Goal: Task Accomplishment & Management: Manage account settings

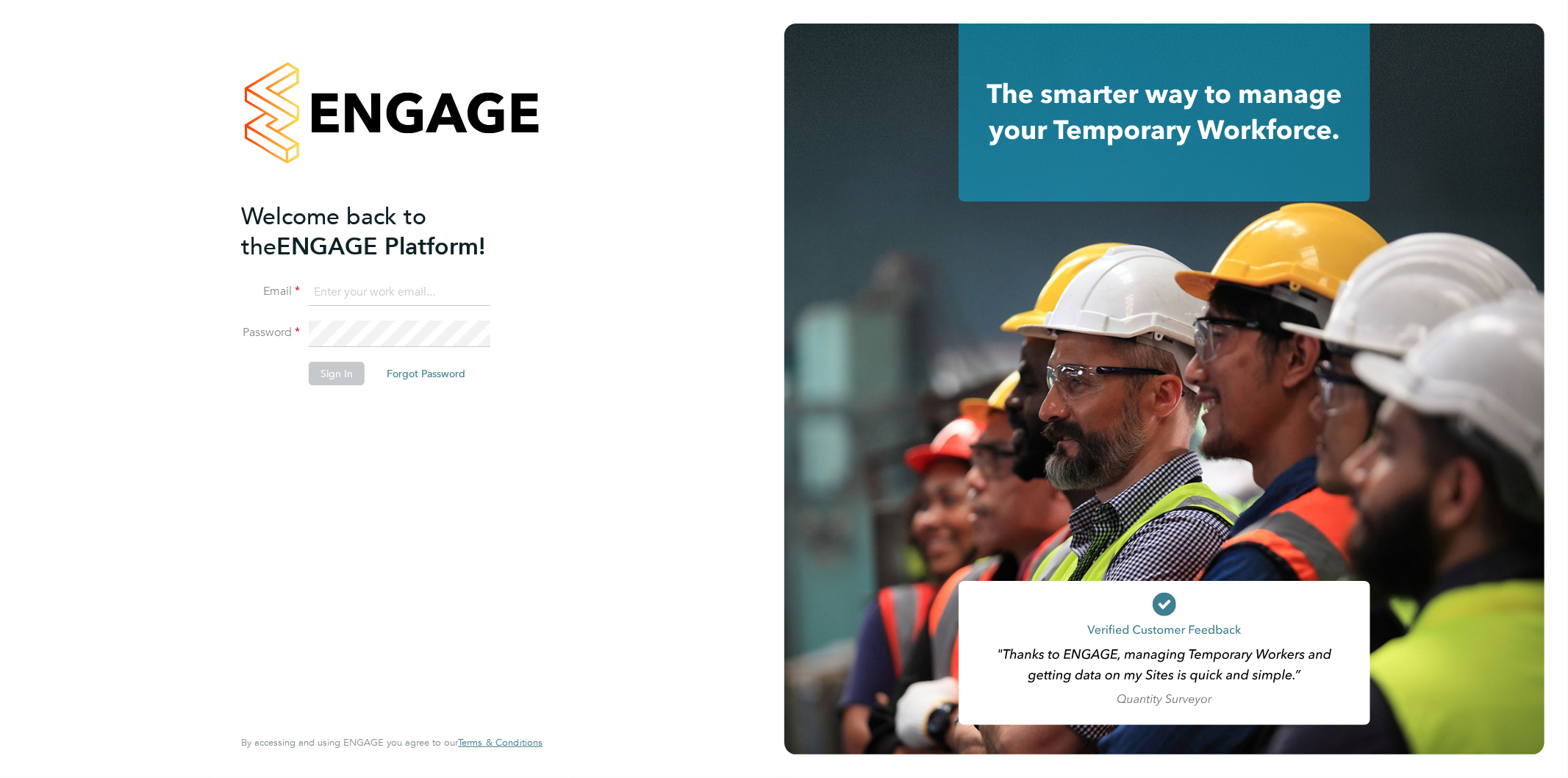
type input "[EMAIL_ADDRESS][PERSON_NAME][DOMAIN_NAME]"
click at [166, 45] on div "Welcome back to the ENGAGE Platform! Email [EMAIL_ADDRESS][PERSON_NAME][DOMAIN_…" at bounding box center [392, 389] width 784 height 778
click at [344, 372] on button "Sign In" at bounding box center [336, 374] width 56 height 24
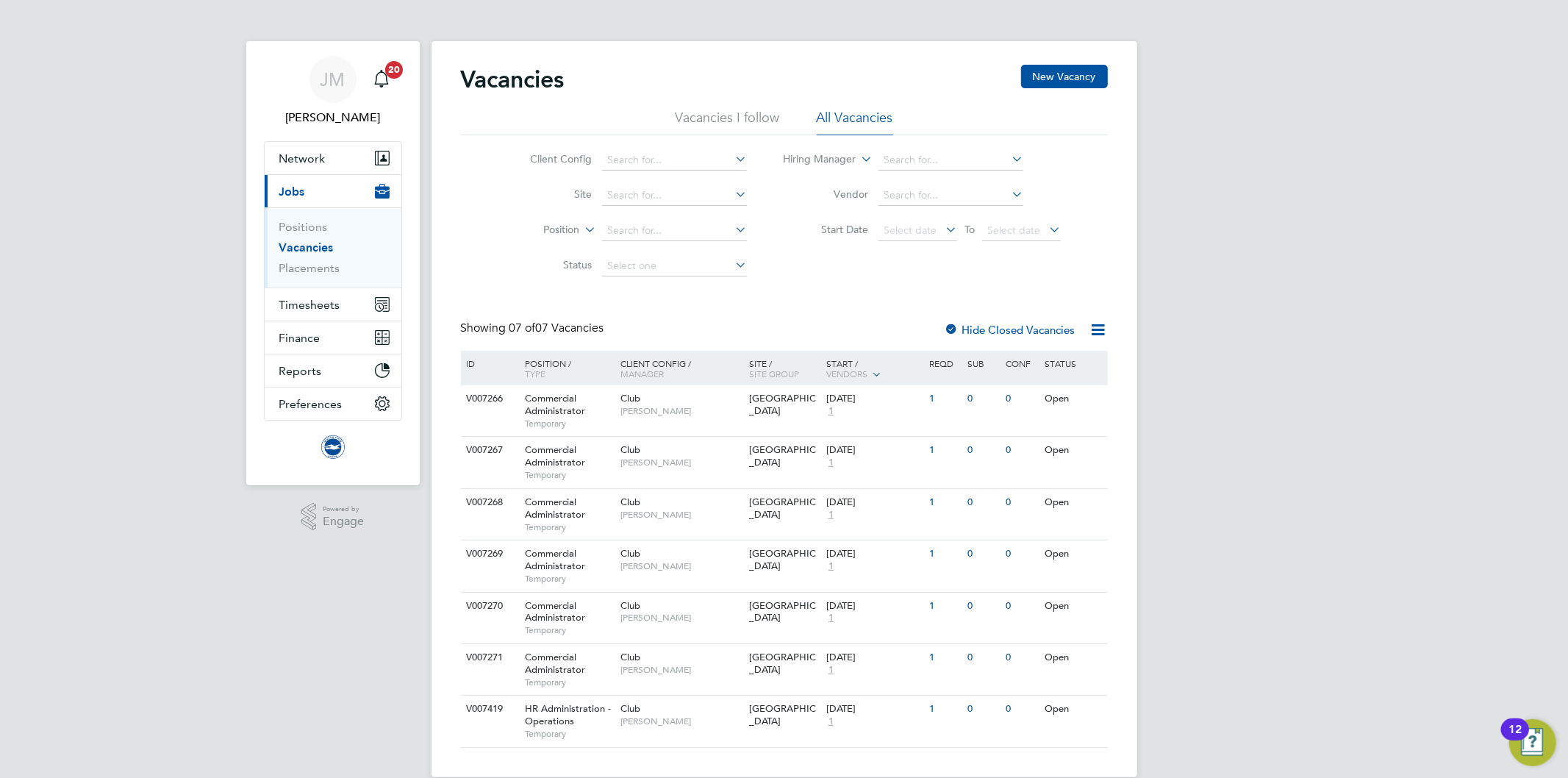
click at [115, 246] on div "JM Jo Morris Notifications 20 Applications: Network Team Members Businesses Sit…" at bounding box center [784, 400] width 1568 height 800
click at [838, 310] on div "Vacancies New Vacancy Vacancies I follow All Vacancies Client Config Site Posit…" at bounding box center [784, 405] width 647 height 682
click at [313, 305] on span "Timesheets" at bounding box center [310, 304] width 61 height 14
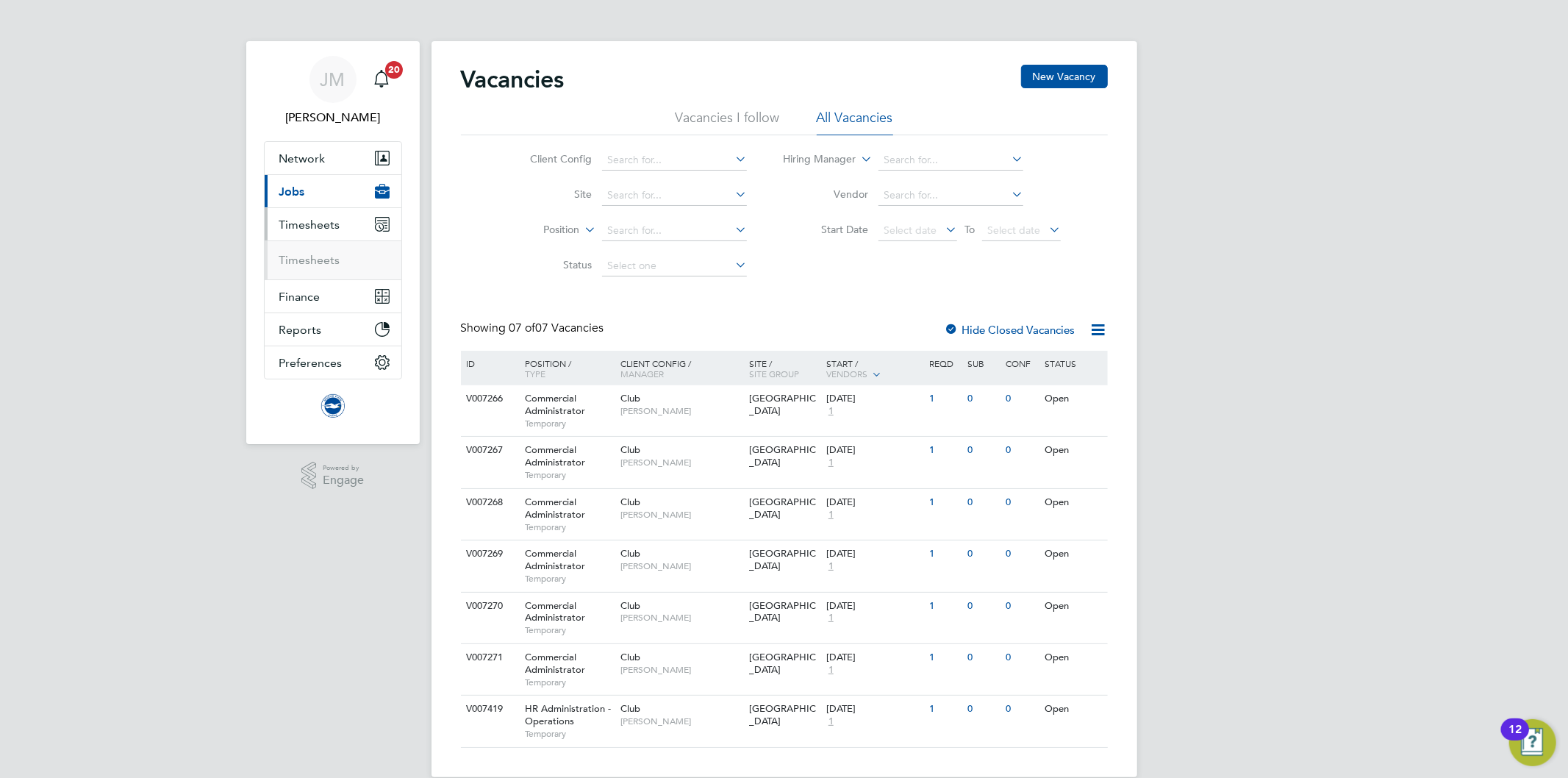
click at [311, 223] on span "Timesheets" at bounding box center [310, 225] width 61 height 14
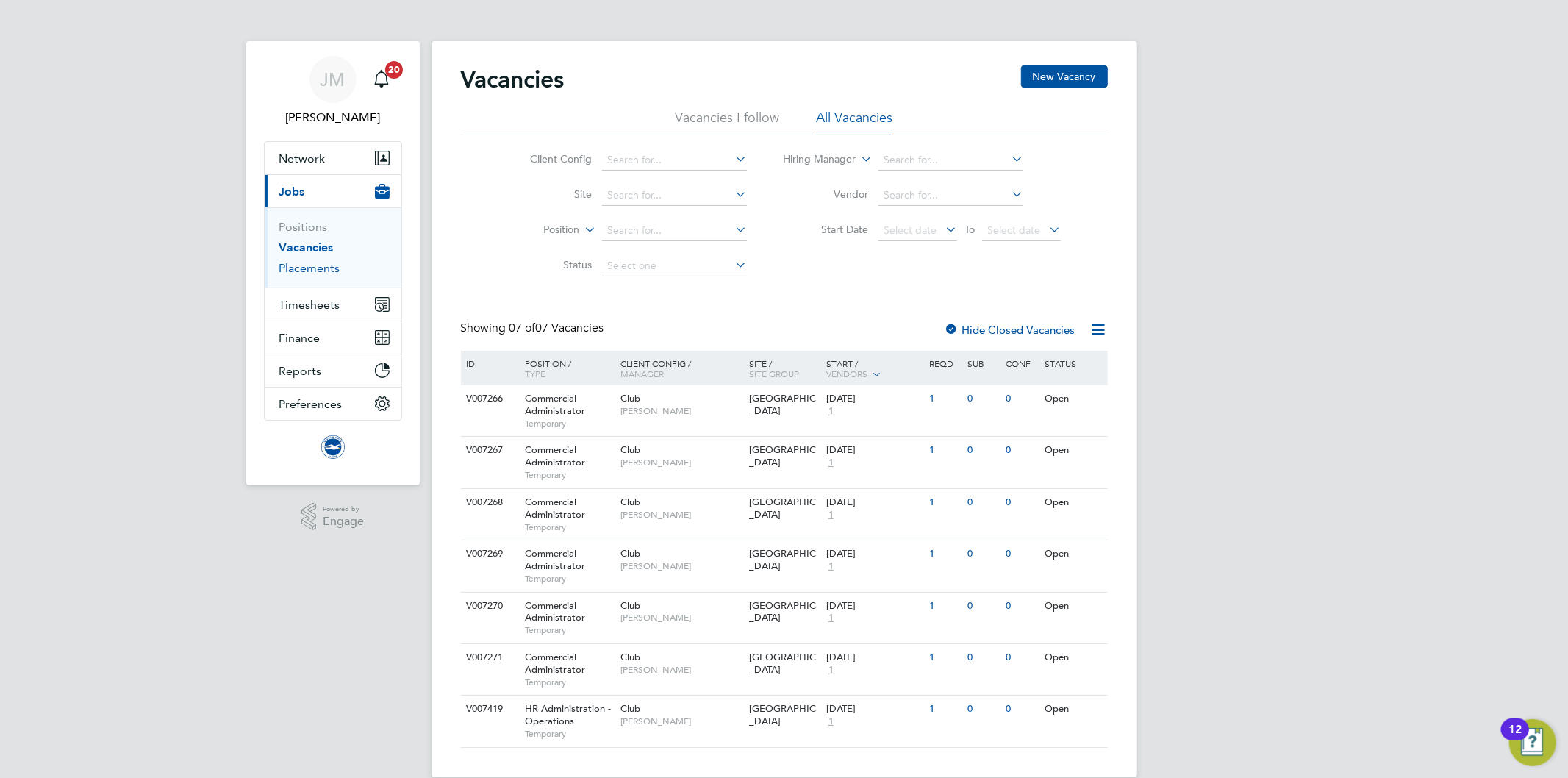
click at [317, 267] on link "Placements" at bounding box center [310, 268] width 61 height 14
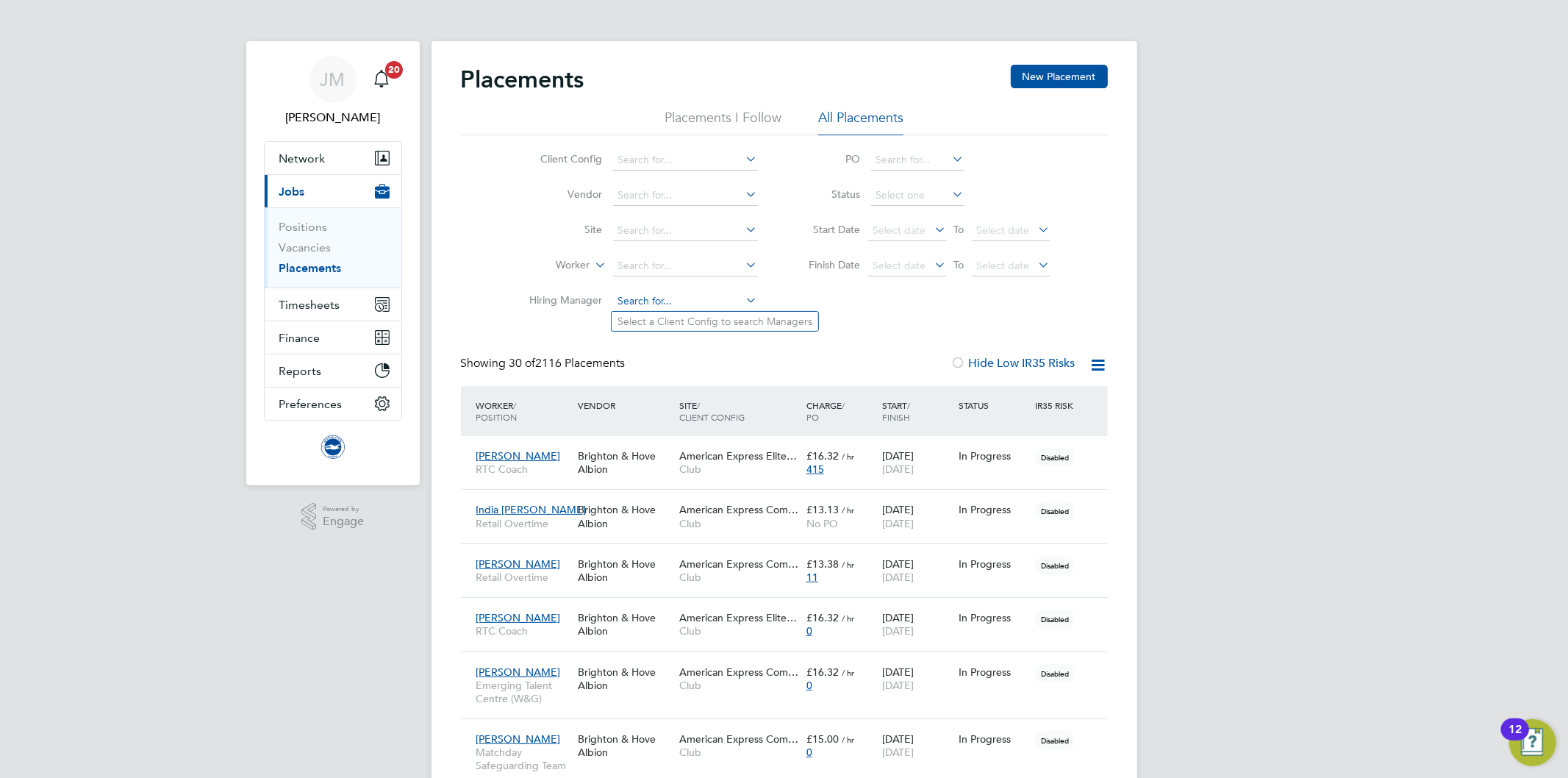
click at [654, 297] on input at bounding box center [686, 301] width 145 height 20
type input "mark pedr"
click at [779, 196] on li "Status" at bounding box center [923, 196] width 292 height 35
click at [693, 163] on input at bounding box center [686, 159] width 145 height 20
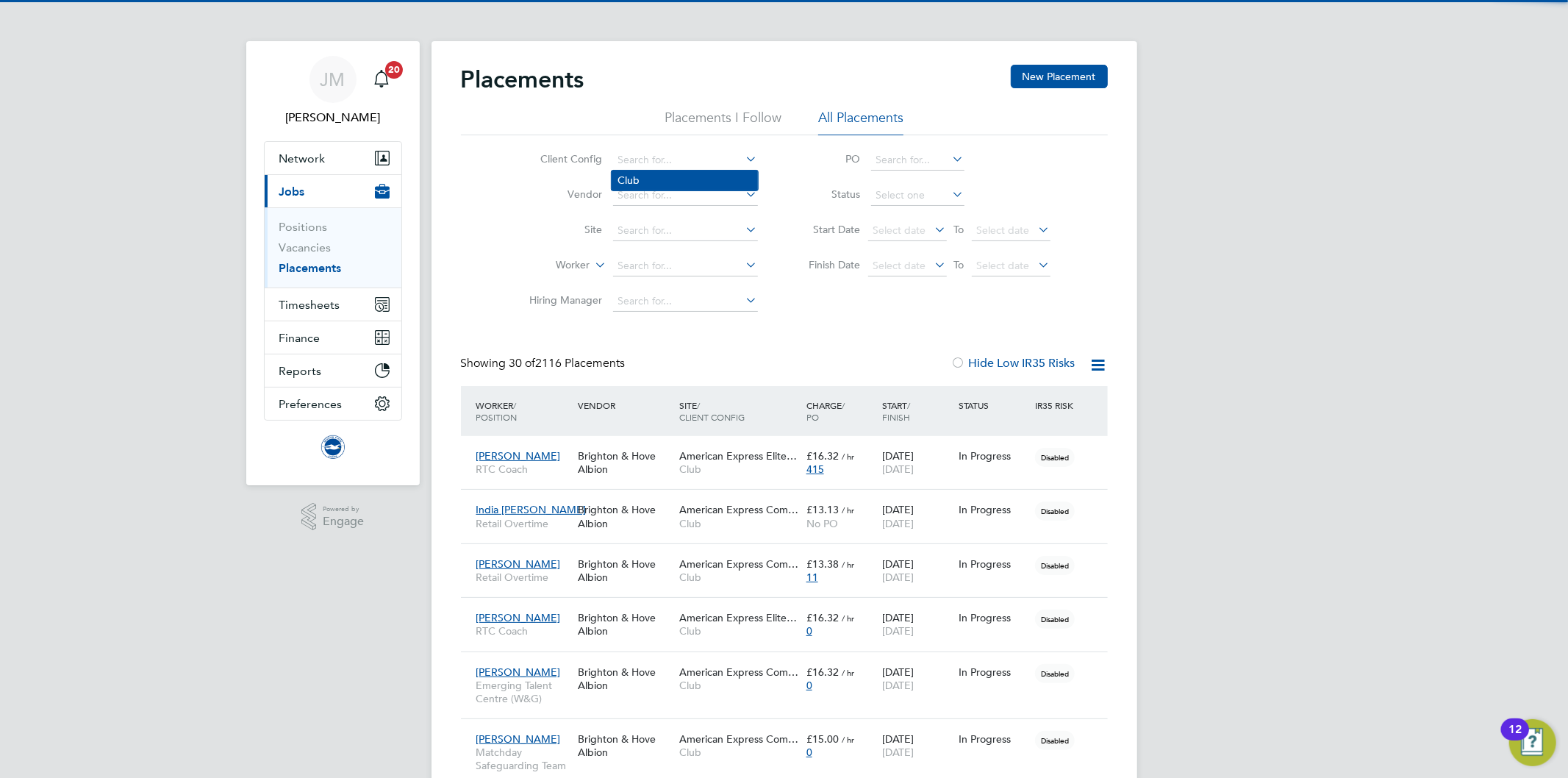
click at [645, 173] on li "Club" at bounding box center [684, 181] width 146 height 19
type input "Club"
click at [653, 297] on input at bounding box center [686, 301] width 145 height 20
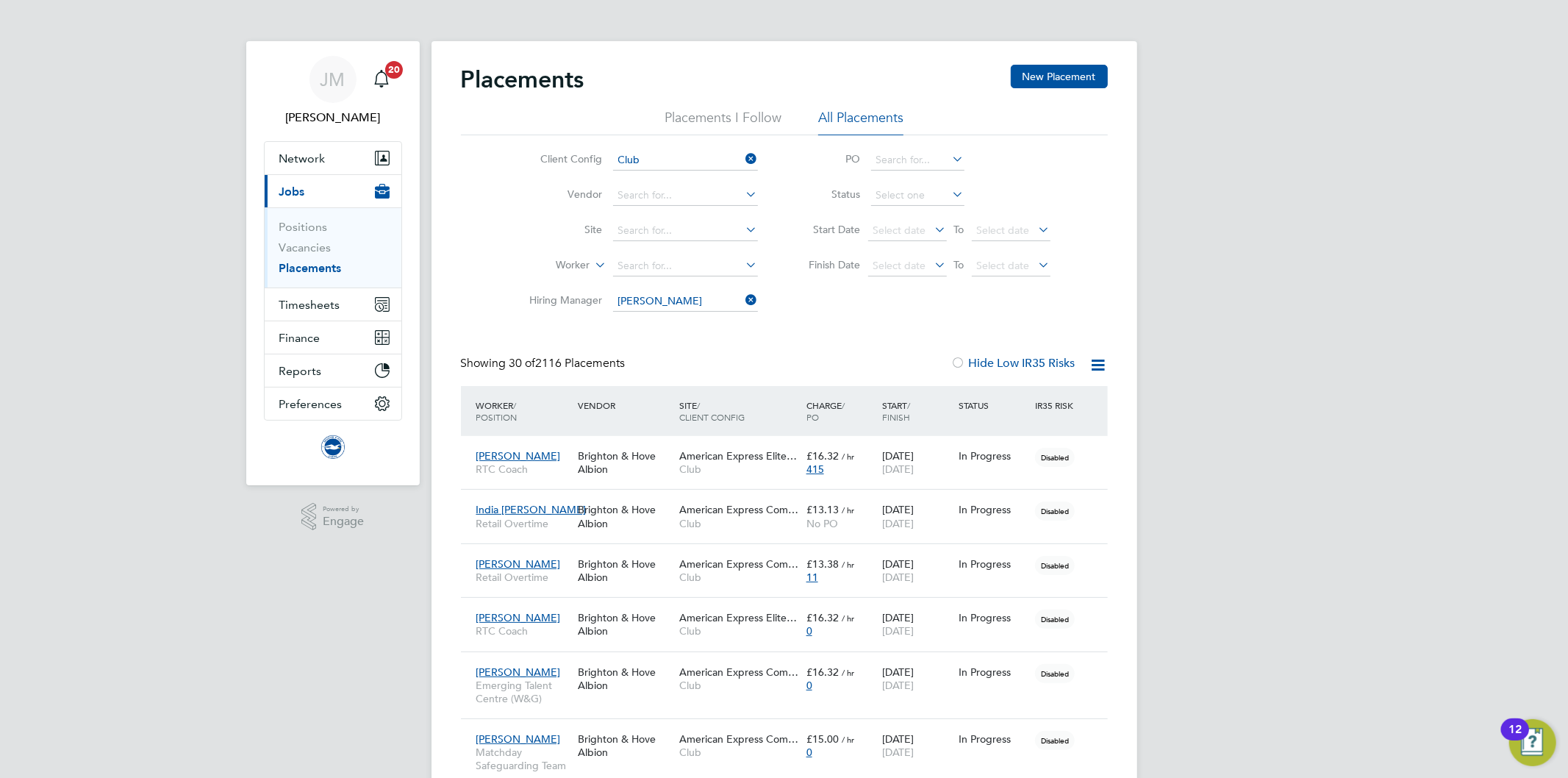
click at [674, 320] on b "Pedrick" at bounding box center [684, 321] width 85 height 12
type input "Mark Pedrick"
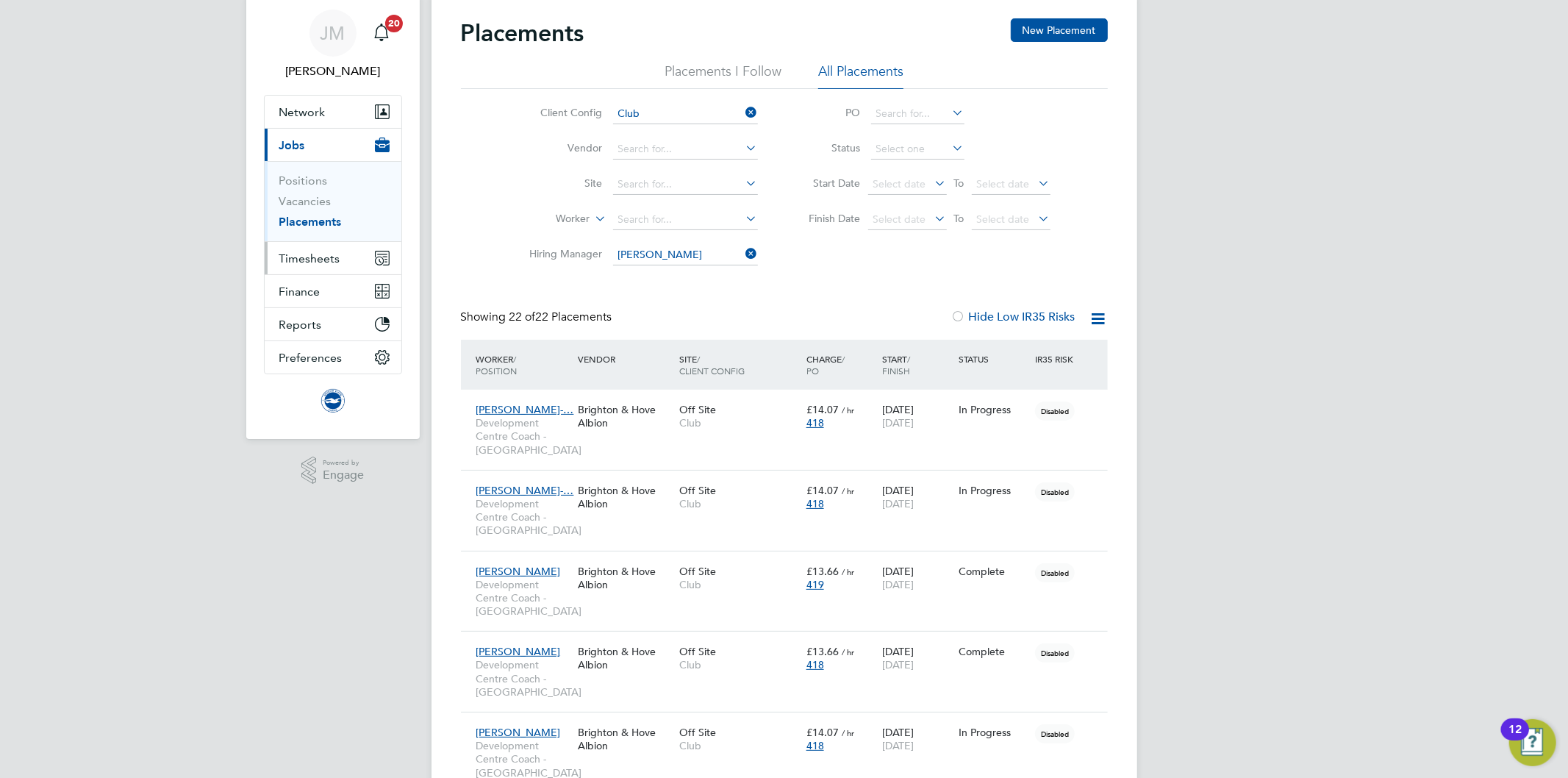
click at [312, 259] on span "Timesheets" at bounding box center [310, 258] width 61 height 14
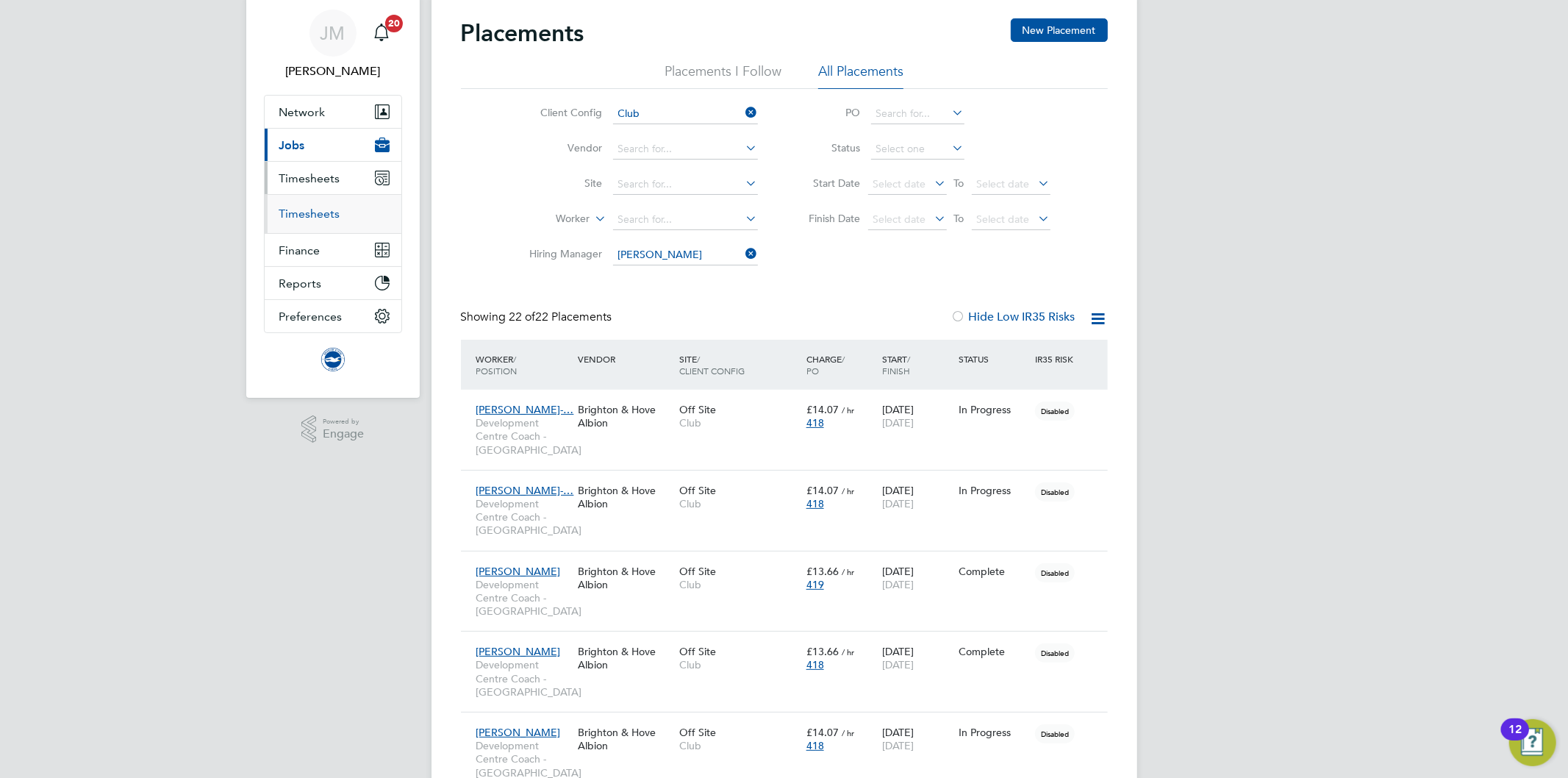
click at [310, 212] on link "Timesheets" at bounding box center [310, 213] width 61 height 14
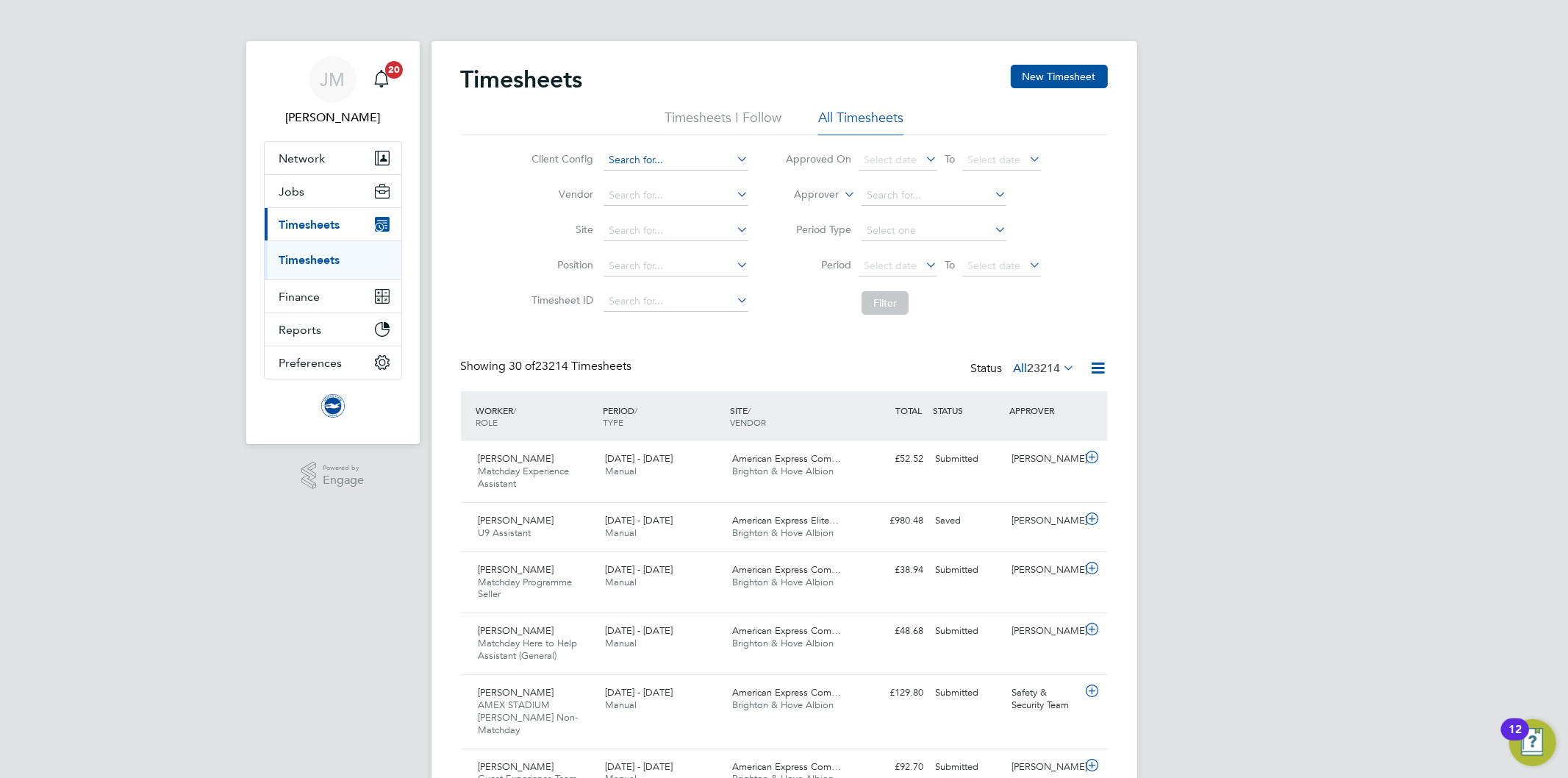
click at [667, 151] on input at bounding box center [676, 159] width 145 height 20
click at [622, 174] on li "Club" at bounding box center [676, 181] width 146 height 19
type input "Club"
click at [841, 193] on icon at bounding box center [841, 190] width 0 height 13
click at [916, 201] on input at bounding box center [934, 195] width 145 height 20
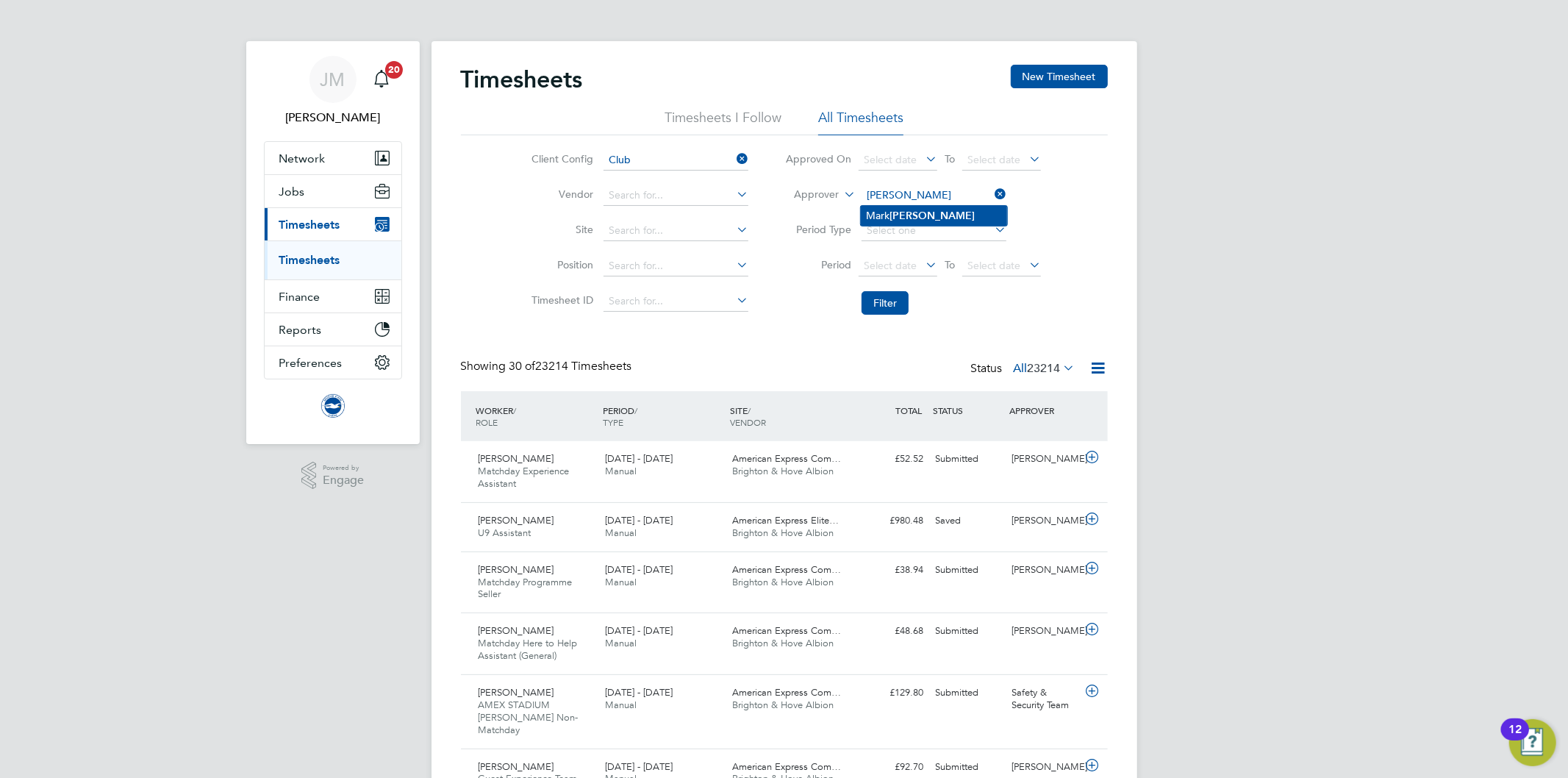
click at [909, 210] on b "Pedrick" at bounding box center [933, 216] width 85 height 12
type input "[PERSON_NAME]"
click at [879, 298] on button "Filter" at bounding box center [884, 303] width 47 height 24
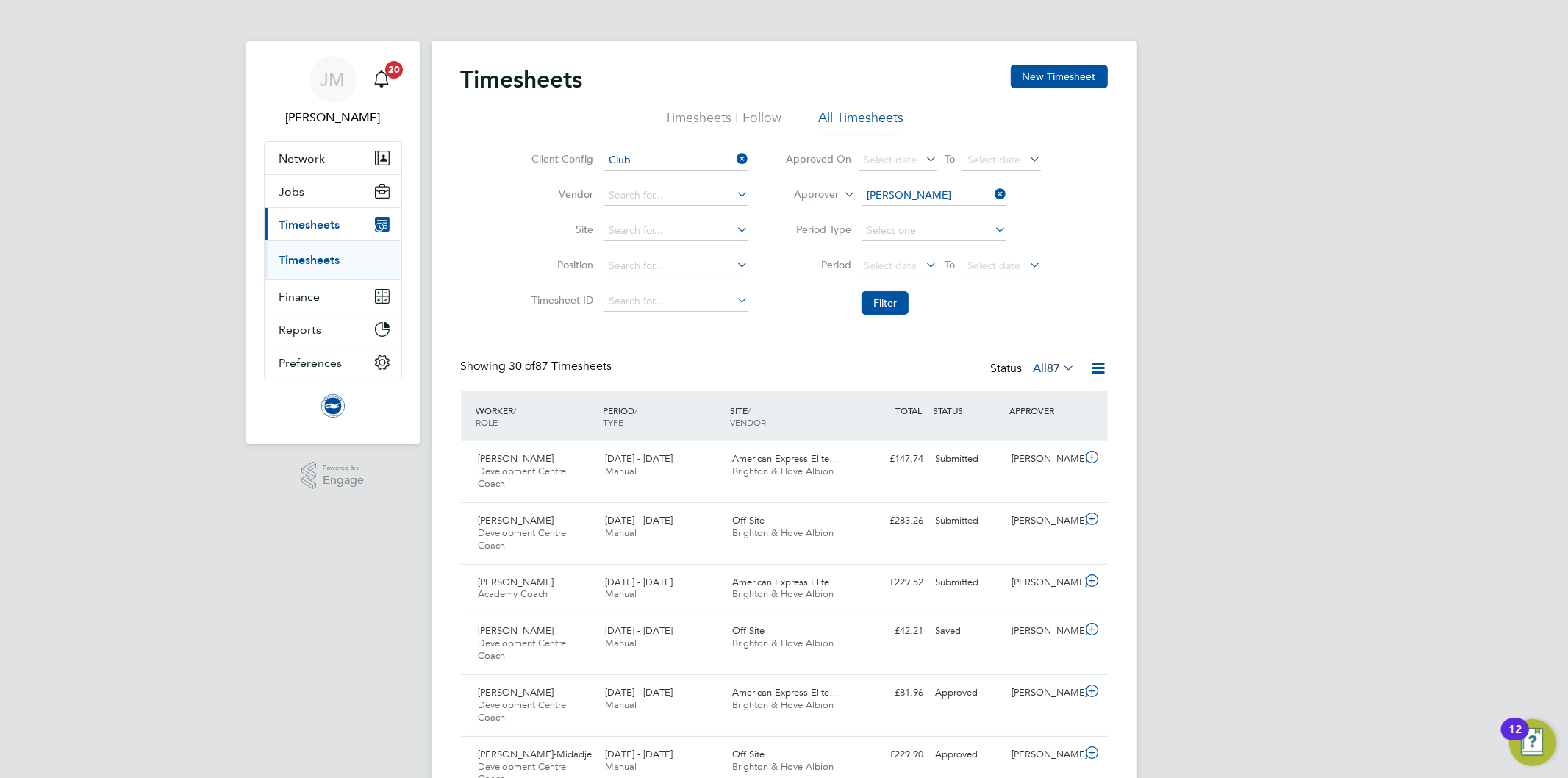
click at [1061, 367] on icon at bounding box center [1061, 367] width 0 height 20
click at [1047, 434] on li "Submitted" at bounding box center [1046, 435] width 67 height 20
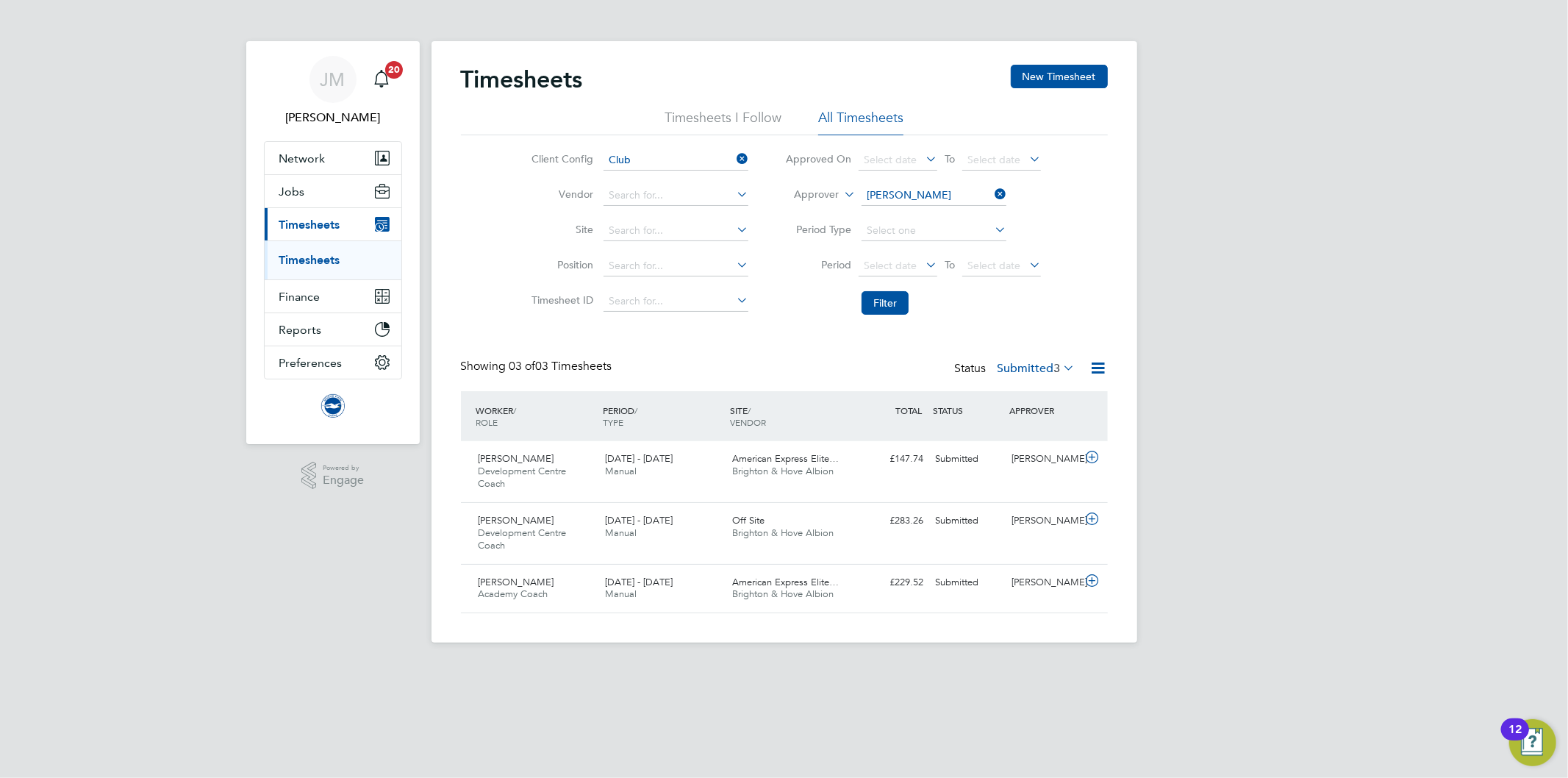
click at [1056, 302] on li "Filter" at bounding box center [913, 303] width 292 height 38
click at [873, 470] on div "£147.74 Submitted" at bounding box center [892, 458] width 76 height 24
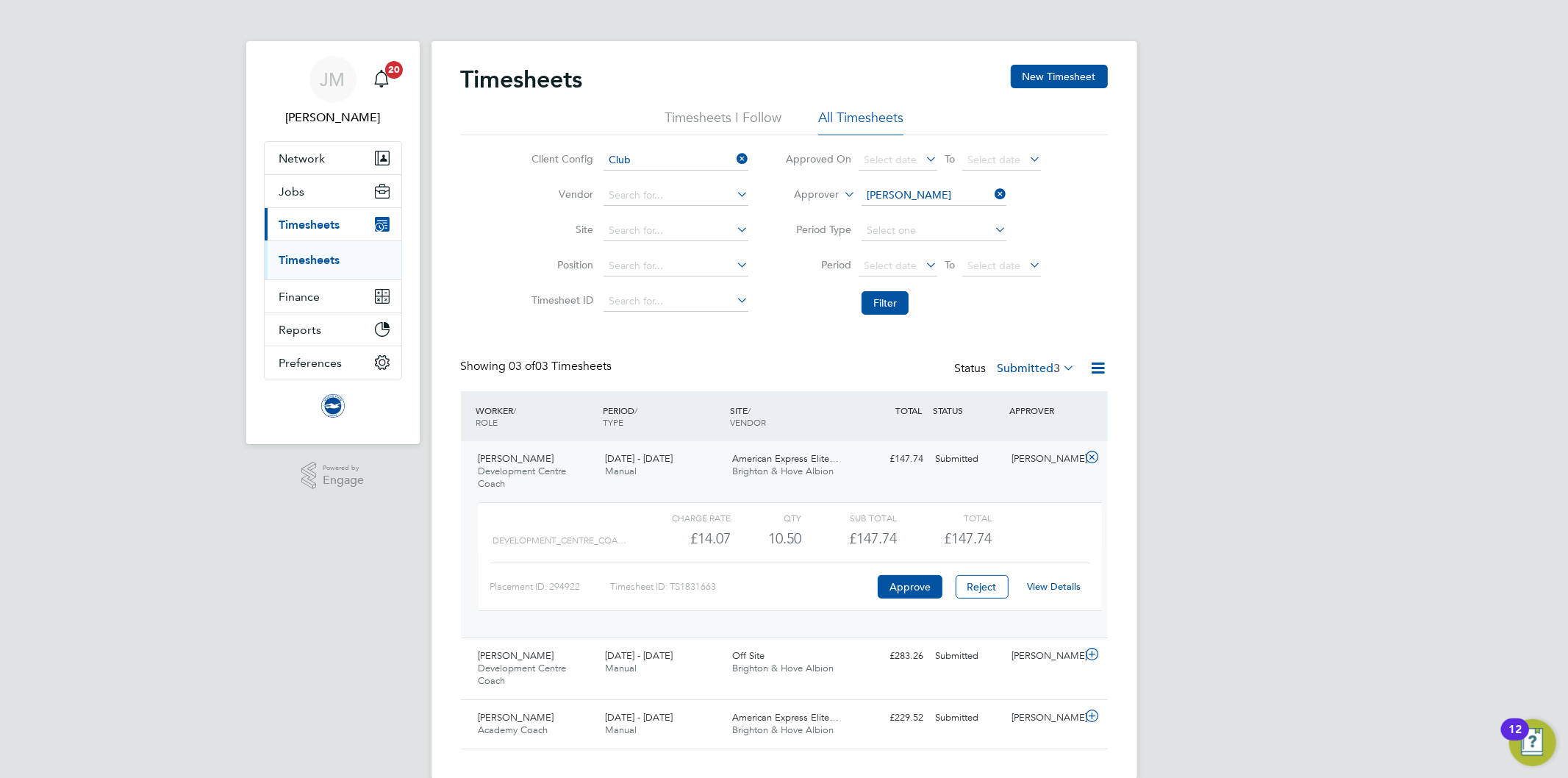
click at [958, 465] on div "Submitted" at bounding box center [968, 458] width 76 height 24
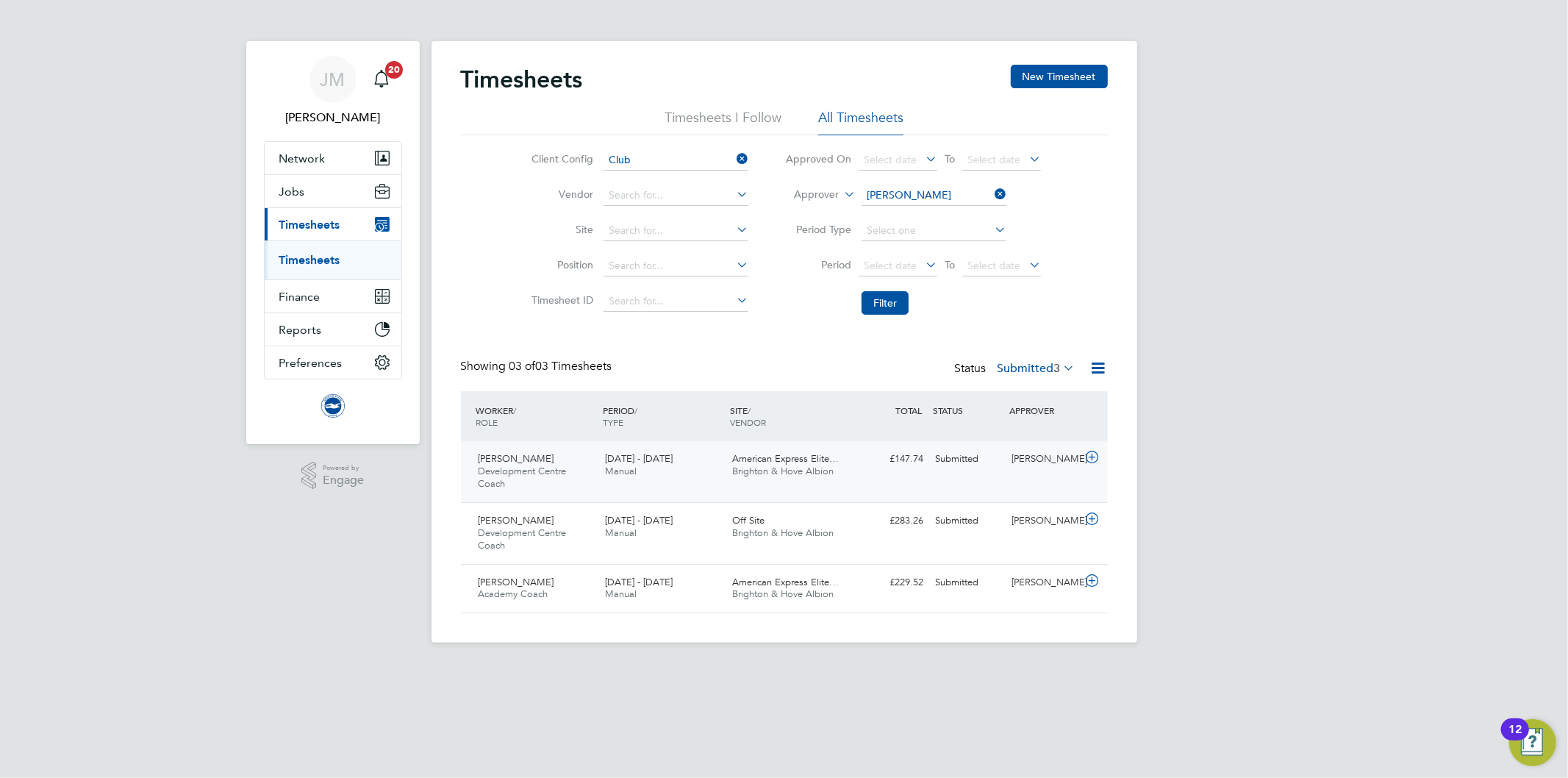
click at [915, 457] on div "£147.74 Submitted" at bounding box center [892, 458] width 76 height 24
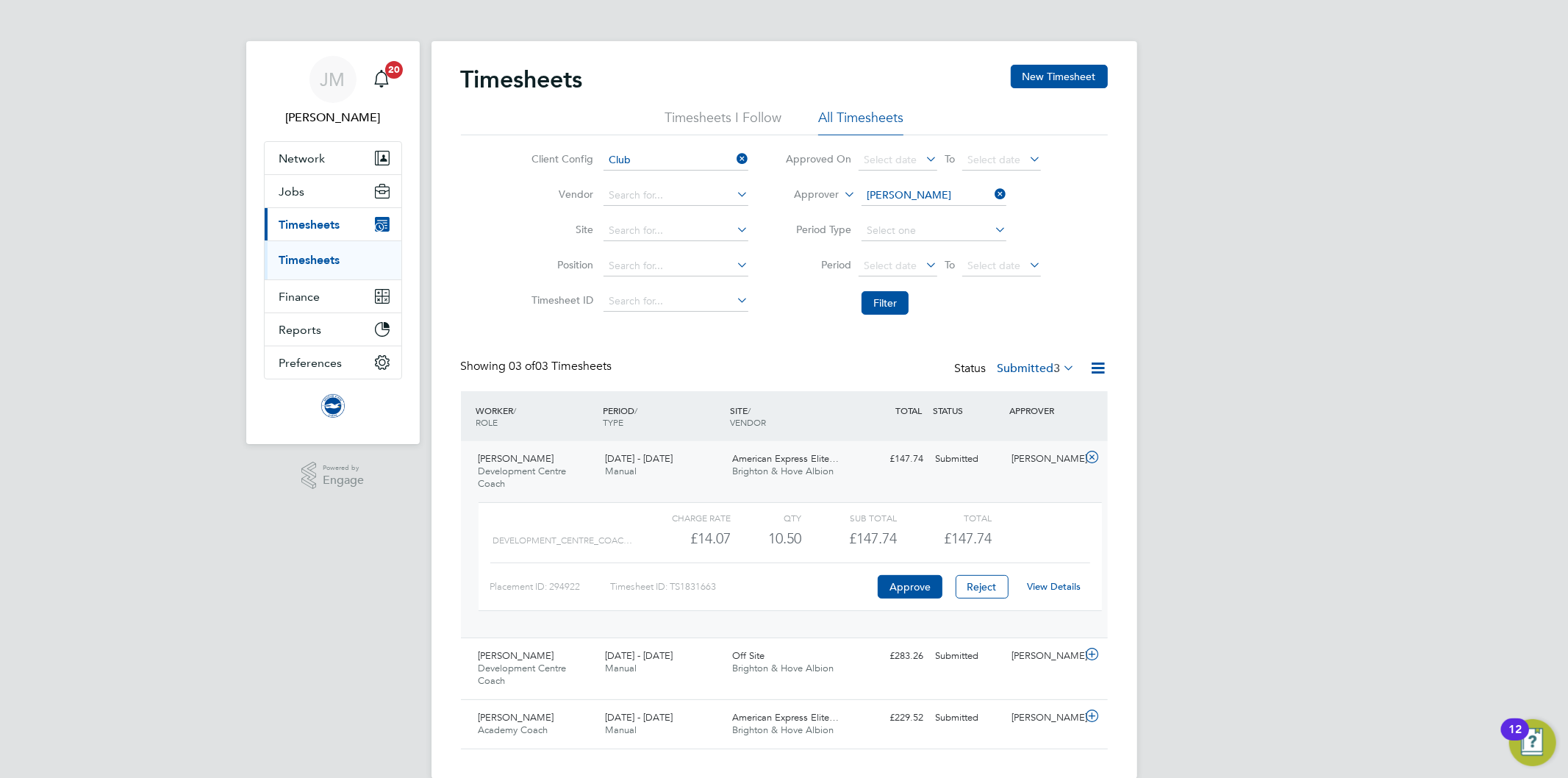
drag, startPoint x: 1099, startPoint y: 479, endPoint x: 1076, endPoint y: 478, distance: 23.0
click at [1076, 478] on div "Bradley Smith Development Centre Coach 1 - 30 Sep 2025 1 - 30 Sep 2025 Manual A…" at bounding box center [784, 539] width 647 height 196
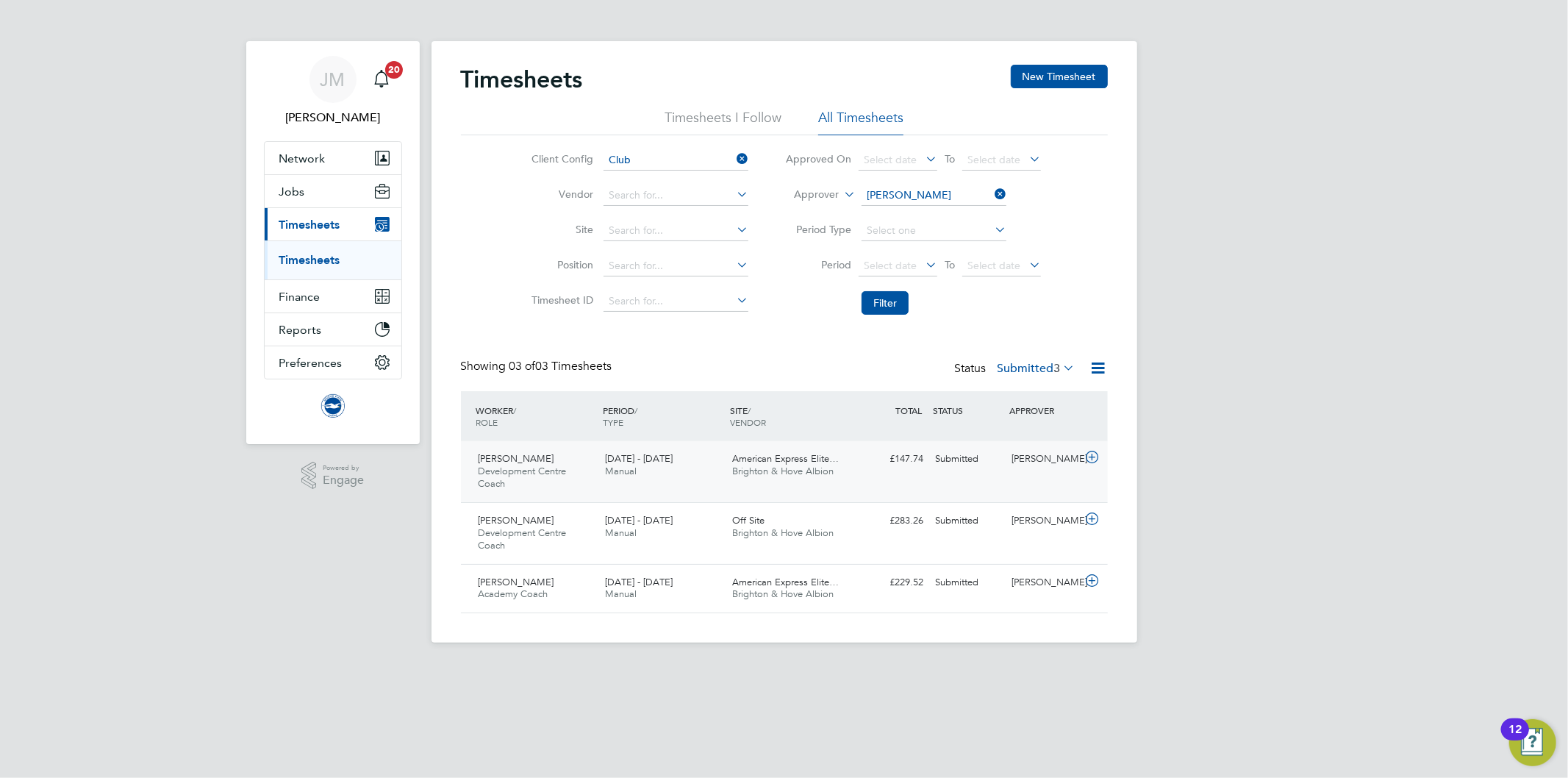
click at [1042, 461] on div "[PERSON_NAME]" at bounding box center [1044, 458] width 76 height 24
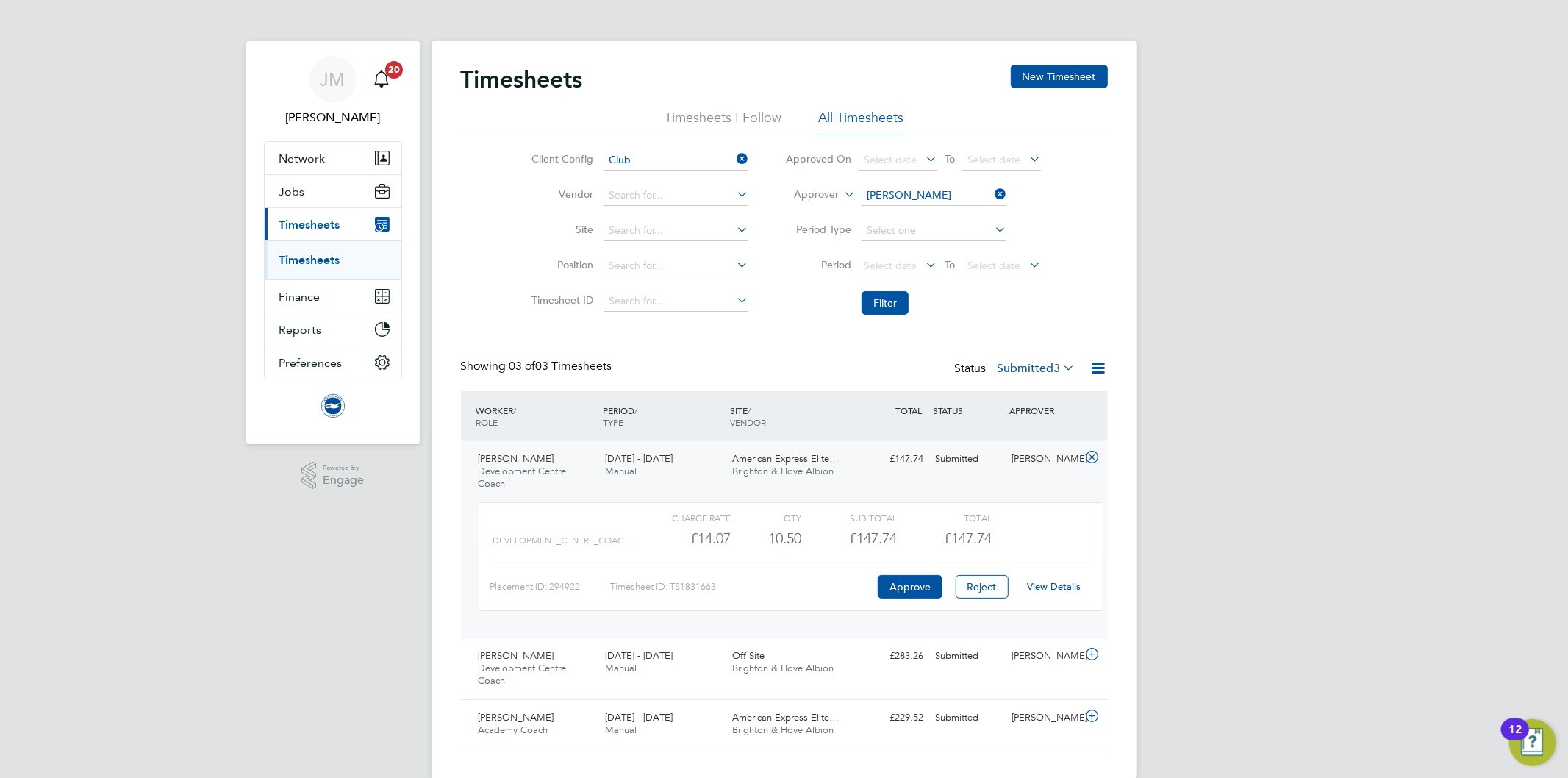
click at [1052, 589] on link "View Details" at bounding box center [1054, 586] width 54 height 12
click at [630, 344] on div "Timesheets New Timesheet Timesheets I Follow All Timesheets Client Config Club …" at bounding box center [784, 406] width 647 height 684
drag, startPoint x: 538, startPoint y: 340, endPoint x: 552, endPoint y: 334, distance: 15.2
click at [537, 340] on div "Timesheets New Timesheet Timesheets I Follow All Timesheets Client Config Club …" at bounding box center [784, 406] width 647 height 684
click at [1086, 239] on div "Client Config Club Vendor Site Position Timesheet ID Approved On Select date To…" at bounding box center [784, 228] width 647 height 187
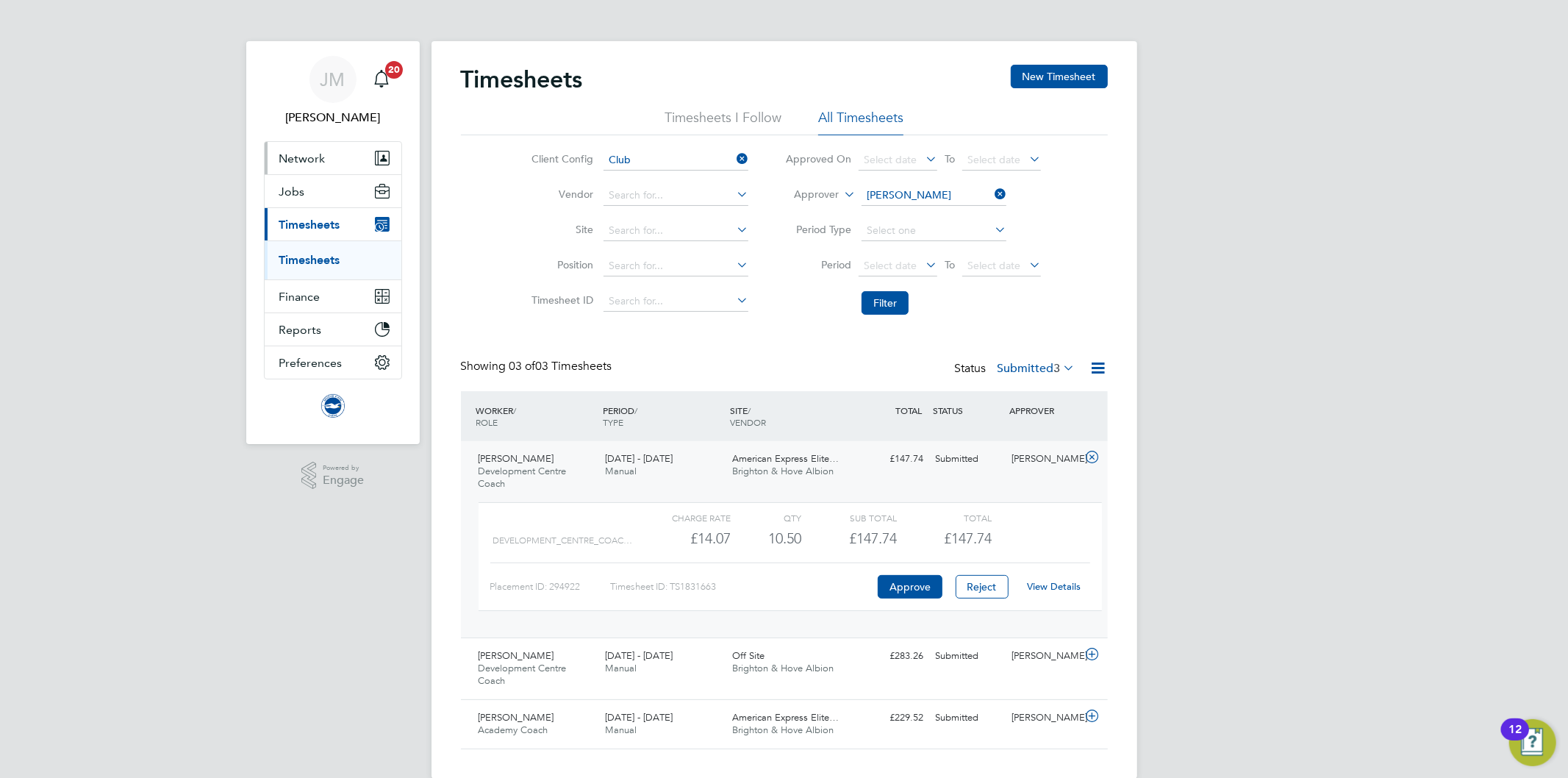
click at [310, 156] on span "Network" at bounding box center [303, 158] width 46 height 14
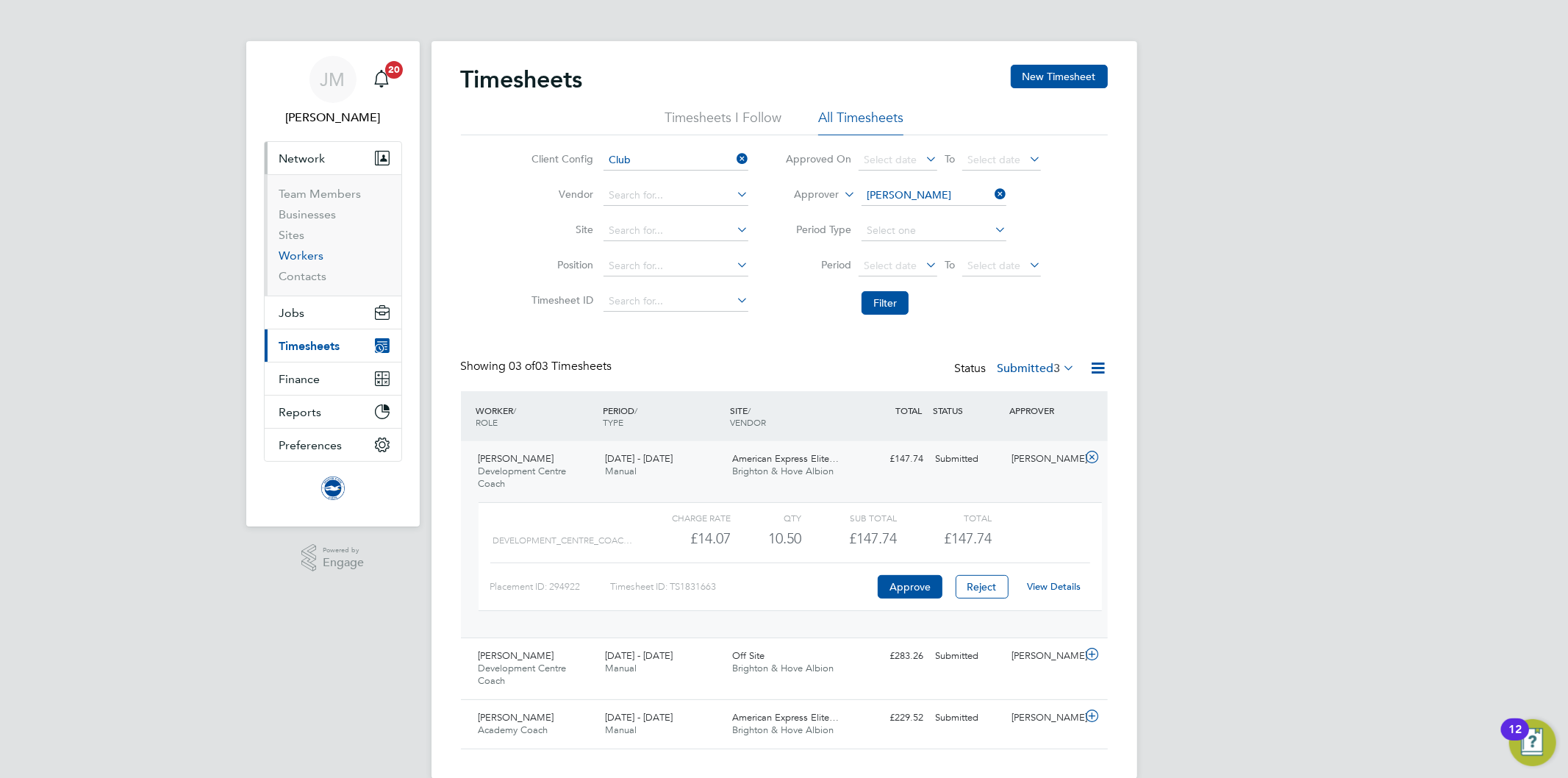
click at [305, 253] on link "Workers" at bounding box center [302, 256] width 45 height 14
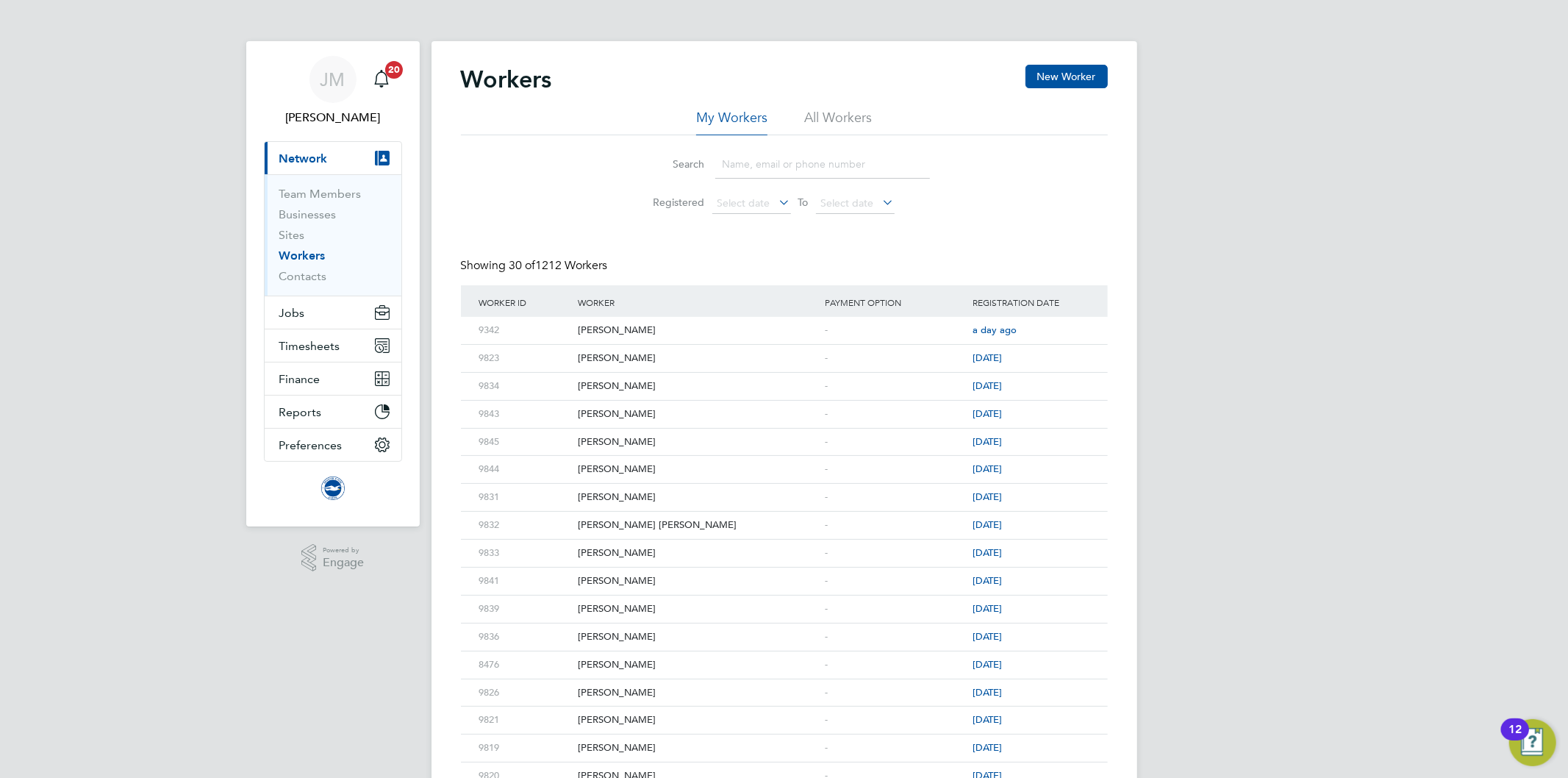
click at [772, 166] on input at bounding box center [823, 164] width 214 height 28
click at [655, 94] on div "Workers New Worker" at bounding box center [784, 87] width 647 height 44
click at [688, 93] on div "Workers New Worker" at bounding box center [784, 87] width 647 height 44
click at [321, 344] on span "Timesheets" at bounding box center [310, 346] width 61 height 14
click at [323, 340] on span "Timesheets" at bounding box center [310, 346] width 61 height 14
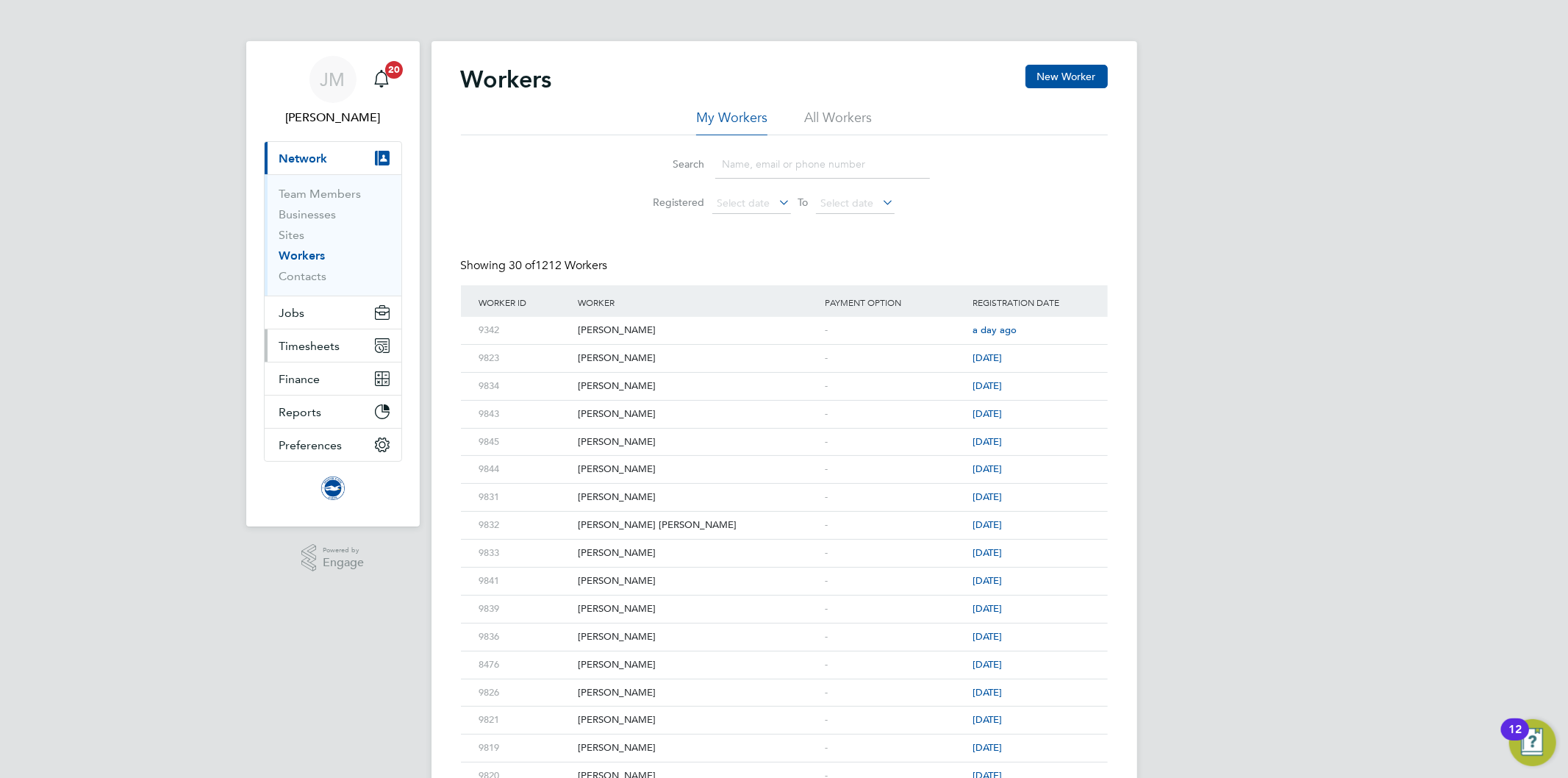
click at [305, 340] on span "Timesheets" at bounding box center [310, 346] width 61 height 14
click at [312, 350] on span "Timesheets" at bounding box center [310, 346] width 61 height 14
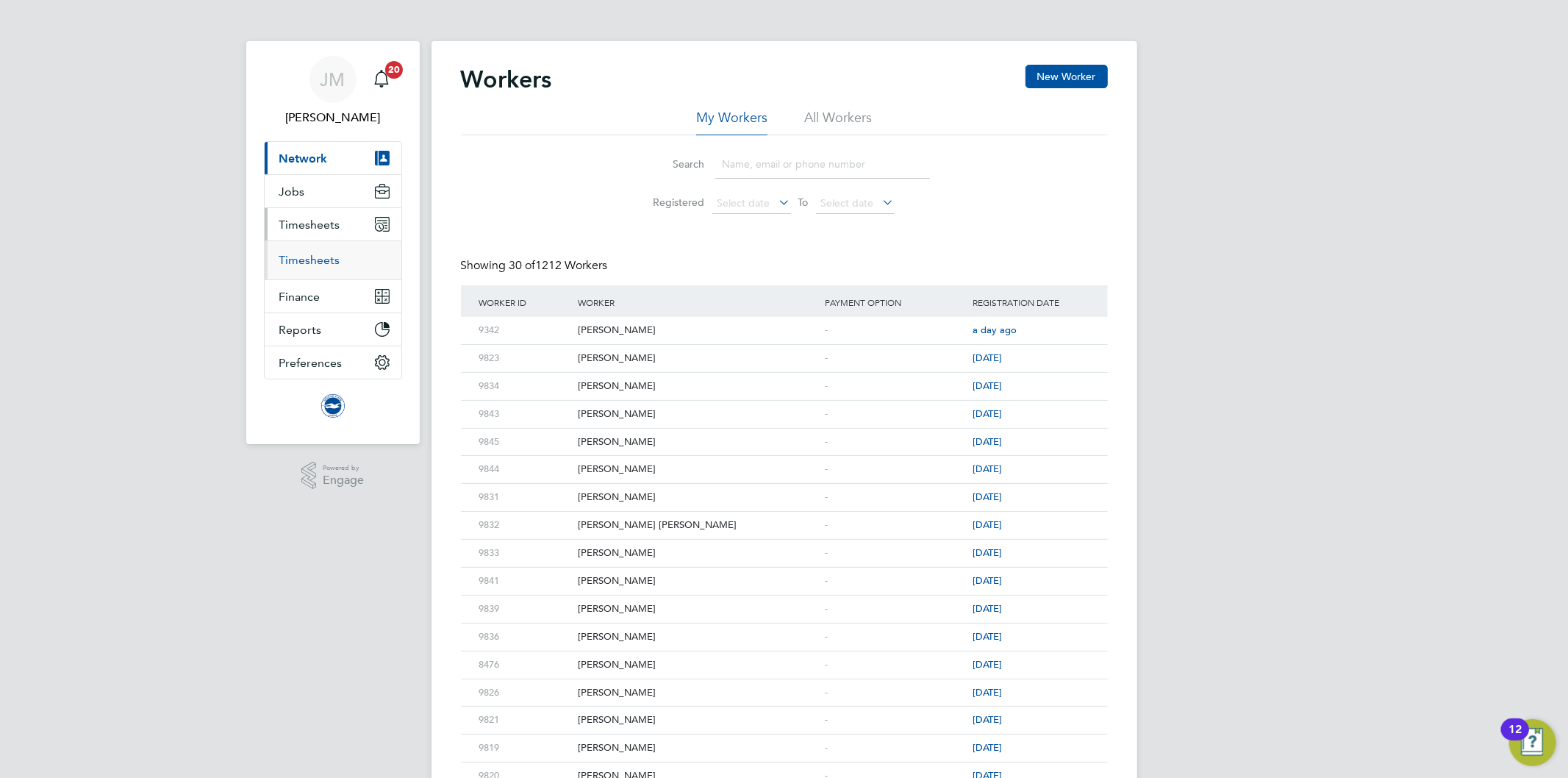
click at [310, 266] on link "Timesheets" at bounding box center [310, 260] width 61 height 14
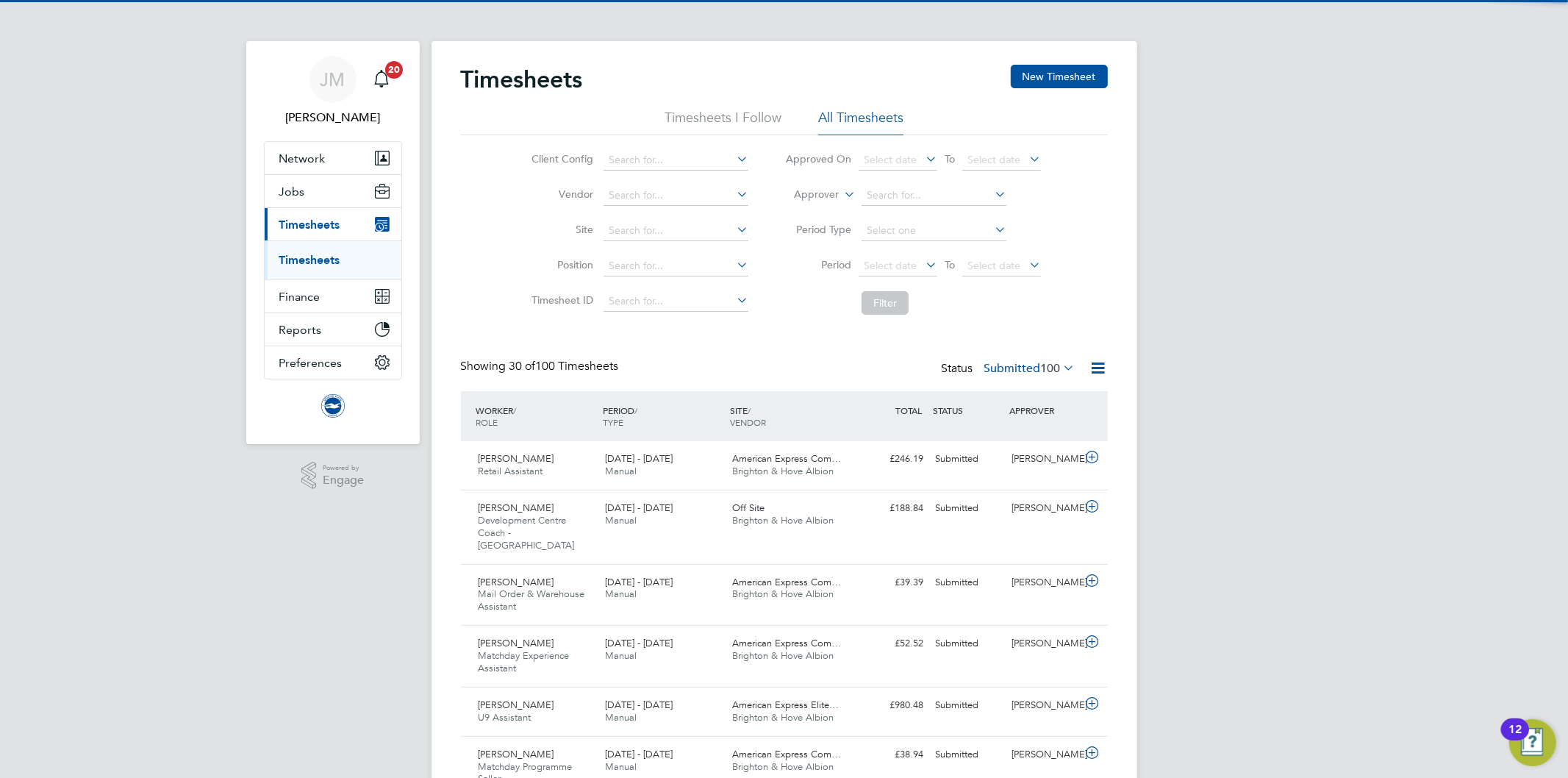
scroll to position [50, 127]
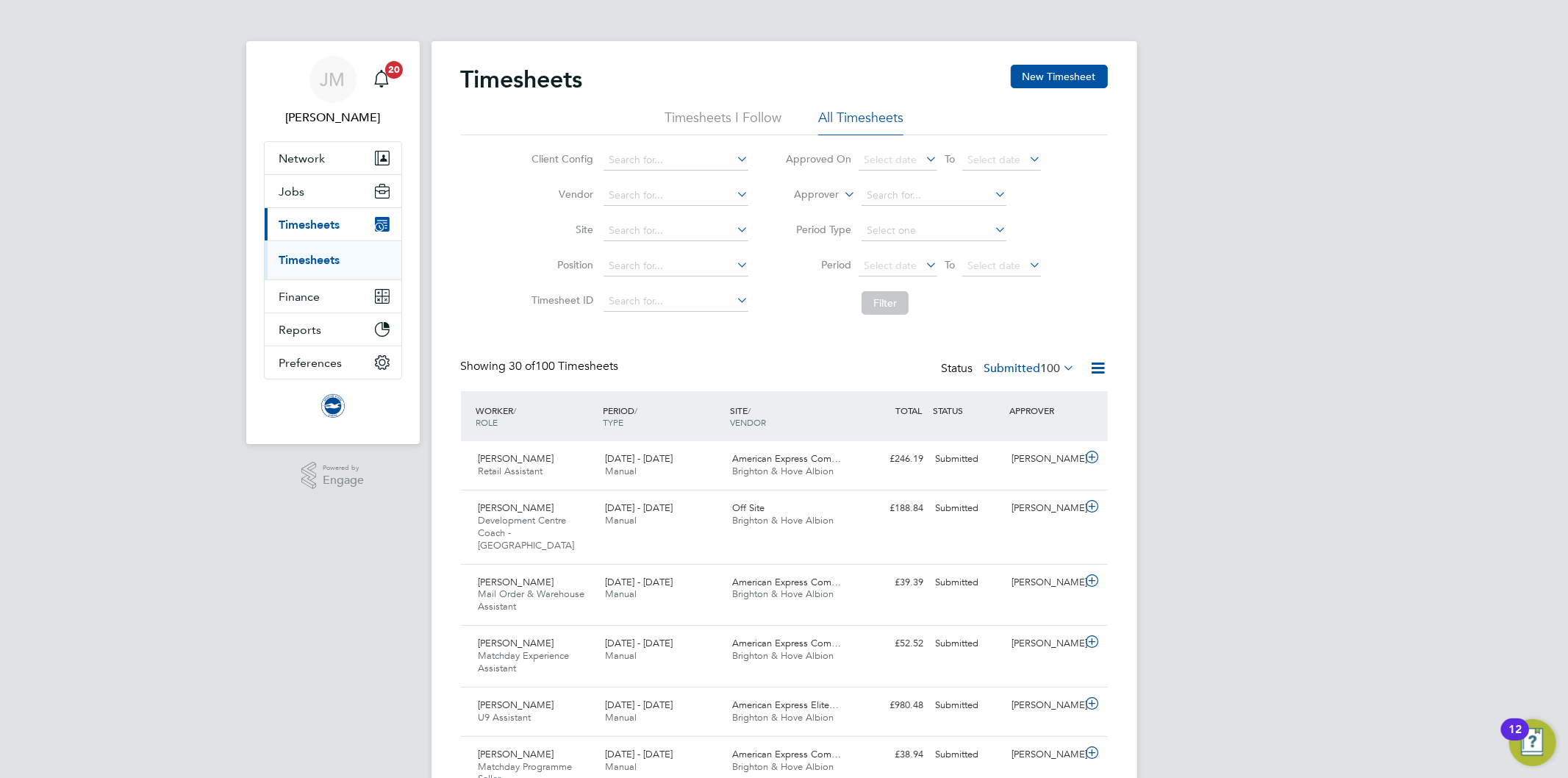
click at [802, 77] on div "Timesheets New Timesheet" at bounding box center [784, 87] width 647 height 44
click at [1061, 368] on icon at bounding box center [1061, 367] width 0 height 20
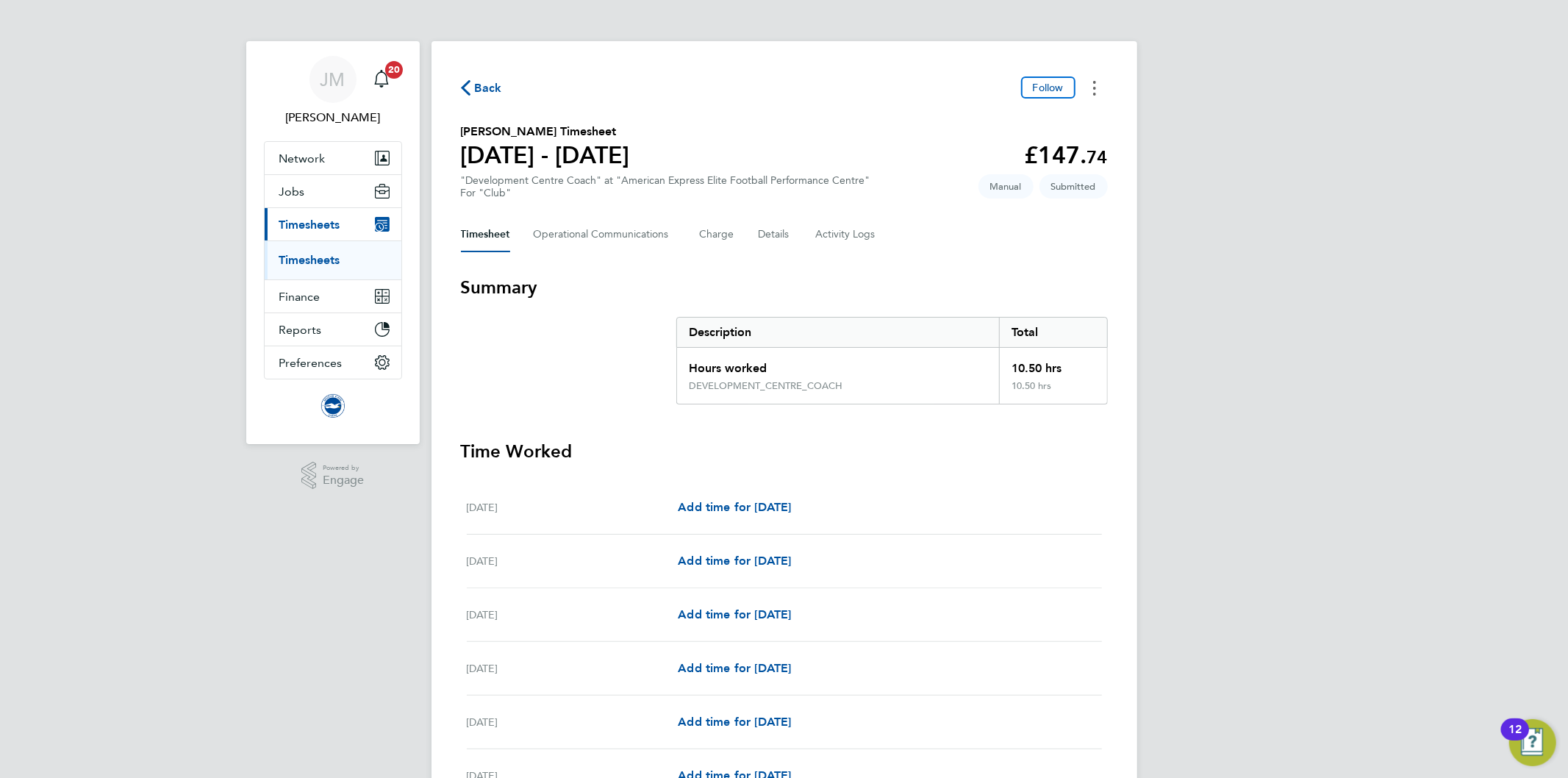
click at [1093, 85] on icon "Timesheets Menu" at bounding box center [1094, 88] width 3 height 15
click at [1041, 285] on h3 "Summary" at bounding box center [784, 287] width 647 height 24
click at [776, 234] on button "Details" at bounding box center [776, 235] width 34 height 35
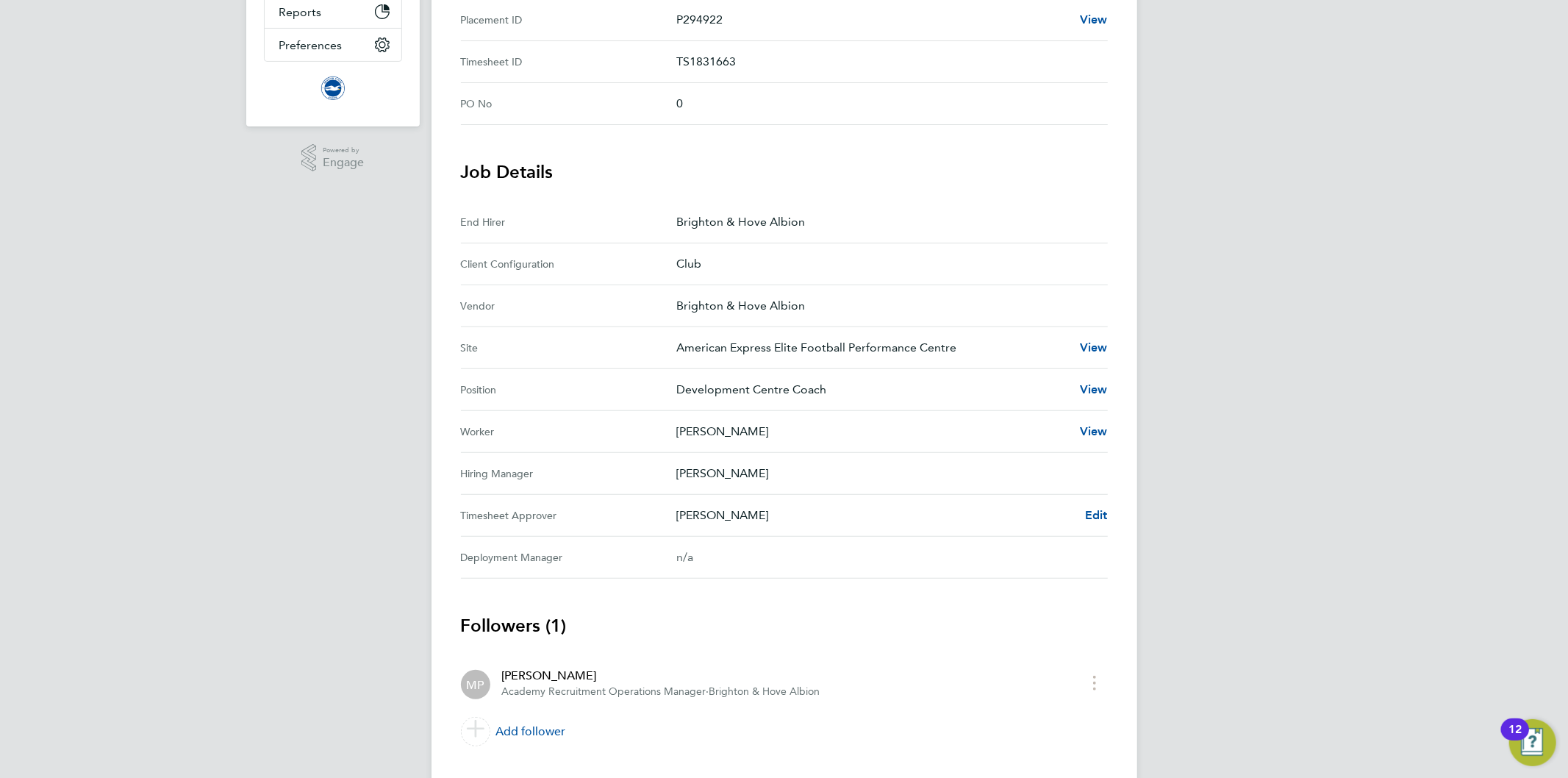
scroll to position [327, 0]
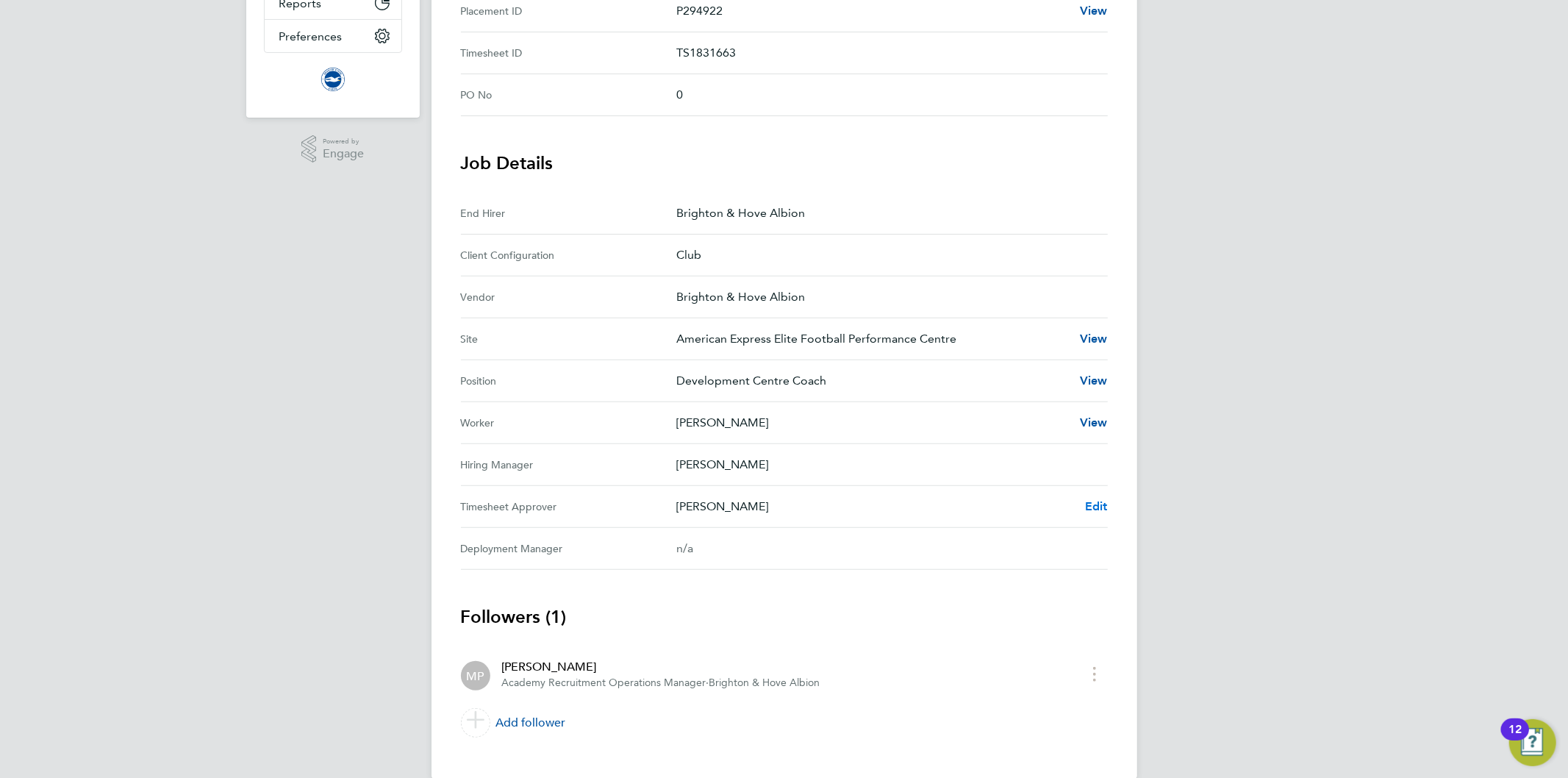
click at [1097, 501] on span "Edit" at bounding box center [1097, 506] width 23 height 14
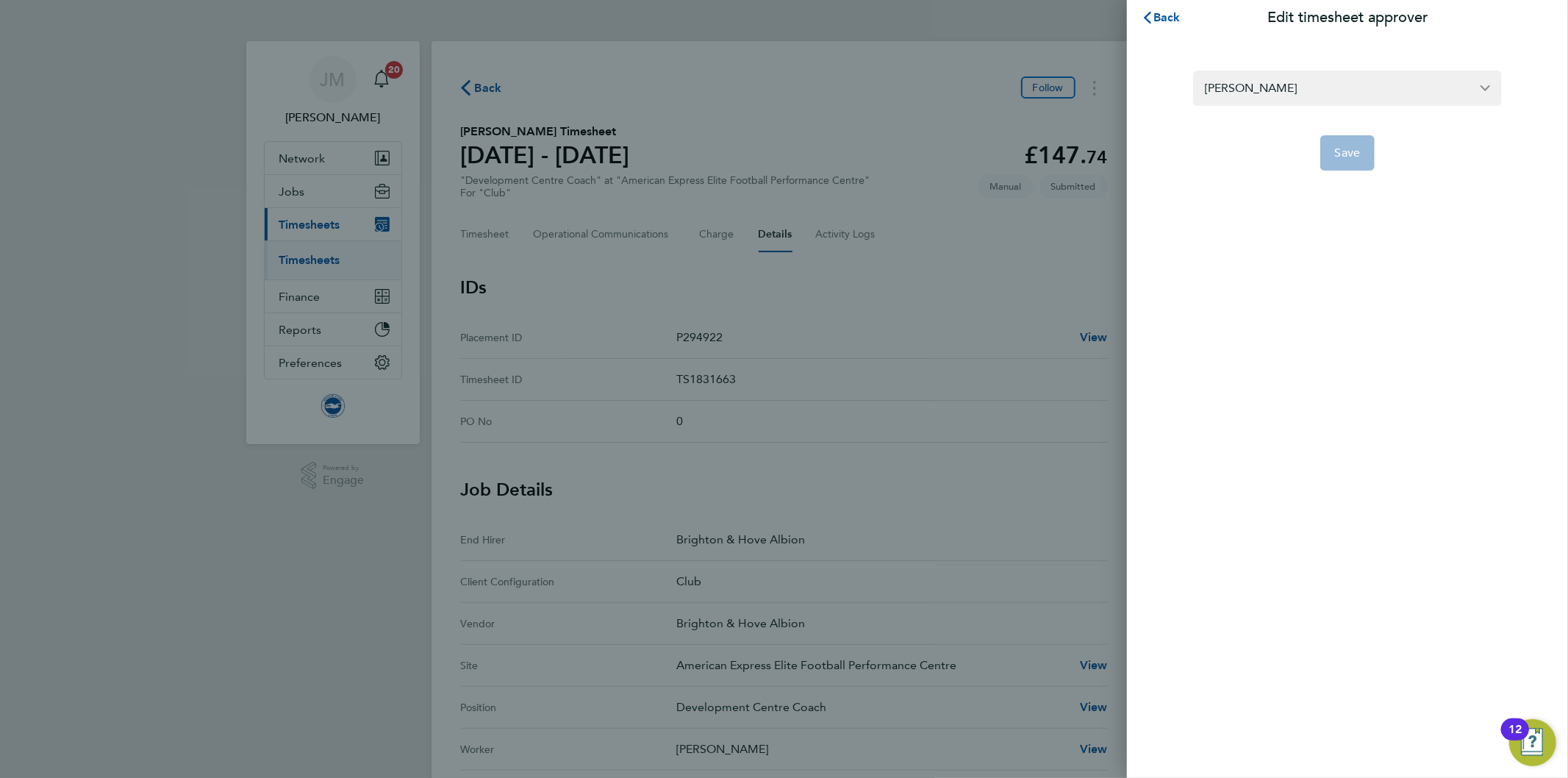
click at [969, 57] on div "Back Edit timesheet approver Mark Pedrick Save" at bounding box center [784, 389] width 1568 height 778
drag, startPoint x: 1167, startPoint y: 17, endPoint x: 1158, endPoint y: 20, distance: 9.5
click at [1167, 19] on span "Back" at bounding box center [1167, 18] width 27 height 14
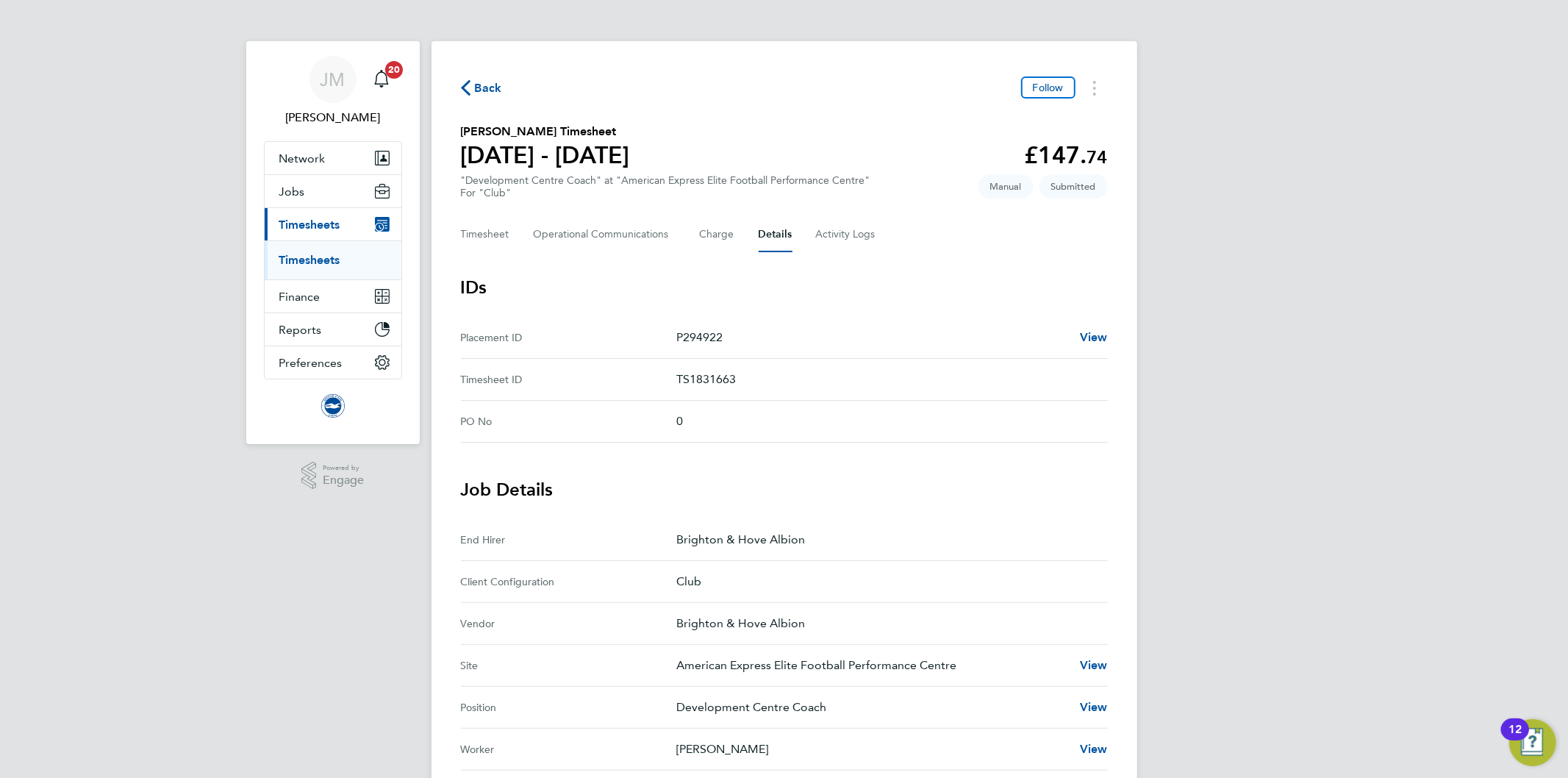
click at [331, 618] on div "JM Jo Morris Notifications 20 Applications: Network Team Members Businesses Sit…" at bounding box center [784, 564] width 1568 height 1128
click at [328, 260] on link "Timesheets" at bounding box center [310, 260] width 61 height 14
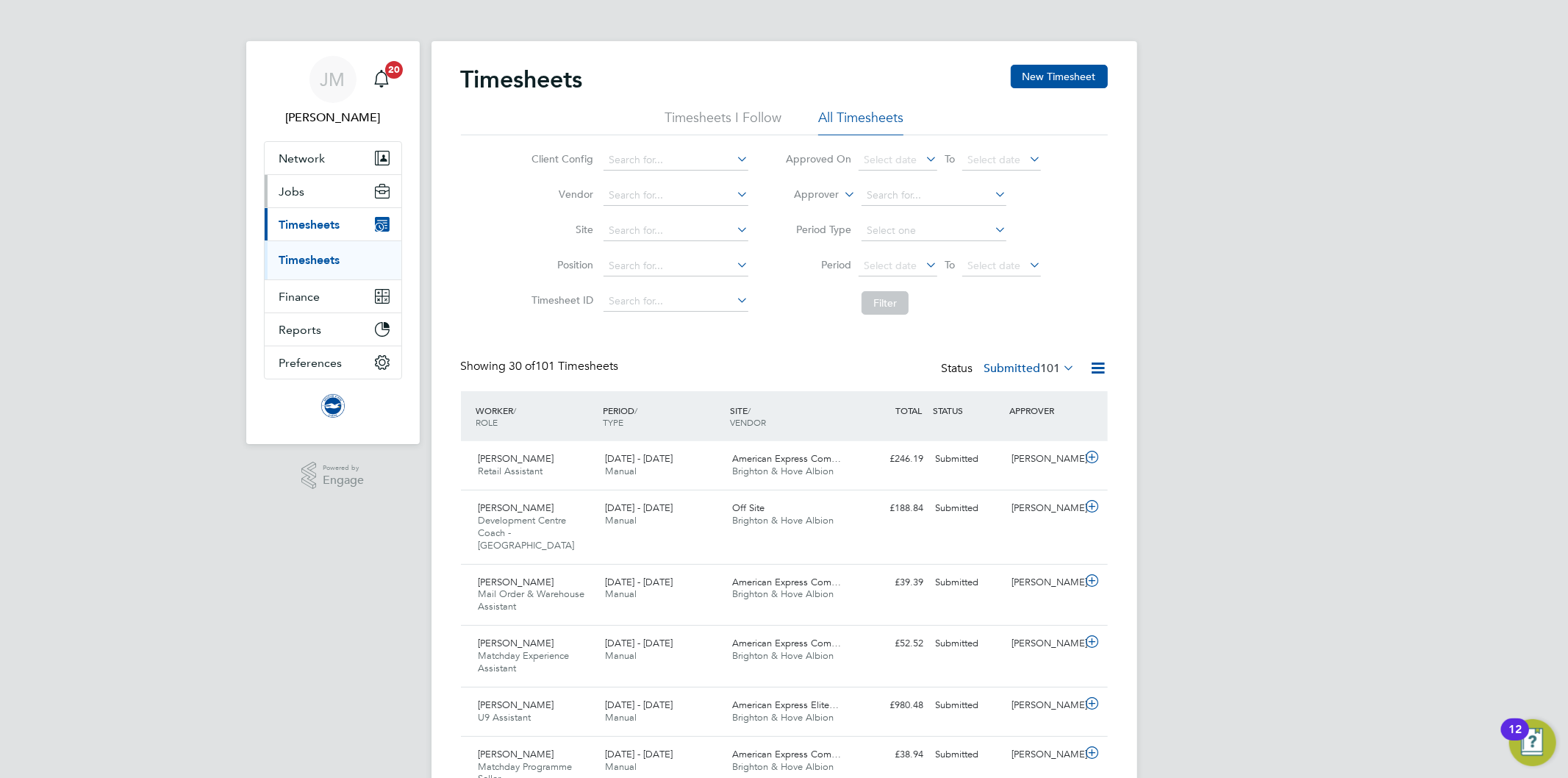
click at [285, 189] on span "Jobs" at bounding box center [292, 191] width 26 height 14
click at [656, 72] on div "Timesheets New Timesheet" at bounding box center [784, 87] width 647 height 44
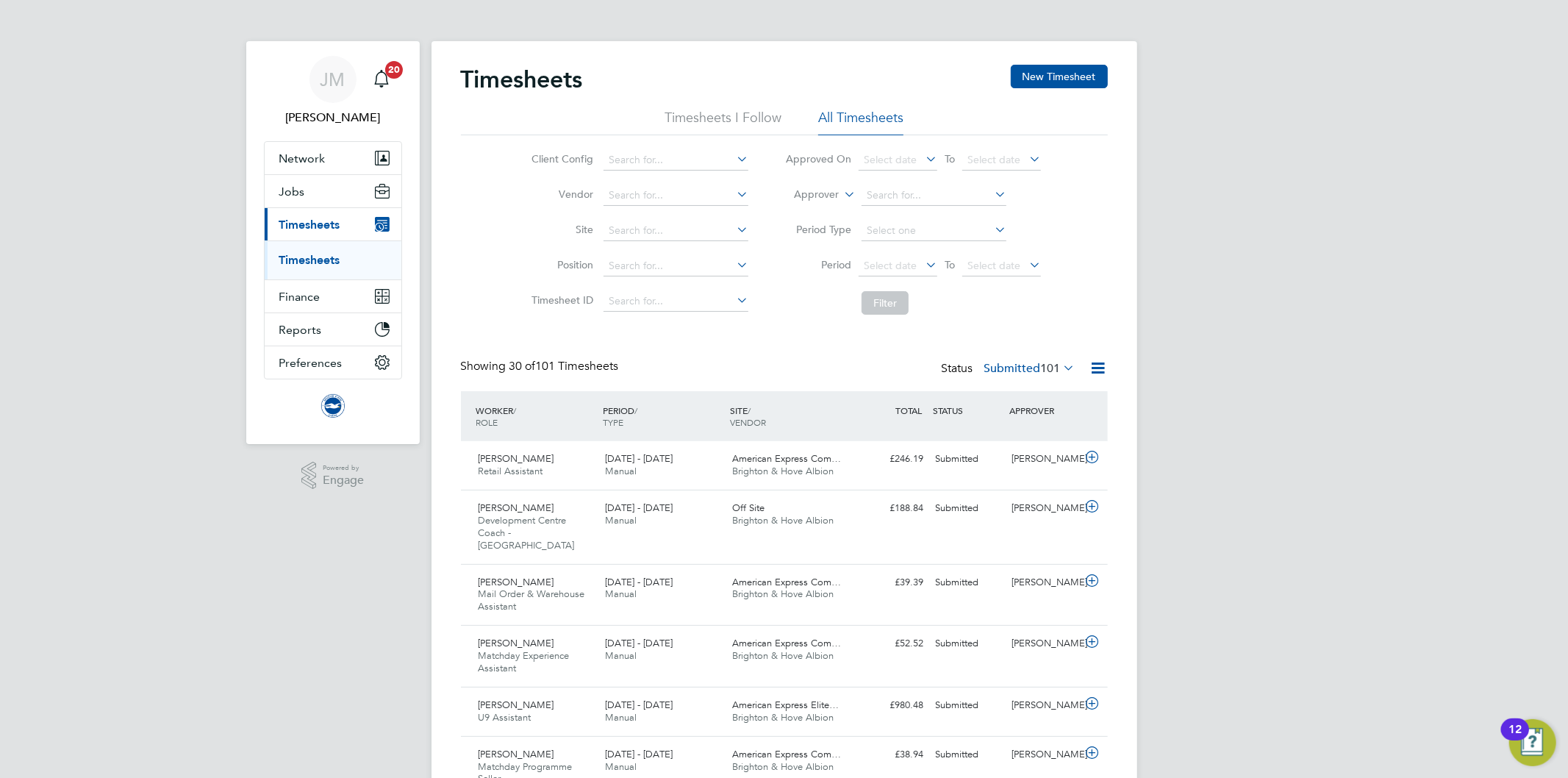
click at [736, 372] on div "Showing 30 of 101 Timesheets Status Submitted 101" at bounding box center [784, 374] width 647 height 33
click at [791, 94] on div "Timesheets New Timesheet" at bounding box center [784, 87] width 647 height 44
click at [794, 78] on div "Timesheets New Timesheet" at bounding box center [784, 87] width 647 height 44
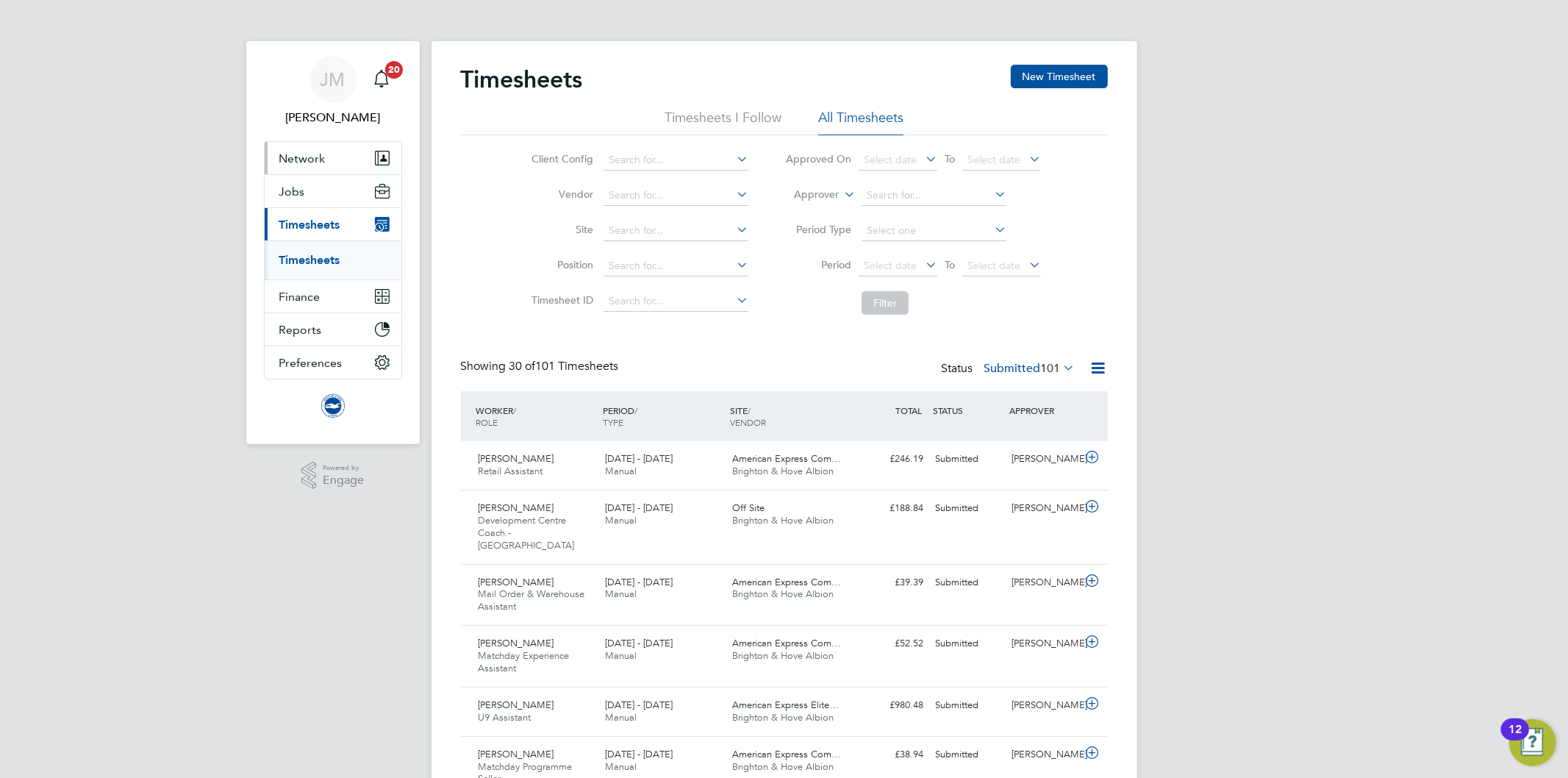
click at [313, 158] on span "Network" at bounding box center [303, 158] width 46 height 14
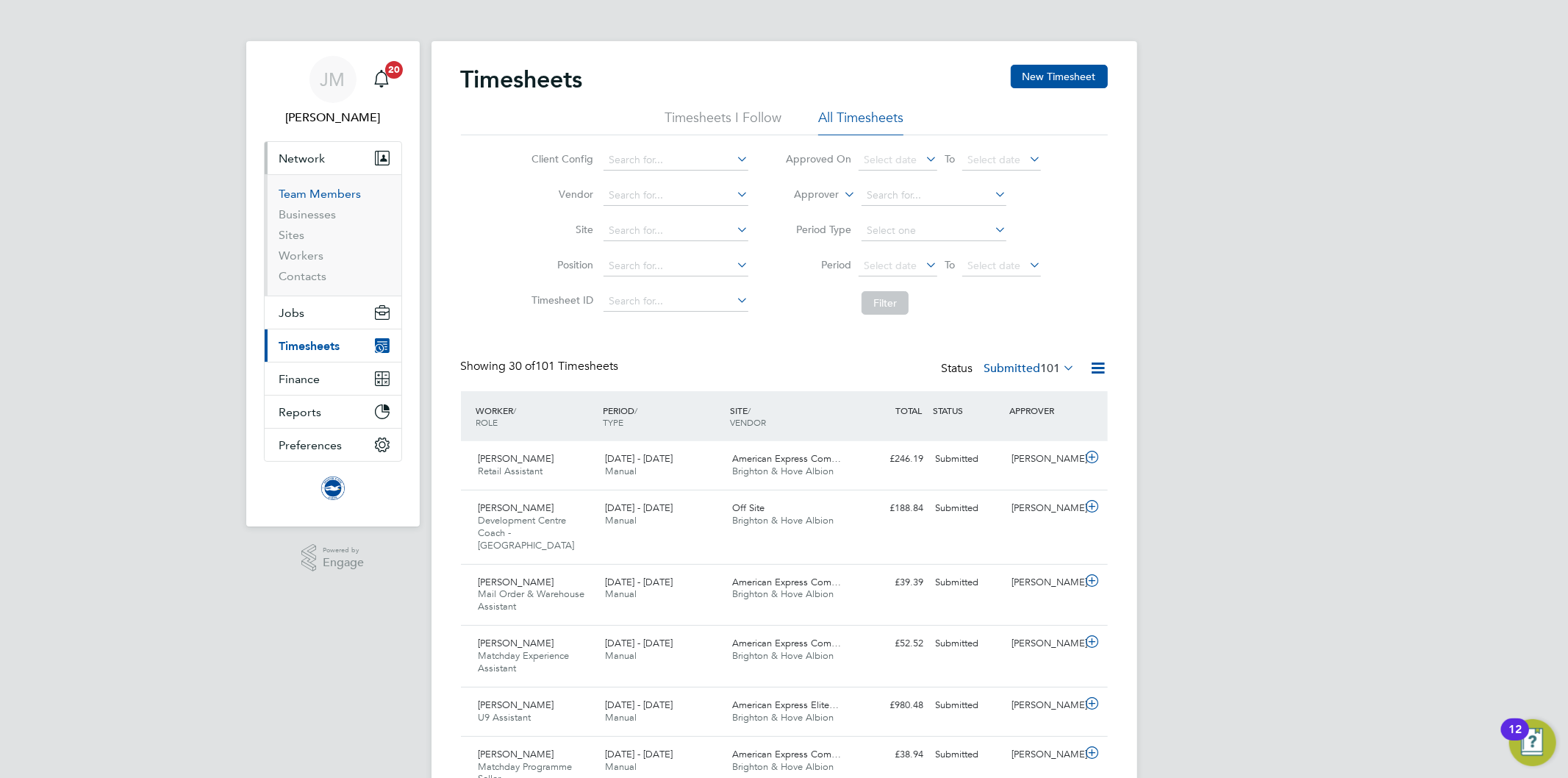
click at [332, 193] on link "Team Members" at bounding box center [321, 194] width 82 height 14
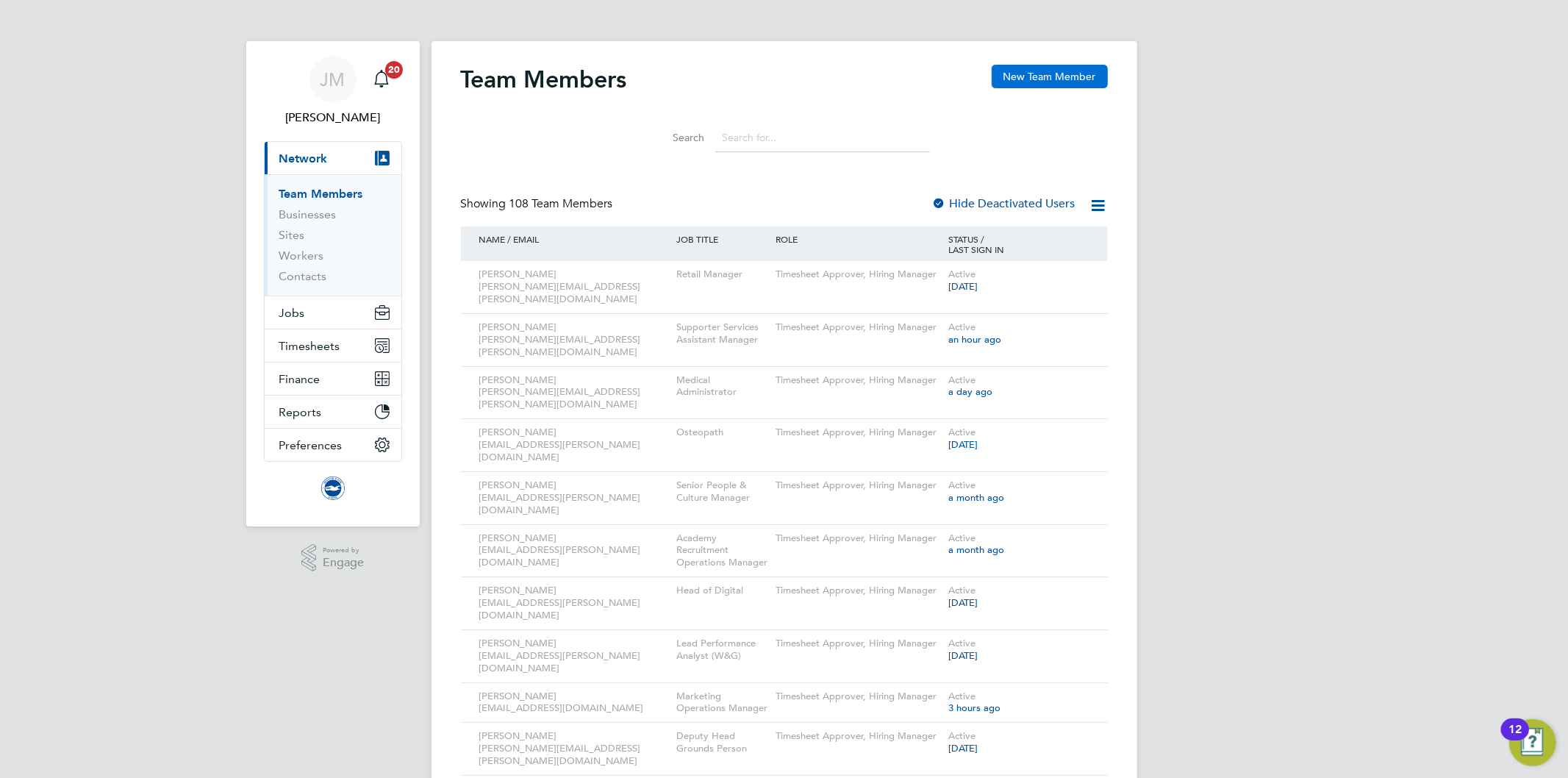
click at [1064, 80] on button "New Team Member" at bounding box center [1049, 76] width 116 height 24
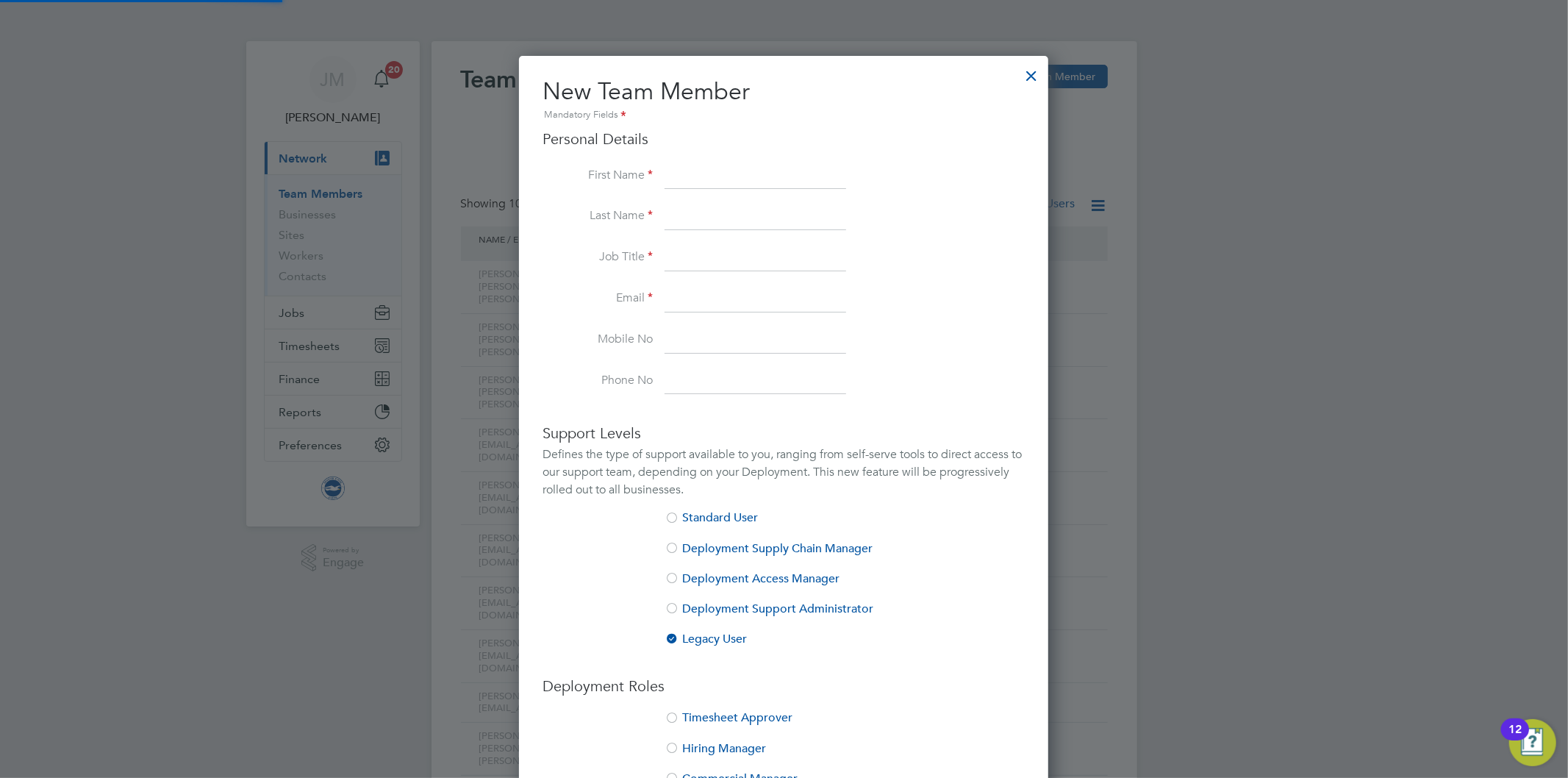
scroll to position [931, 530]
click at [699, 177] on input at bounding box center [755, 176] width 182 height 27
type input "Calvin"
type input "Buckland"
click at [716, 260] on input at bounding box center [755, 258] width 182 height 27
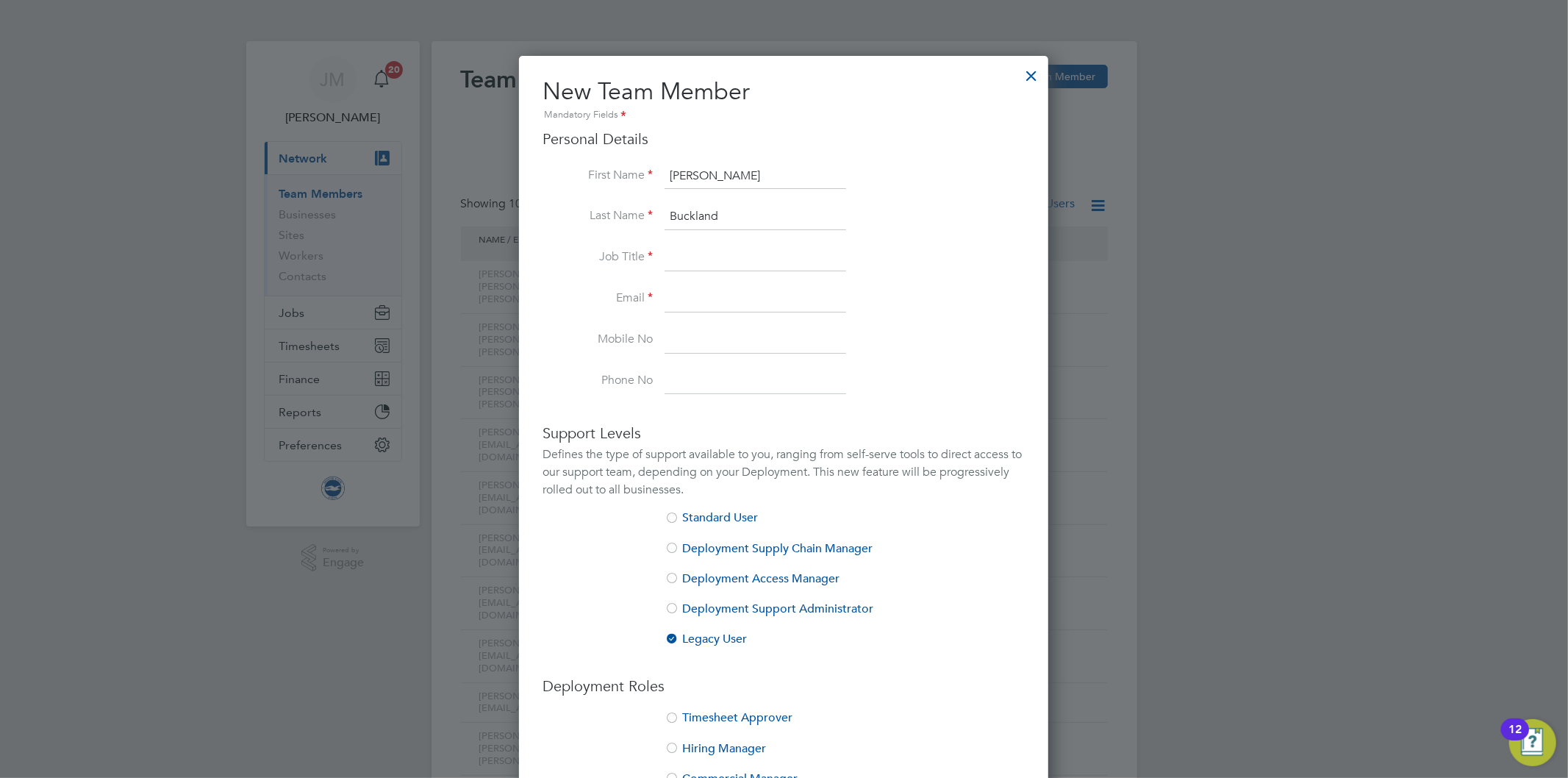
paste input "Academy Local Recruitment Coordinator"
type input "Academy Local Recruitment Coordinator"
click at [707, 290] on input at bounding box center [755, 299] width 182 height 27
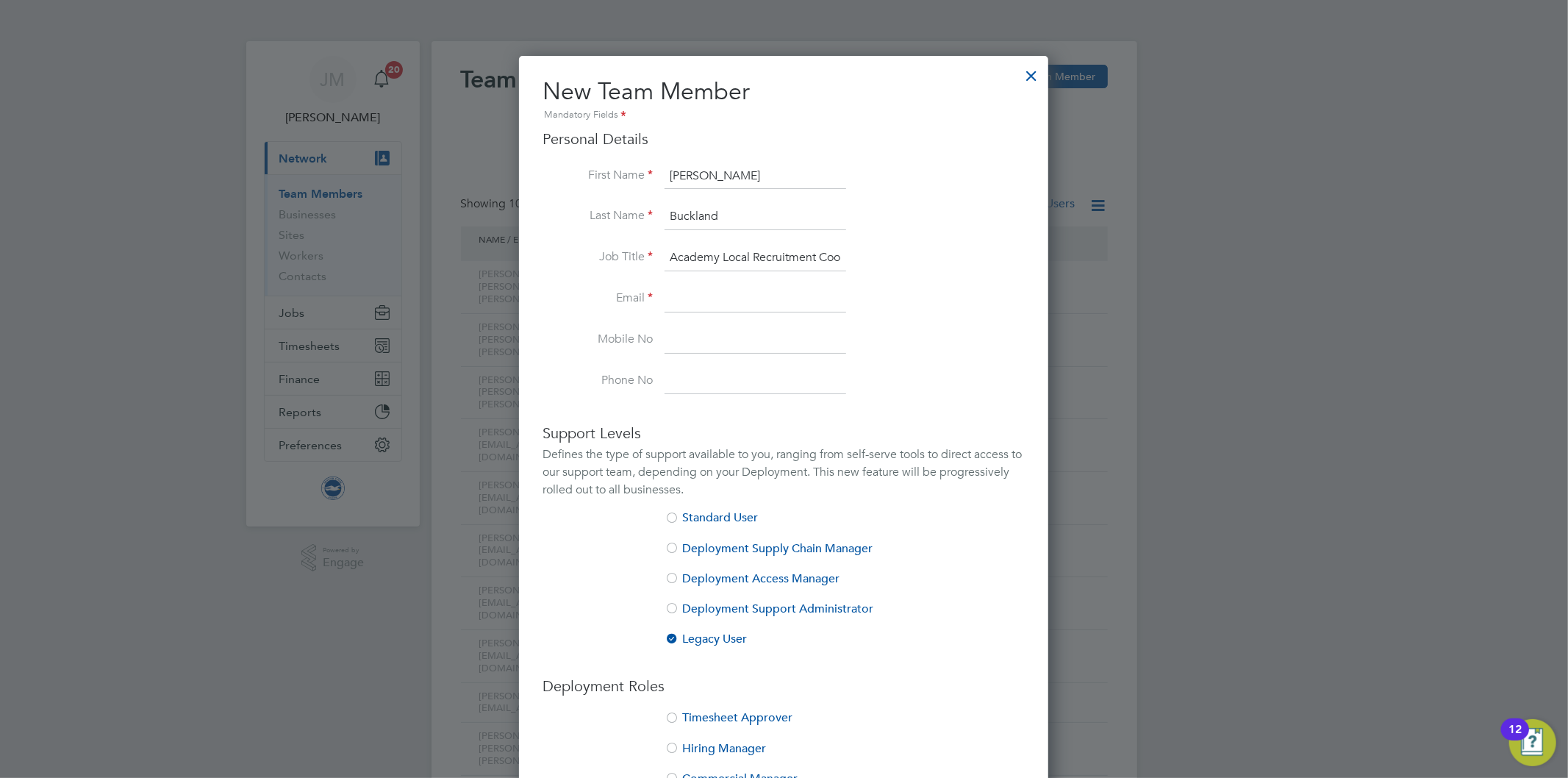
paste input "calvin.buckland@brightonandhovealbion.com"
type input "calvin.buckland@brightonandhovealbion.com"
click at [747, 335] on input at bounding box center [755, 341] width 182 height 27
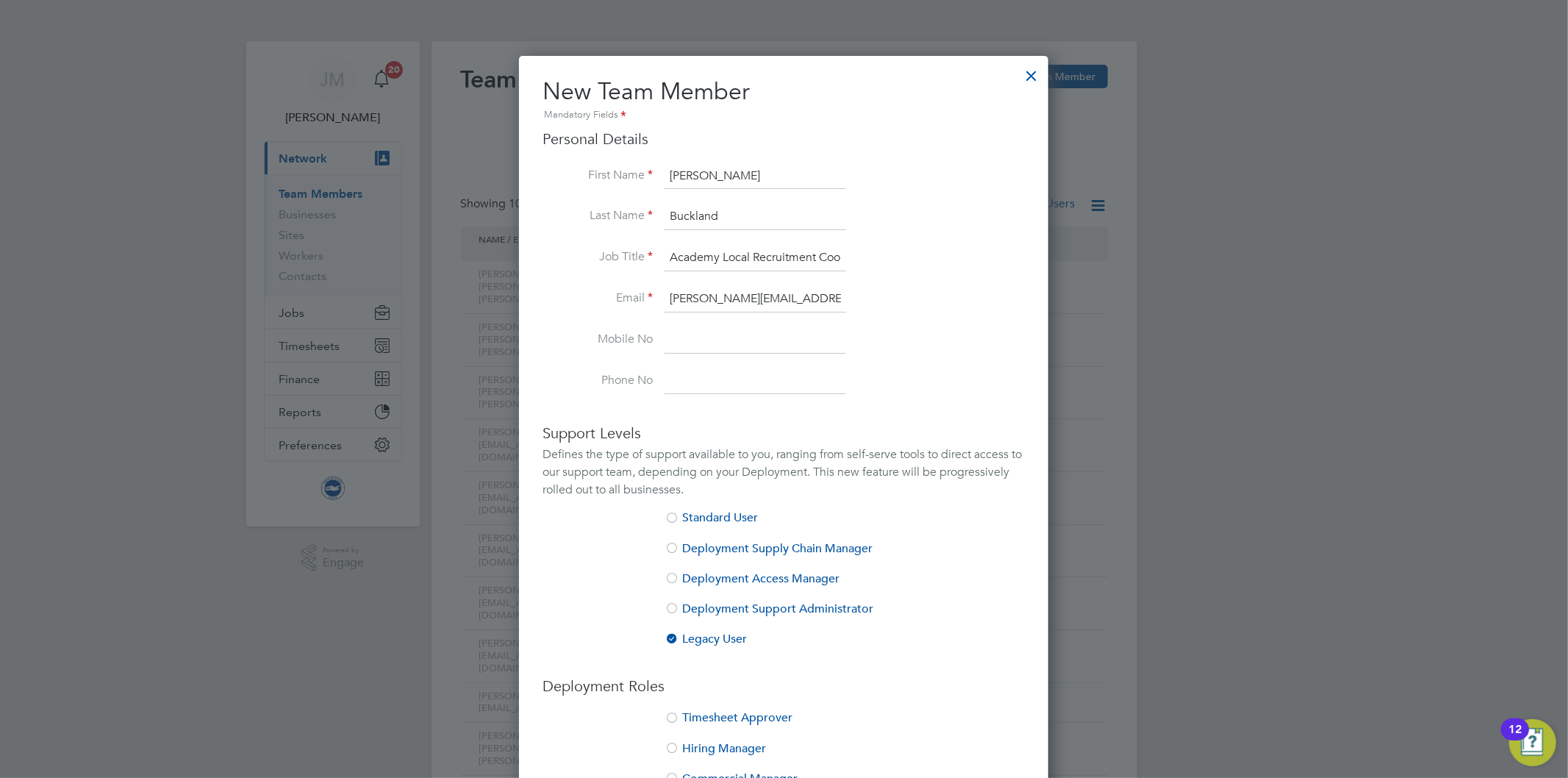
click at [686, 334] on input at bounding box center [755, 341] width 182 height 27
click at [915, 189] on li "First Name Calvin" at bounding box center [784, 183] width 483 height 41
click at [700, 342] on input at bounding box center [755, 341] width 182 height 27
click at [916, 297] on li "Email calvin.buckland@brightonandhovealbion.com" at bounding box center [784, 306] width 483 height 41
click at [941, 341] on li "Mobile No" at bounding box center [784, 348] width 483 height 41
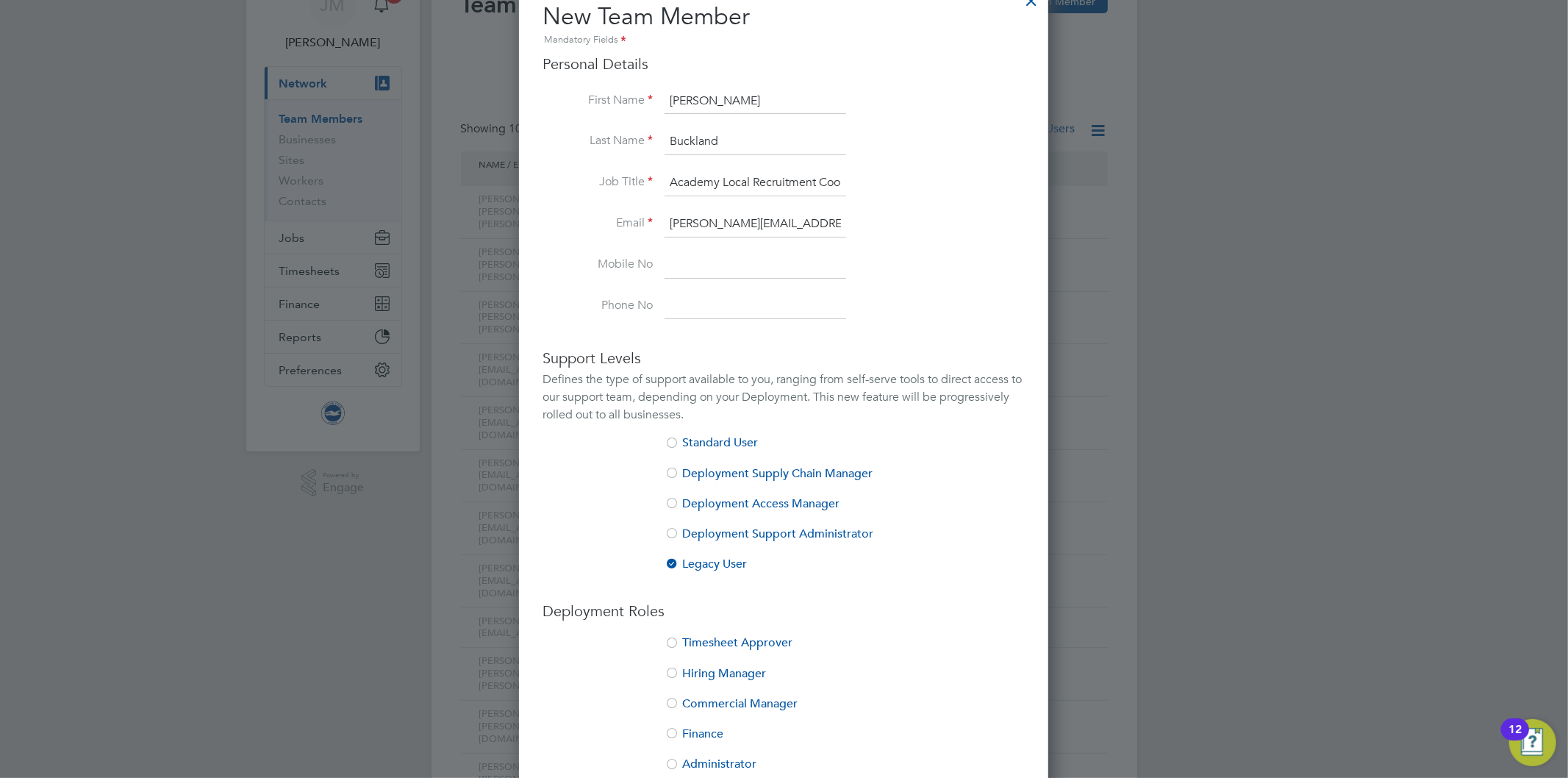
scroll to position [245, 0]
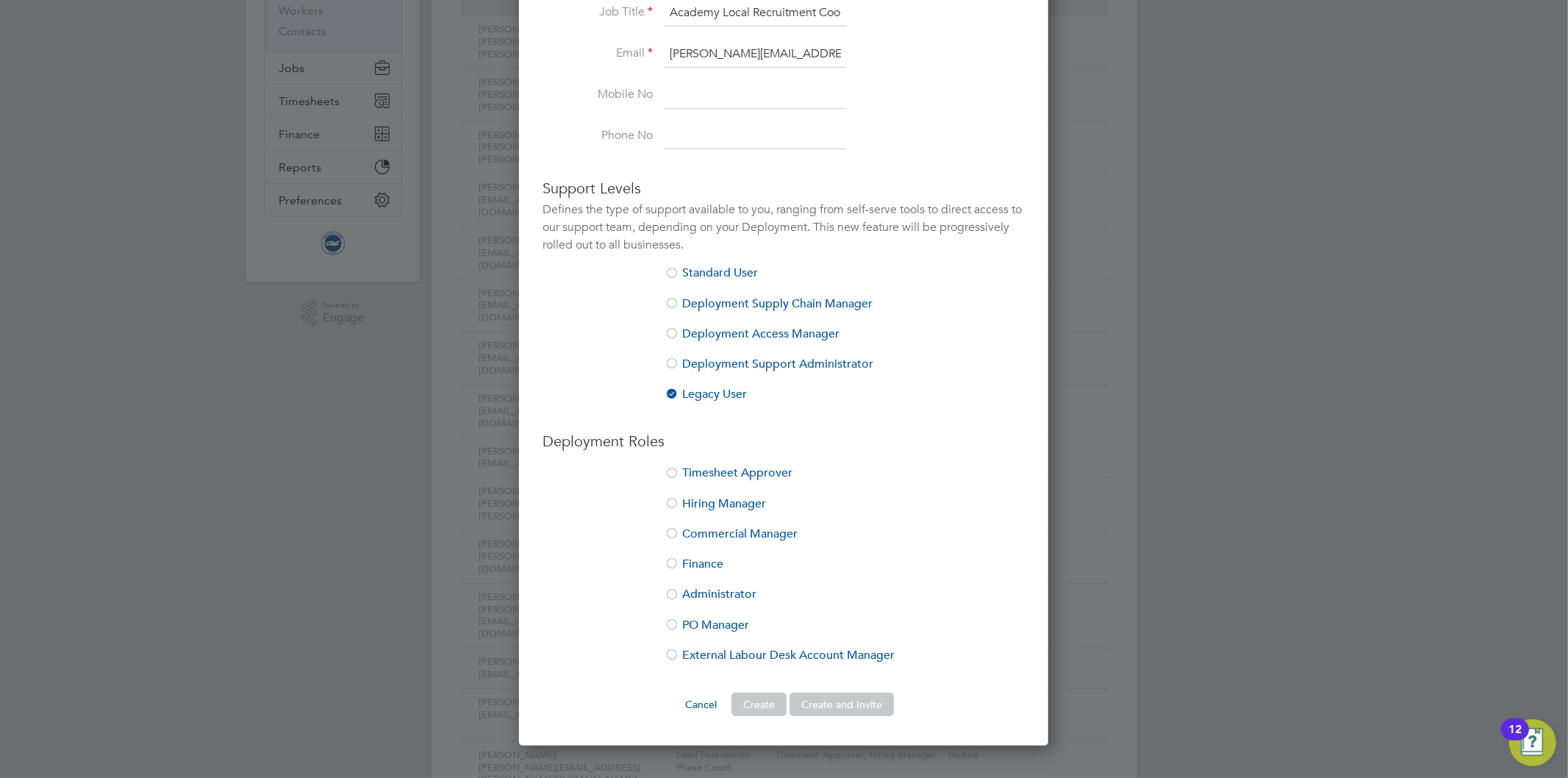
click at [672, 469] on div at bounding box center [672, 474] width 15 height 15
click at [673, 502] on div at bounding box center [672, 504] width 15 height 15
click at [846, 704] on button "Create and Invite" at bounding box center [842, 704] width 104 height 24
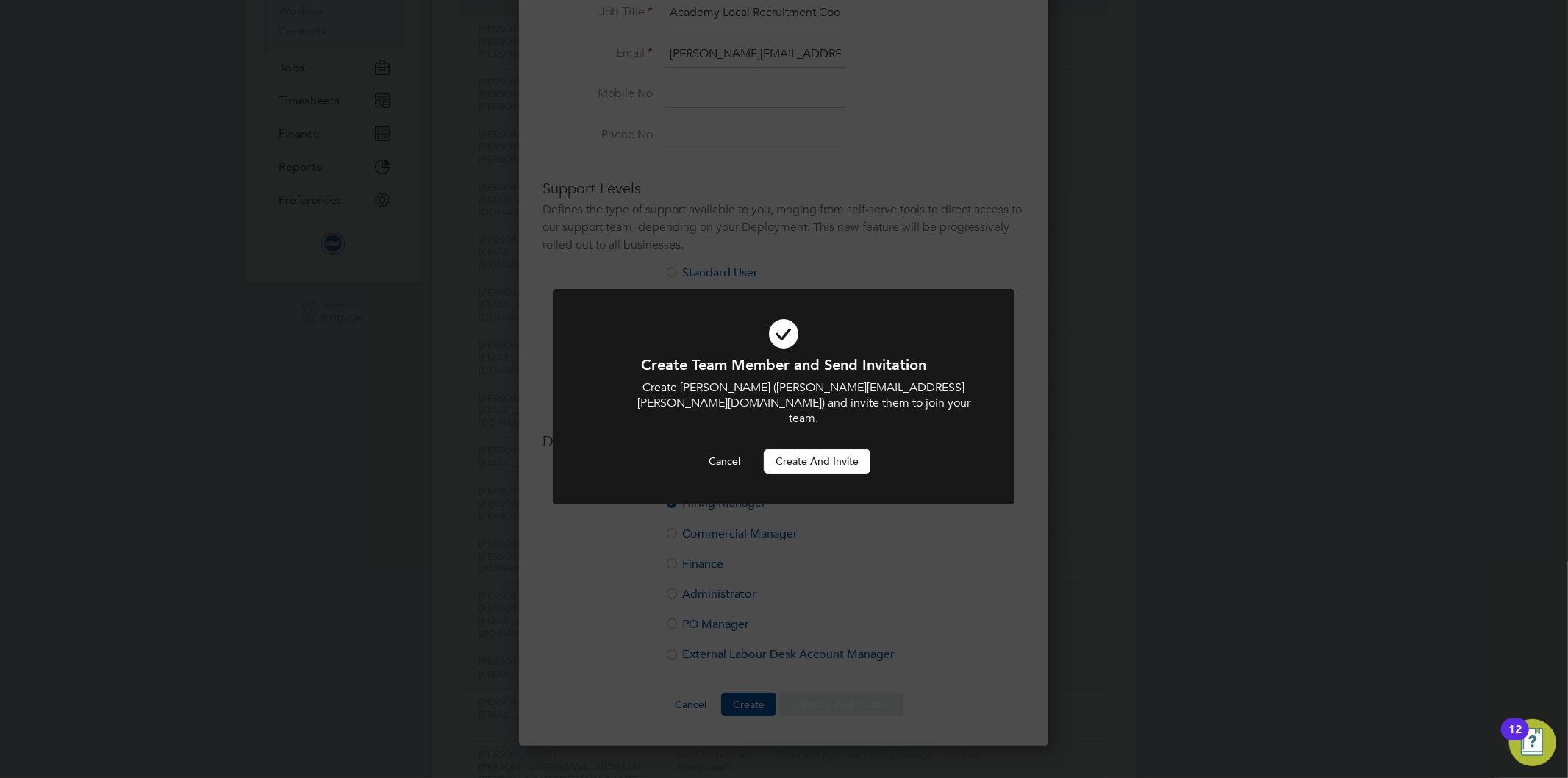
click at [820, 449] on button "Create and invite" at bounding box center [817, 460] width 106 height 24
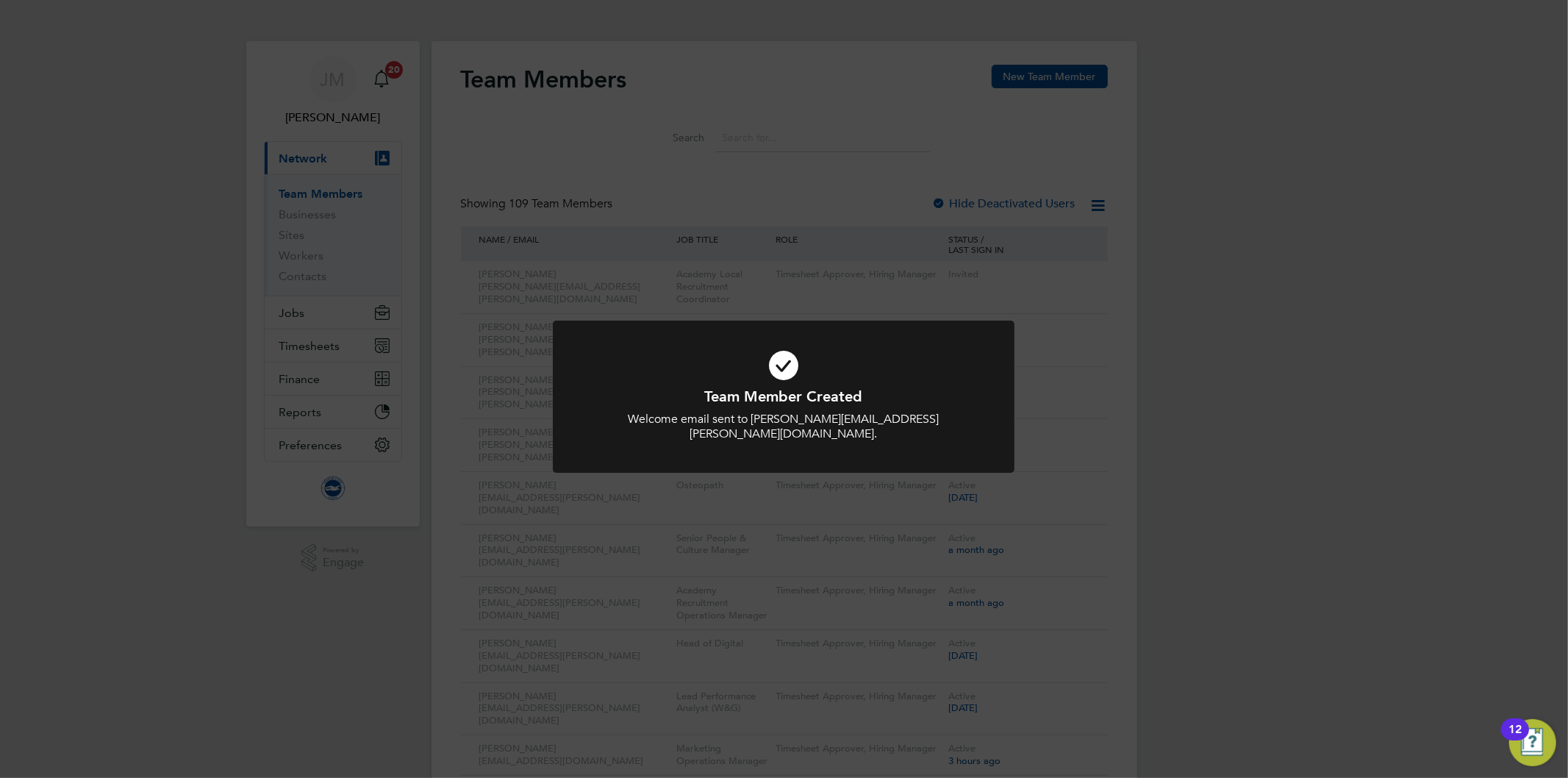
click at [801, 130] on div "Team Member Created Welcome email sent to calvin.buckland@brightonandhovealbion…" at bounding box center [784, 389] width 1568 height 778
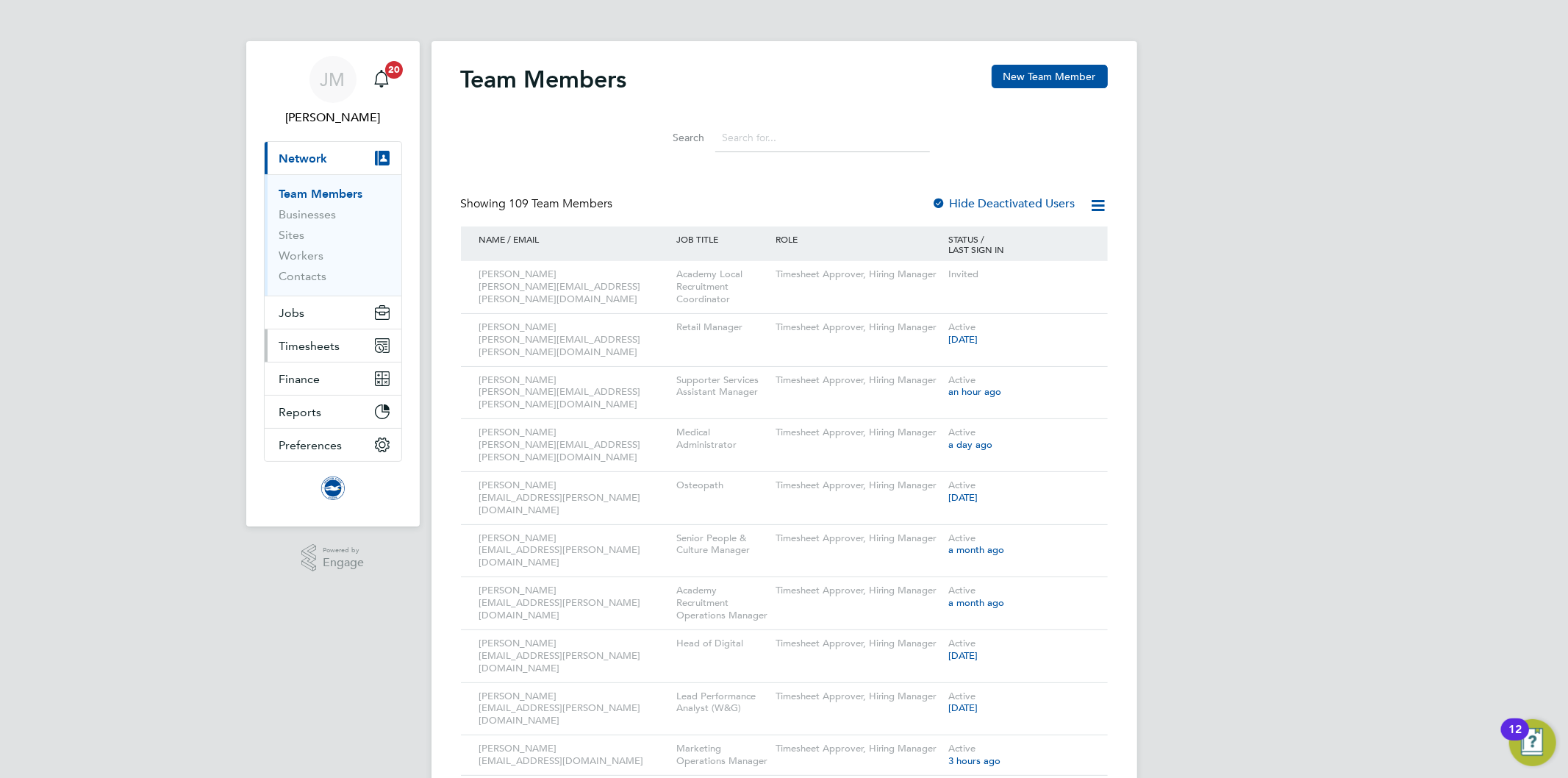
click at [304, 347] on span "Timesheets" at bounding box center [310, 346] width 61 height 14
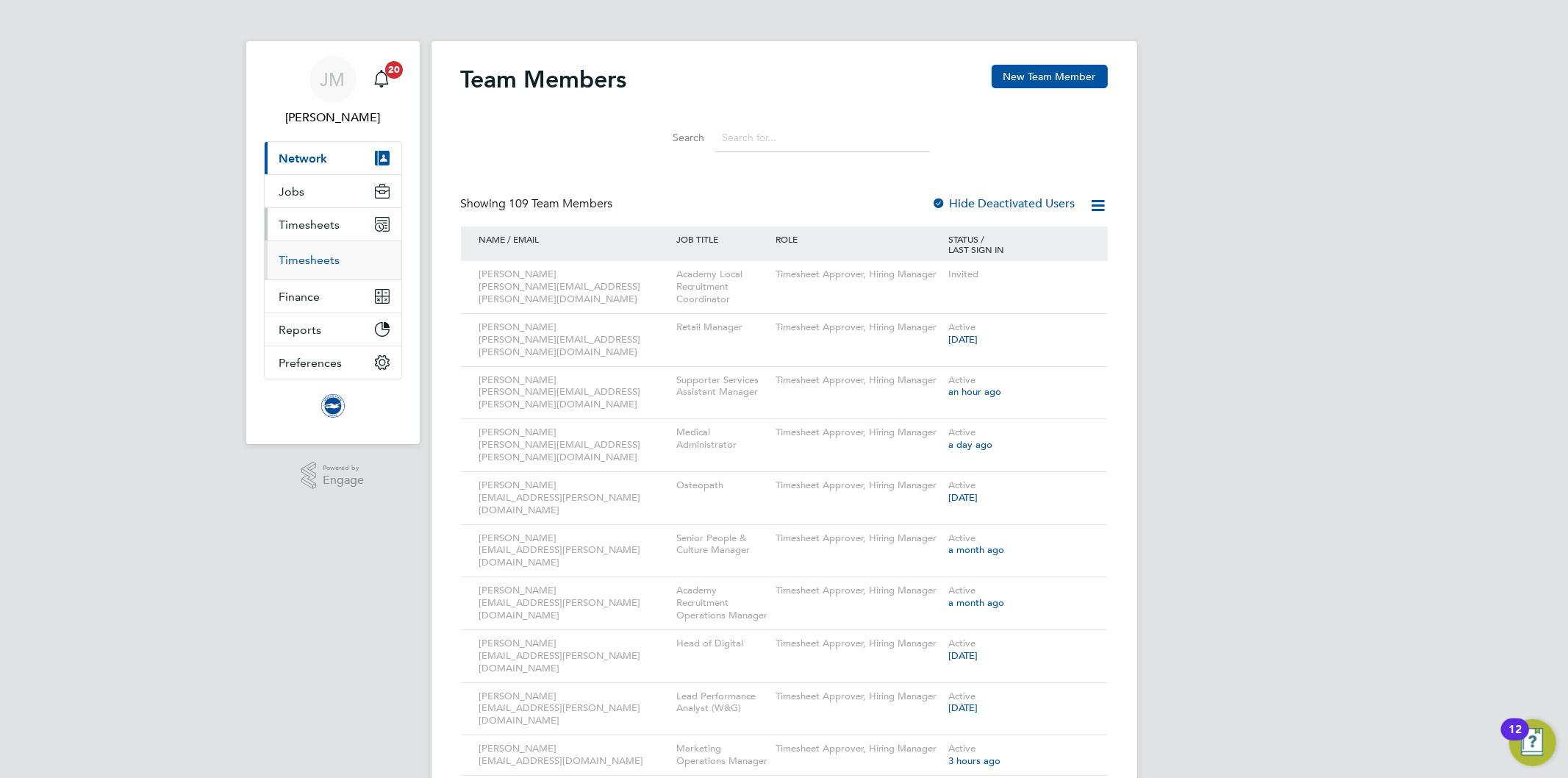
click at [314, 258] on link "Timesheets" at bounding box center [310, 260] width 61 height 14
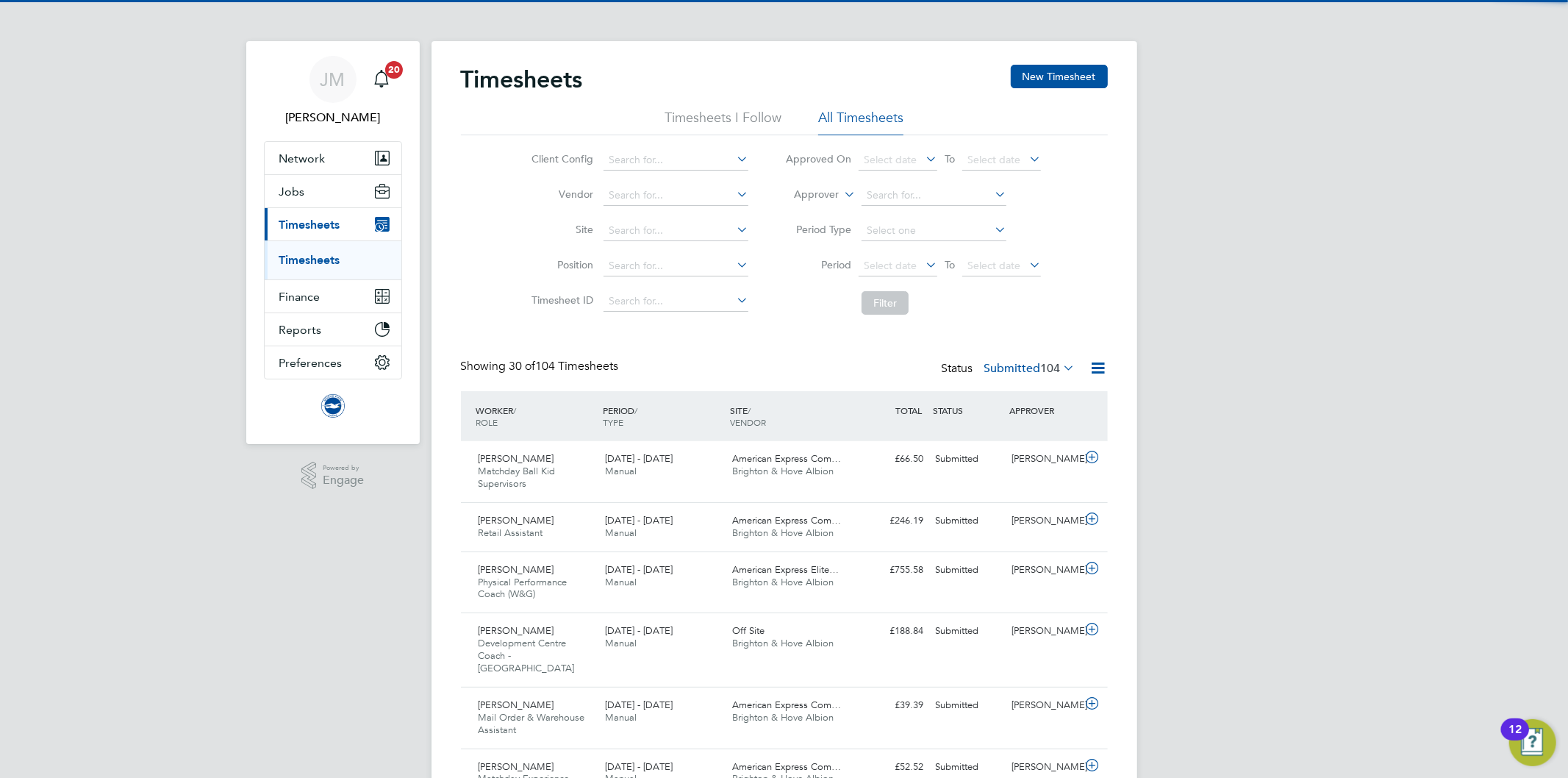
scroll to position [50, 127]
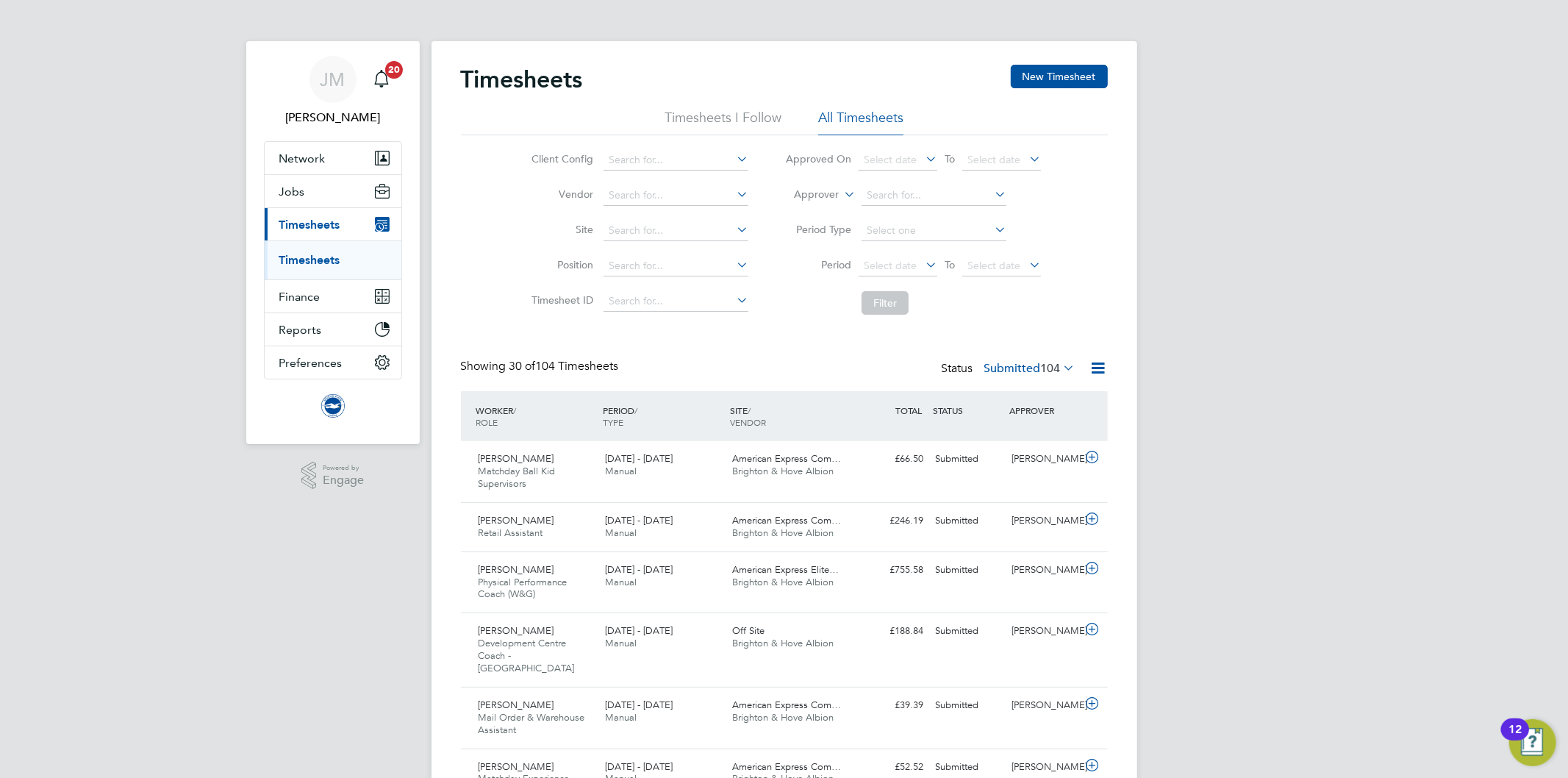
click at [841, 193] on icon at bounding box center [841, 190] width 0 height 13
click at [897, 196] on input at bounding box center [934, 195] width 145 height 20
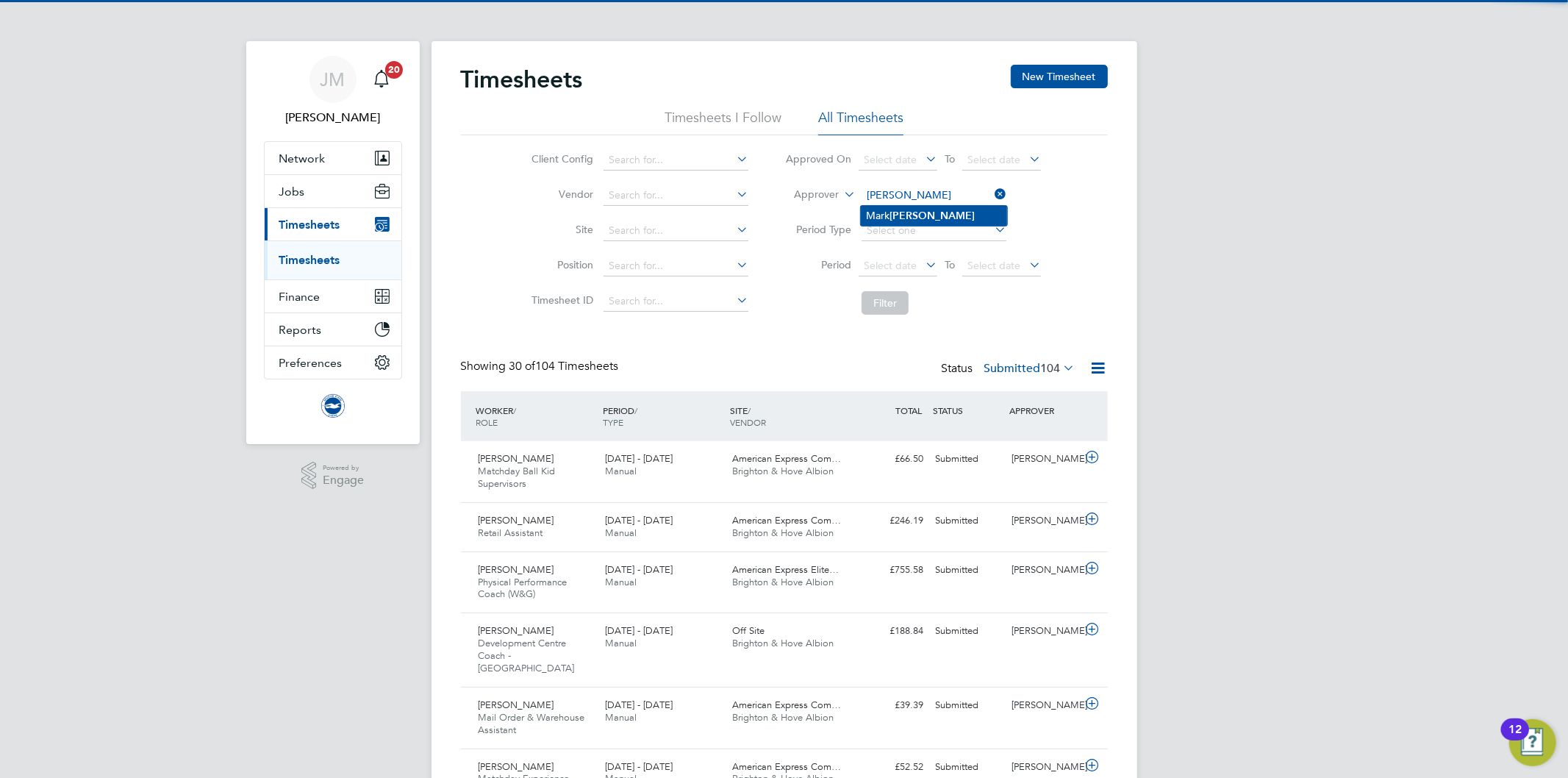
click at [916, 213] on b "Pedrick" at bounding box center [933, 216] width 85 height 12
type input "Mark Pedrick"
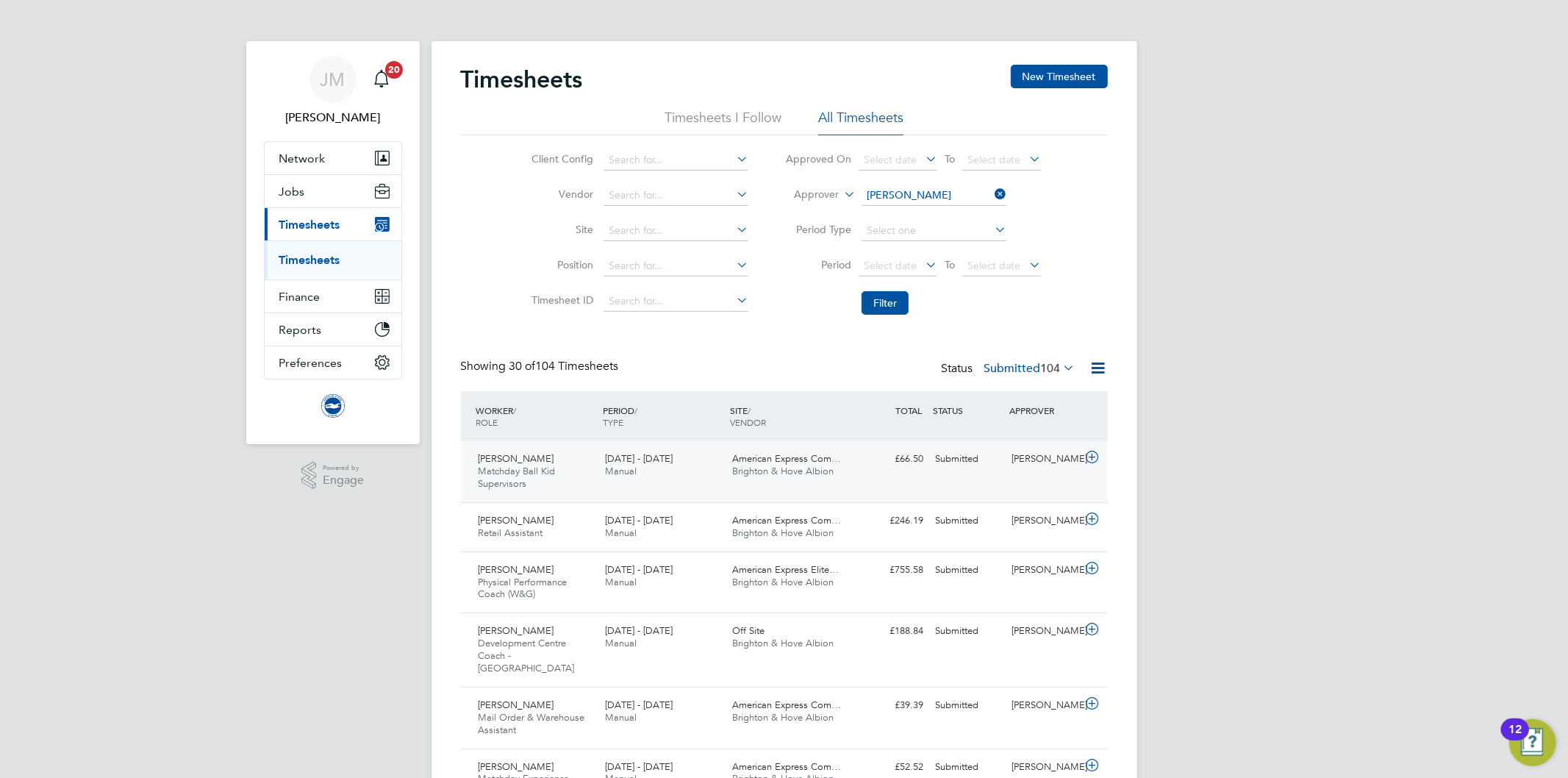
click at [585, 469] on div "Thomas Mahoney Matchday Ball Kid Supervisors 1 - 30 Sep 2025" at bounding box center [537, 472] width 127 height 50
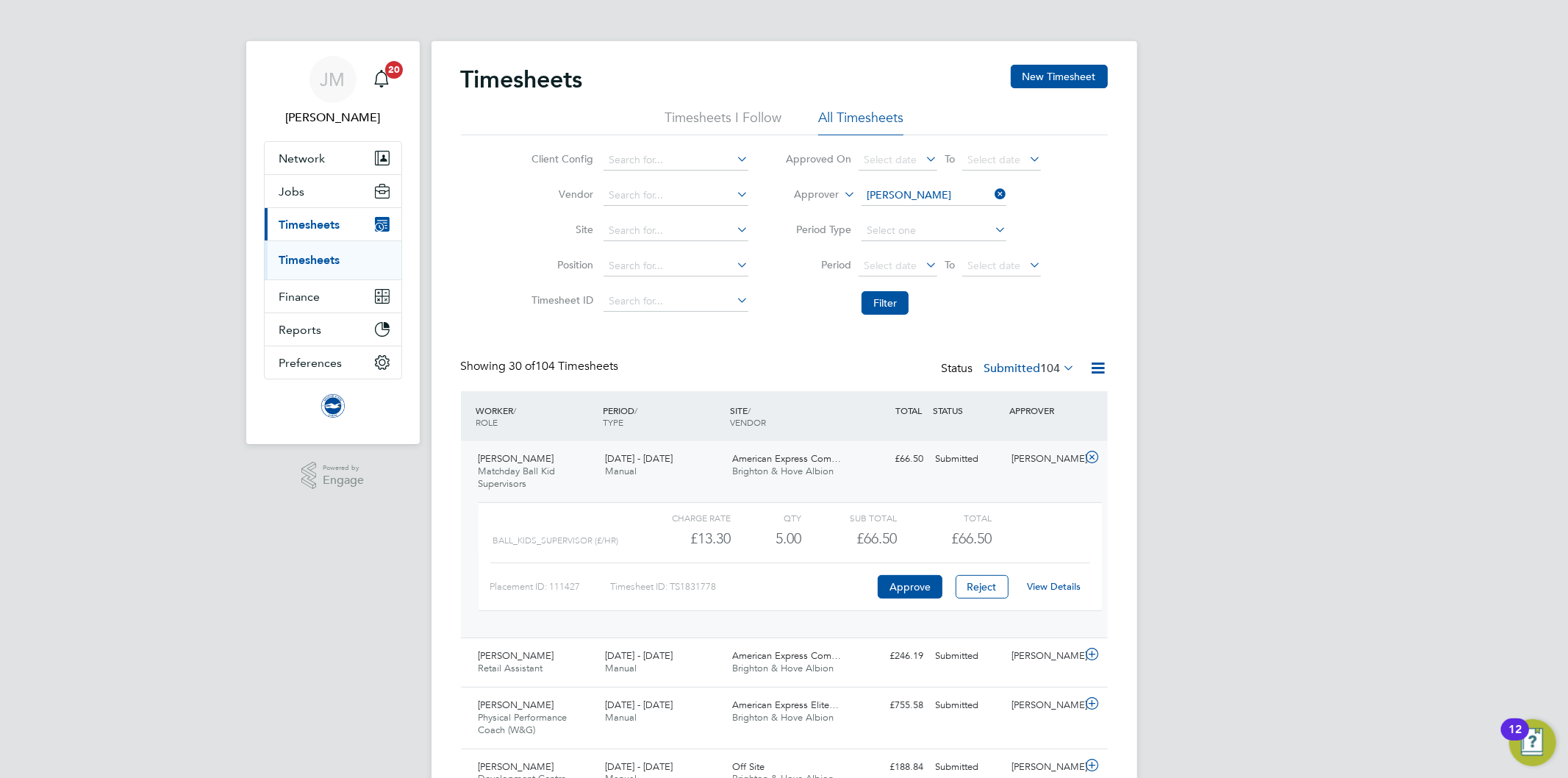
click at [1064, 581] on link "View Details" at bounding box center [1054, 586] width 54 height 12
click at [292, 185] on span "Jobs" at bounding box center [292, 191] width 26 height 14
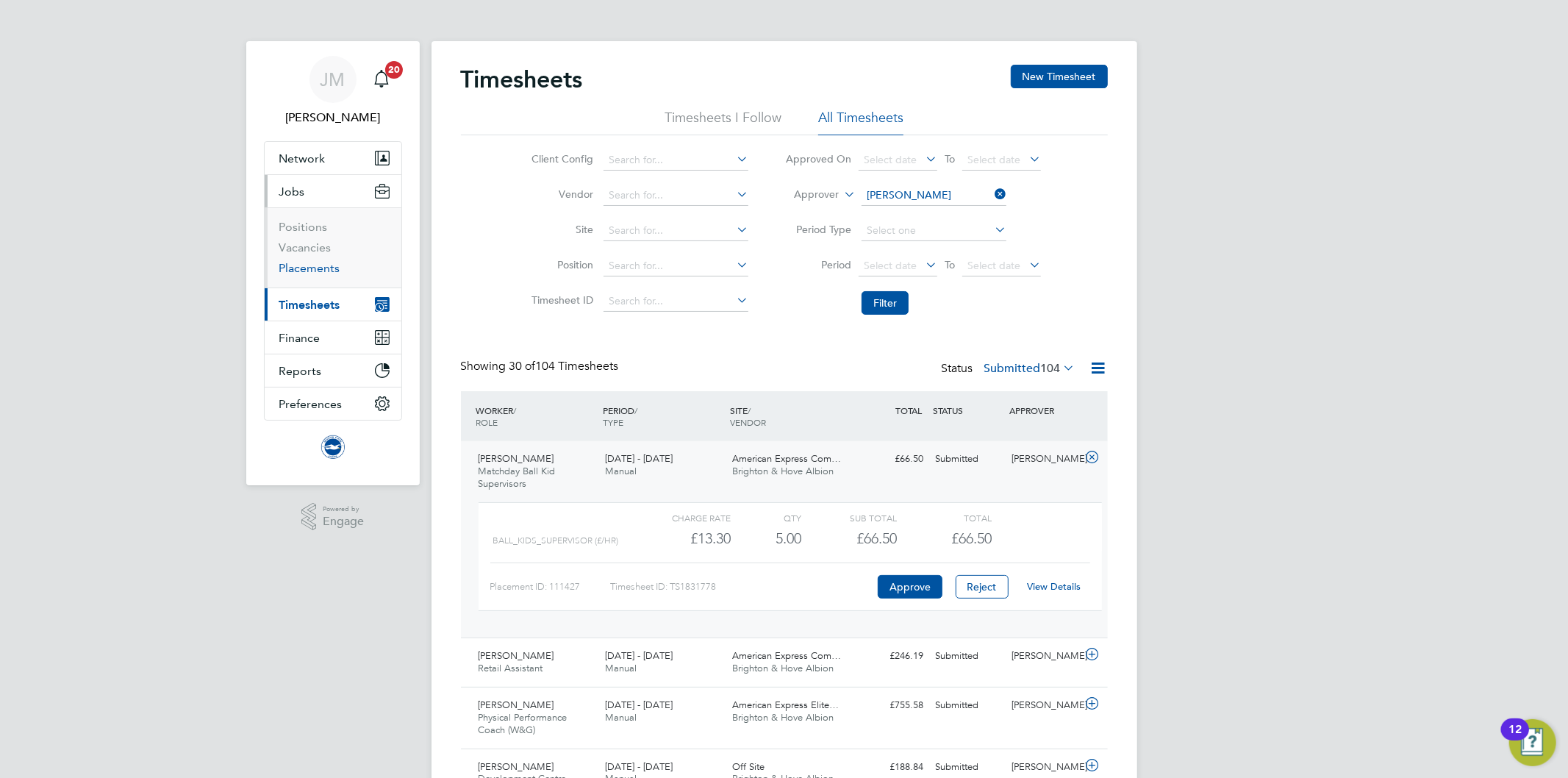
click at [316, 269] on link "Placements" at bounding box center [310, 268] width 61 height 14
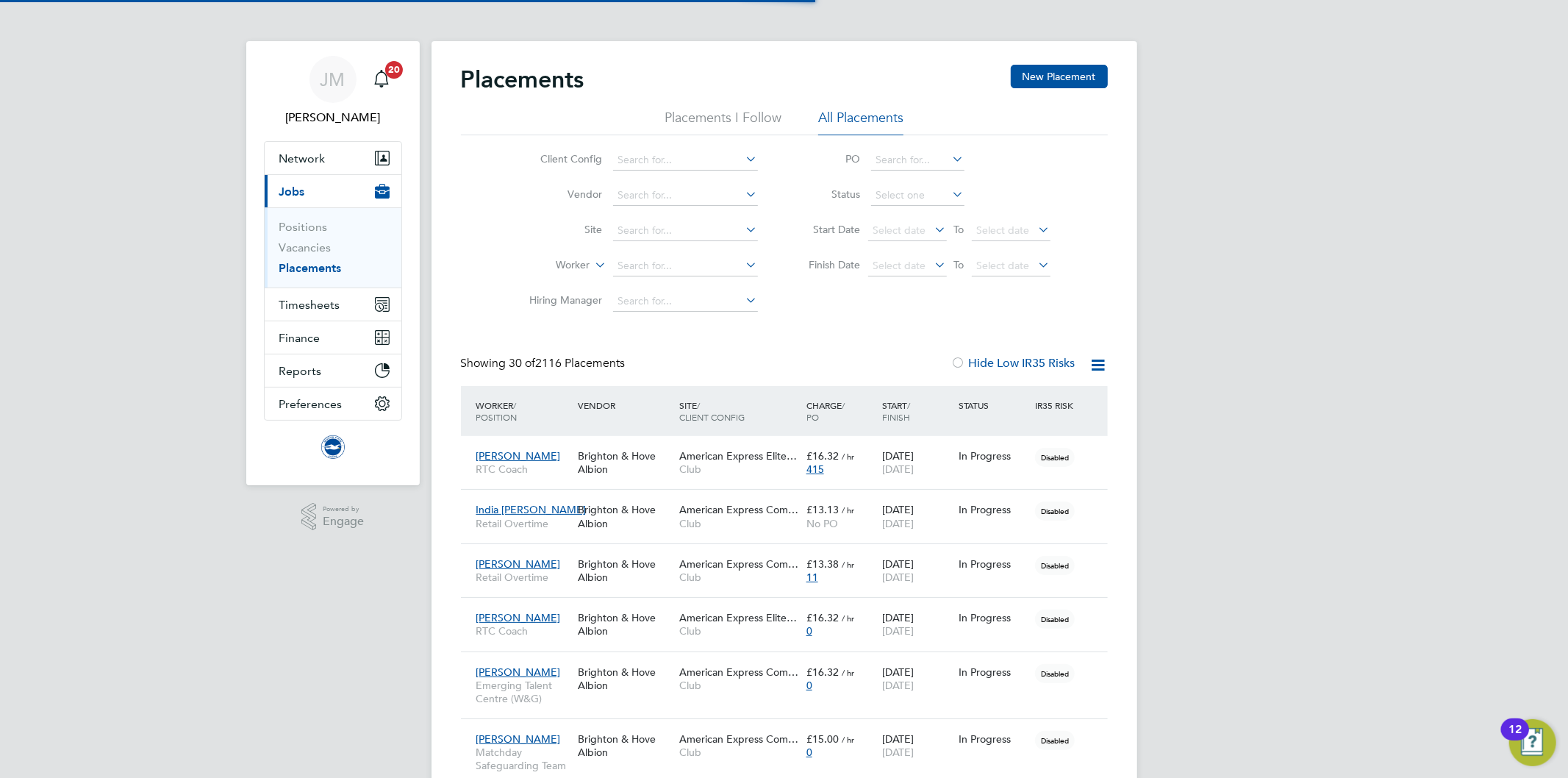
scroll to position [41, 127]
click at [649, 170] on input at bounding box center [686, 159] width 145 height 20
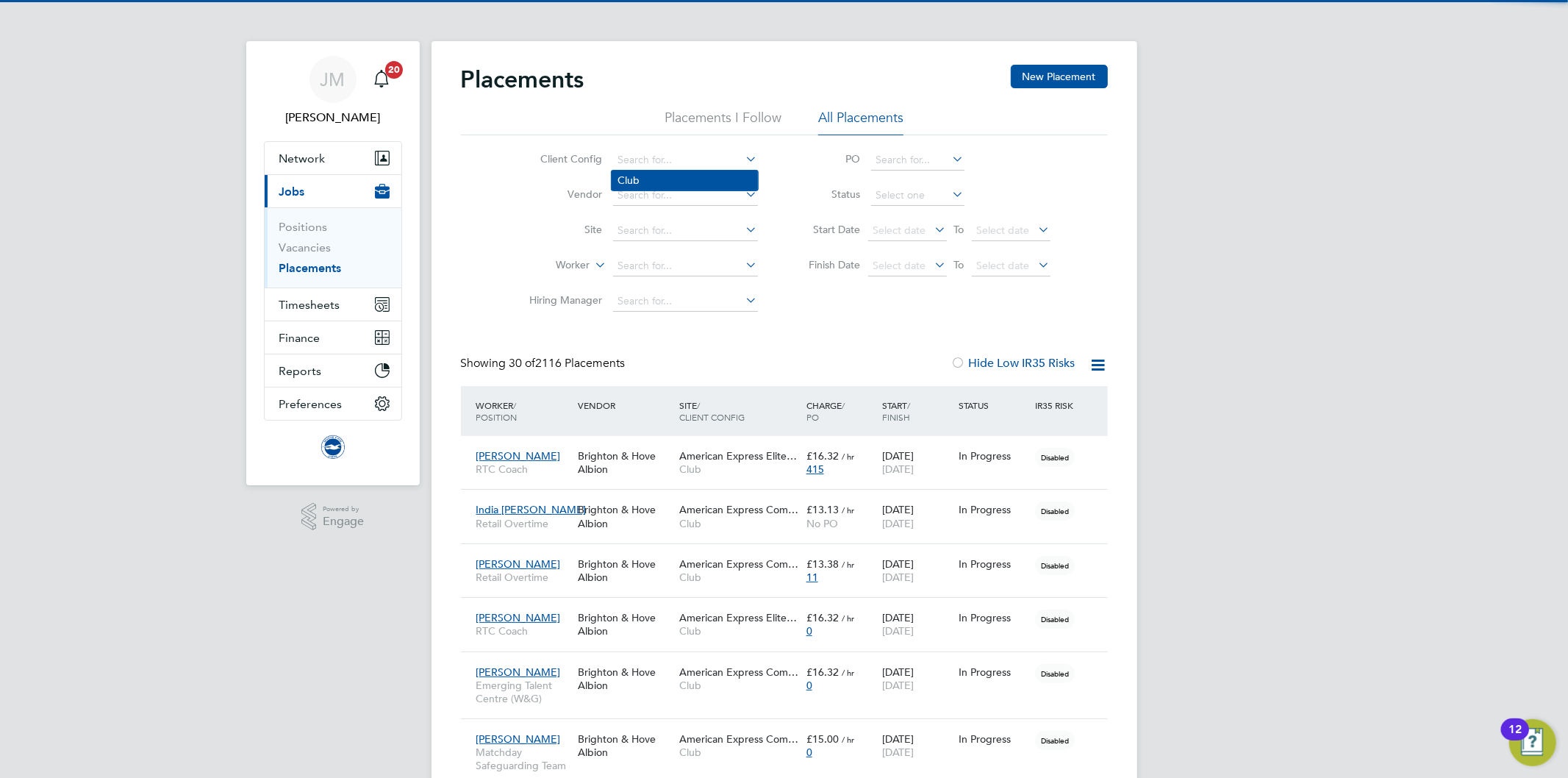
click at [648, 175] on li "Club" at bounding box center [684, 181] width 146 height 19
type input "Club"
click at [650, 265] on input at bounding box center [686, 266] width 145 height 20
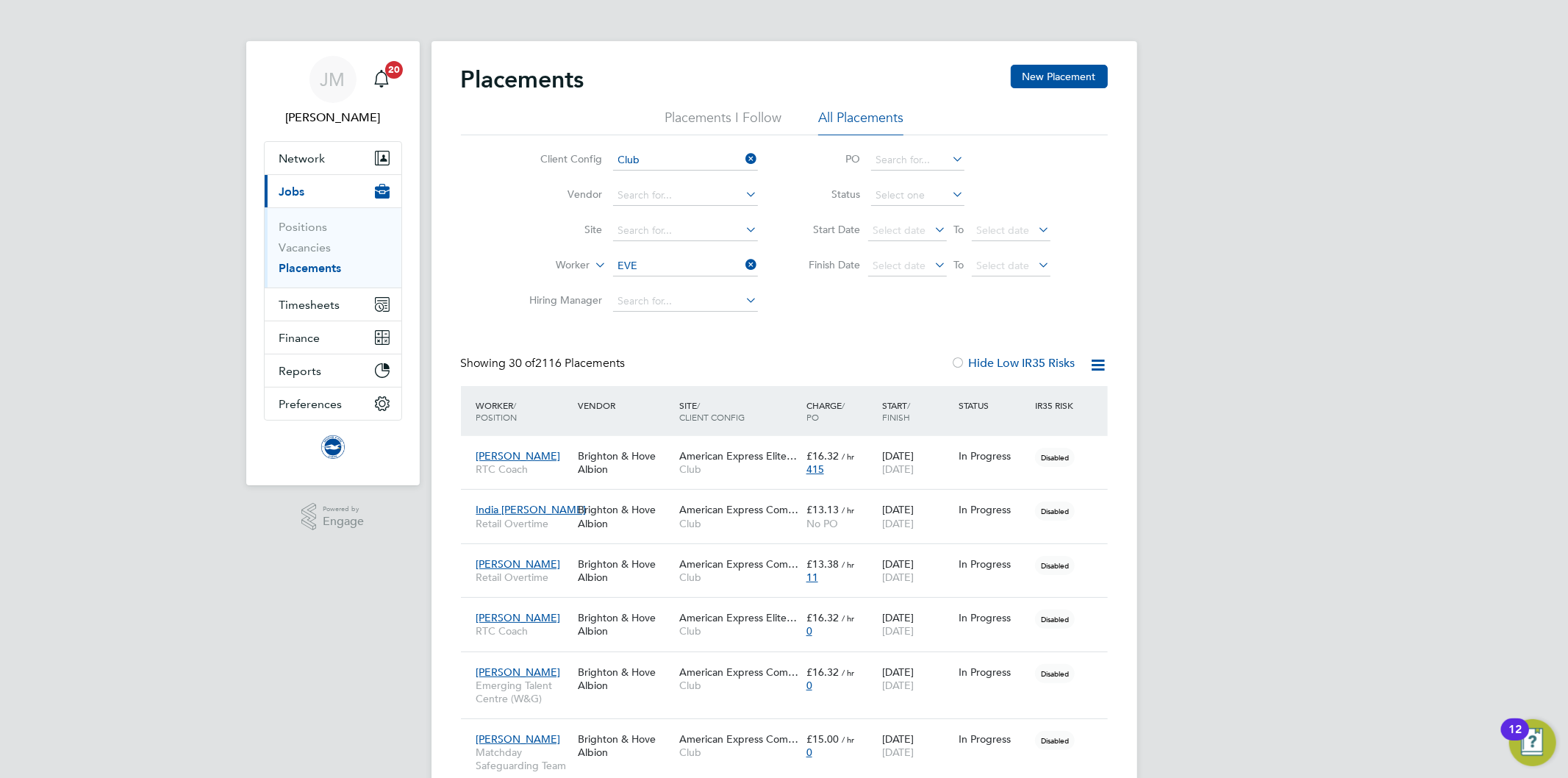
click at [685, 282] on li "Eve lyn Whitehead" at bounding box center [711, 286] width 198 height 19
type input "Evelyn Whitehead"
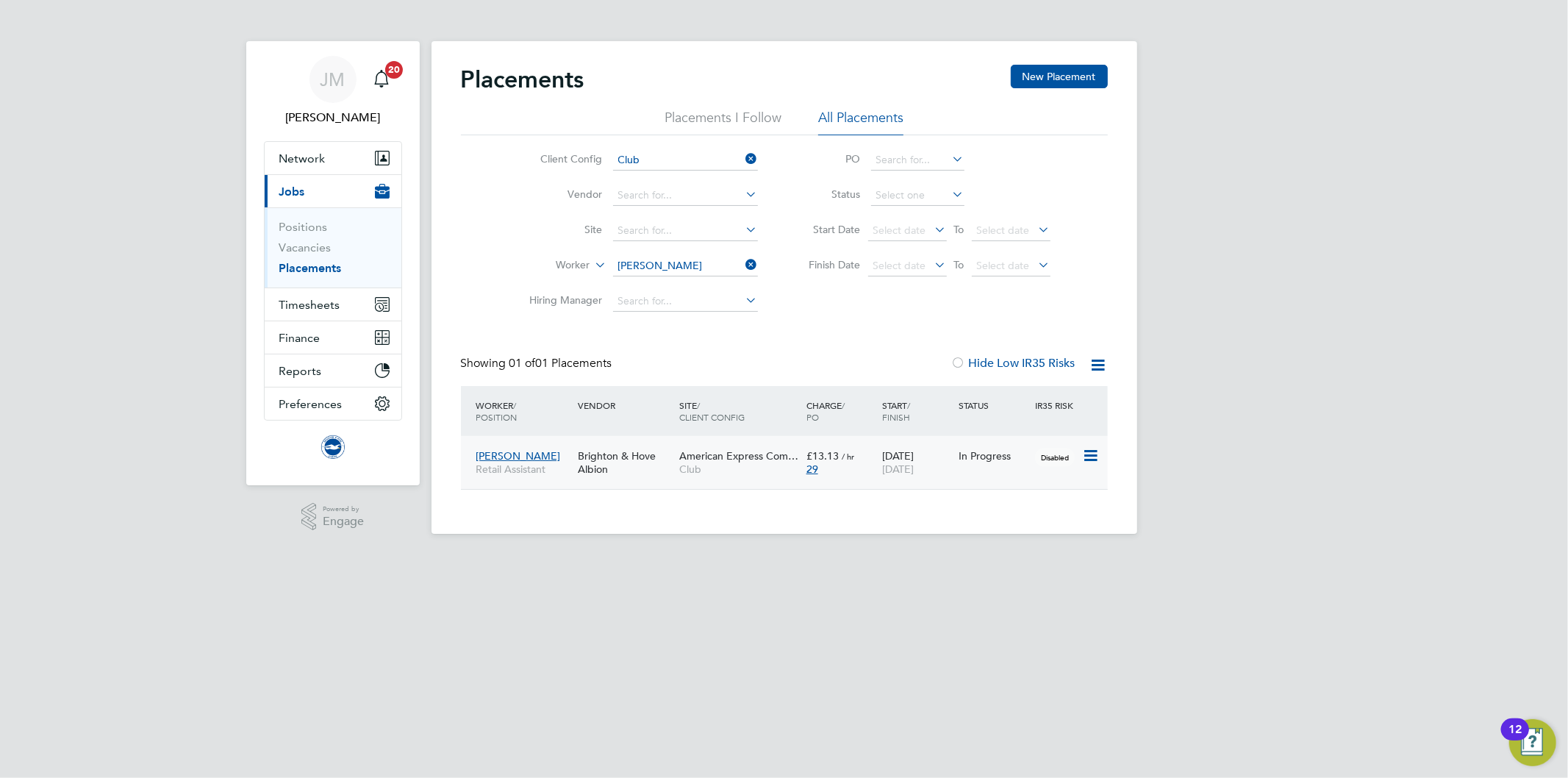
click at [856, 471] on div "29" at bounding box center [841, 468] width 69 height 13
click at [743, 262] on icon at bounding box center [743, 264] width 0 height 20
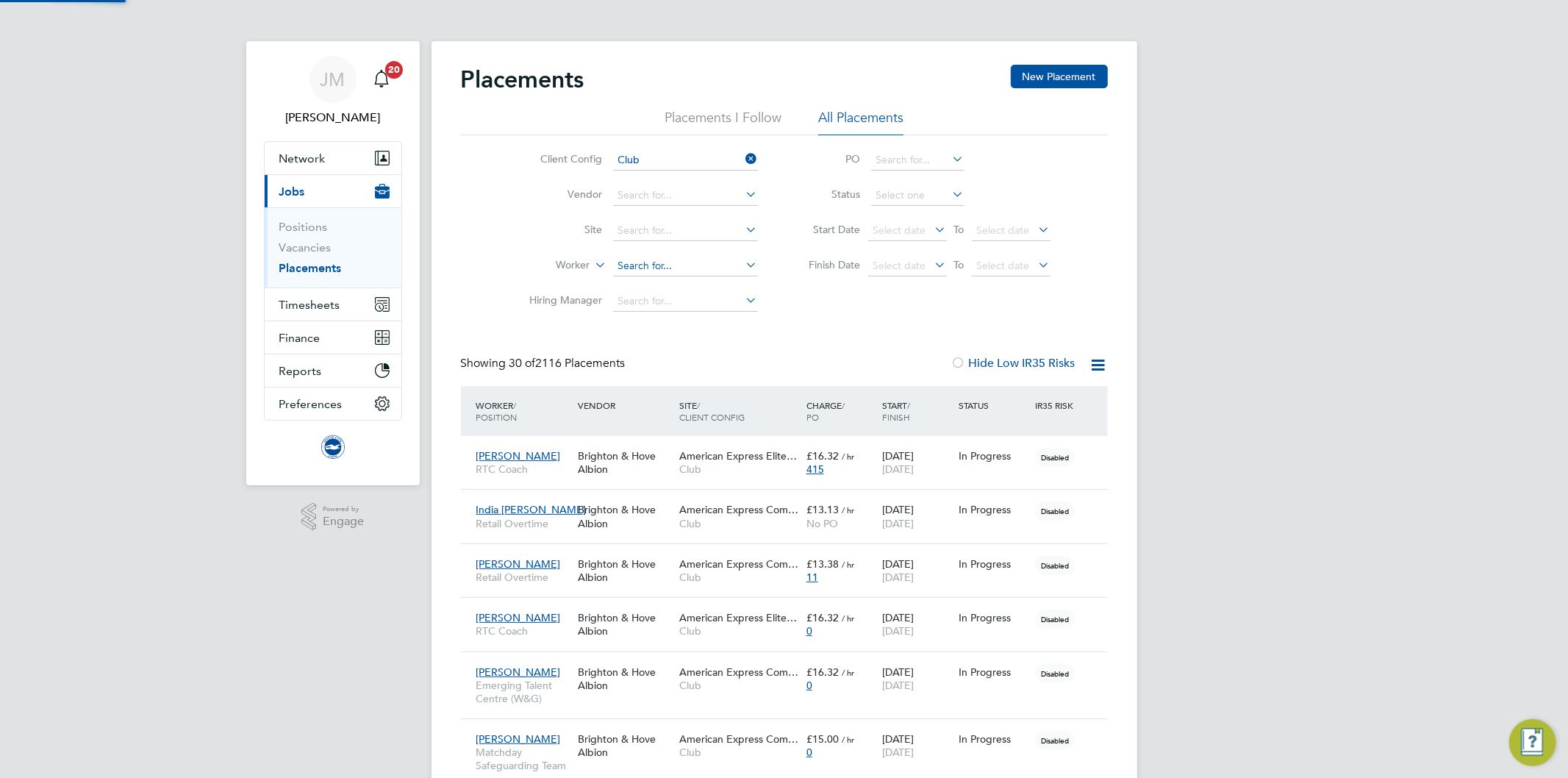
click at [714, 266] on input at bounding box center [686, 266] width 145 height 20
type input "PICKE"
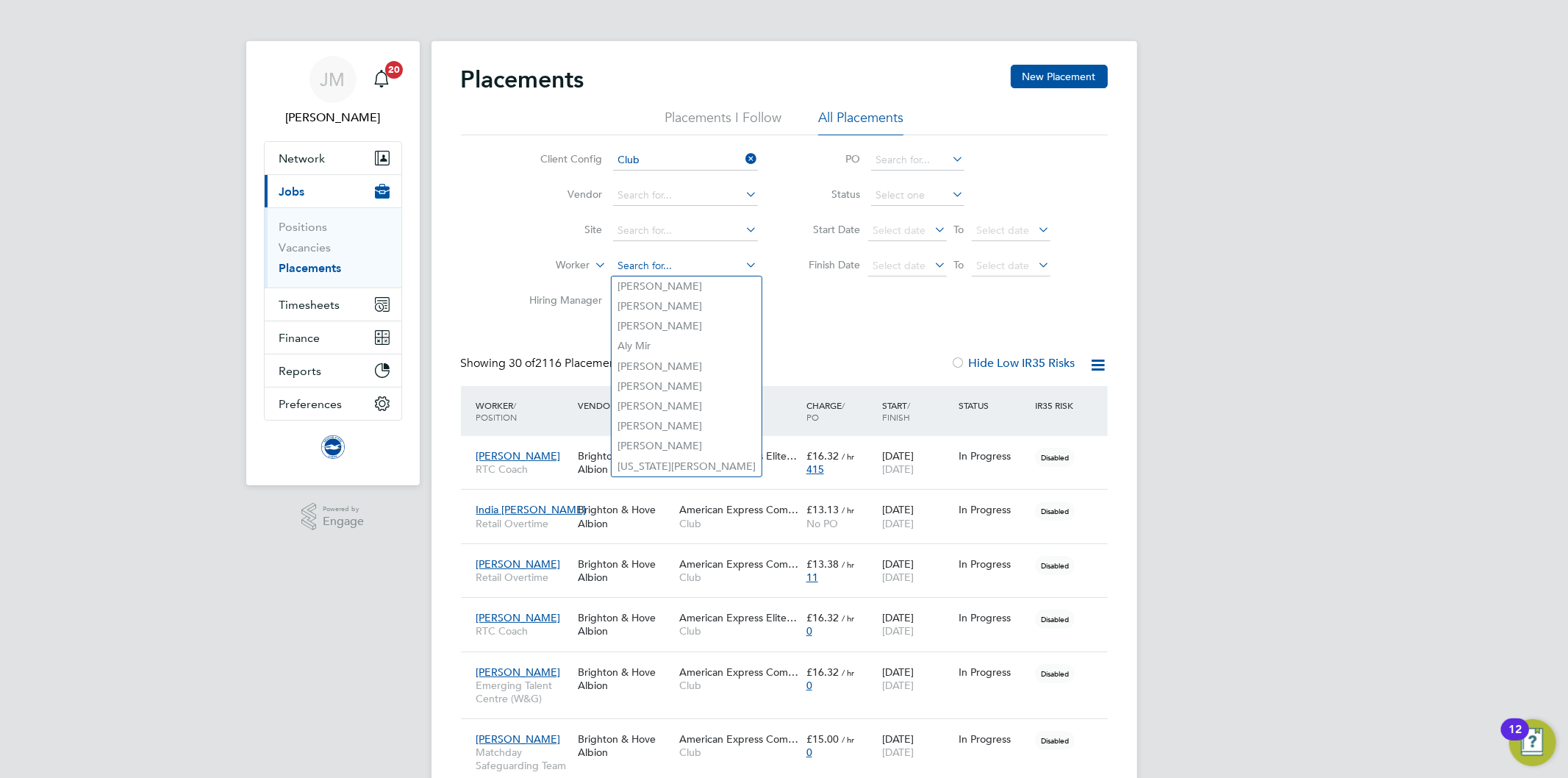
click at [691, 265] on input at bounding box center [686, 266] width 145 height 20
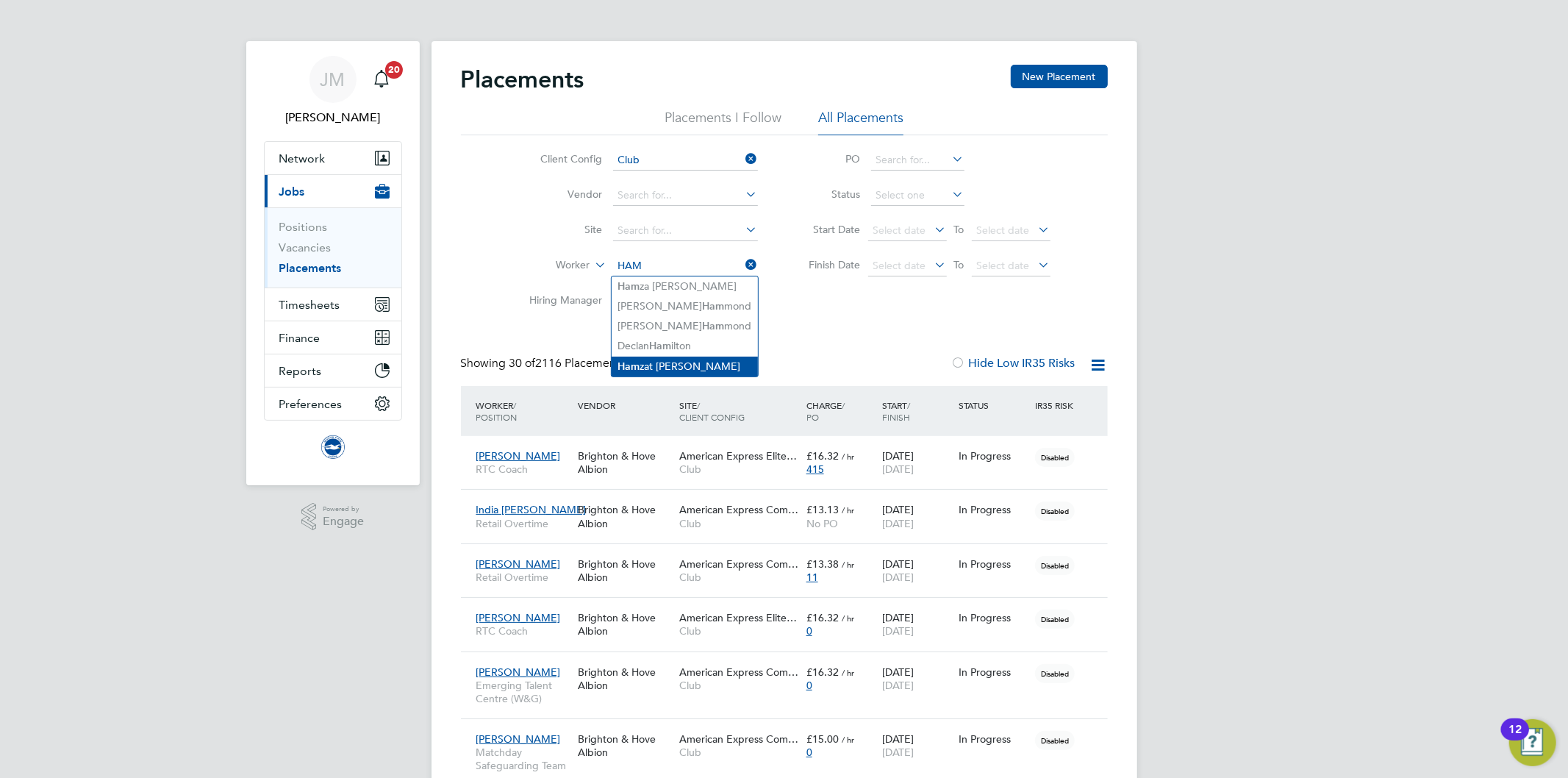
click at [688, 361] on li "Ham zat Ahmed" at bounding box center [684, 366] width 146 height 19
type input "Hamzat Ahmed"
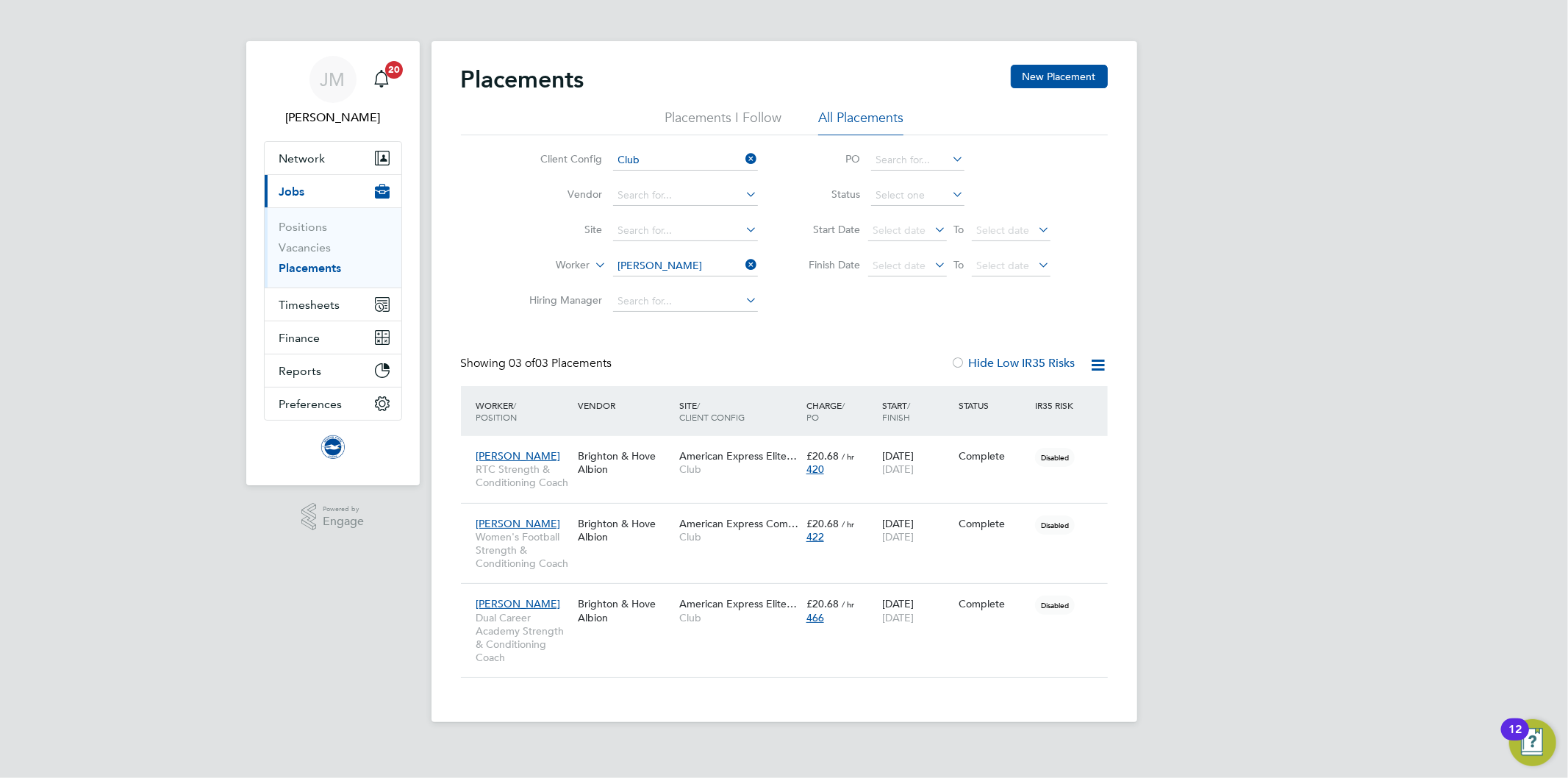
click at [743, 260] on icon at bounding box center [743, 264] width 0 height 20
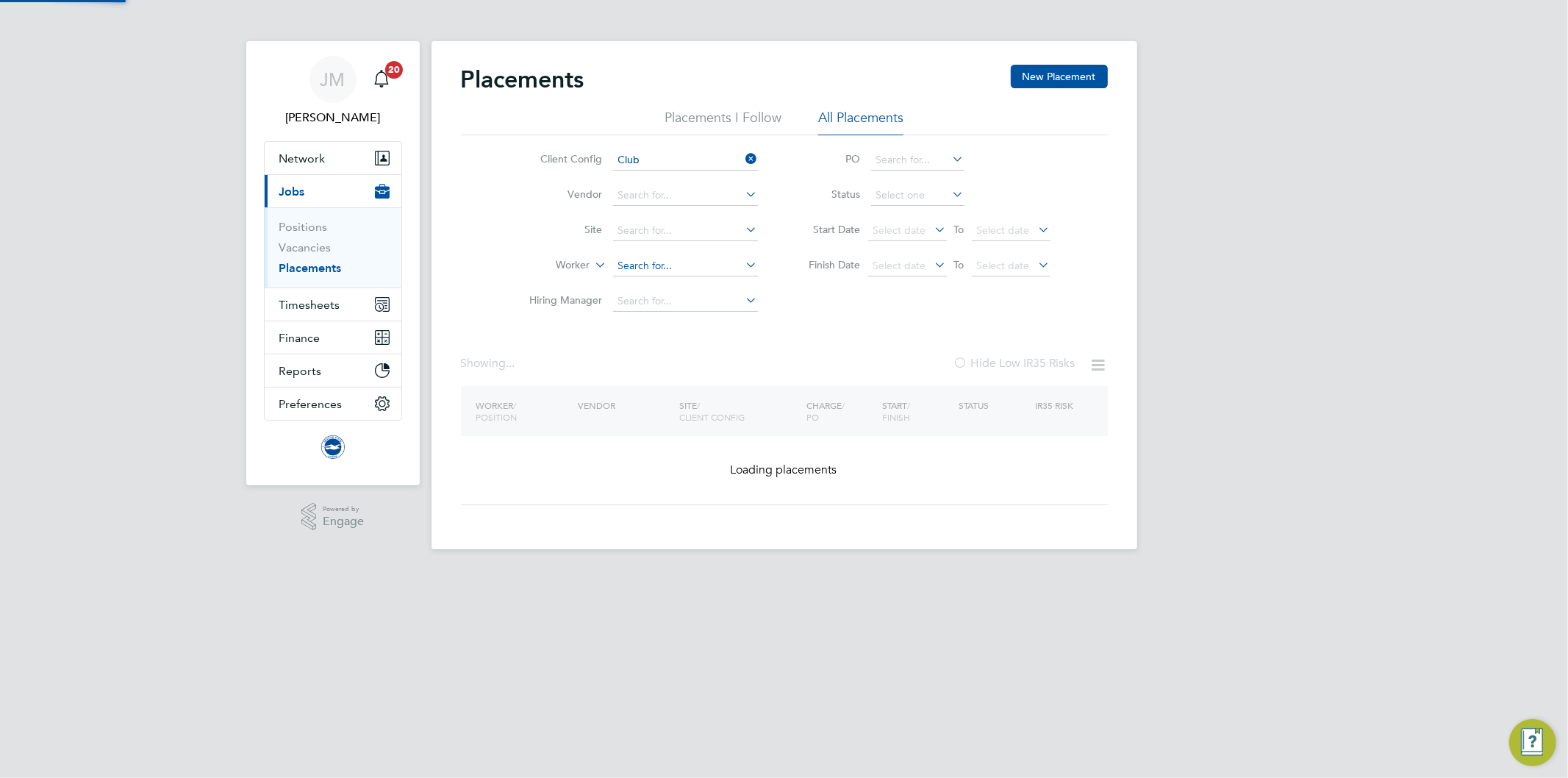
click at [671, 262] on input at bounding box center [686, 266] width 145 height 20
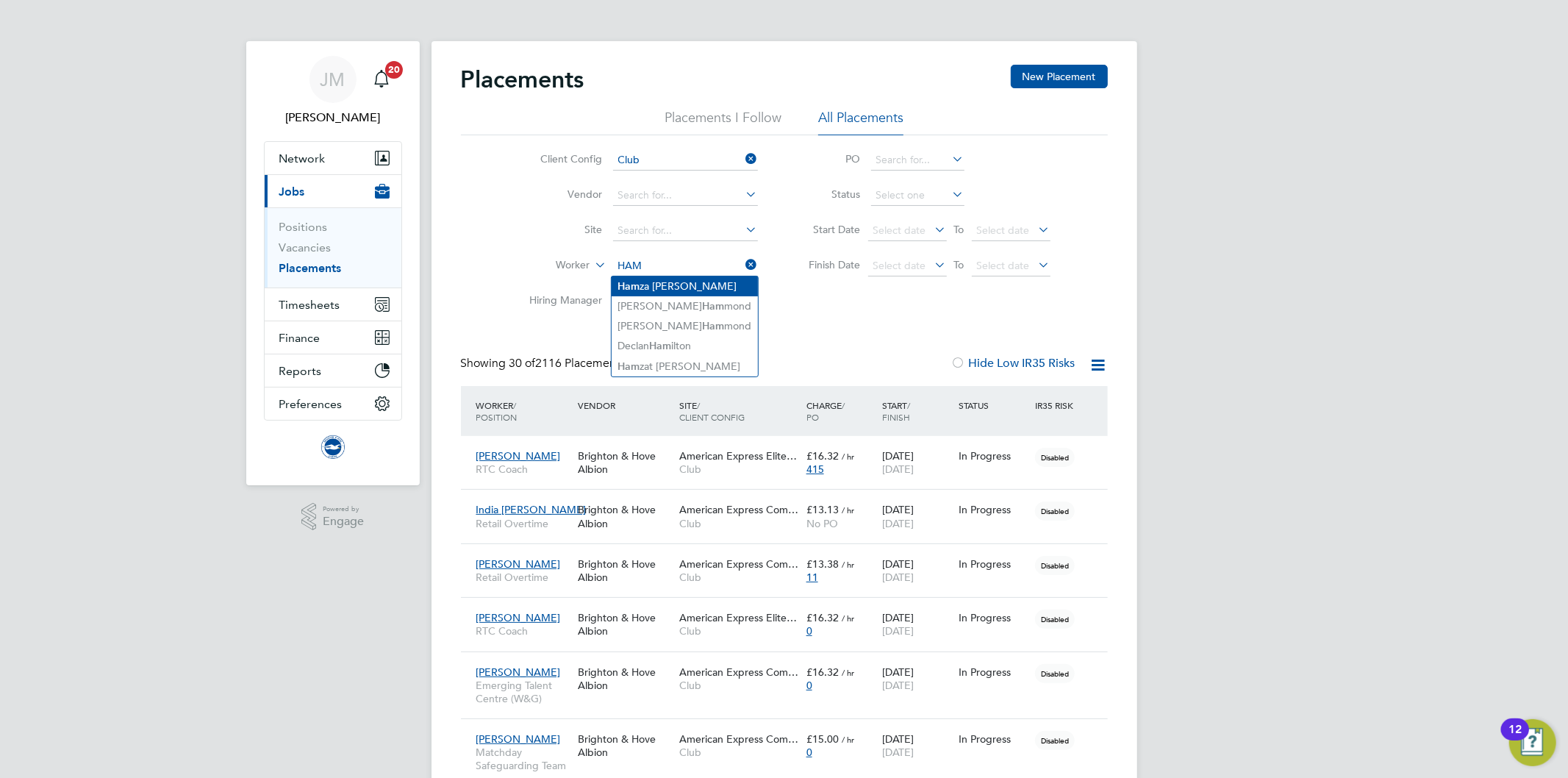
click at [672, 283] on li "Ham za Fazel" at bounding box center [684, 286] width 146 height 19
type input "Hamza Fazel"
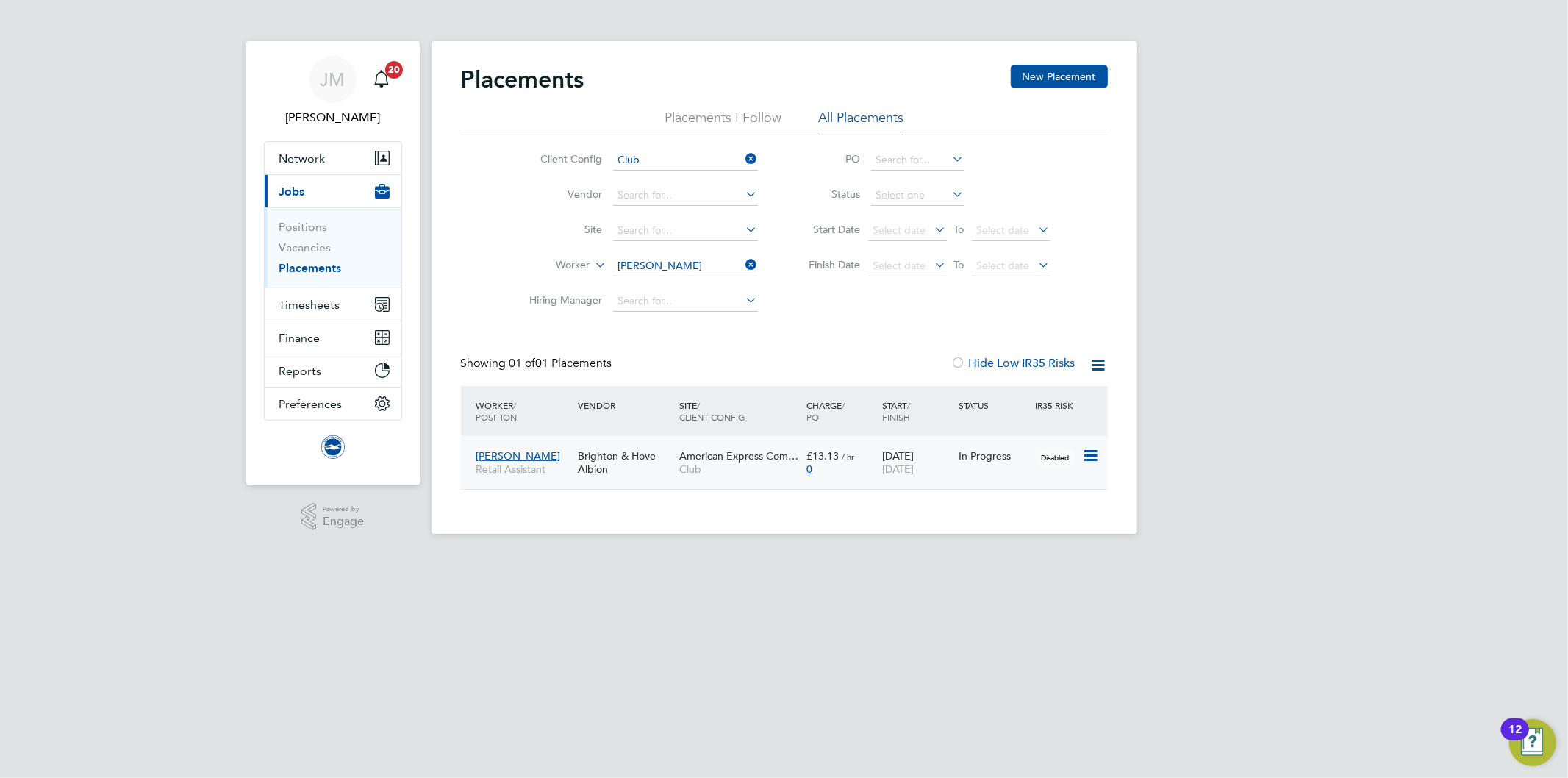
click at [971, 468] on div "In Progress" at bounding box center [993, 456] width 76 height 28
click at [743, 262] on icon at bounding box center [743, 264] width 0 height 20
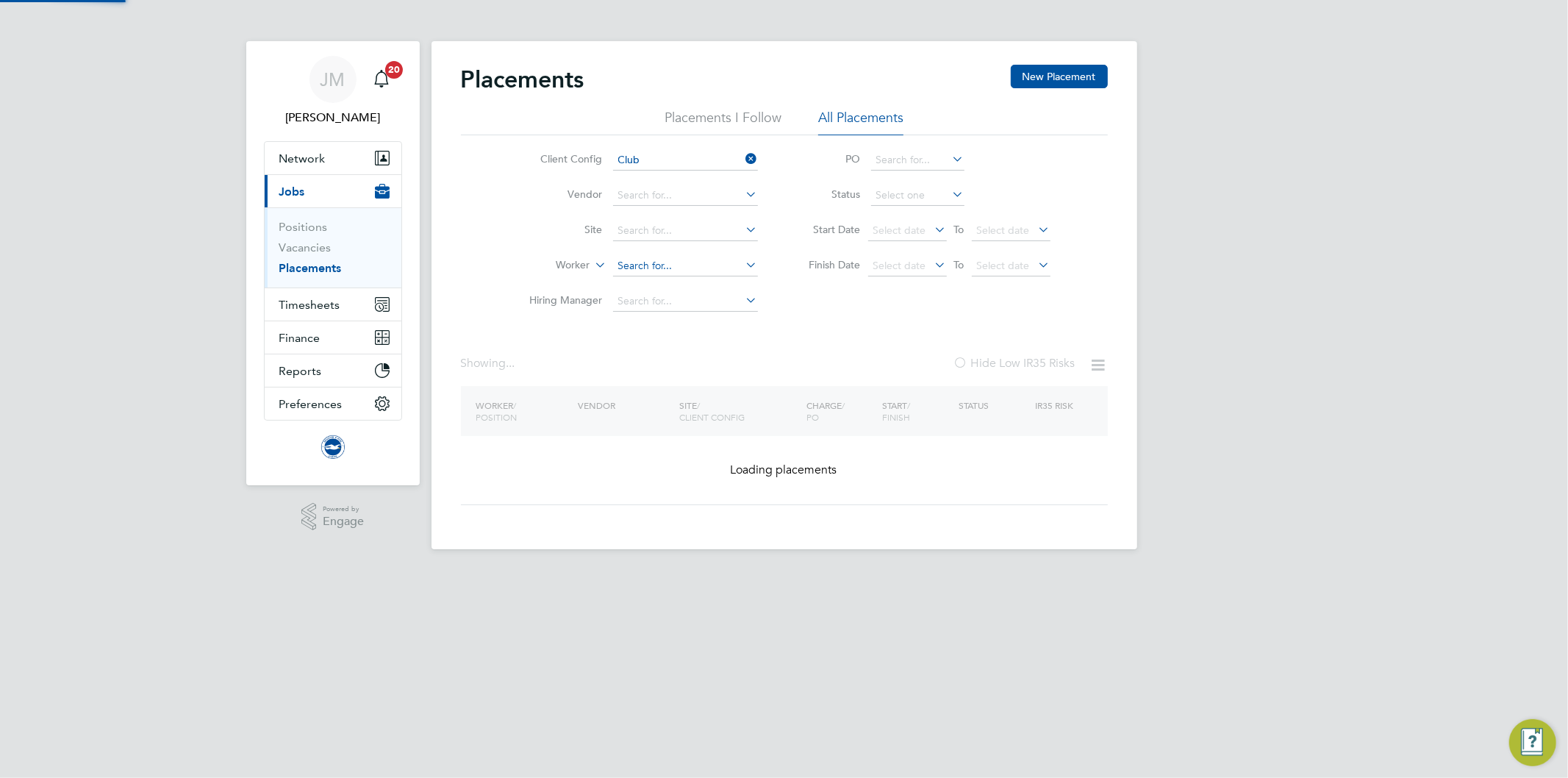
click at [688, 266] on input at bounding box center [686, 266] width 145 height 20
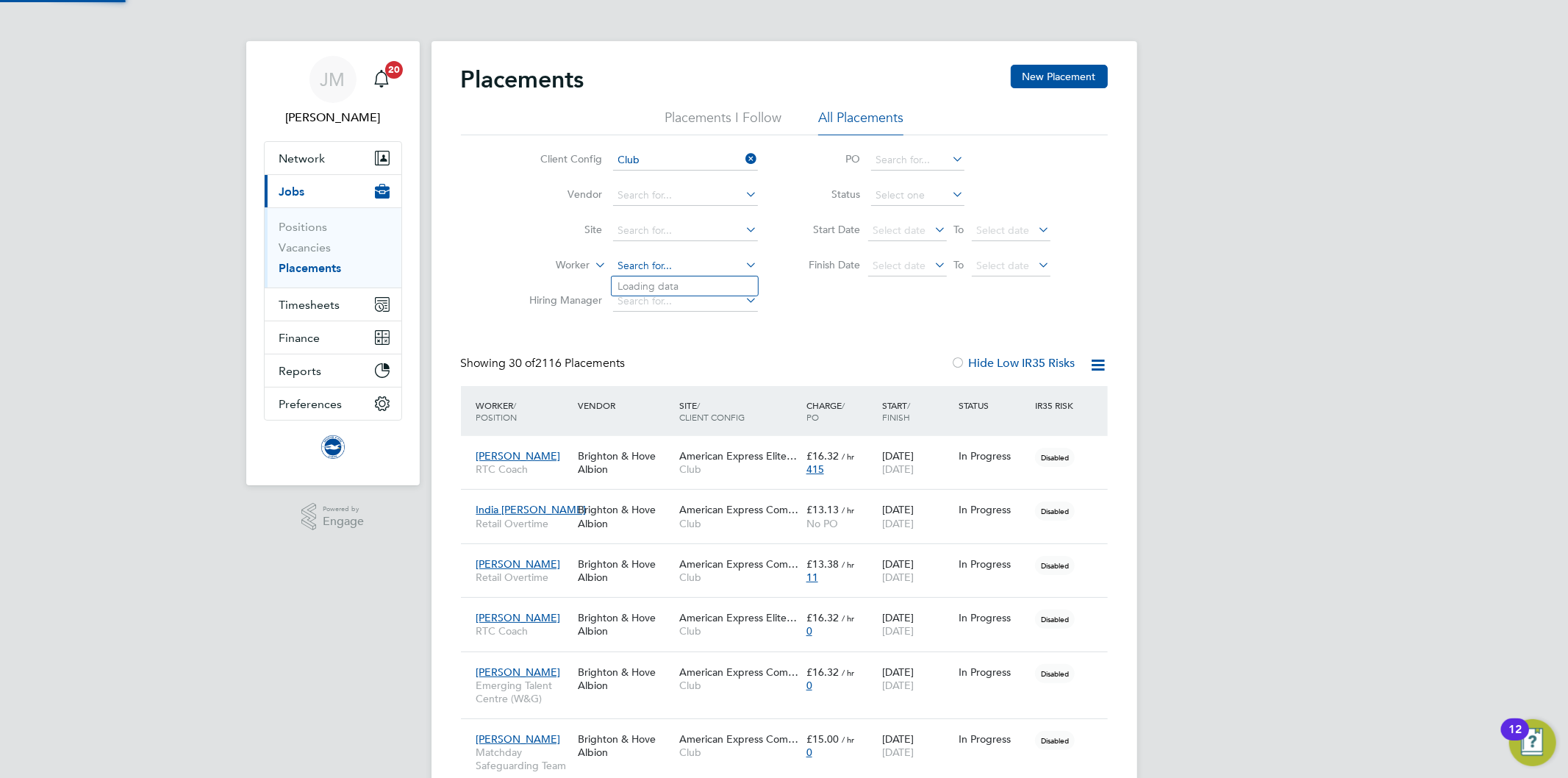
scroll to position [41, 127]
click at [729, 283] on b "Tsang" at bounding box center [771, 286] width 85 height 12
type input "Long Wai Brian Tsang"
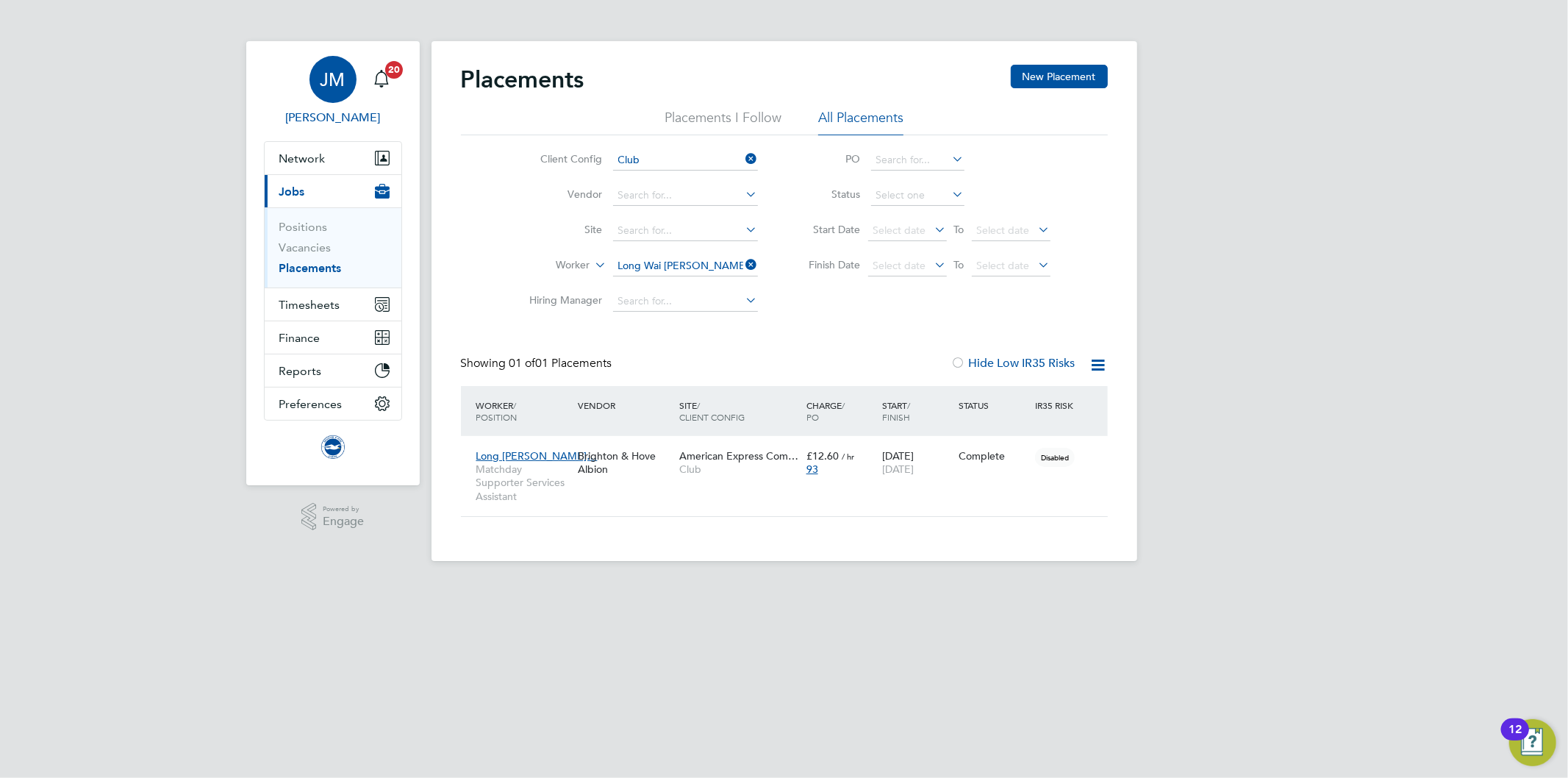
click at [347, 82] on div "JM" at bounding box center [333, 79] width 47 height 47
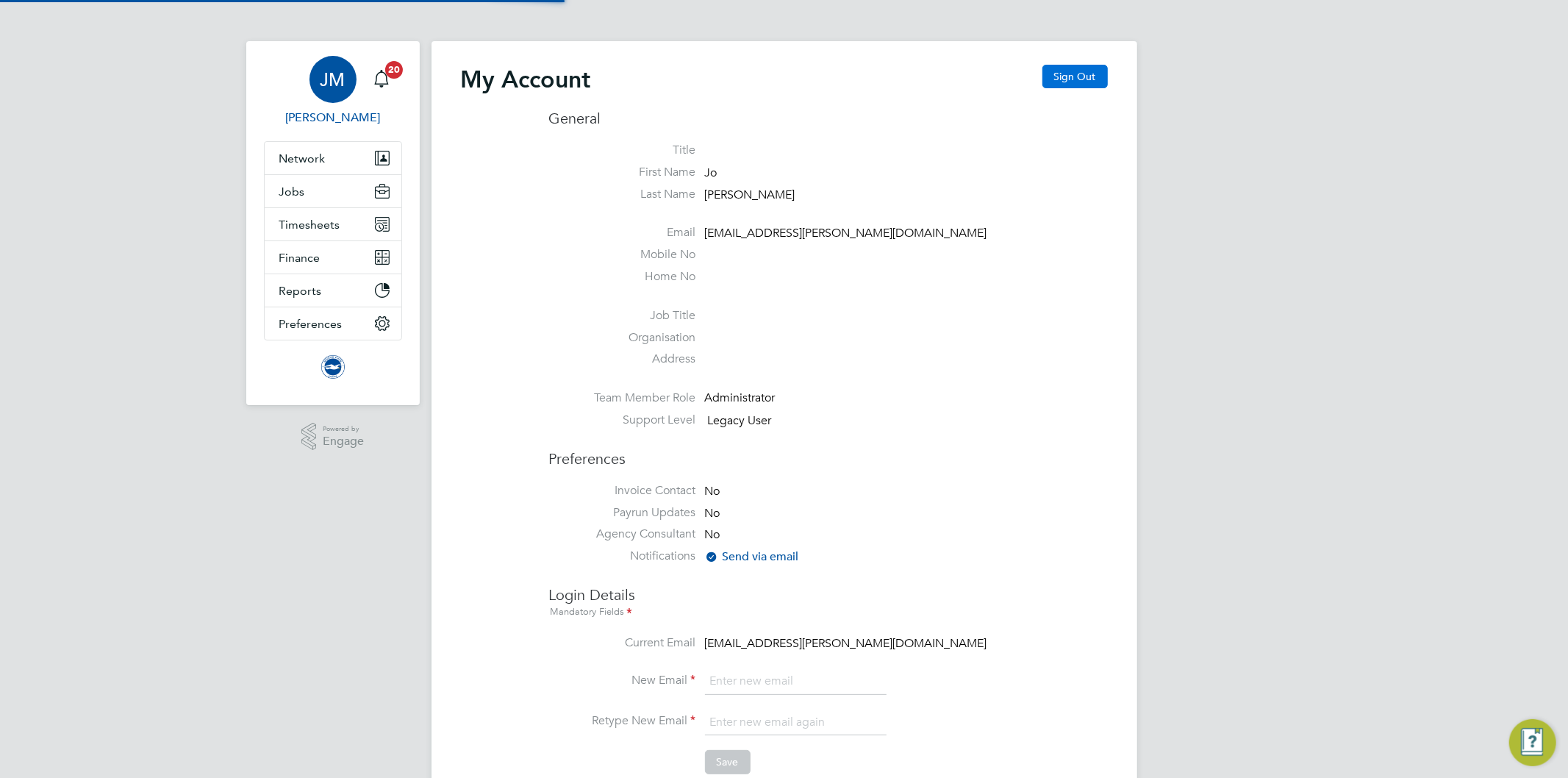
type input "Jo.morris@bhafc.co.uk"
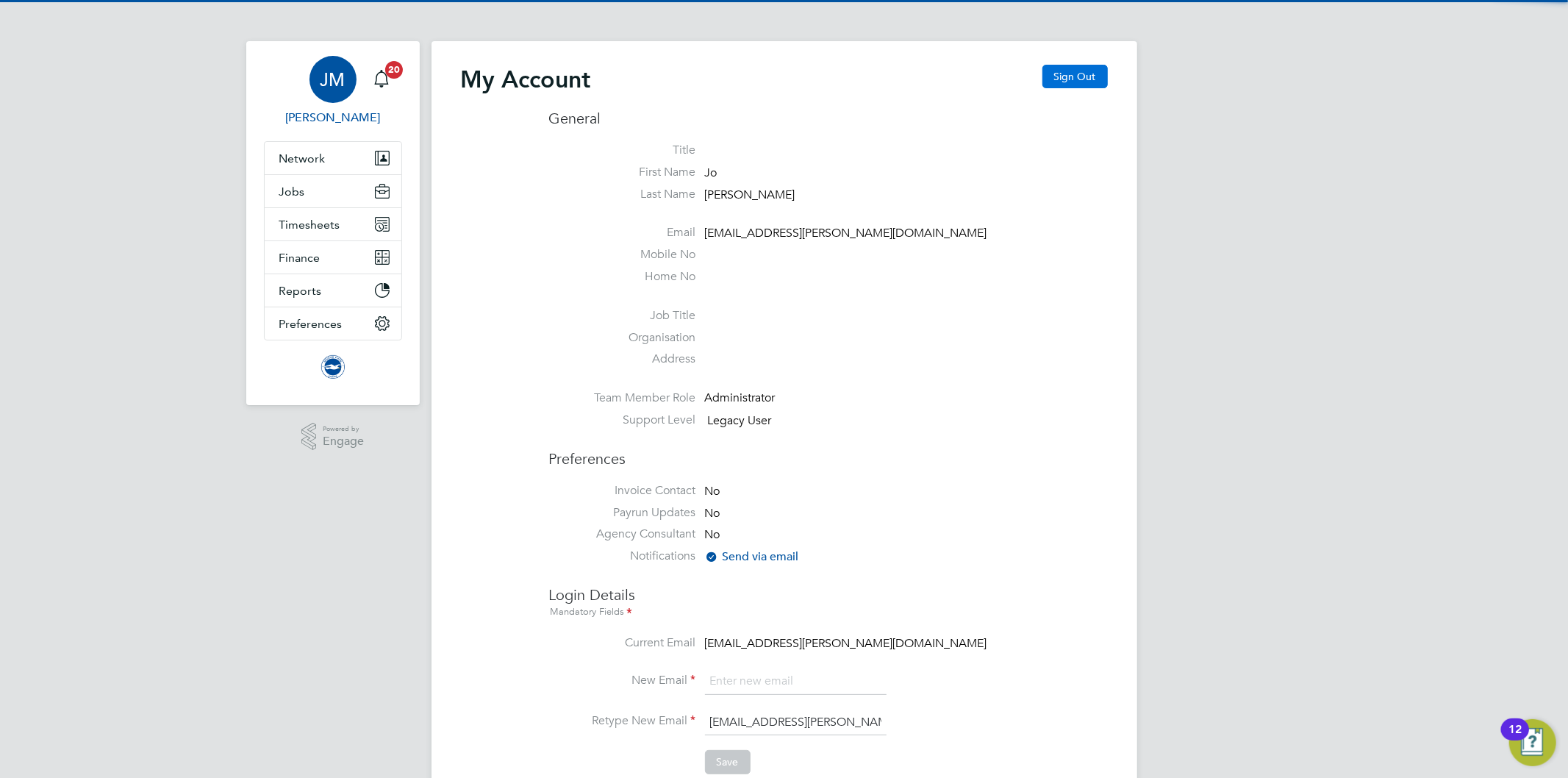
click at [1083, 75] on button "Sign Out" at bounding box center [1075, 76] width 66 height 24
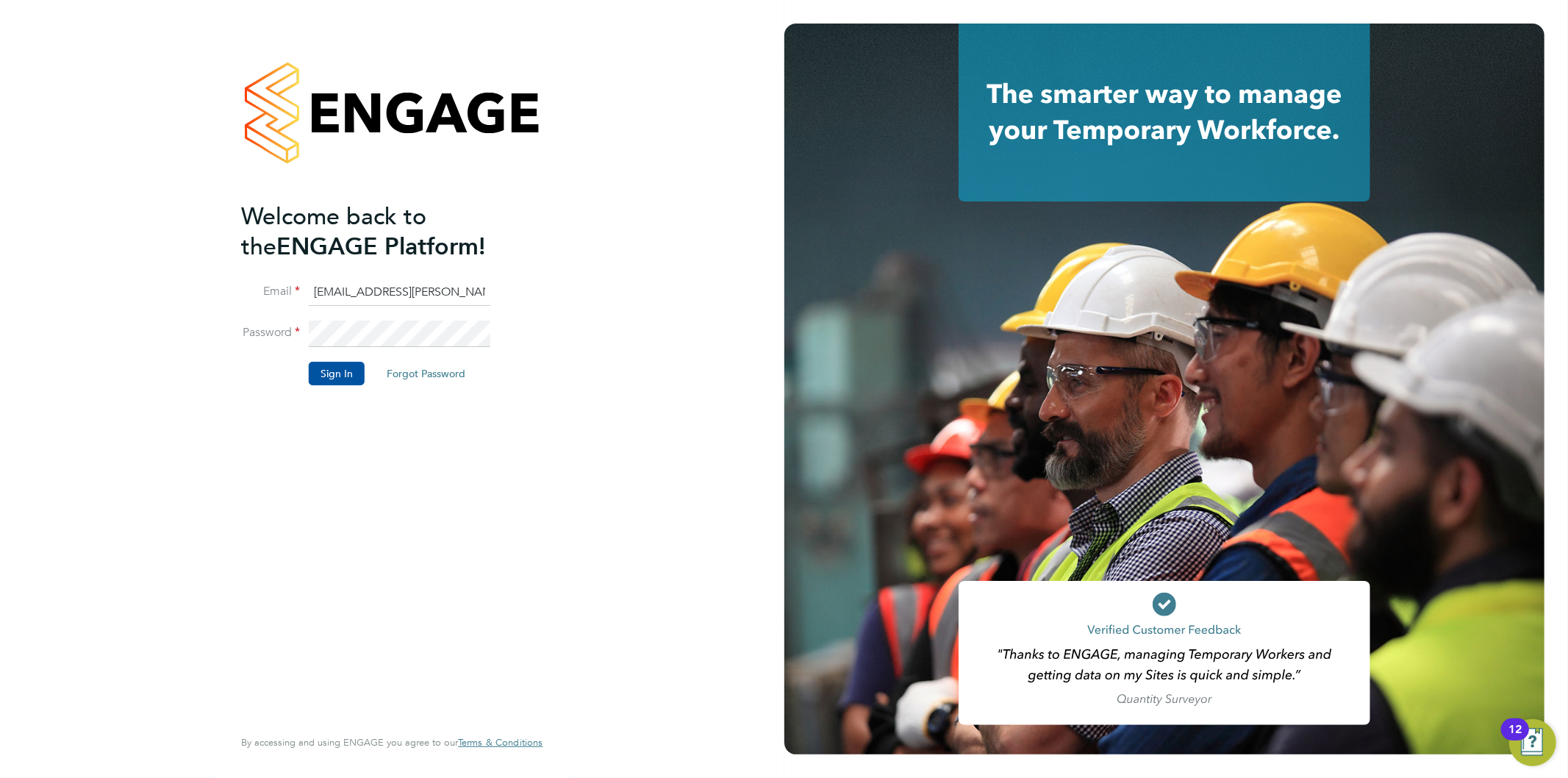
click at [394, 297] on input "Jo.morris@bhafc.co.uk" at bounding box center [399, 293] width 182 height 27
type input "Jo.morris@brightonandhovealbion.com"
click at [338, 368] on button "Sign In" at bounding box center [336, 374] width 56 height 24
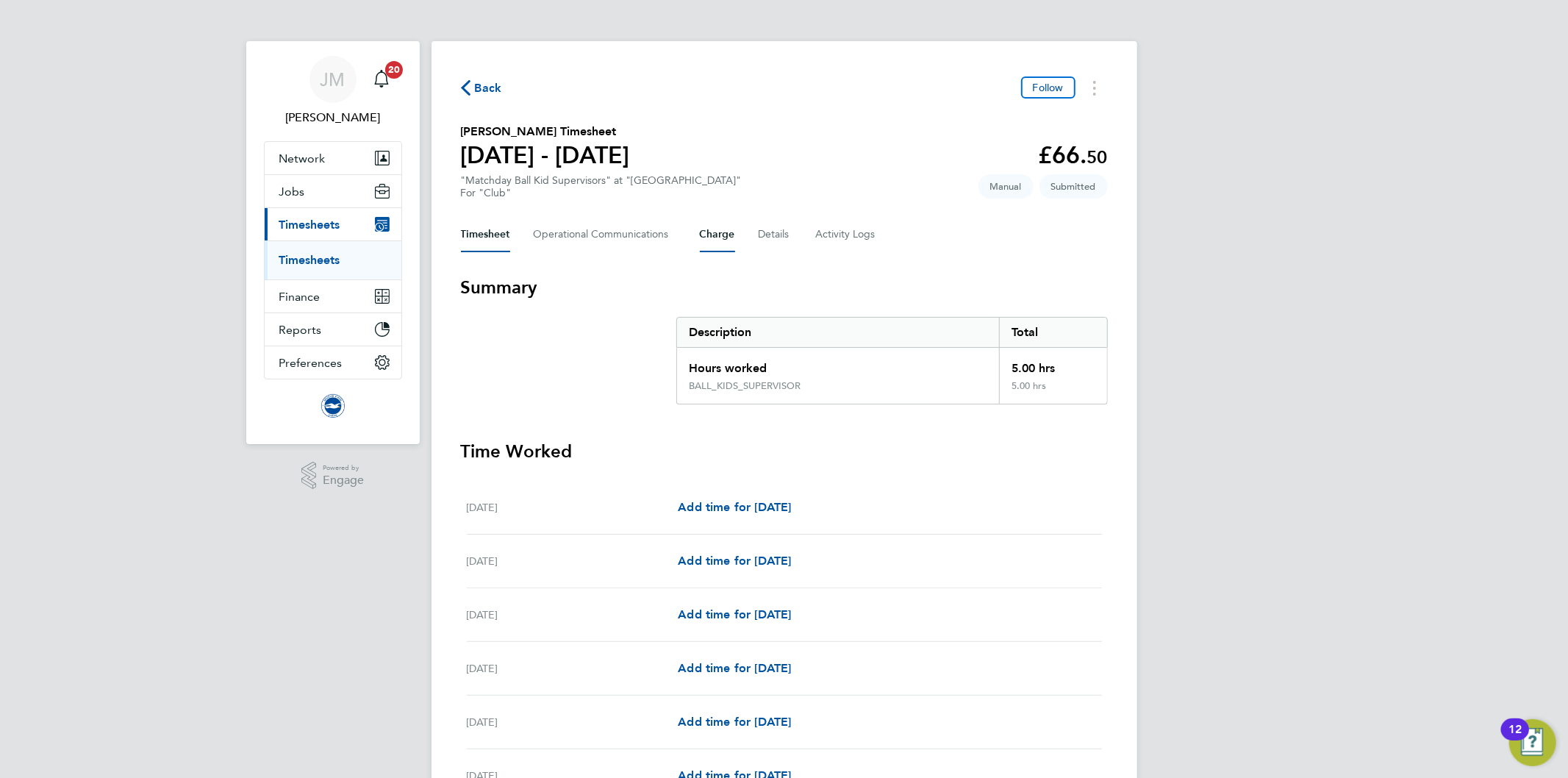
click at [722, 233] on button "Charge" at bounding box center [717, 235] width 35 height 35
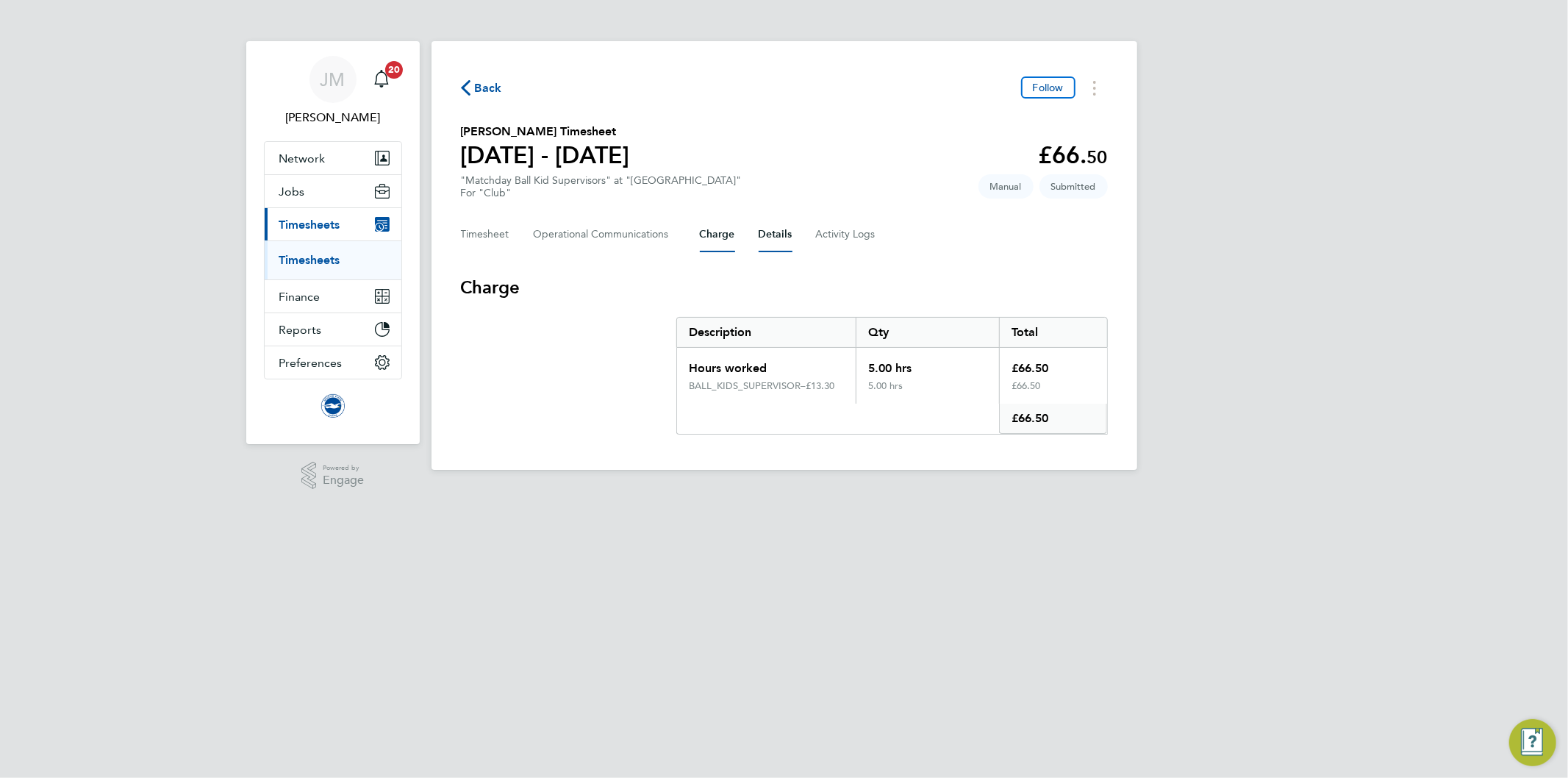
click at [769, 237] on button "Details" at bounding box center [776, 235] width 34 height 35
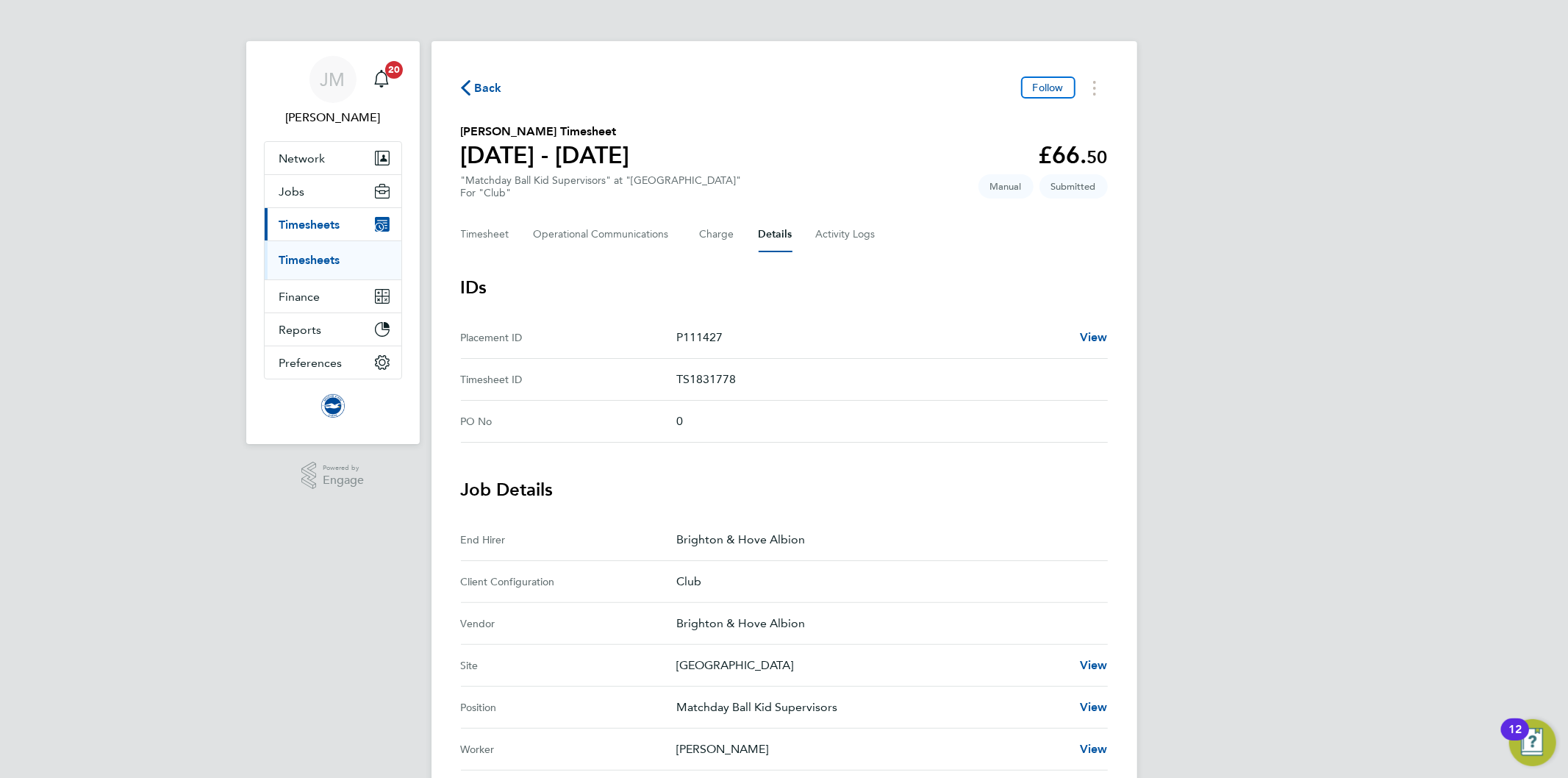
click at [479, 89] on span "Back" at bounding box center [488, 89] width 27 height 18
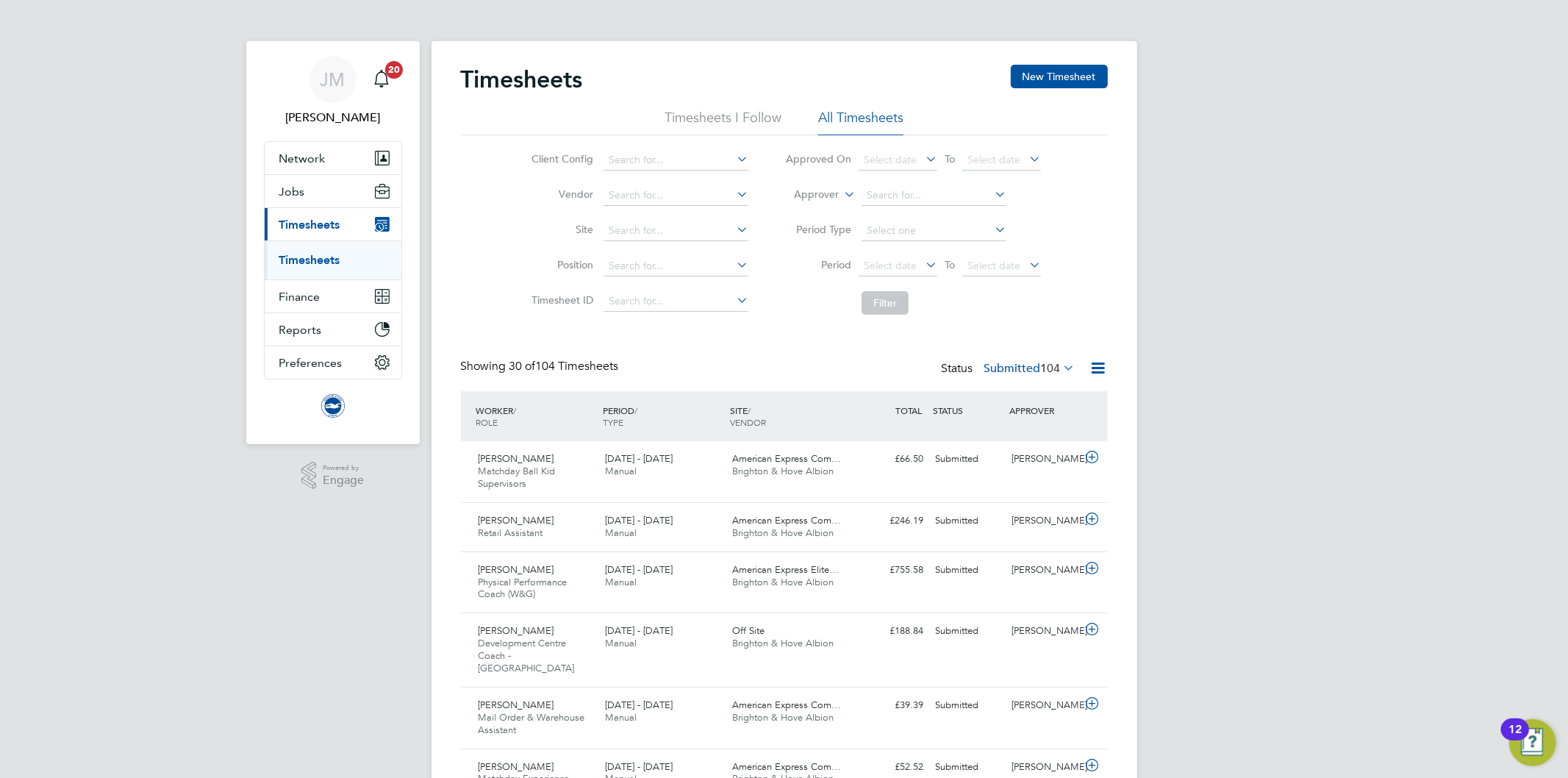
click at [841, 194] on icon at bounding box center [841, 190] width 0 height 13
click at [823, 228] on icon at bounding box center [828, 229] width 11 height 11
click at [883, 189] on input at bounding box center [934, 195] width 145 height 20
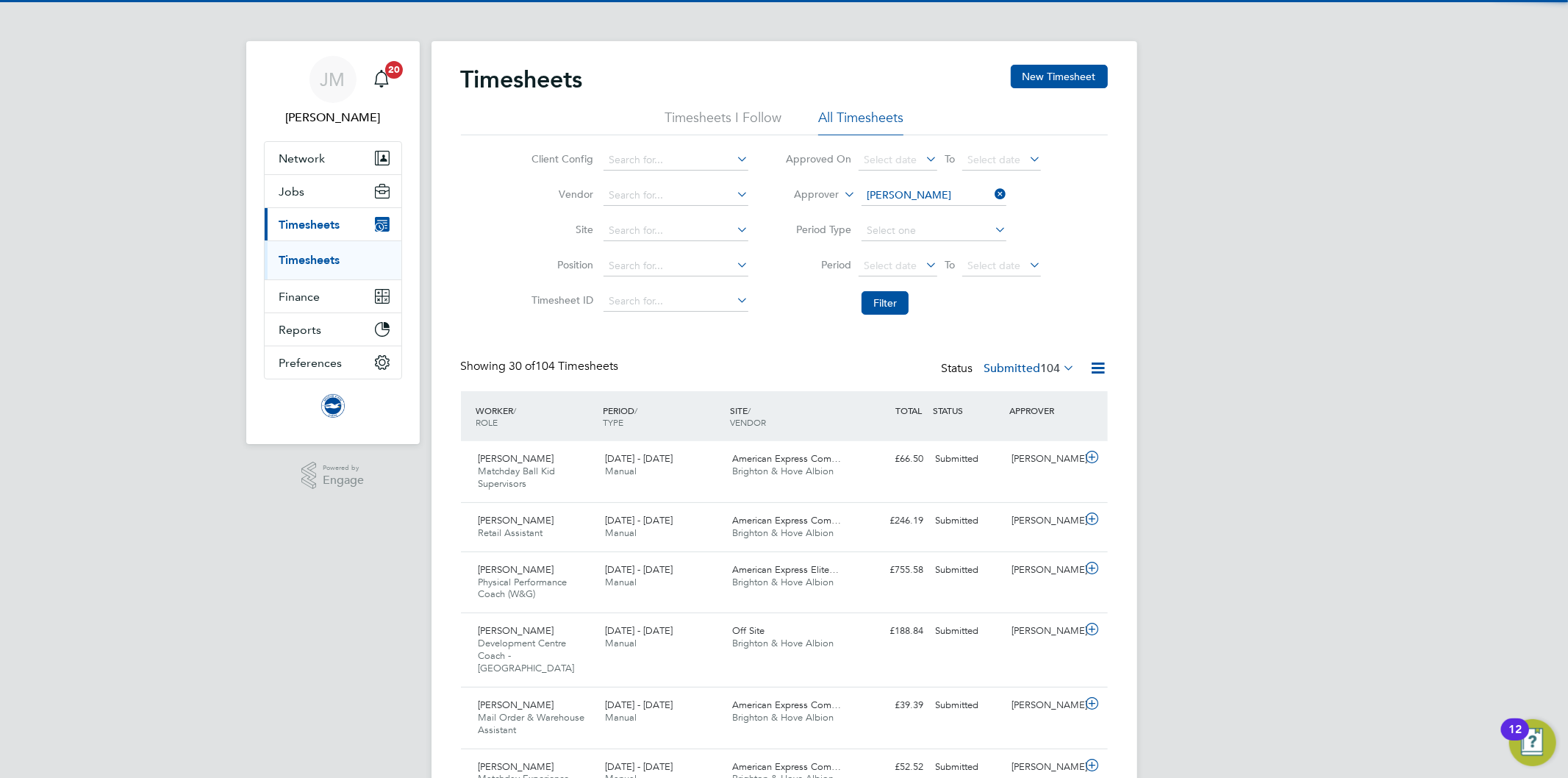
click at [890, 218] on li "Mark Pedri ck" at bounding box center [933, 215] width 146 height 19
type input "Mark Pedrick"
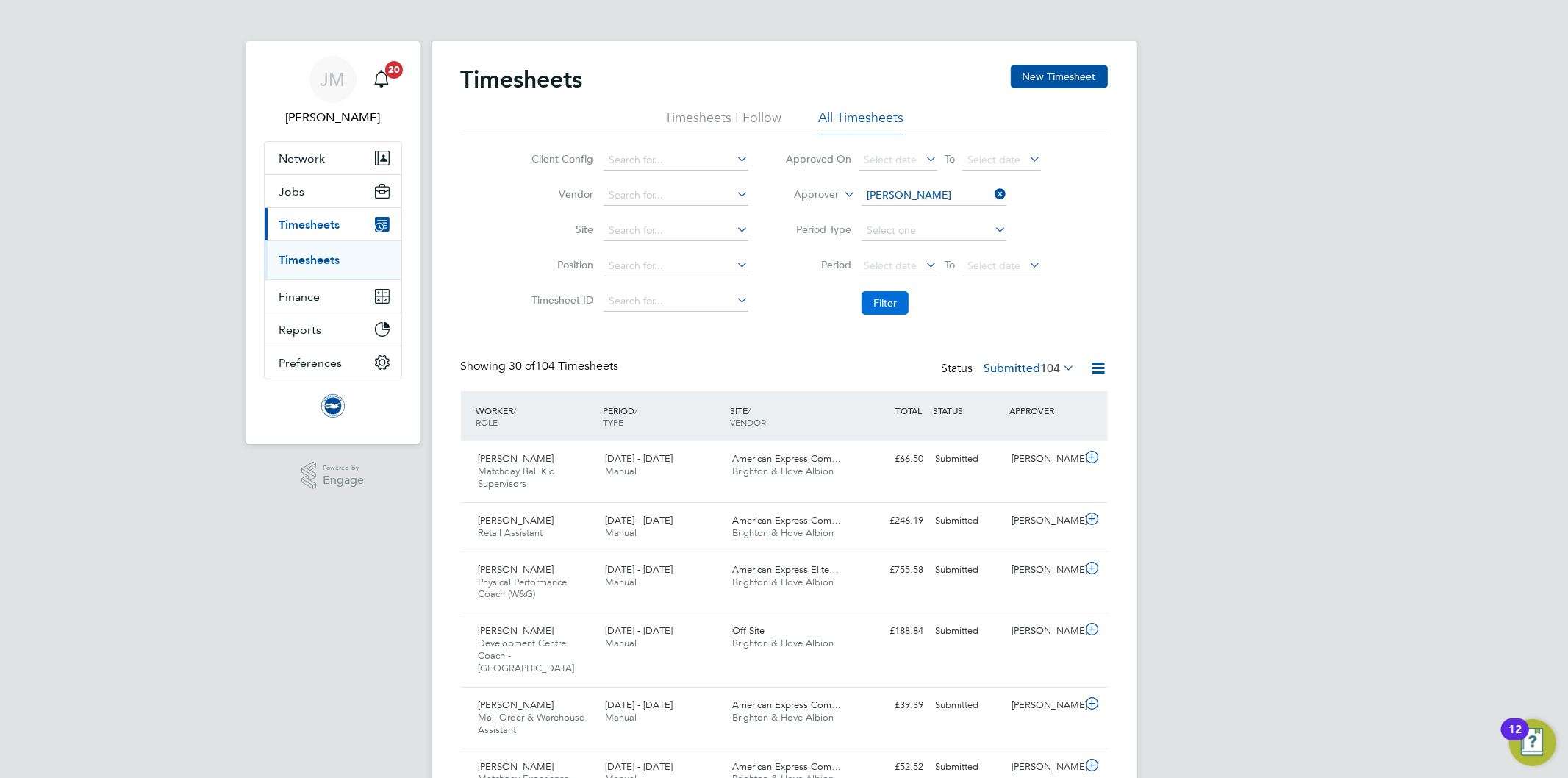
click at [891, 294] on button "Filter" at bounding box center [884, 303] width 47 height 24
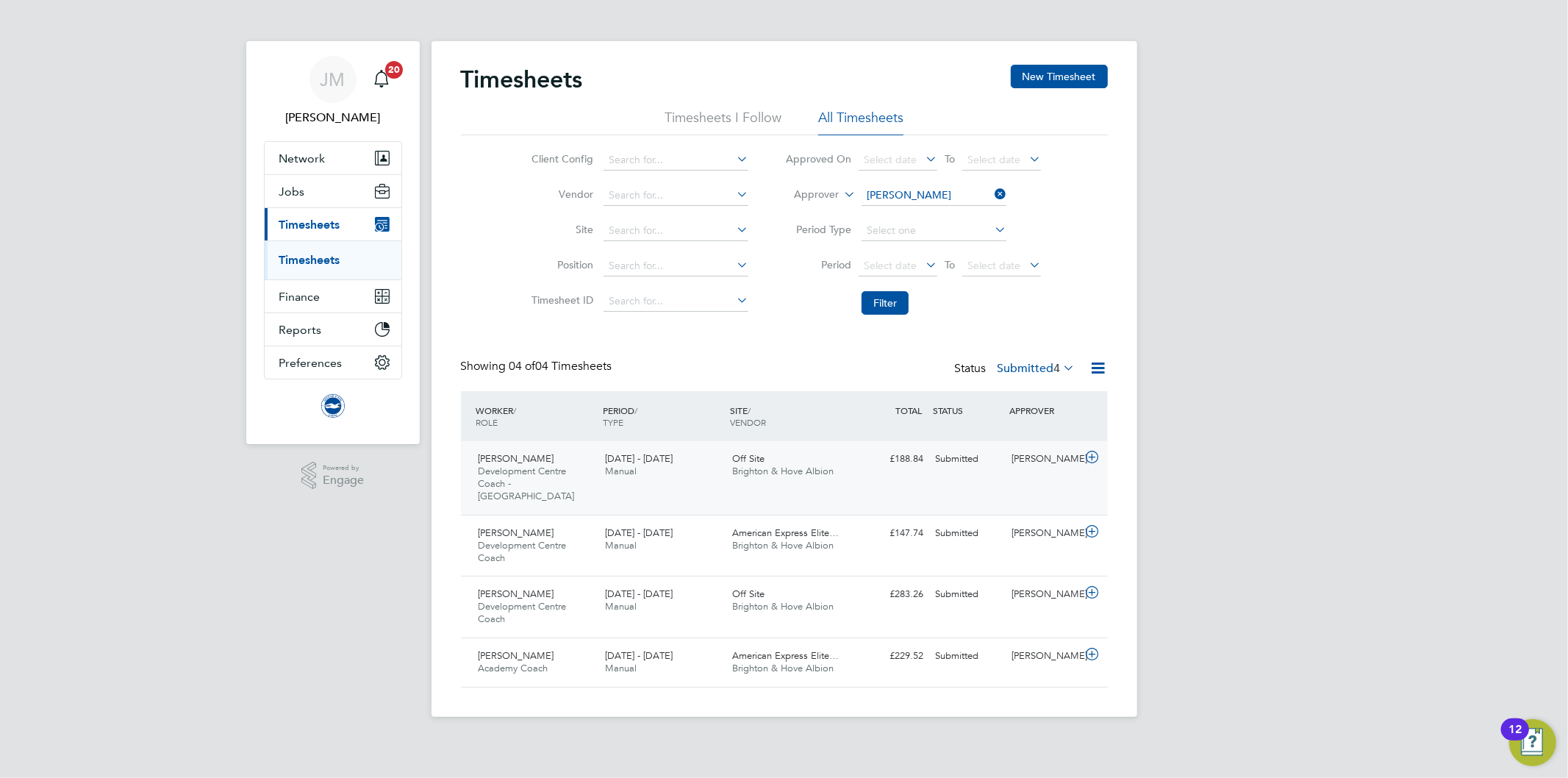
click at [685, 466] on div "1 - 30 Sep 2025 Manual" at bounding box center [663, 466] width 127 height 37
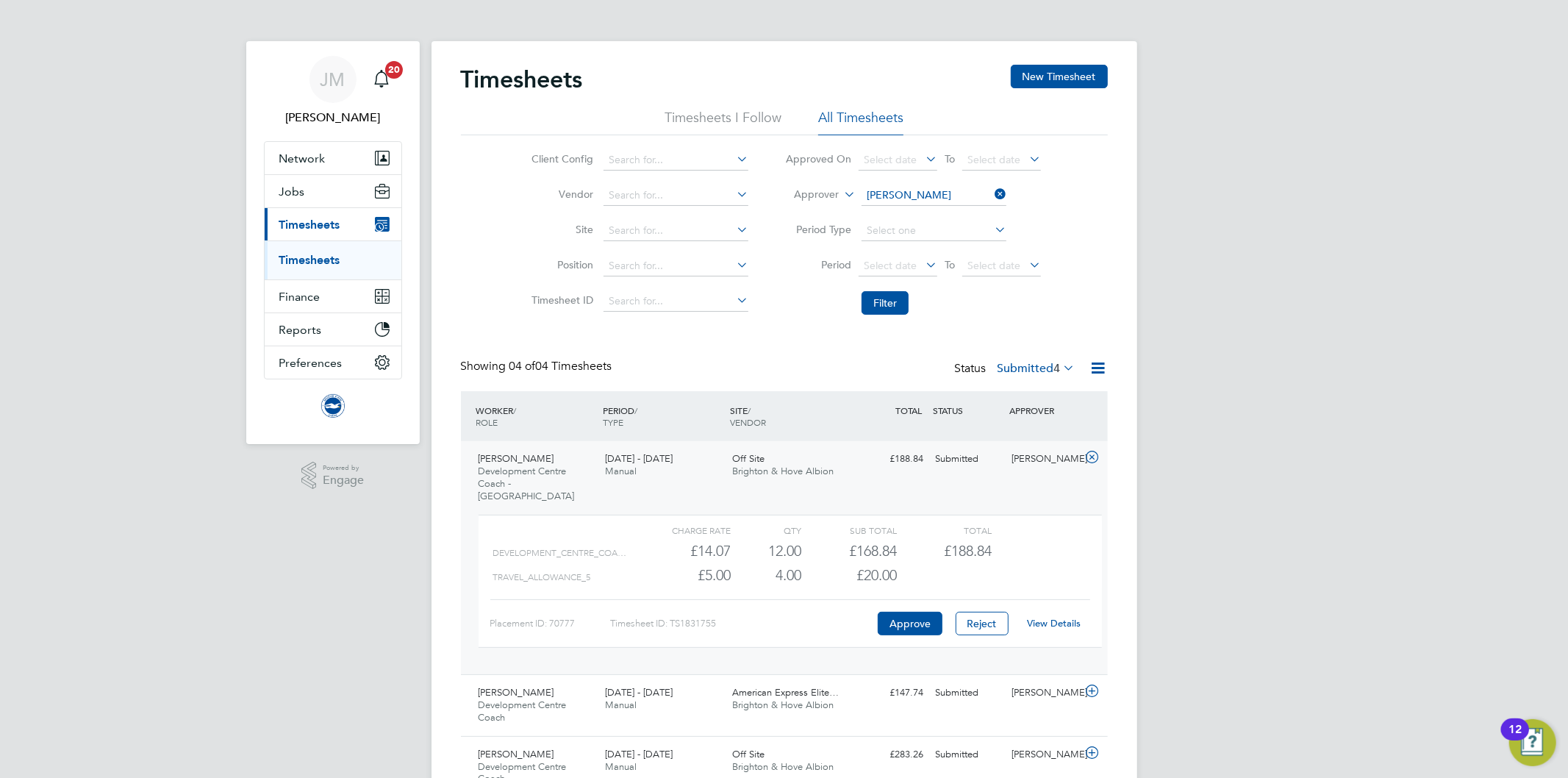
click at [1062, 617] on link "View Details" at bounding box center [1054, 623] width 54 height 12
click at [1008, 487] on div "Matthew Bubb Development Centre Coach - Crawley 1 - 30 Sep 2025 1 - 30 Sep 2025…" at bounding box center [784, 557] width 647 height 233
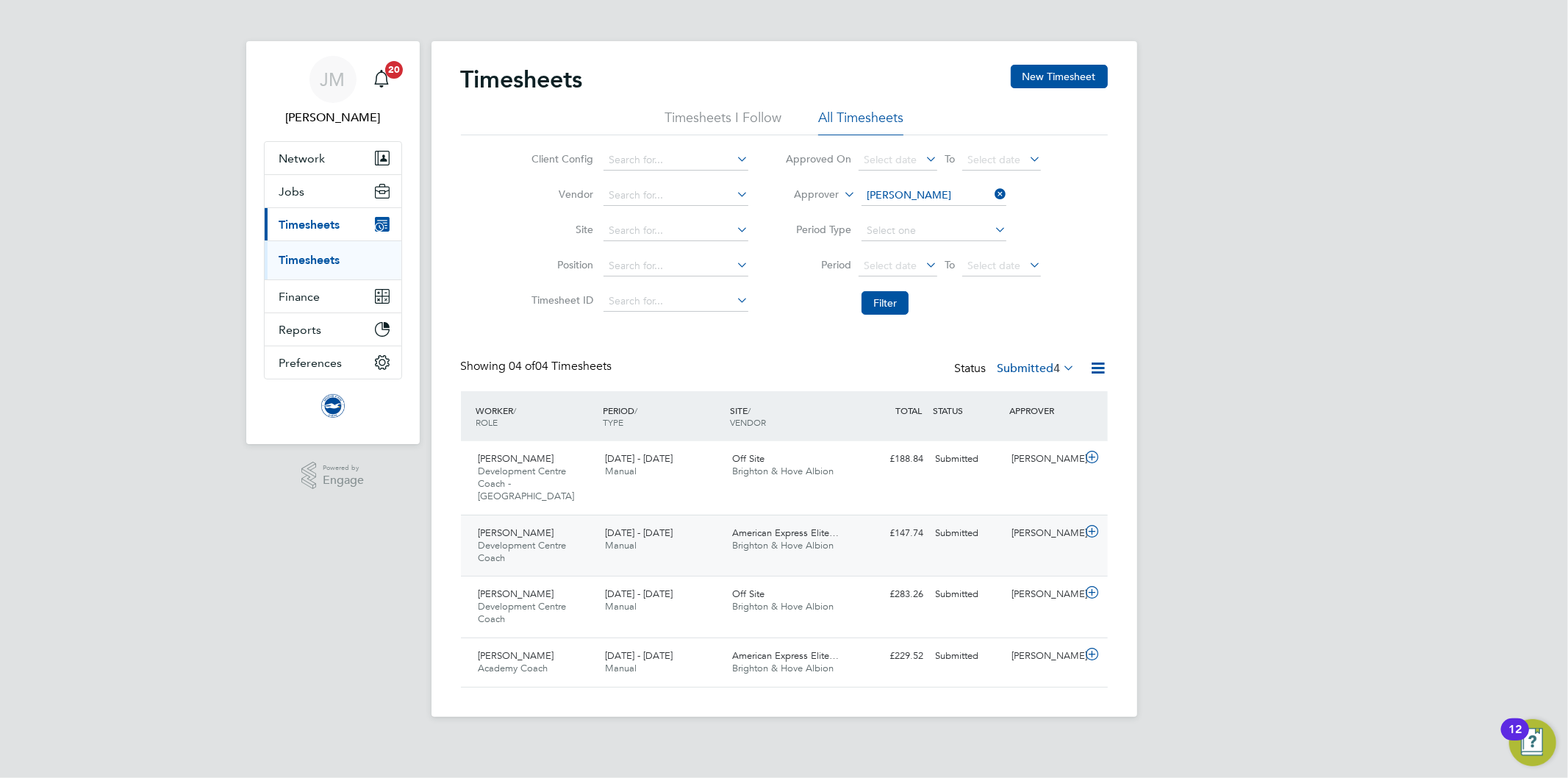
click at [1023, 539] on div "Bradley Smith Development Centre Coach 1 - 30 Sep 2025 1 - 30 Sep 2025 Manual A…" at bounding box center [784, 545] width 647 height 62
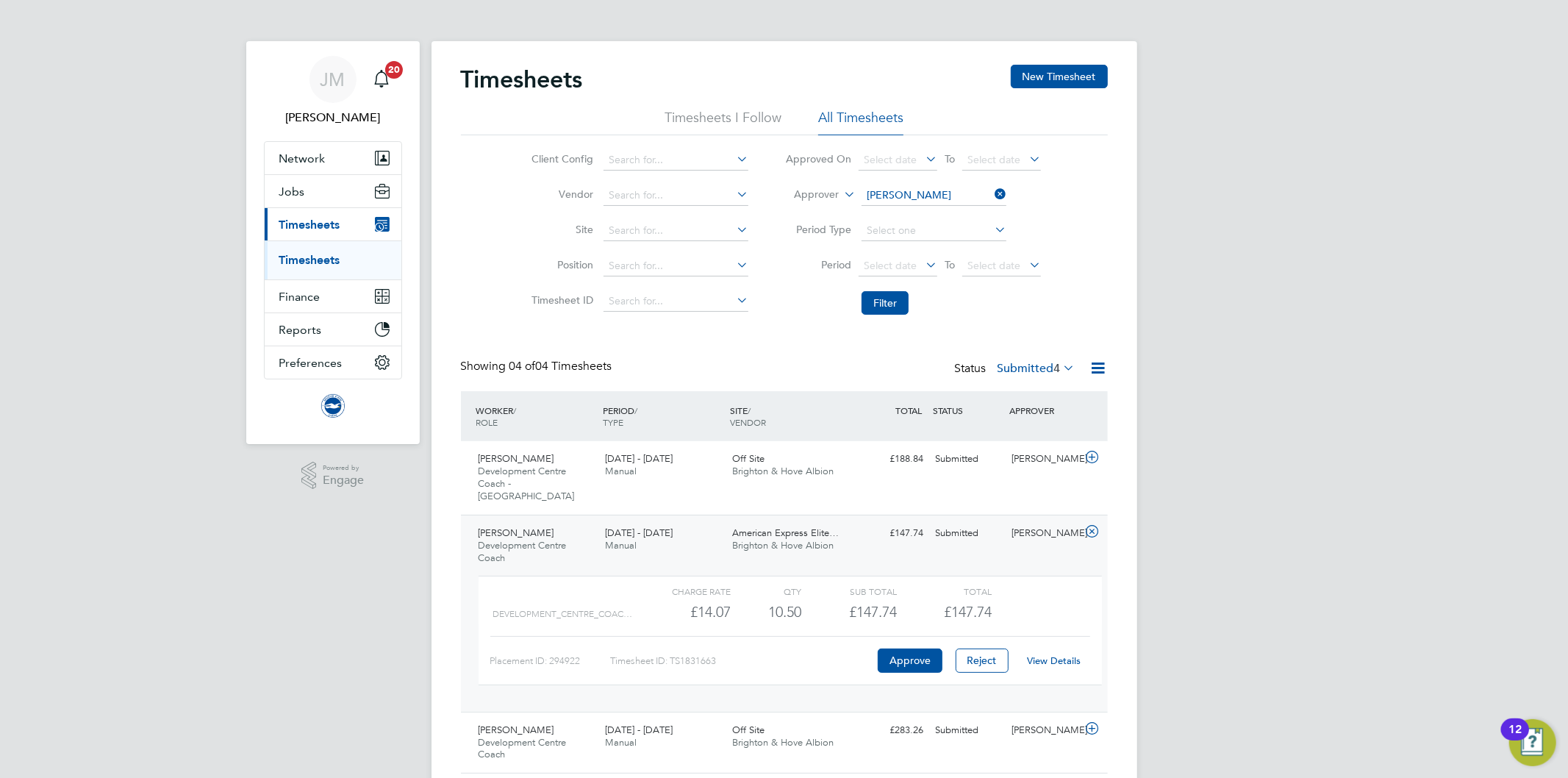
click at [1062, 654] on link "View Details" at bounding box center [1054, 660] width 54 height 12
click at [1002, 539] on div "Bradley Smith Development Centre Coach 1 - 30 Sep 2025 1 - 30 Sep 2025 Manual A…" at bounding box center [784, 612] width 647 height 197
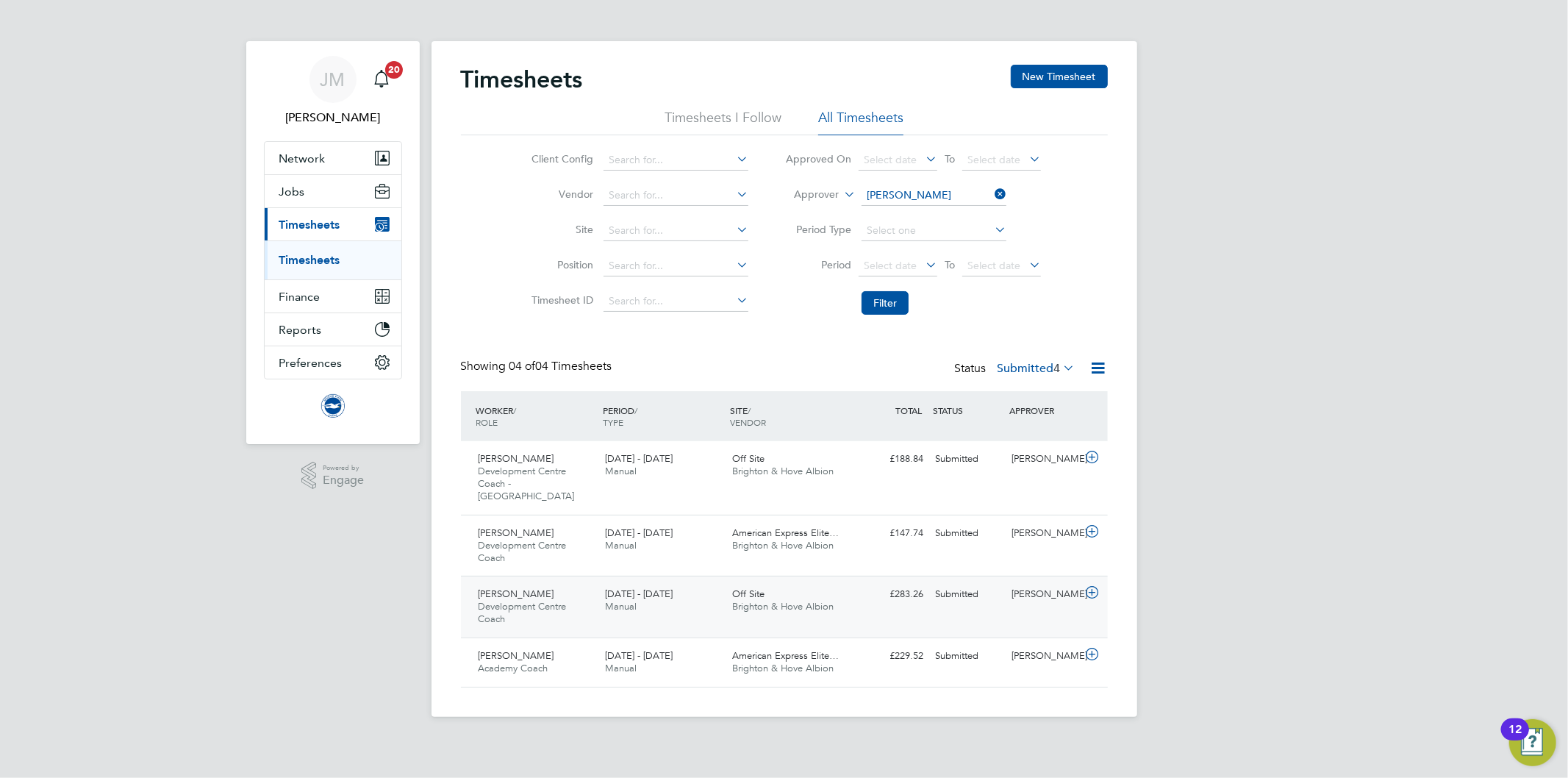
click at [1005, 607] on div "Uthman Akitoye Development Centre Coach 1 - 30 Sep 2025 1 - 30 Sep 2025 Manual …" at bounding box center [784, 606] width 647 height 62
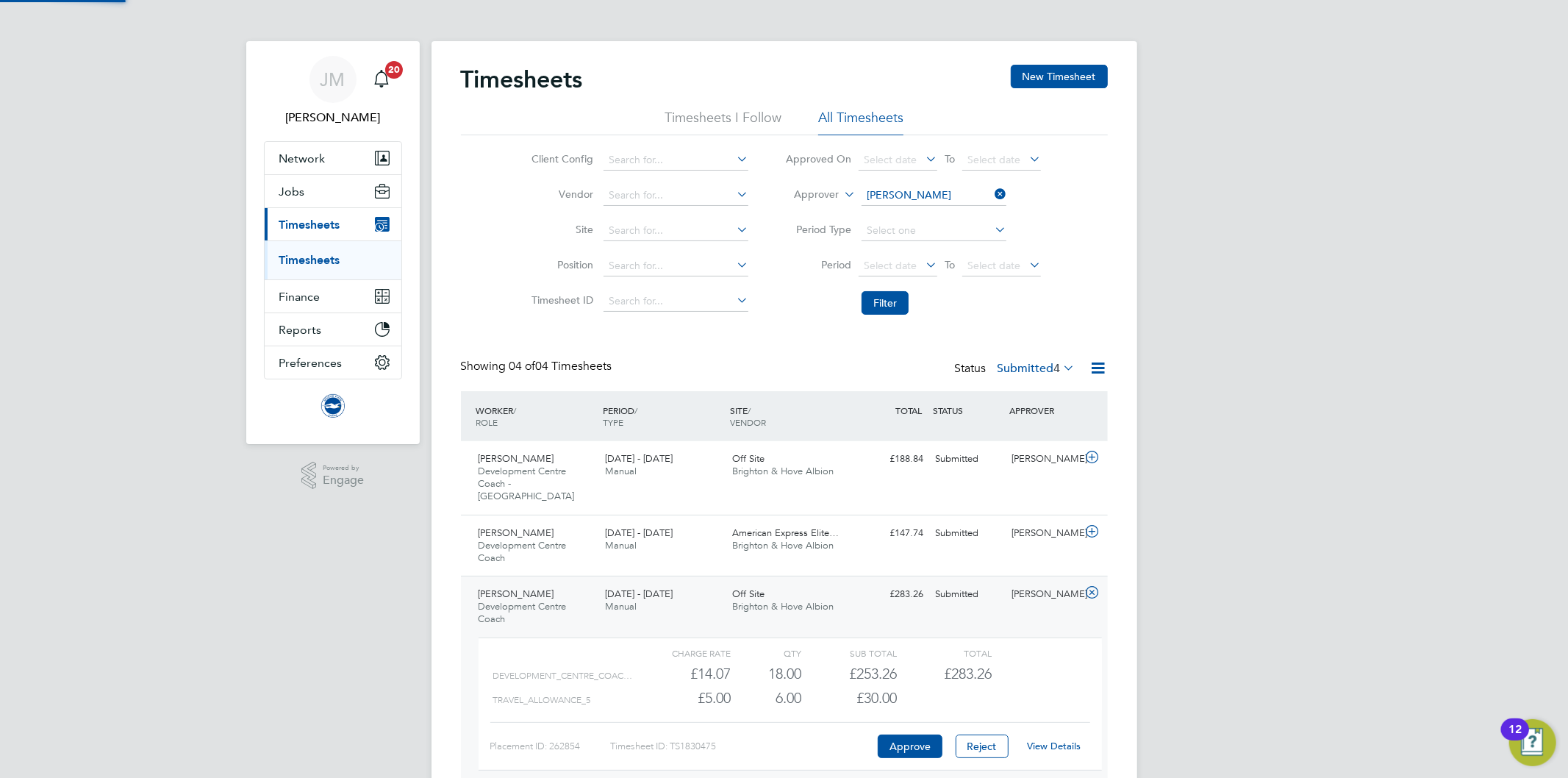
scroll to position [24, 143]
click at [1049, 739] on link "View Details" at bounding box center [1054, 745] width 54 height 12
click at [846, 601] on div "Off Site Brighton & Hove Albion" at bounding box center [790, 601] width 127 height 37
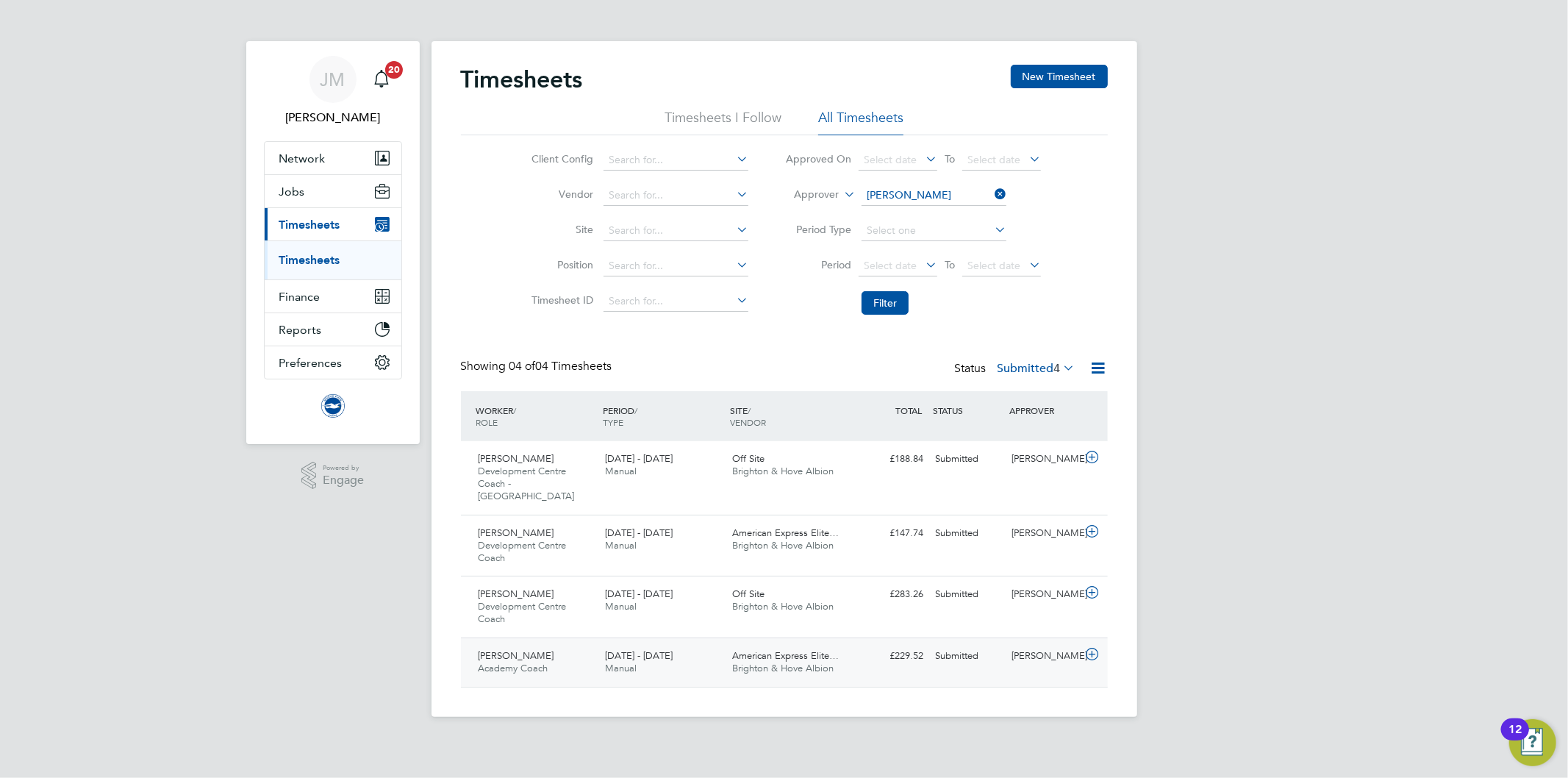
click at [864, 652] on div "£229.52 Submitted" at bounding box center [892, 655] width 76 height 24
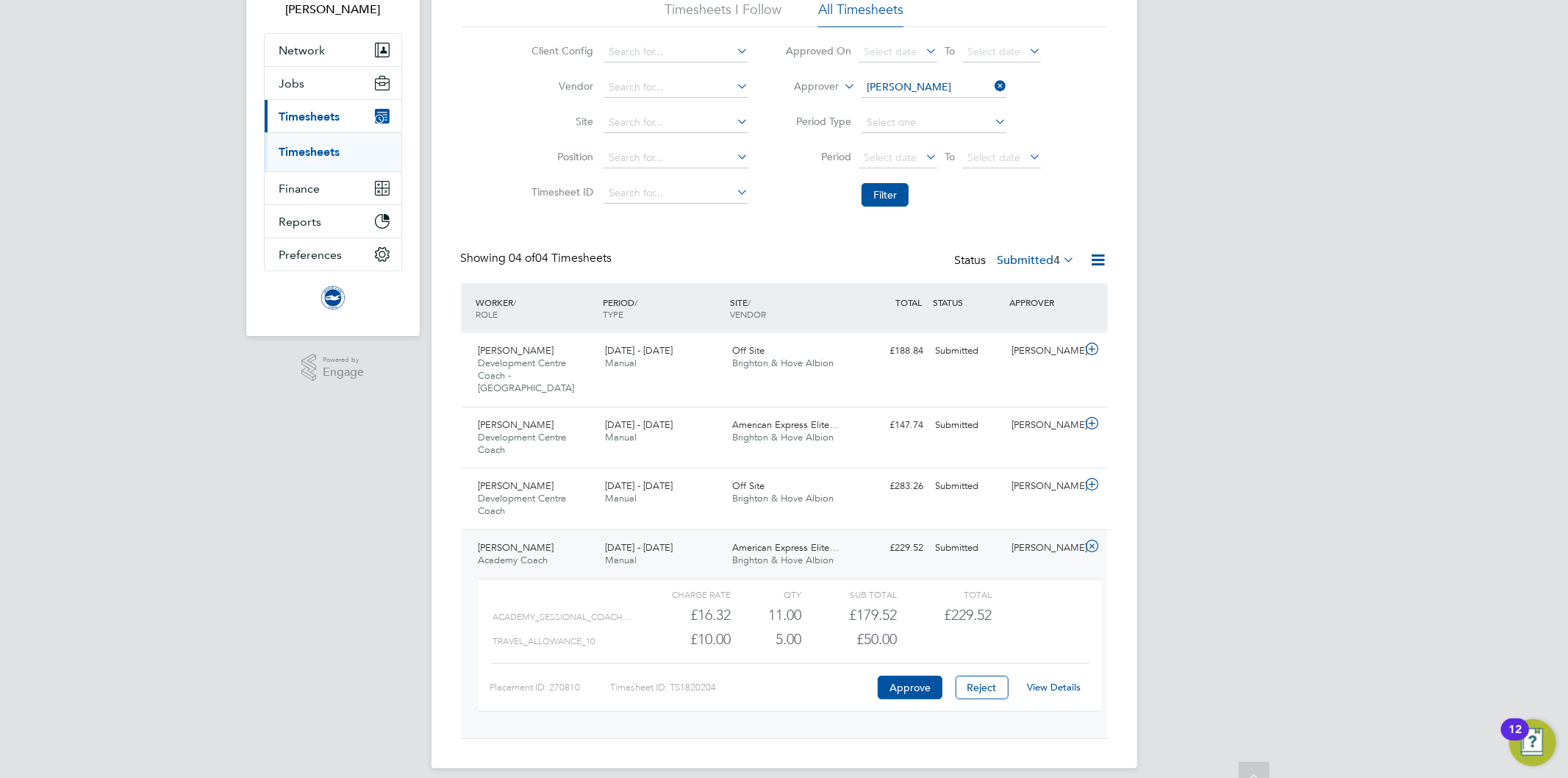
scroll to position [109, 0]
click at [1060, 680] on link "View Details" at bounding box center [1054, 686] width 54 height 12
click at [1055, 587] on div "Charge rate QTY Sub Total Total" at bounding box center [791, 593] width 623 height 18
click at [1015, 549] on div "Graham Draper Academy Coach 1 - 30 Sep 2025 1 - 30 Sep 2025 Manual American Exp…" at bounding box center [784, 633] width 647 height 209
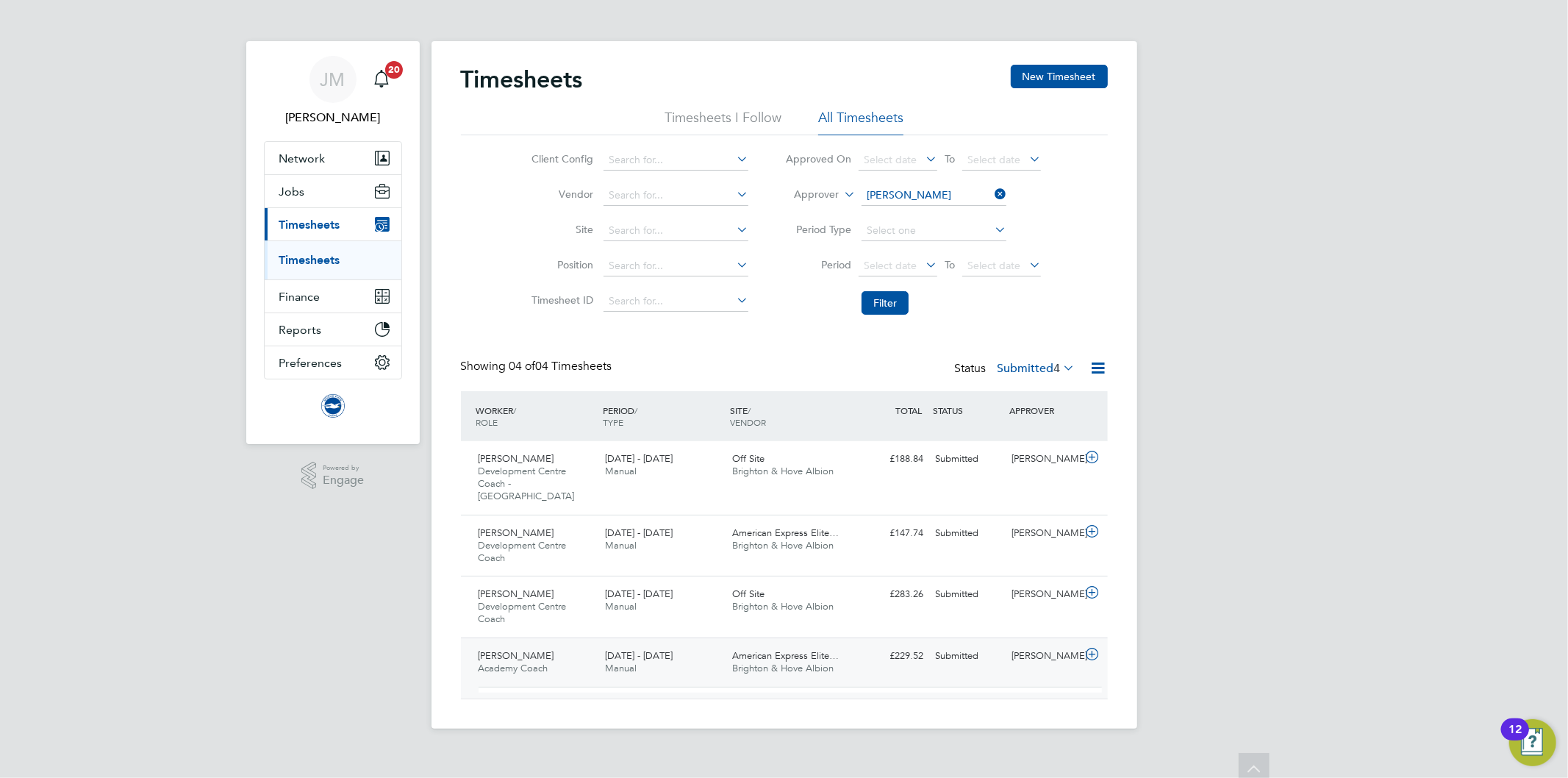
scroll to position [0, 0]
click at [1061, 366] on icon at bounding box center [1061, 367] width 0 height 20
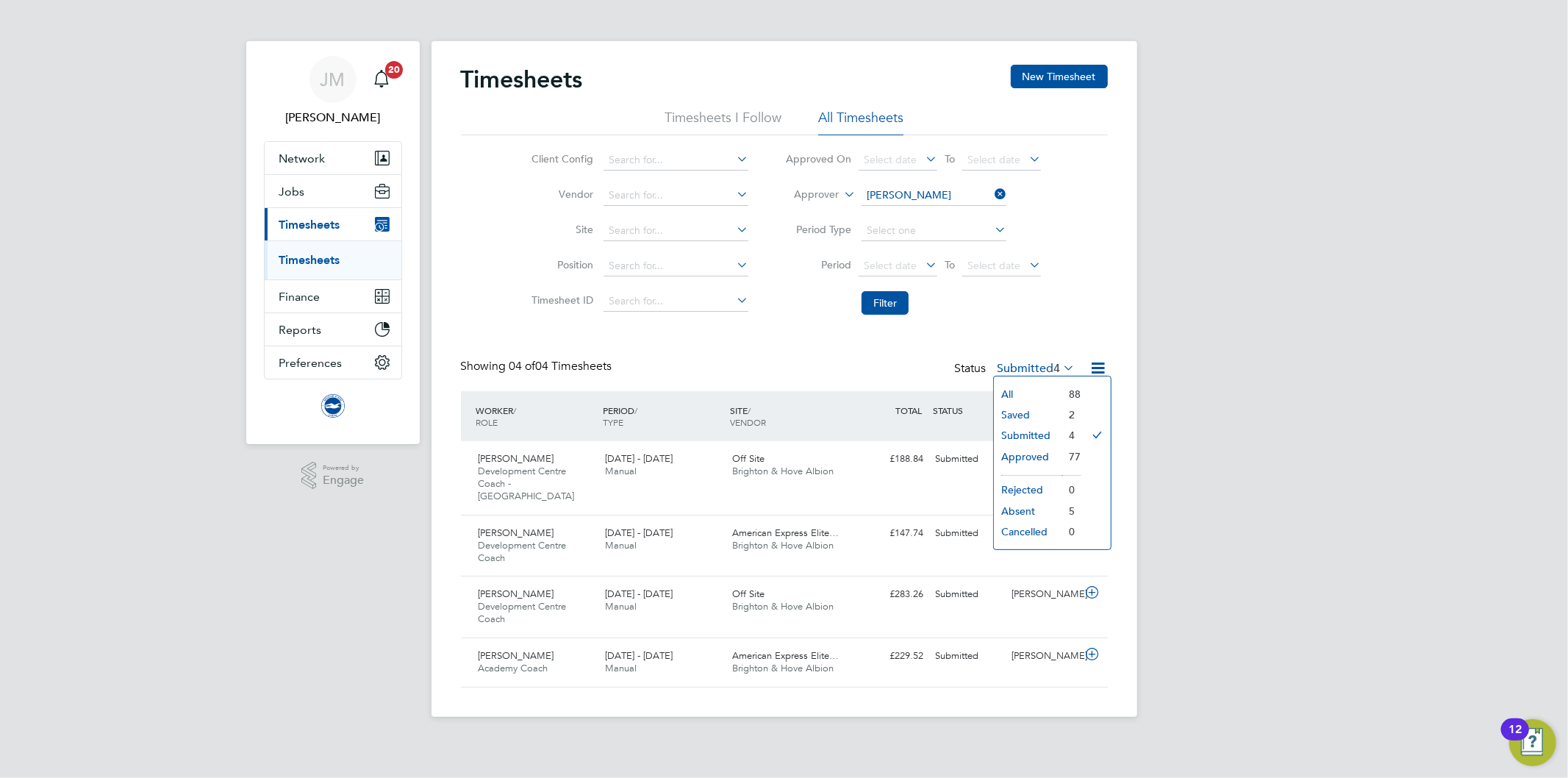
click at [1077, 319] on div "Client Config Vendor Site Position Timesheet ID Approved On Select date To Sele…" at bounding box center [784, 228] width 647 height 187
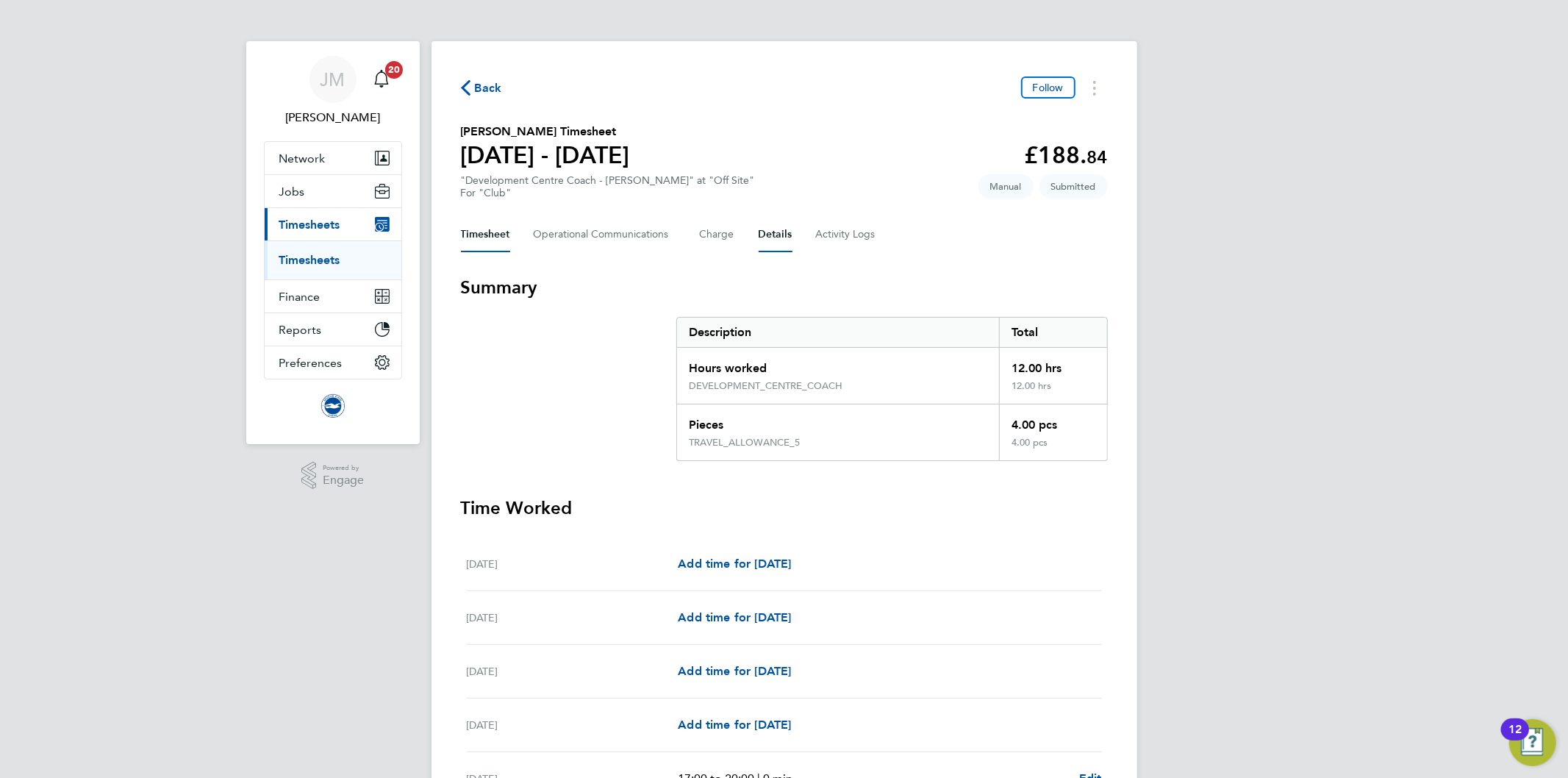
click at [773, 239] on button "Details" at bounding box center [776, 235] width 34 height 35
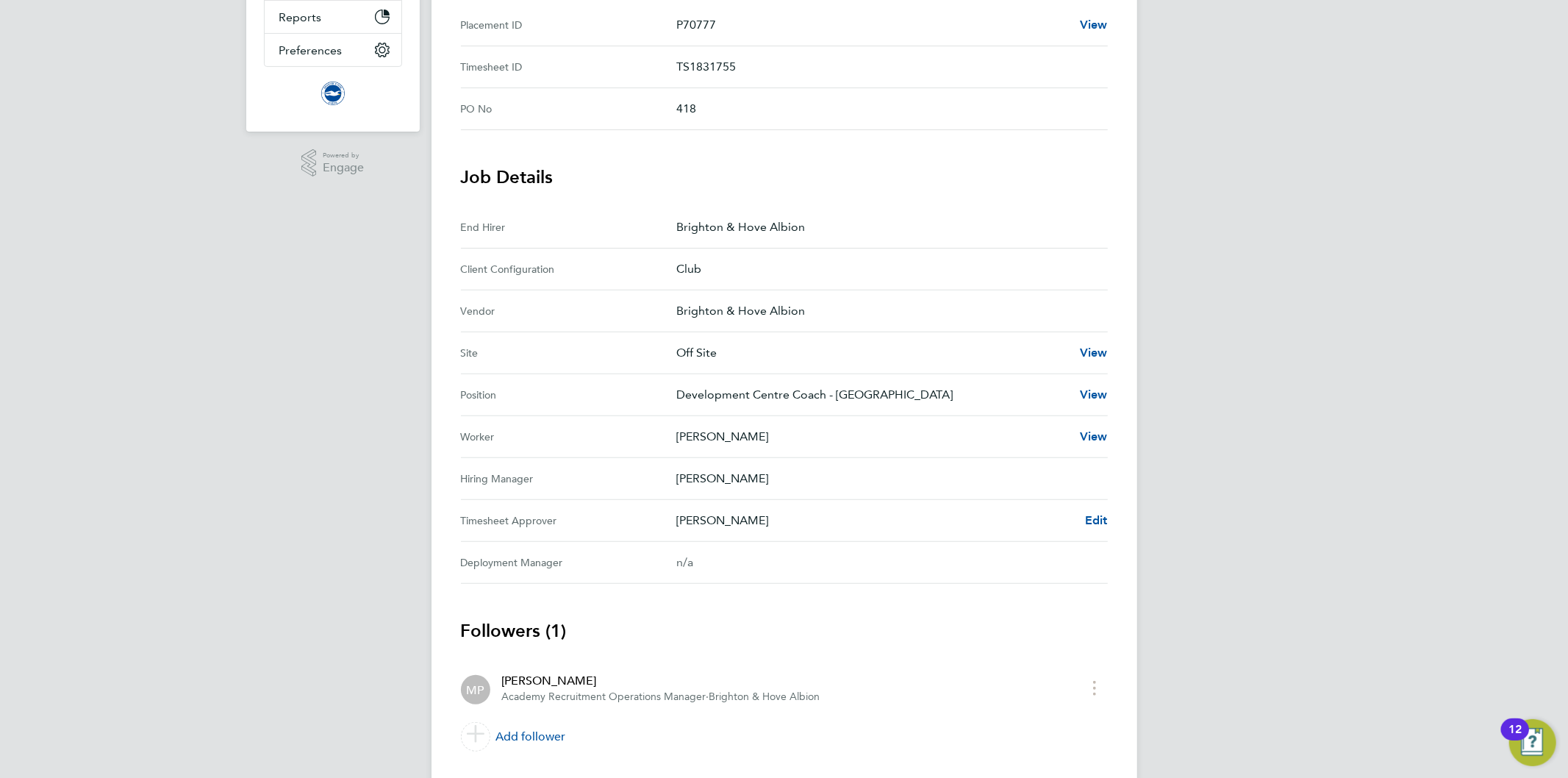
scroll to position [327, 0]
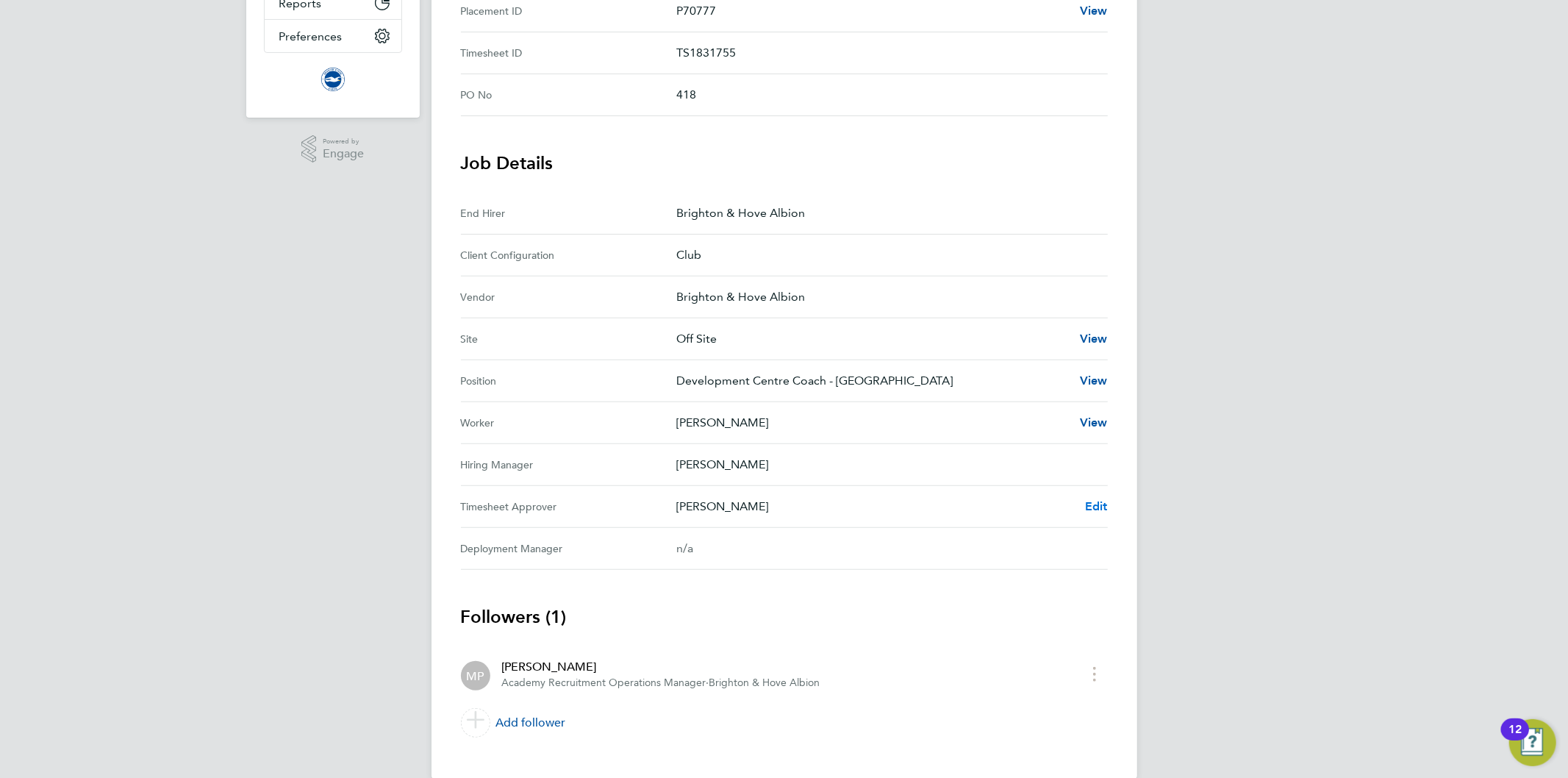
click at [1088, 503] on span "Edit" at bounding box center [1097, 506] width 23 height 14
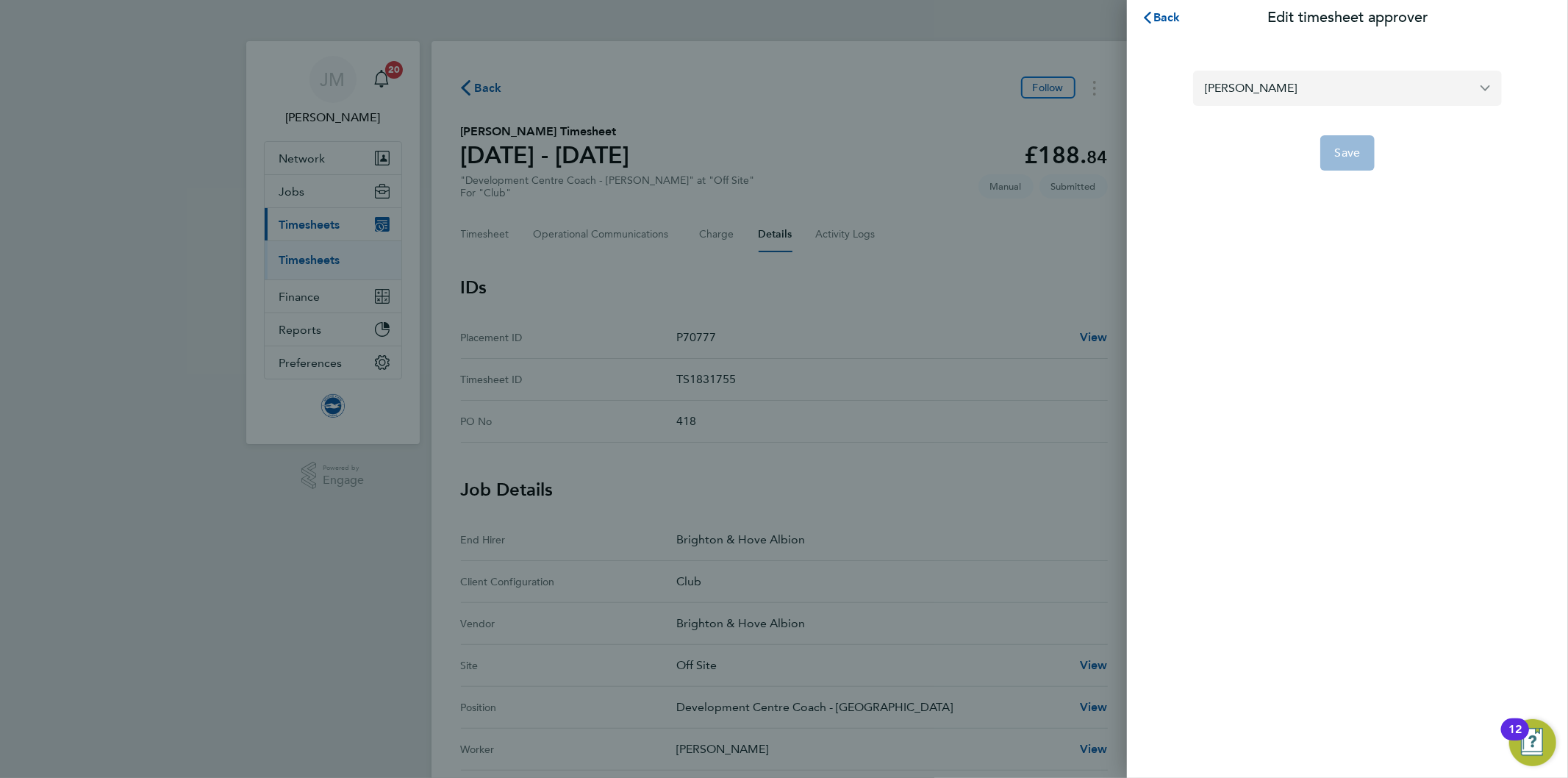
click at [1318, 89] on input "[PERSON_NAME]" at bounding box center [1348, 88] width 309 height 35
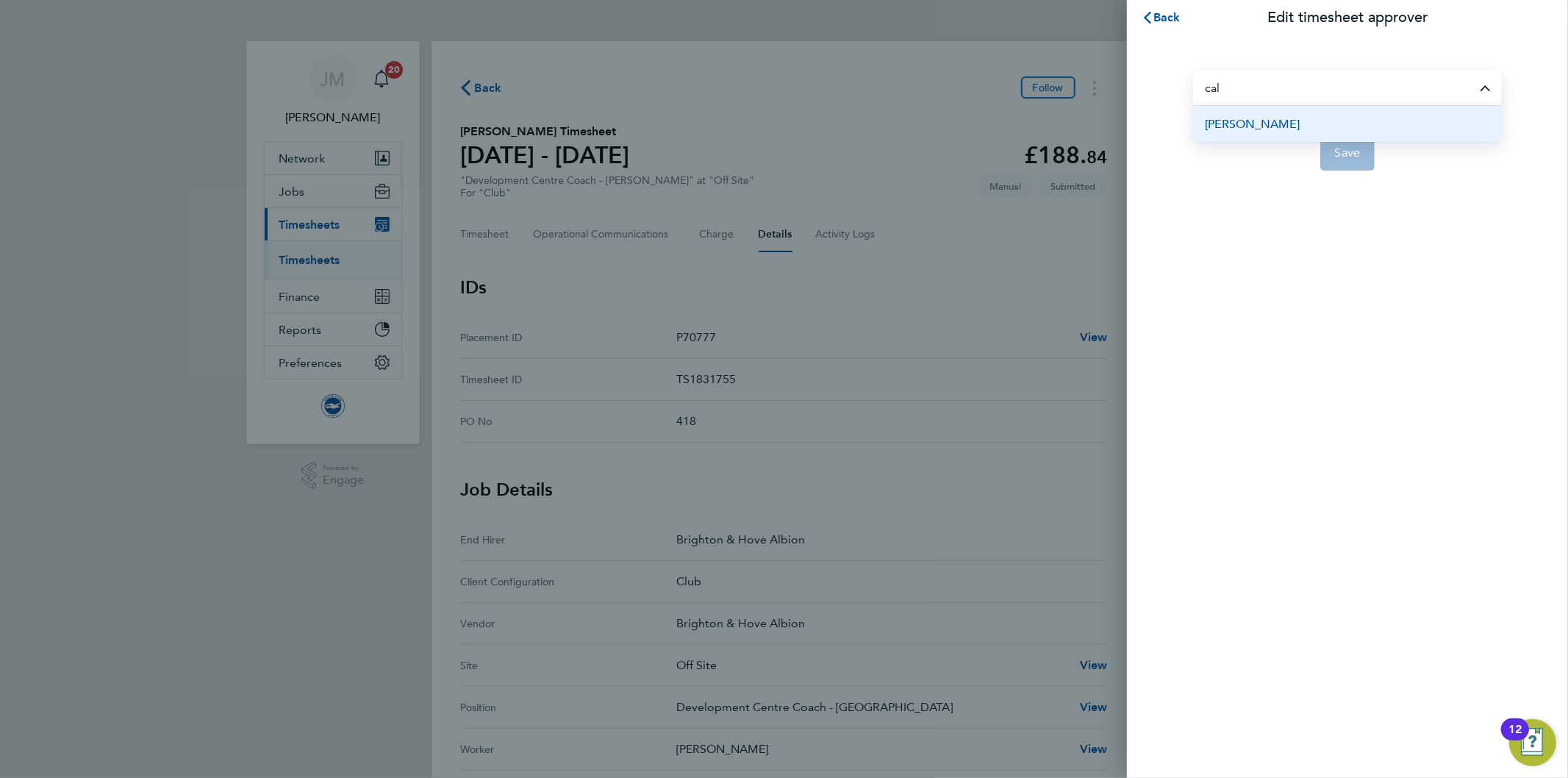
click at [1268, 123] on span "[PERSON_NAME]" at bounding box center [1252, 124] width 95 height 18
type input "[PERSON_NAME]"
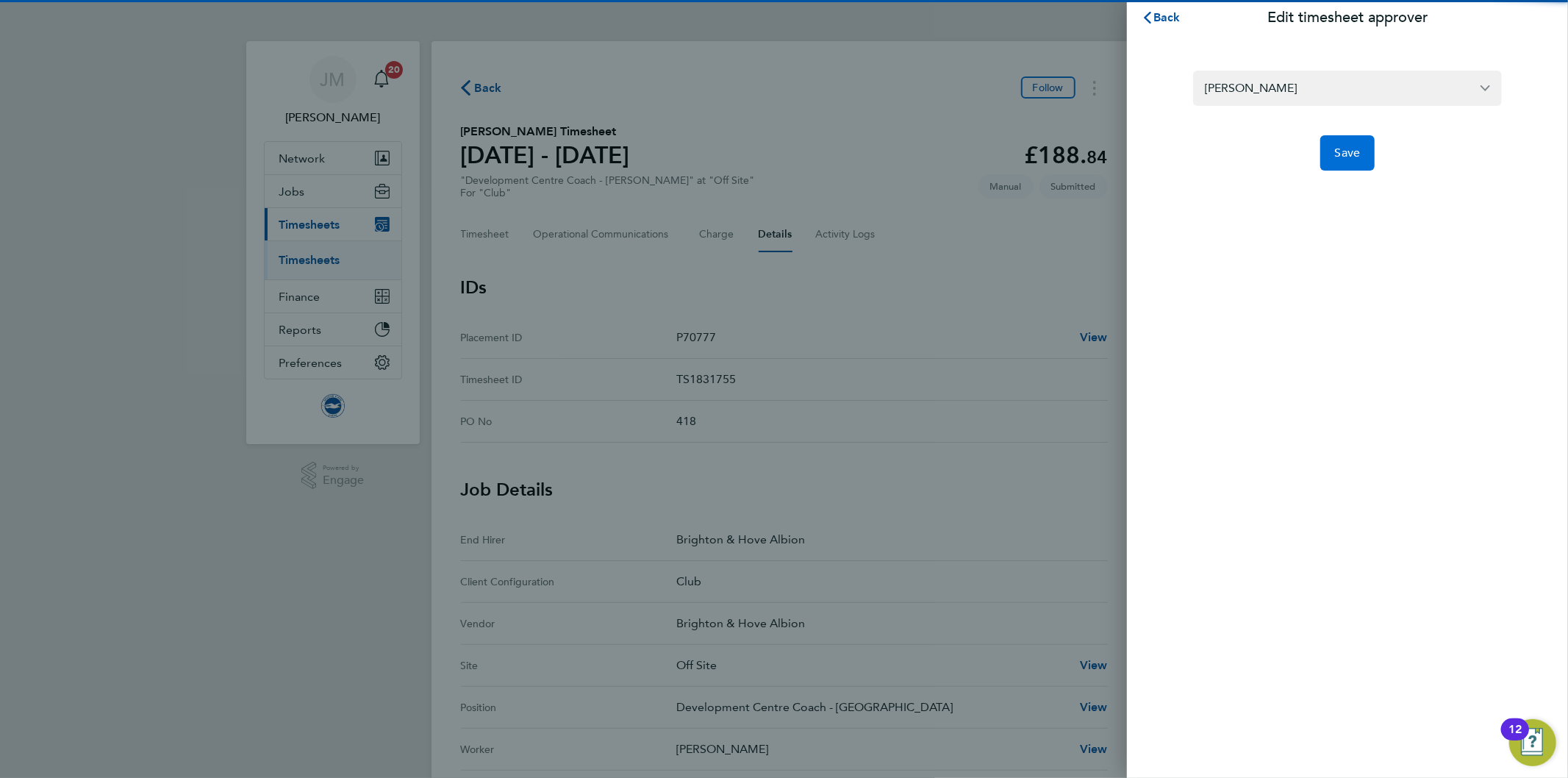
click at [1340, 150] on span "Save" at bounding box center [1348, 152] width 26 height 15
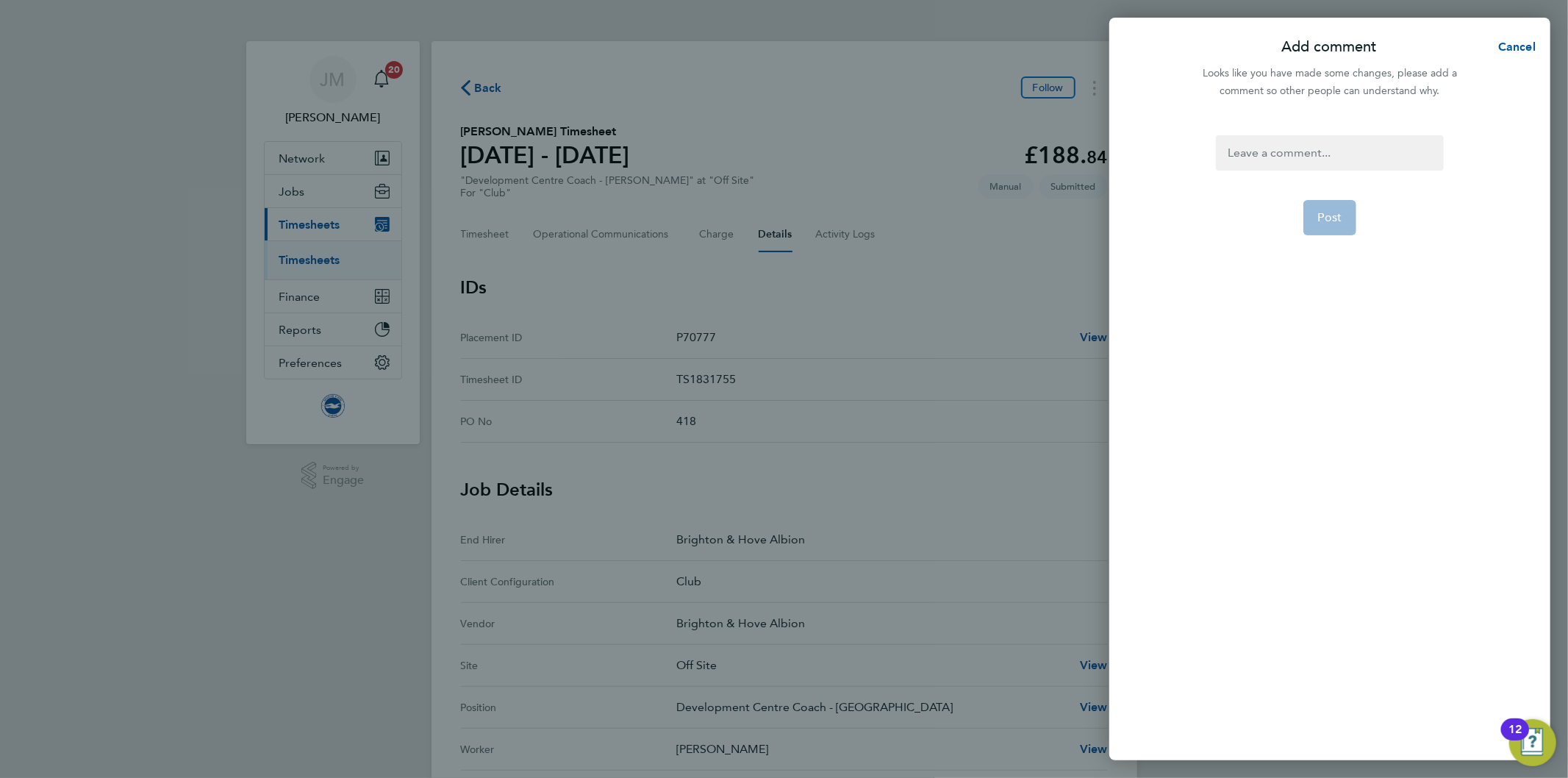
click at [1300, 143] on div at bounding box center [1329, 153] width 228 height 35
click at [1296, 148] on div at bounding box center [1329, 153] width 228 height 35
drag, startPoint x: 1402, startPoint y: 150, endPoint x: 1216, endPoint y: 150, distance: 186.0
click at [1217, 150] on div "timesheet approver amended" at bounding box center [1329, 153] width 228 height 35
copy div "timesheet approver amended"
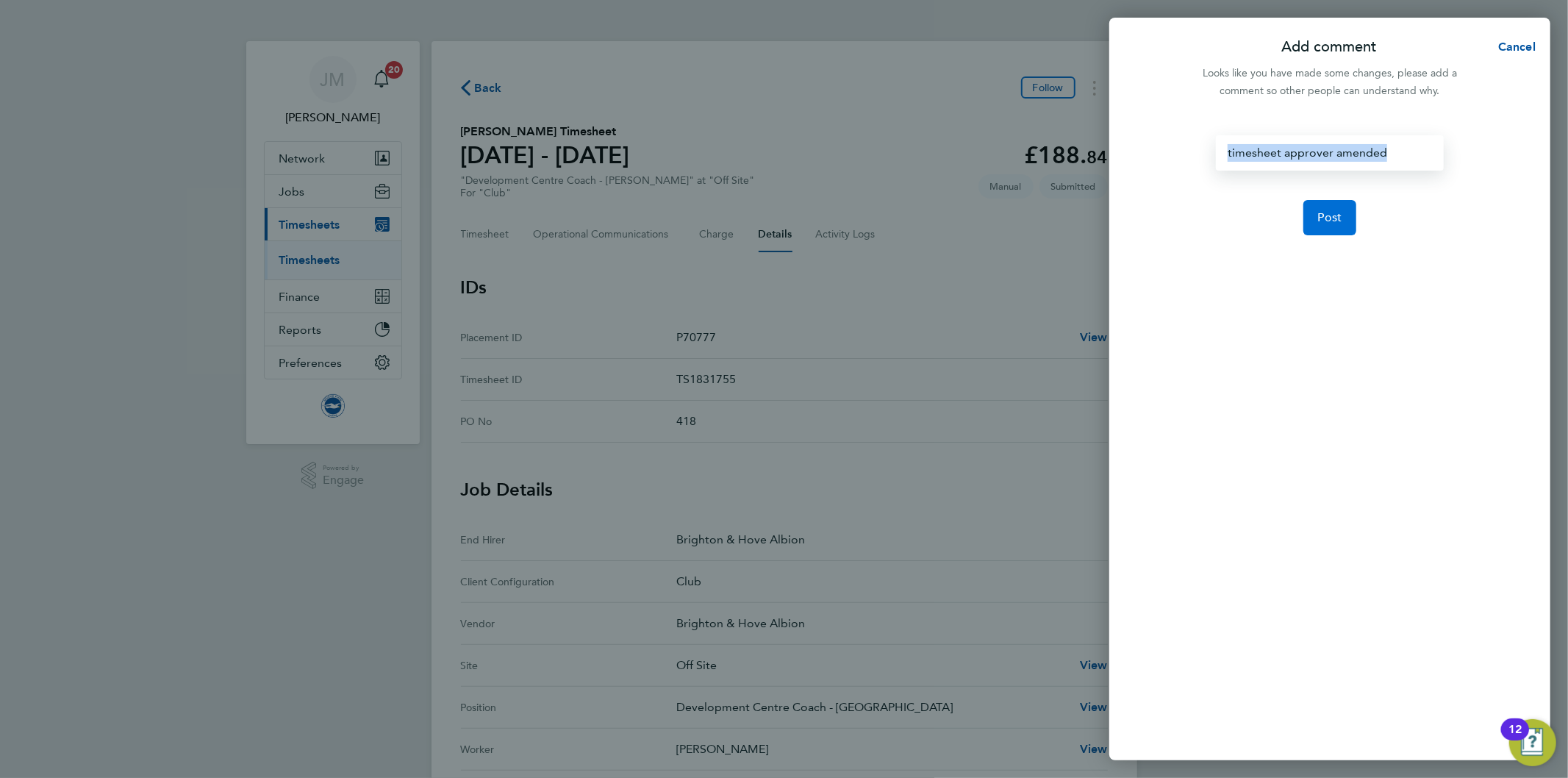
click at [1334, 219] on span "Post" at bounding box center [1330, 217] width 24 height 15
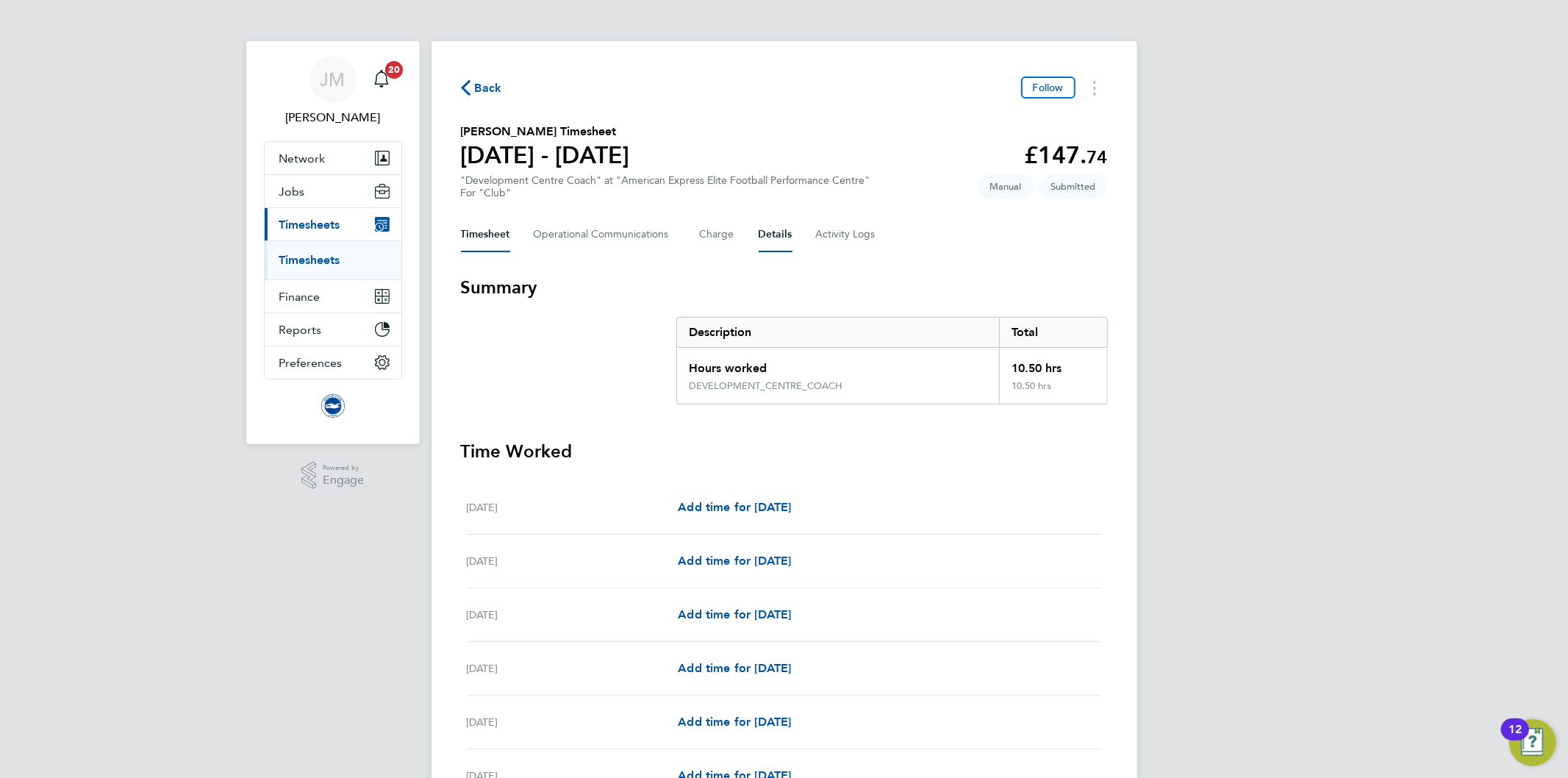
click at [786, 236] on button "Details" at bounding box center [776, 235] width 34 height 35
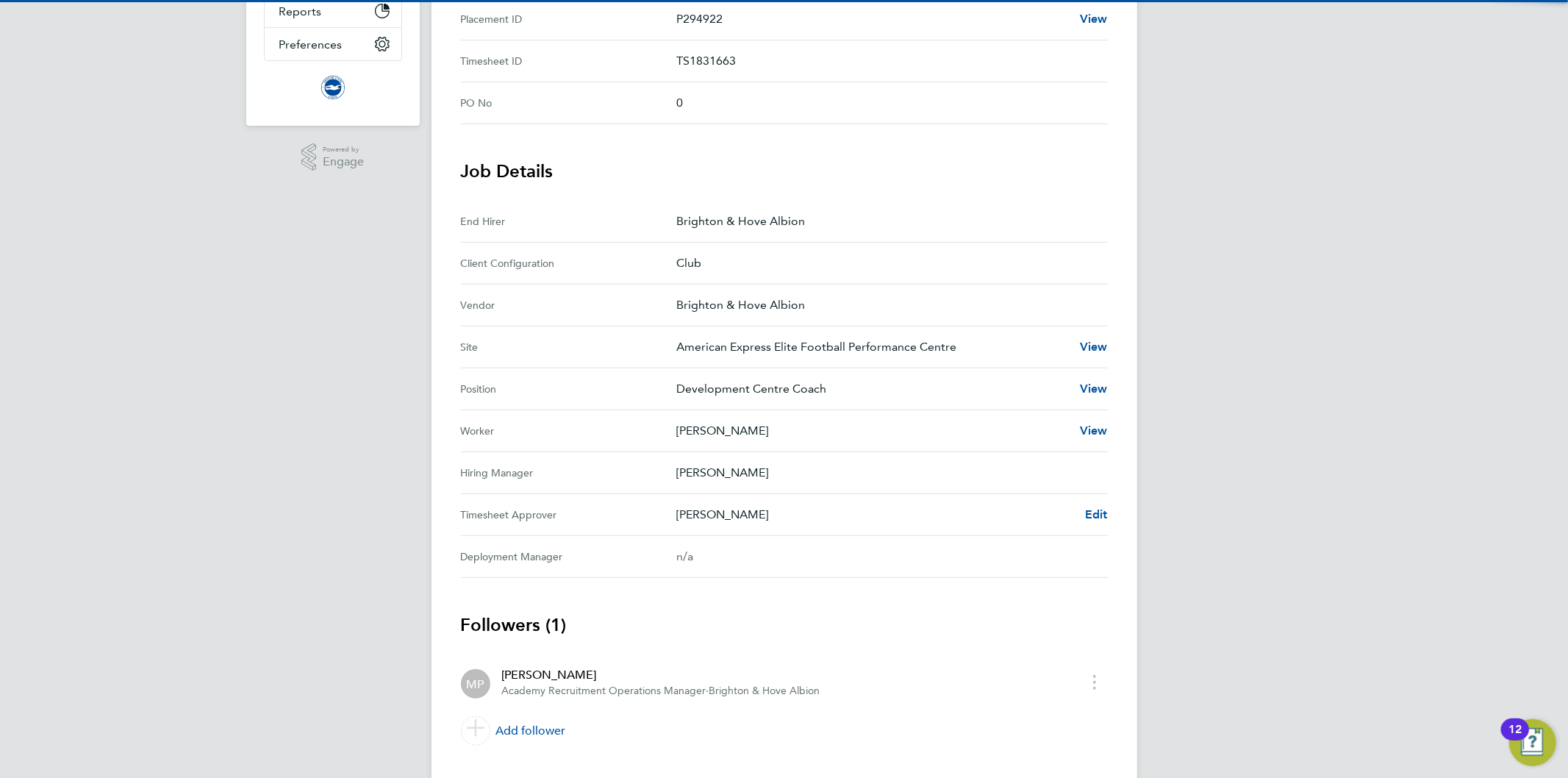
scroll to position [327, 0]
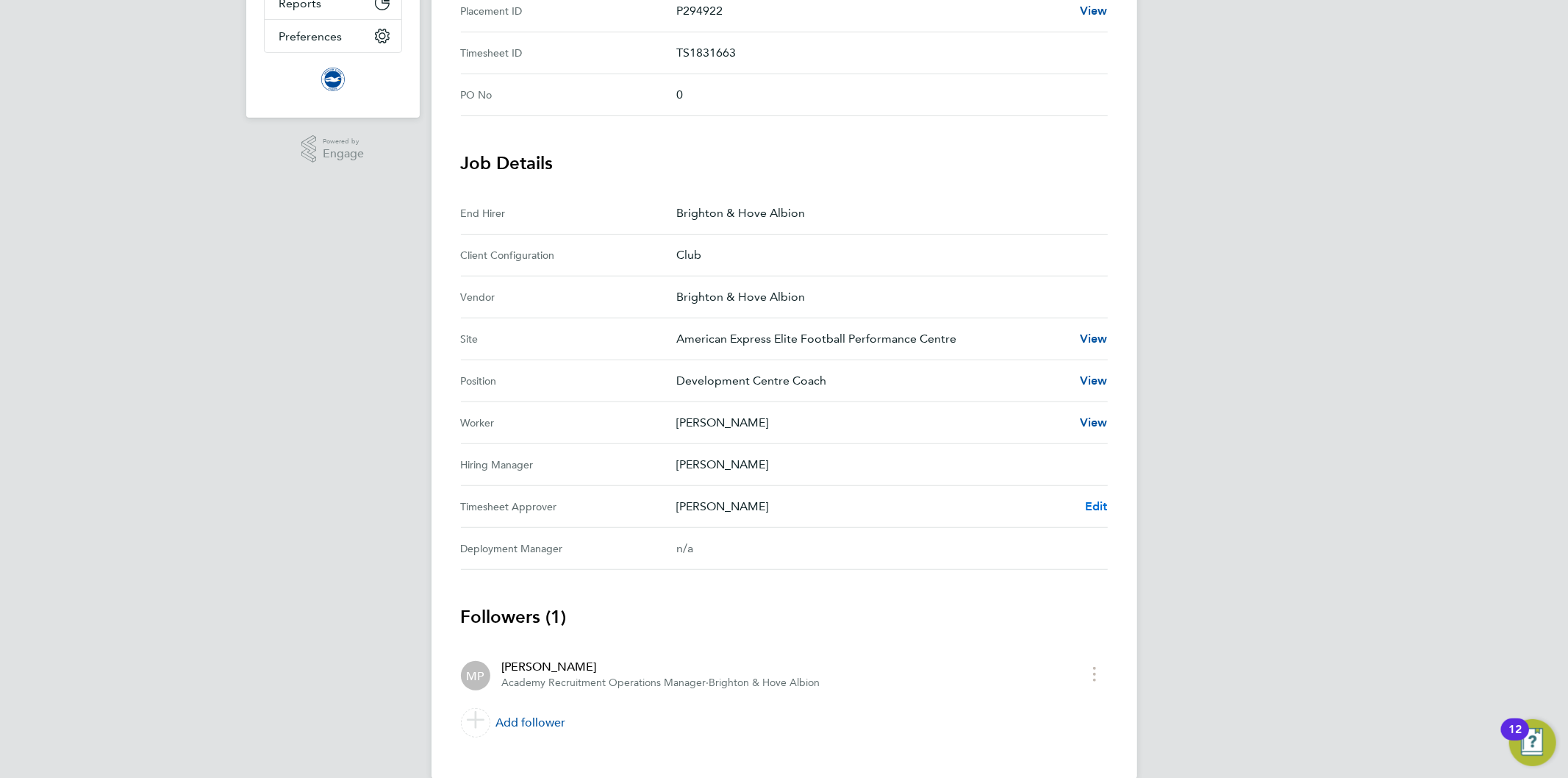
click at [1095, 505] on span "Edit" at bounding box center [1097, 506] width 23 height 14
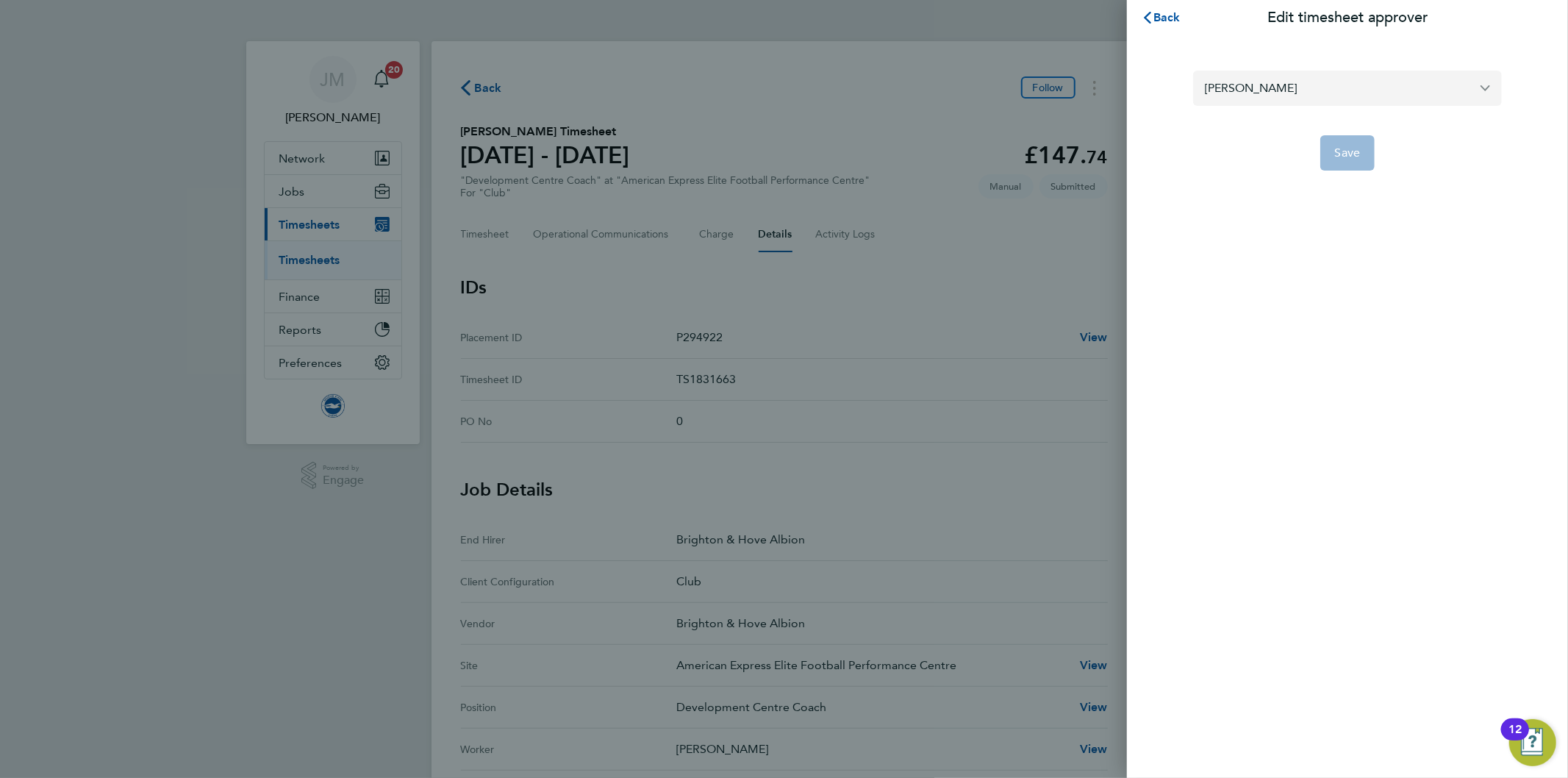
click at [1332, 92] on input "[PERSON_NAME]" at bounding box center [1348, 88] width 309 height 35
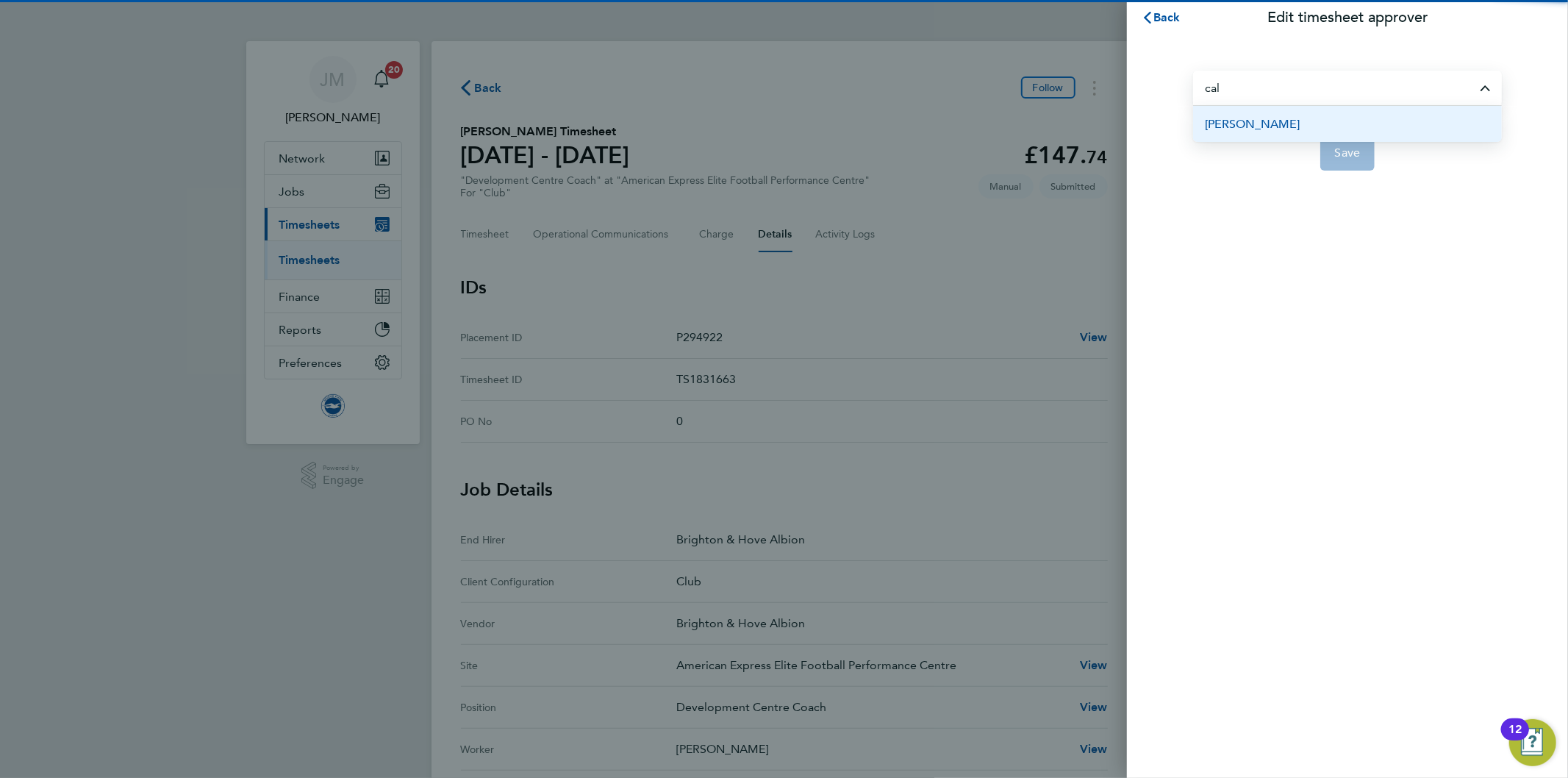
click at [1229, 120] on span "[PERSON_NAME]" at bounding box center [1252, 124] width 95 height 18
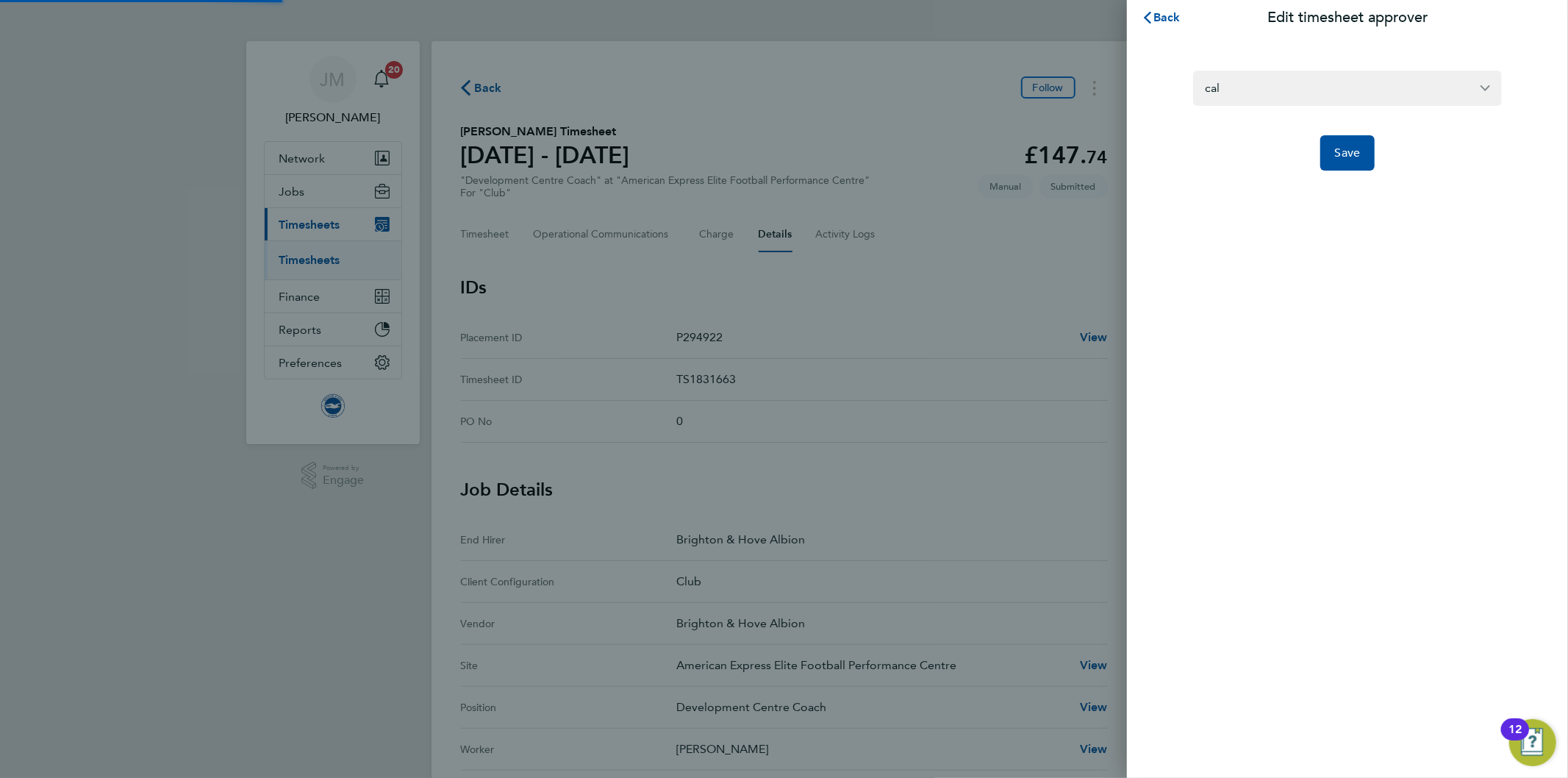
type input "[PERSON_NAME]"
click at [1350, 158] on span "Save" at bounding box center [1348, 152] width 26 height 15
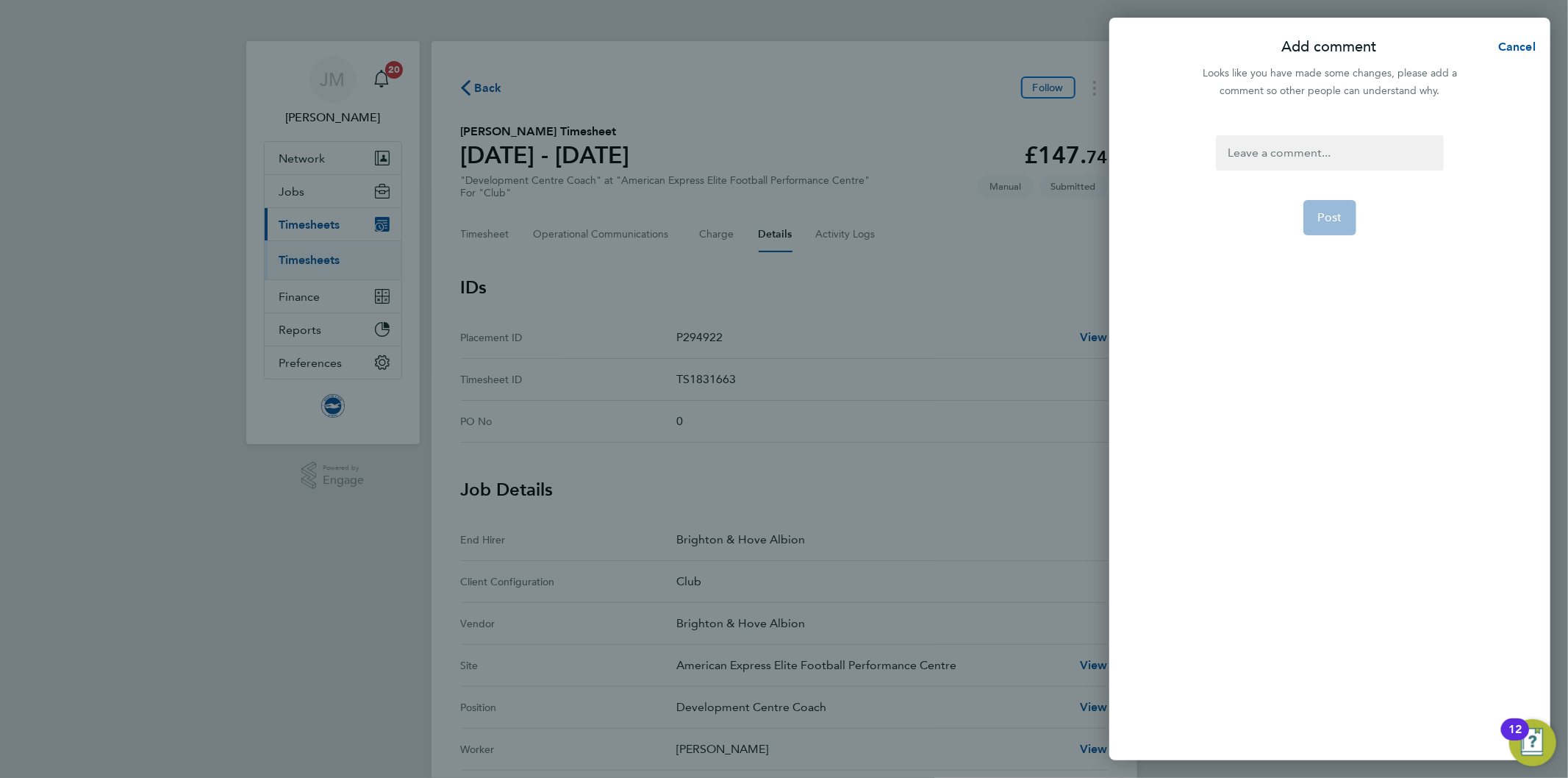
click at [1283, 150] on div at bounding box center [1329, 153] width 228 height 35
click at [1262, 152] on div at bounding box center [1329, 153] width 228 height 35
paste div
click at [1340, 210] on span "Post" at bounding box center [1330, 217] width 24 height 15
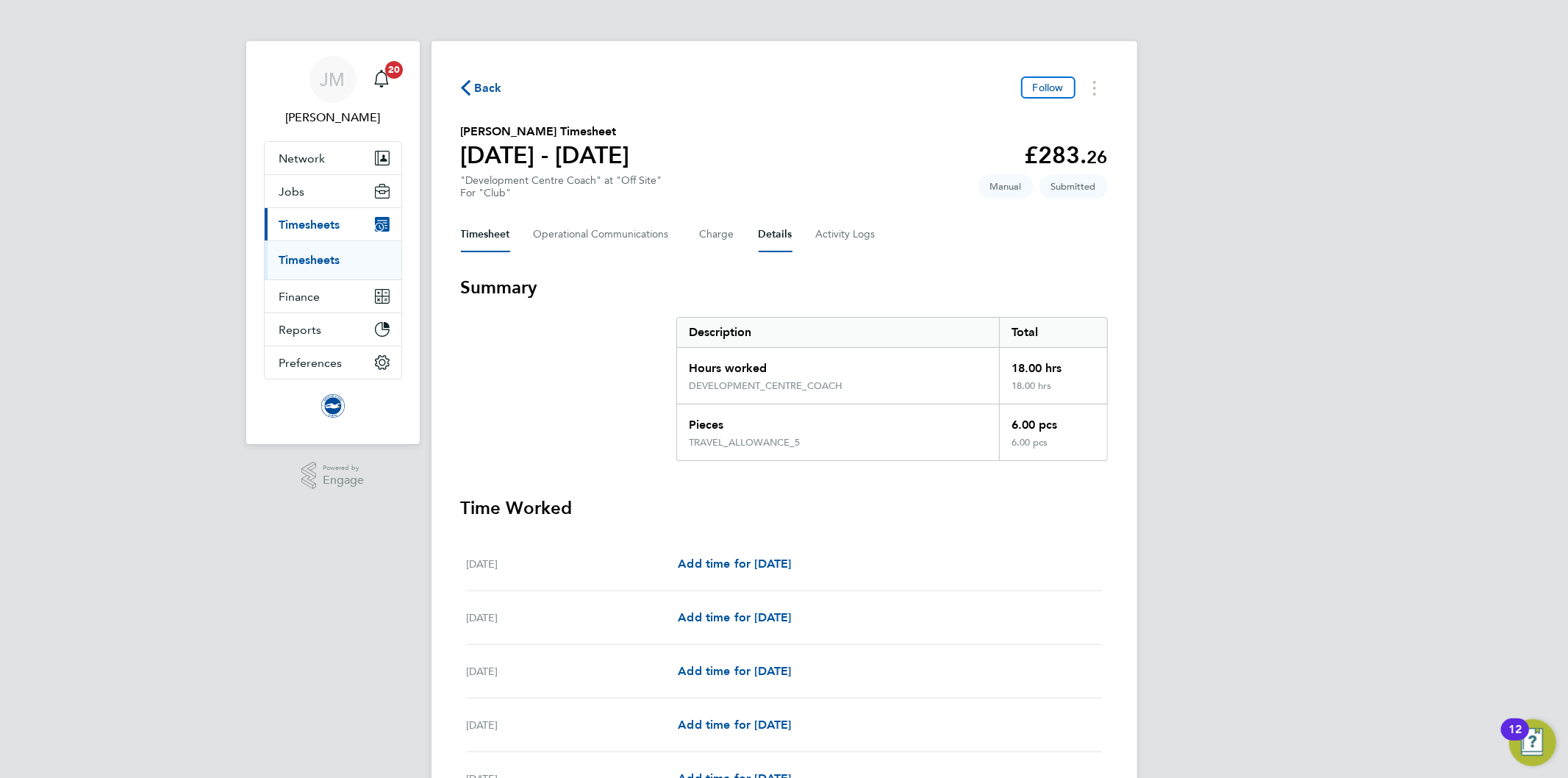
click at [762, 229] on button "Details" at bounding box center [776, 235] width 34 height 35
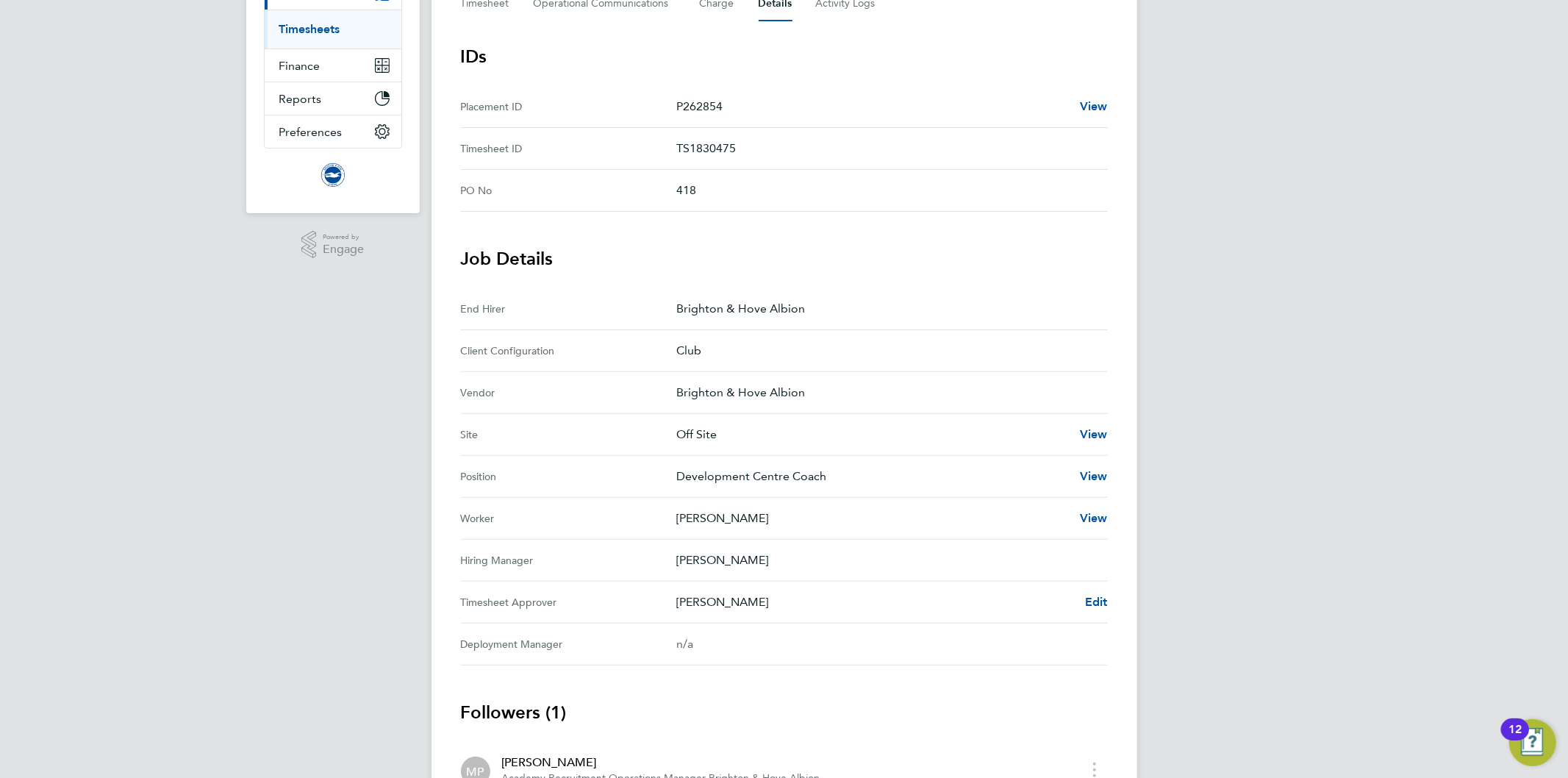
scroll to position [349, 0]
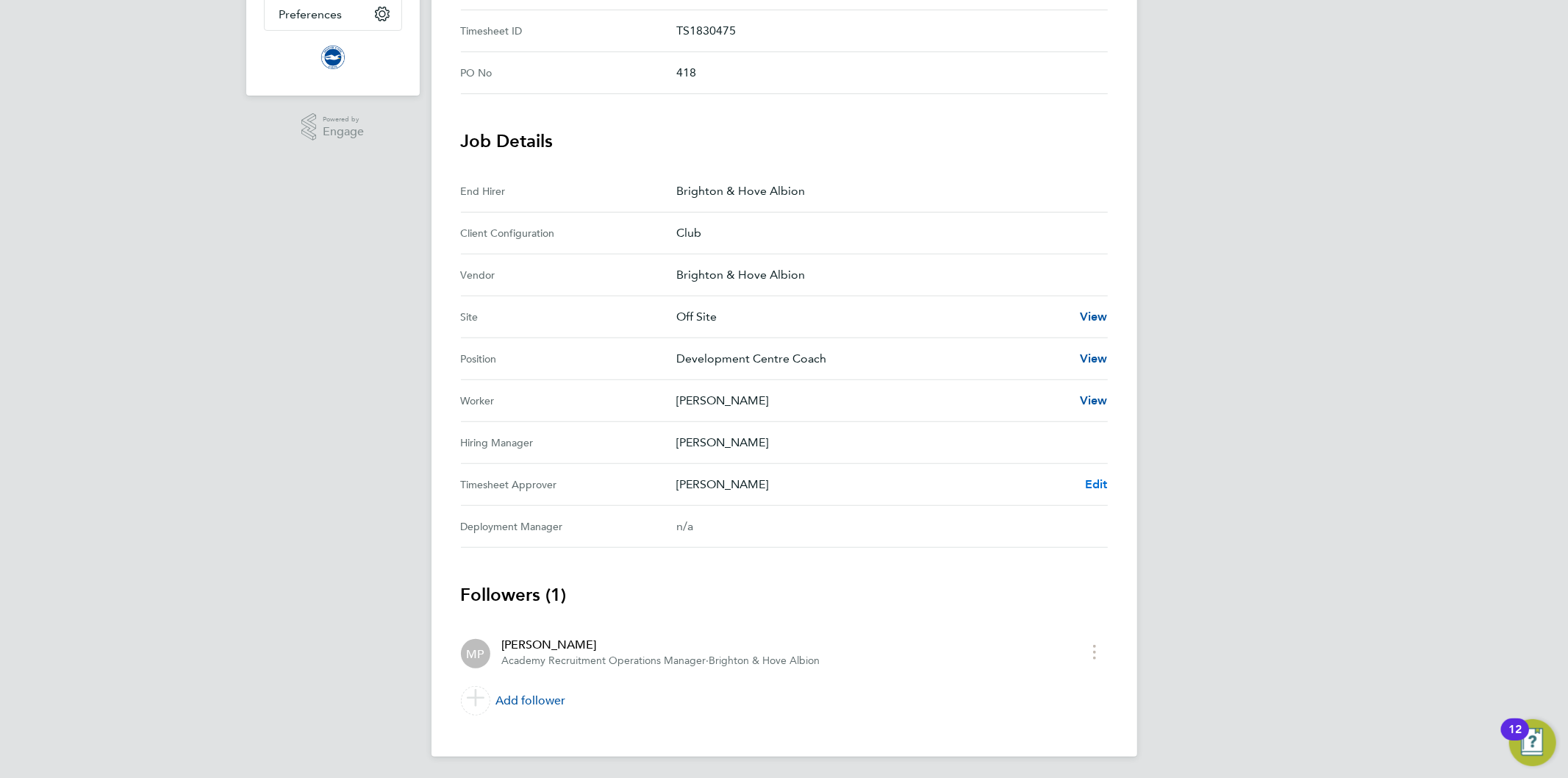
click at [1099, 480] on span "Edit" at bounding box center [1097, 484] width 23 height 14
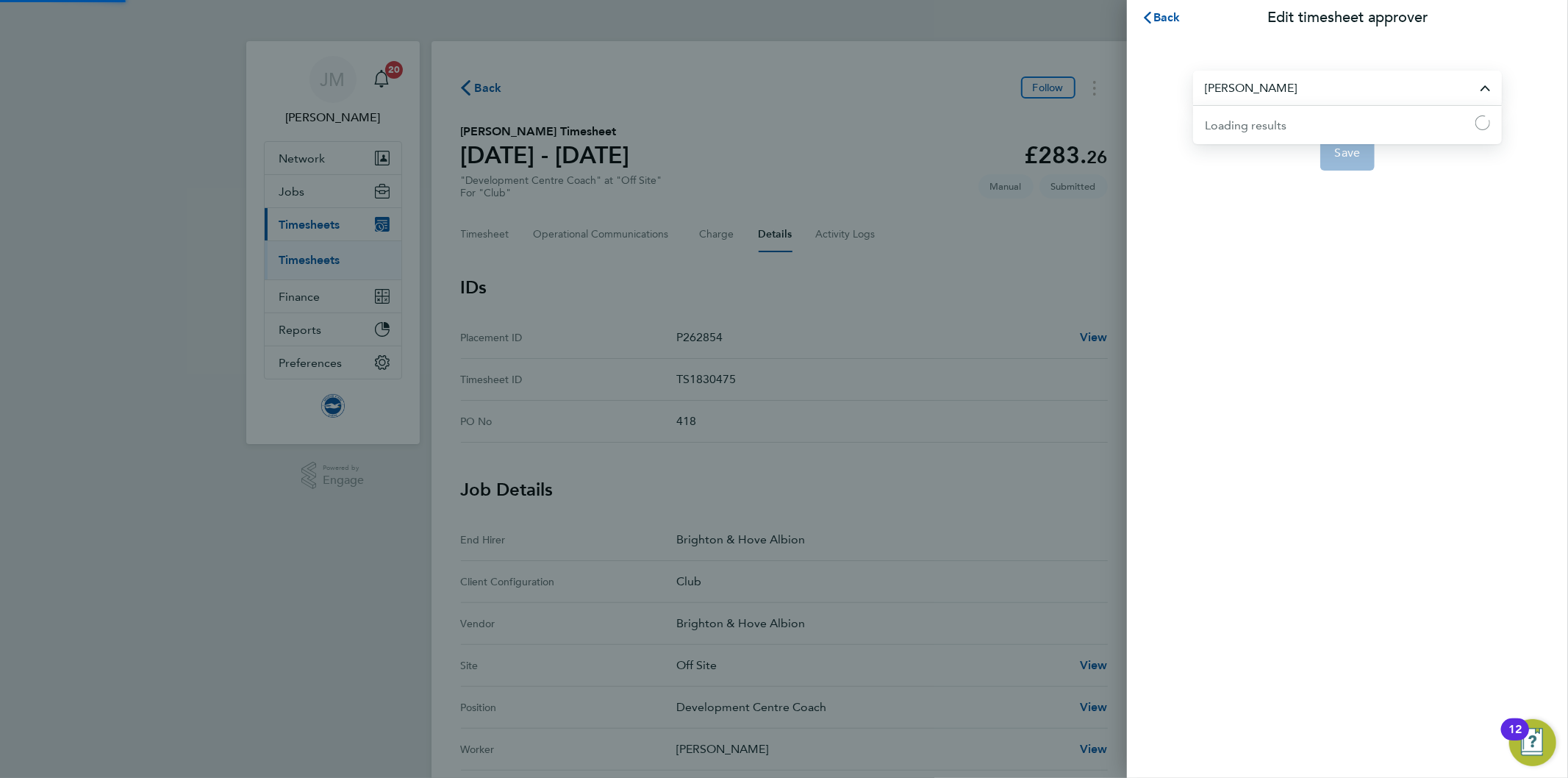
click at [1266, 82] on input "[PERSON_NAME]" at bounding box center [1348, 88] width 309 height 35
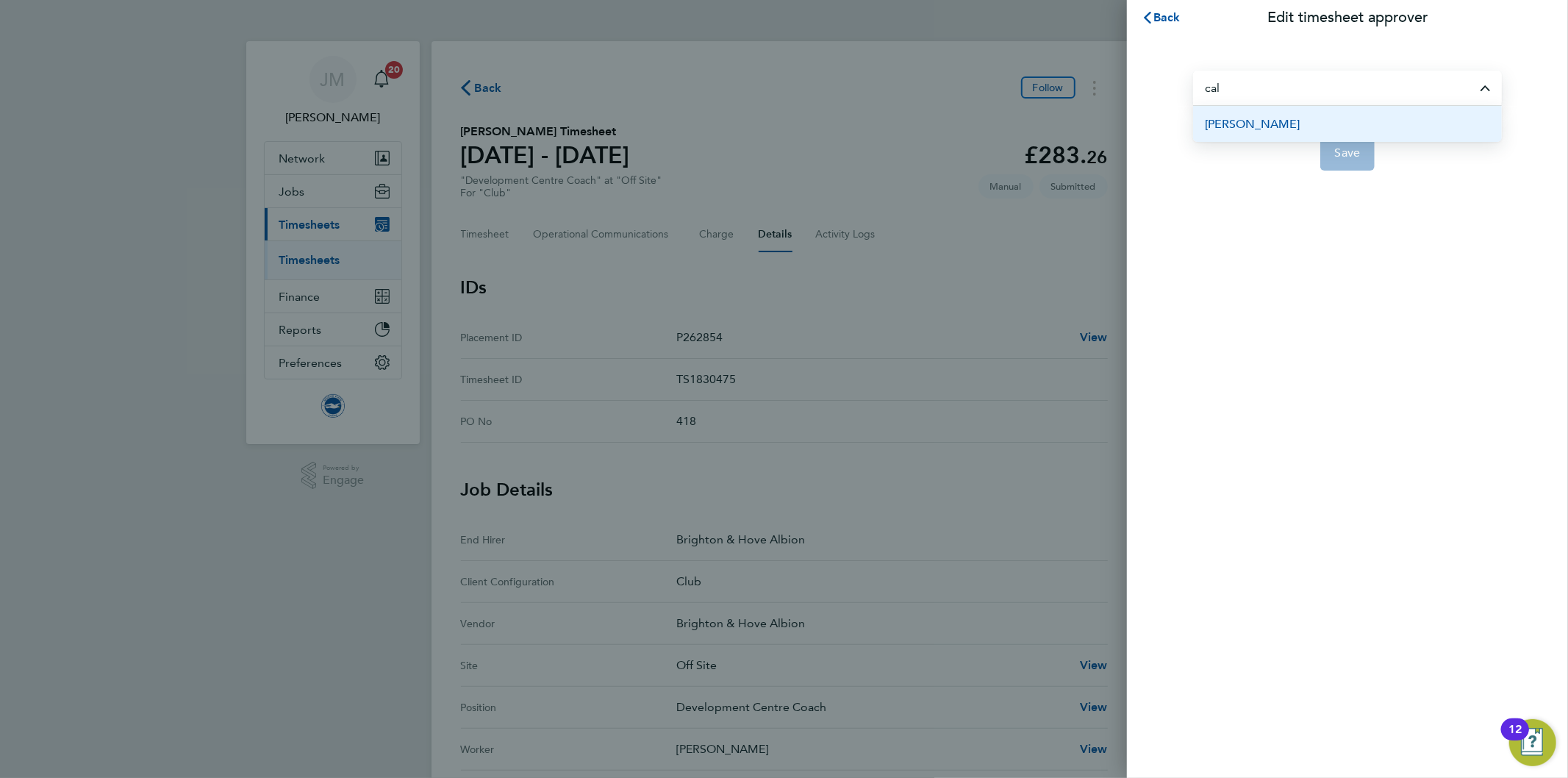
click at [1245, 123] on span "[PERSON_NAME]" at bounding box center [1252, 124] width 95 height 18
type input "[PERSON_NAME]"
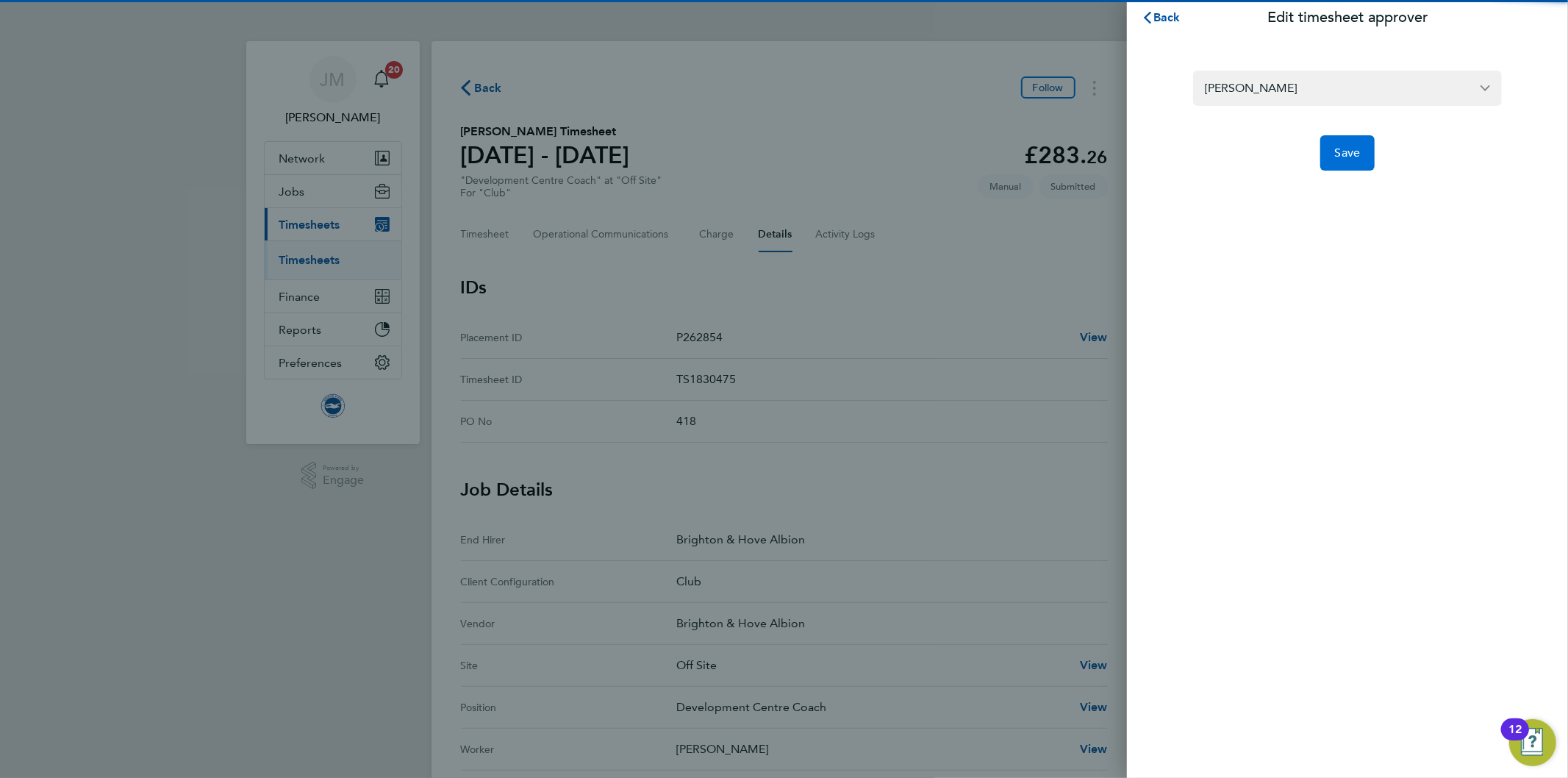
click at [1348, 145] on span "Save" at bounding box center [1348, 152] width 26 height 15
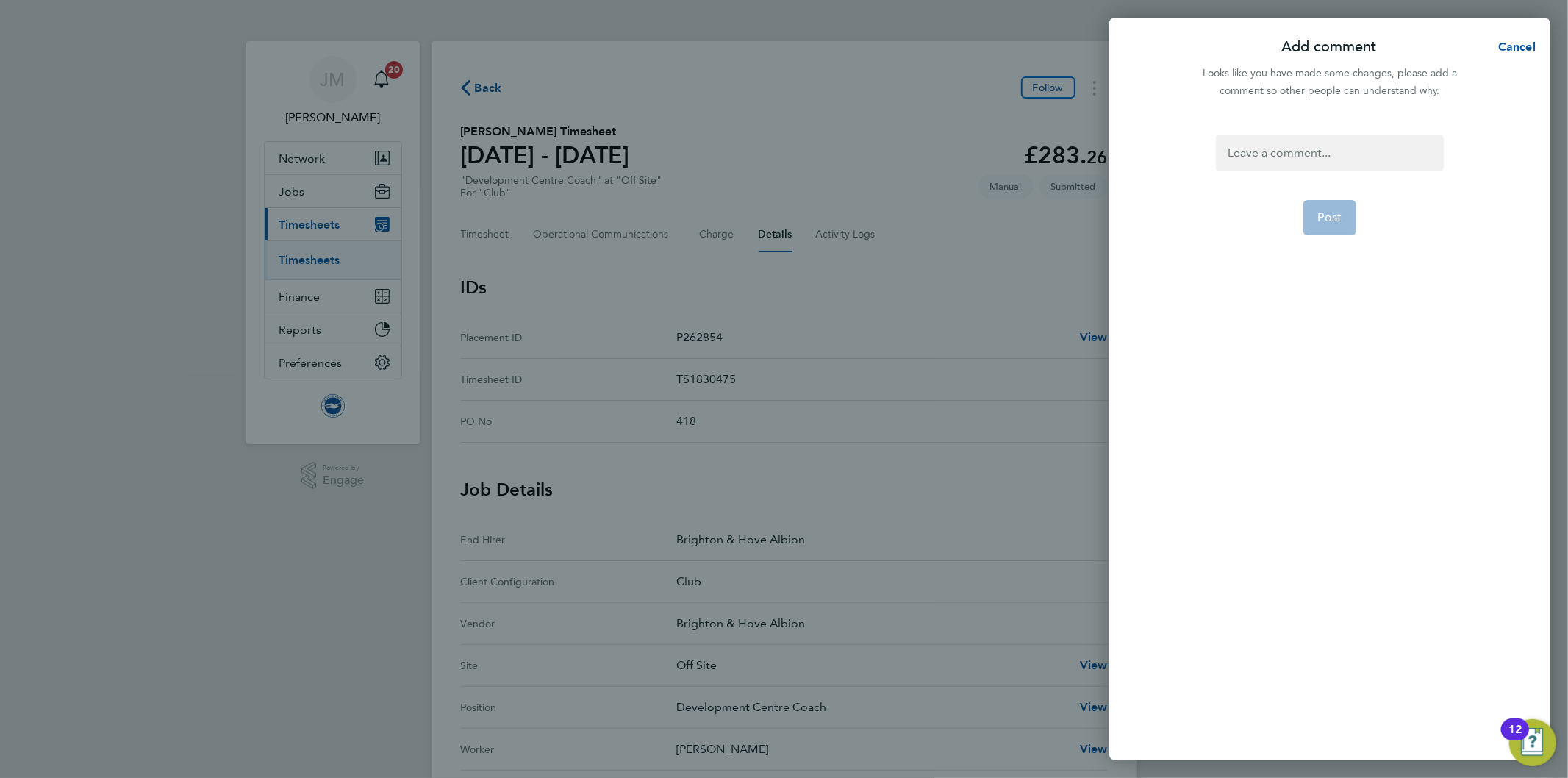
click at [1273, 142] on div at bounding box center [1329, 153] width 228 height 35
paste div
click at [1328, 217] on span "Post" at bounding box center [1330, 217] width 24 height 15
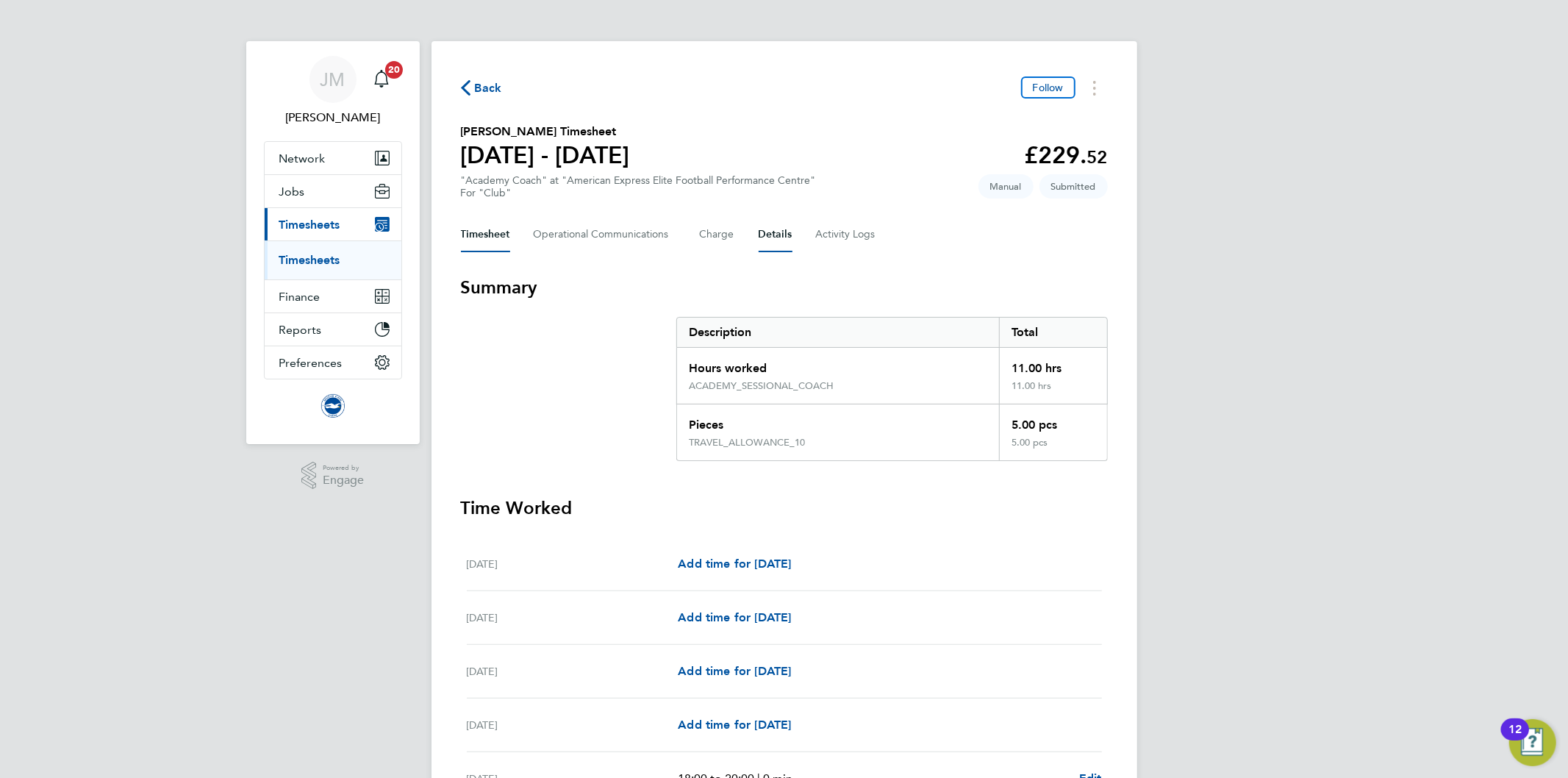
click at [769, 234] on button "Details" at bounding box center [776, 235] width 34 height 35
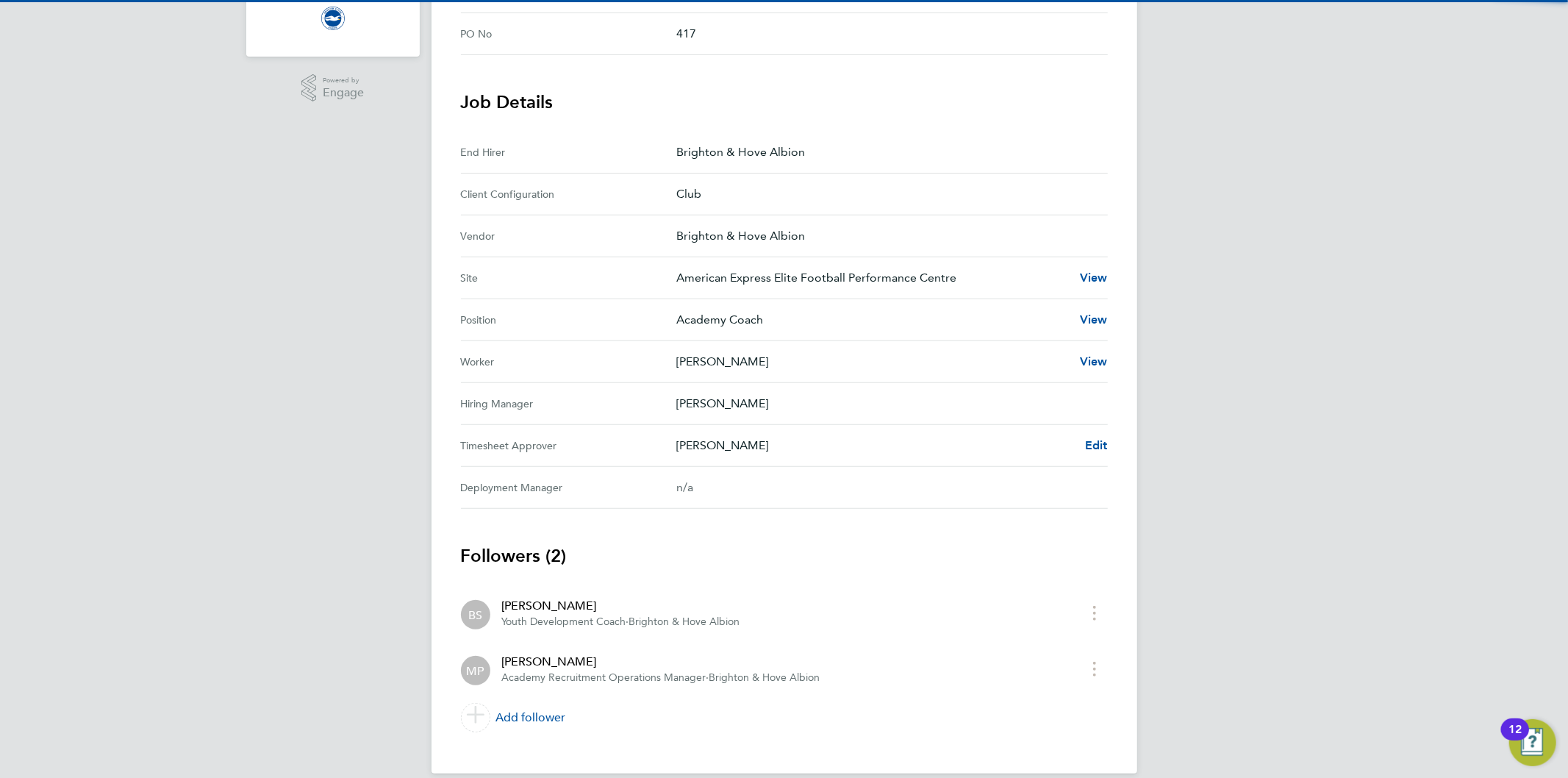
scroll to position [404, 0]
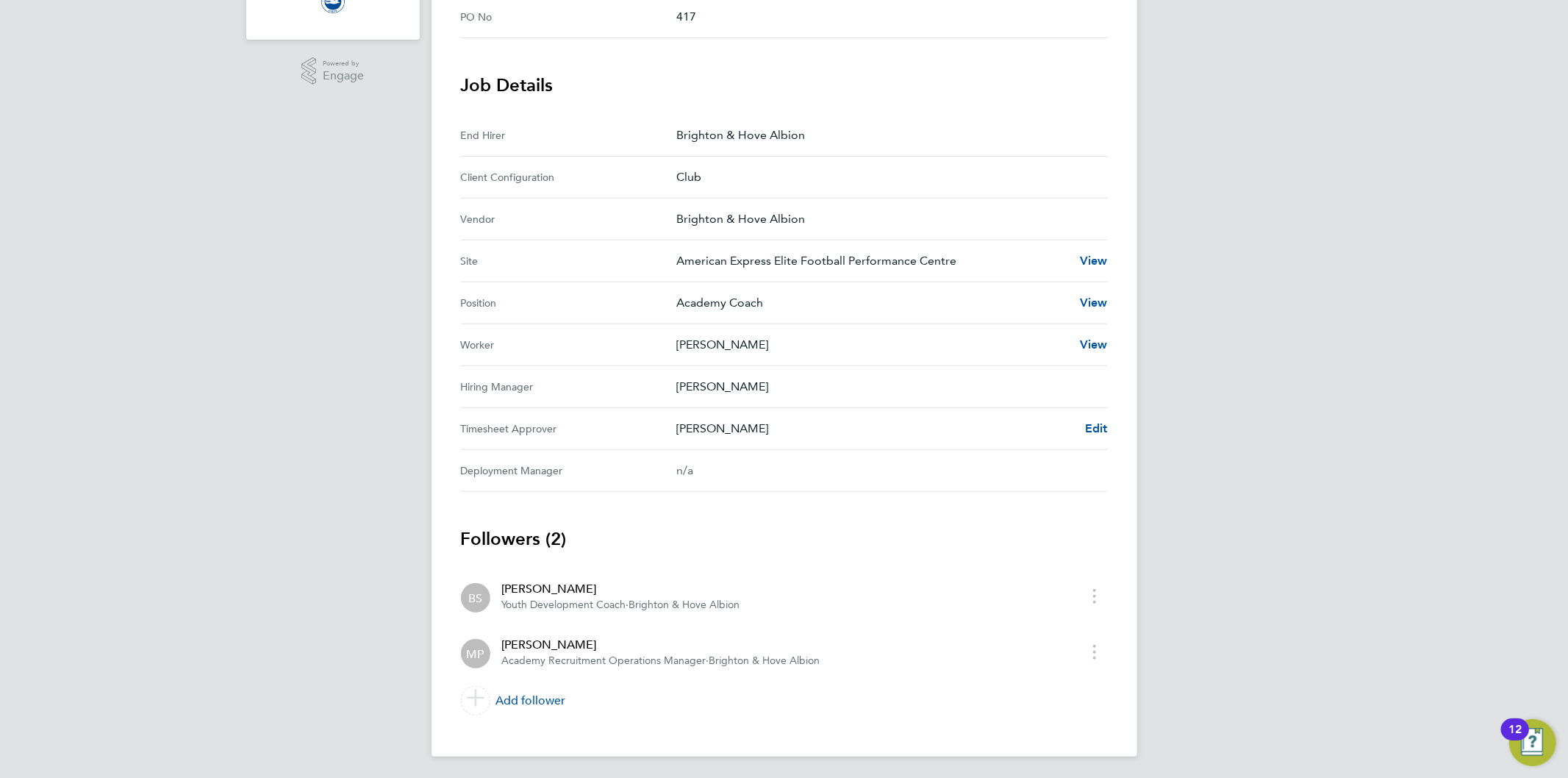
click at [1110, 427] on div "Back Follow Graham Draper's Timesheet 01 - 30 Sept 2025 £229. 52 "Academy Coach…" at bounding box center [784, 196] width 706 height 1120
click at [1085, 425] on span "Edit" at bounding box center [1097, 428] width 23 height 14
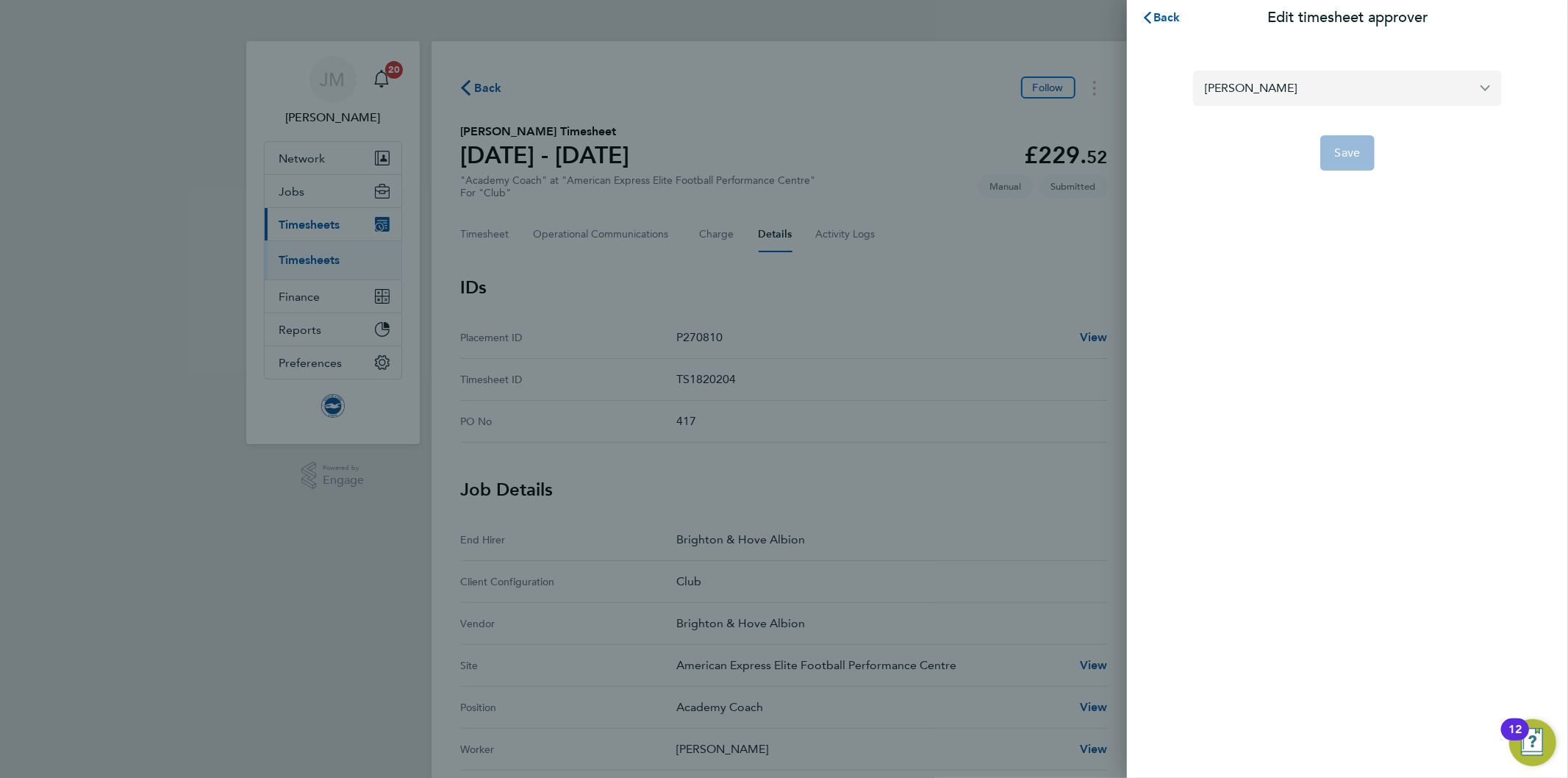
click at [1303, 81] on input "Mark Pedrick" at bounding box center [1348, 88] width 309 height 35
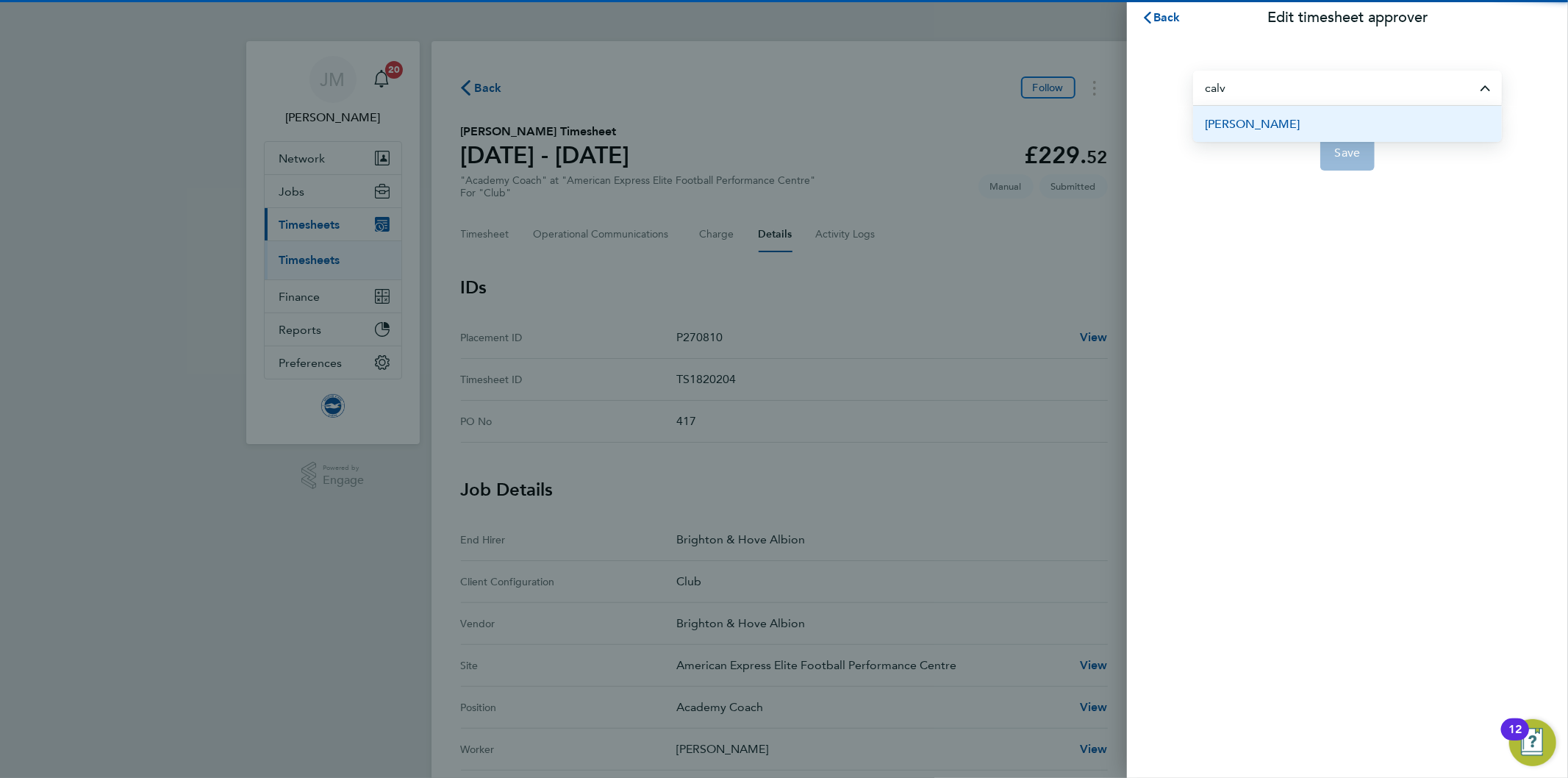
click at [1261, 123] on span "Calvin Buckland" at bounding box center [1252, 124] width 95 height 18
type input "Calvin Buckland"
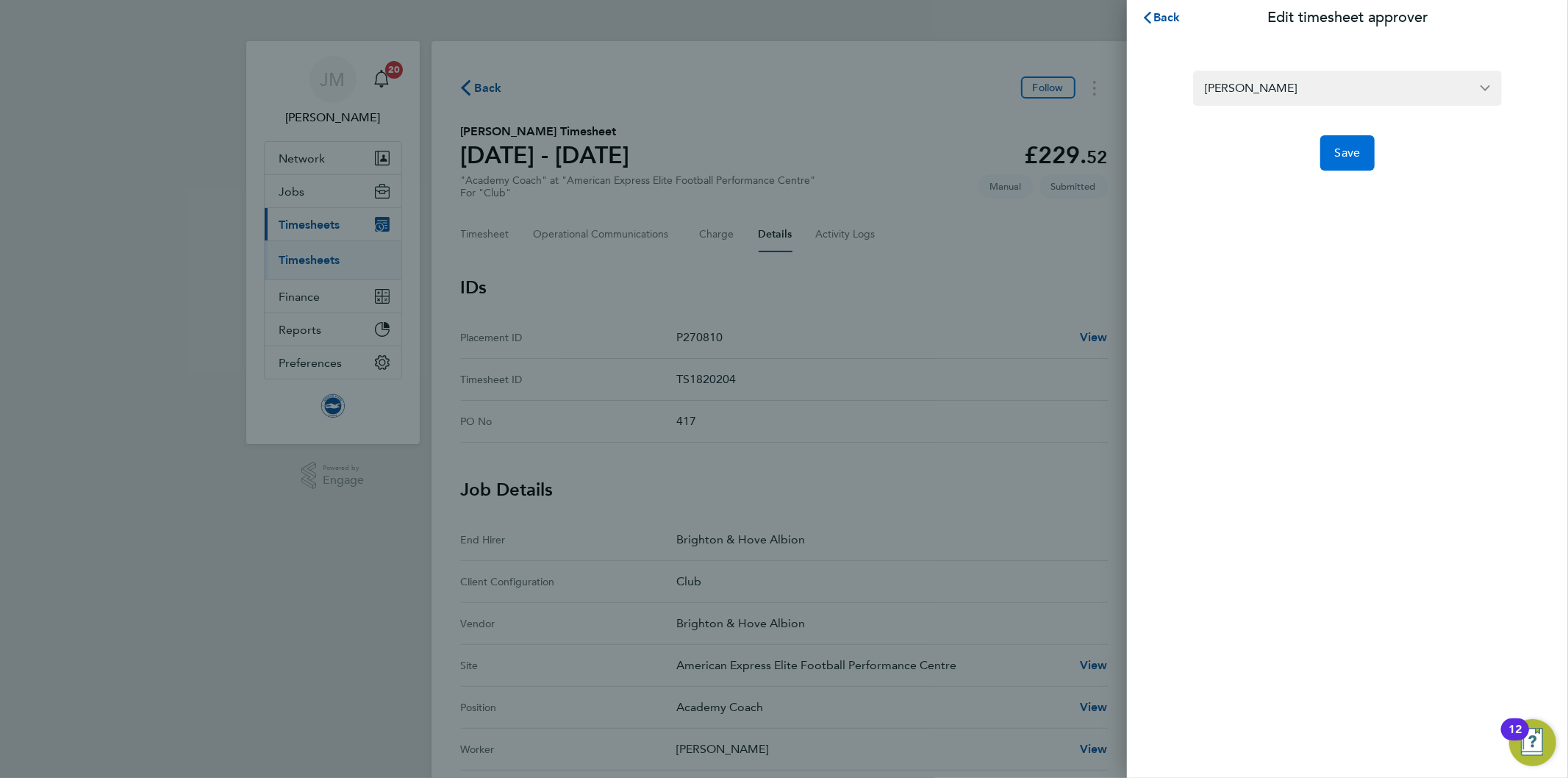
click at [1343, 151] on span "Save" at bounding box center [1348, 152] width 26 height 15
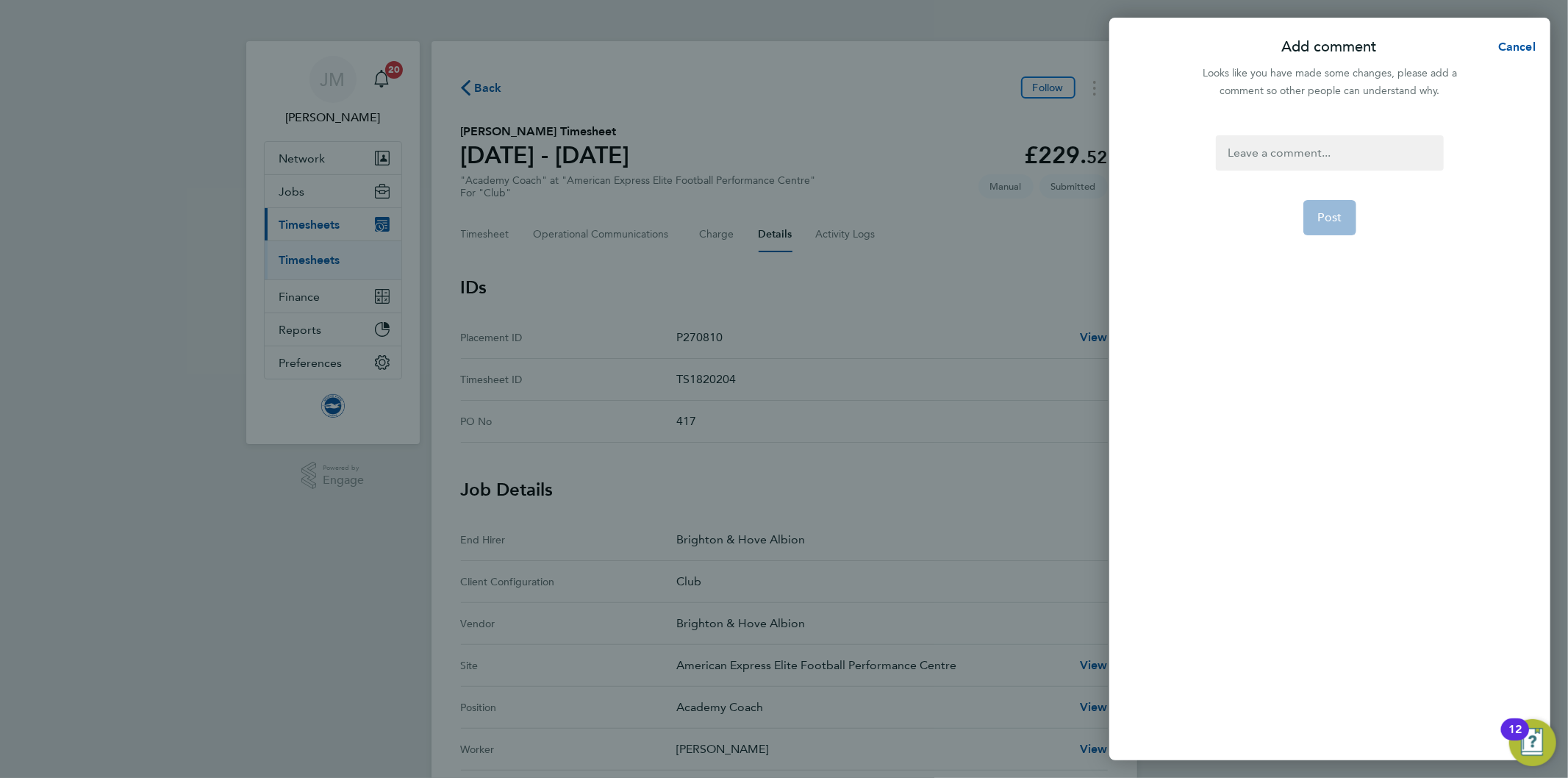
click at [1285, 149] on div at bounding box center [1329, 153] width 228 height 35
click at [1285, 153] on div at bounding box center [1329, 153] width 228 height 35
paste div
click at [1332, 215] on span "Post" at bounding box center [1330, 217] width 24 height 15
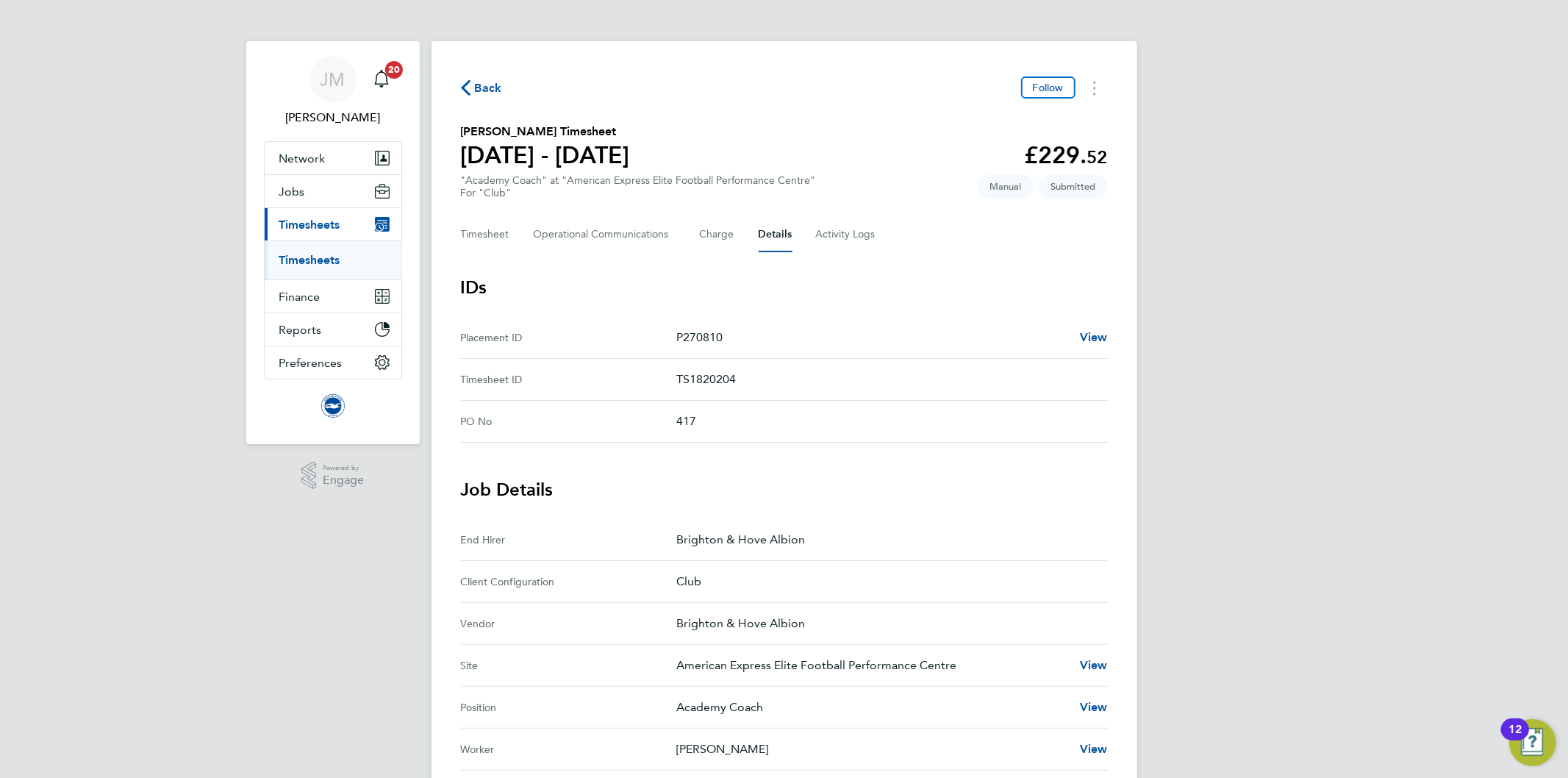
click at [925, 481] on h3 "Job Details" at bounding box center [784, 489] width 647 height 24
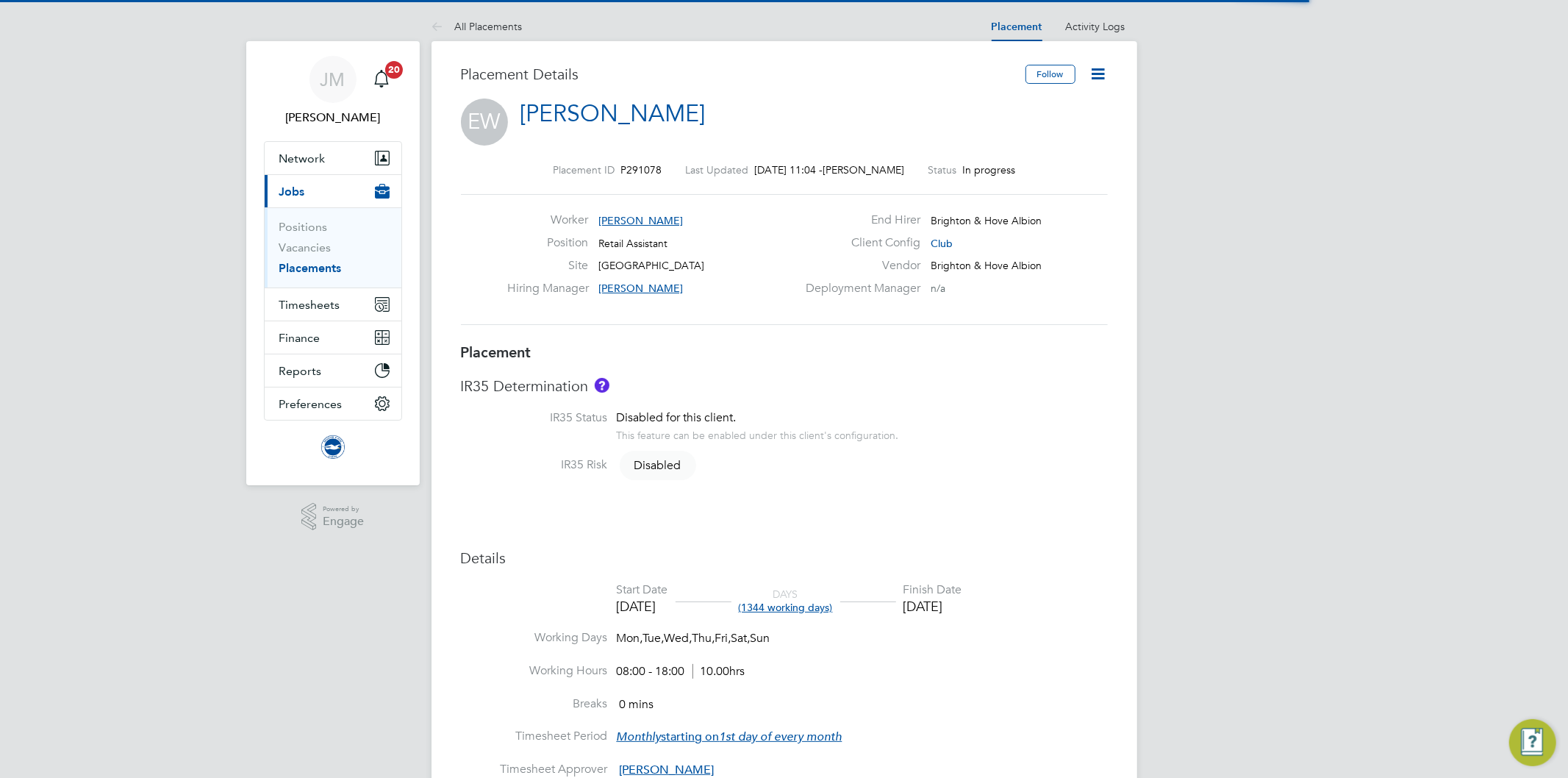
click at [1099, 74] on icon at bounding box center [1099, 73] width 19 height 19
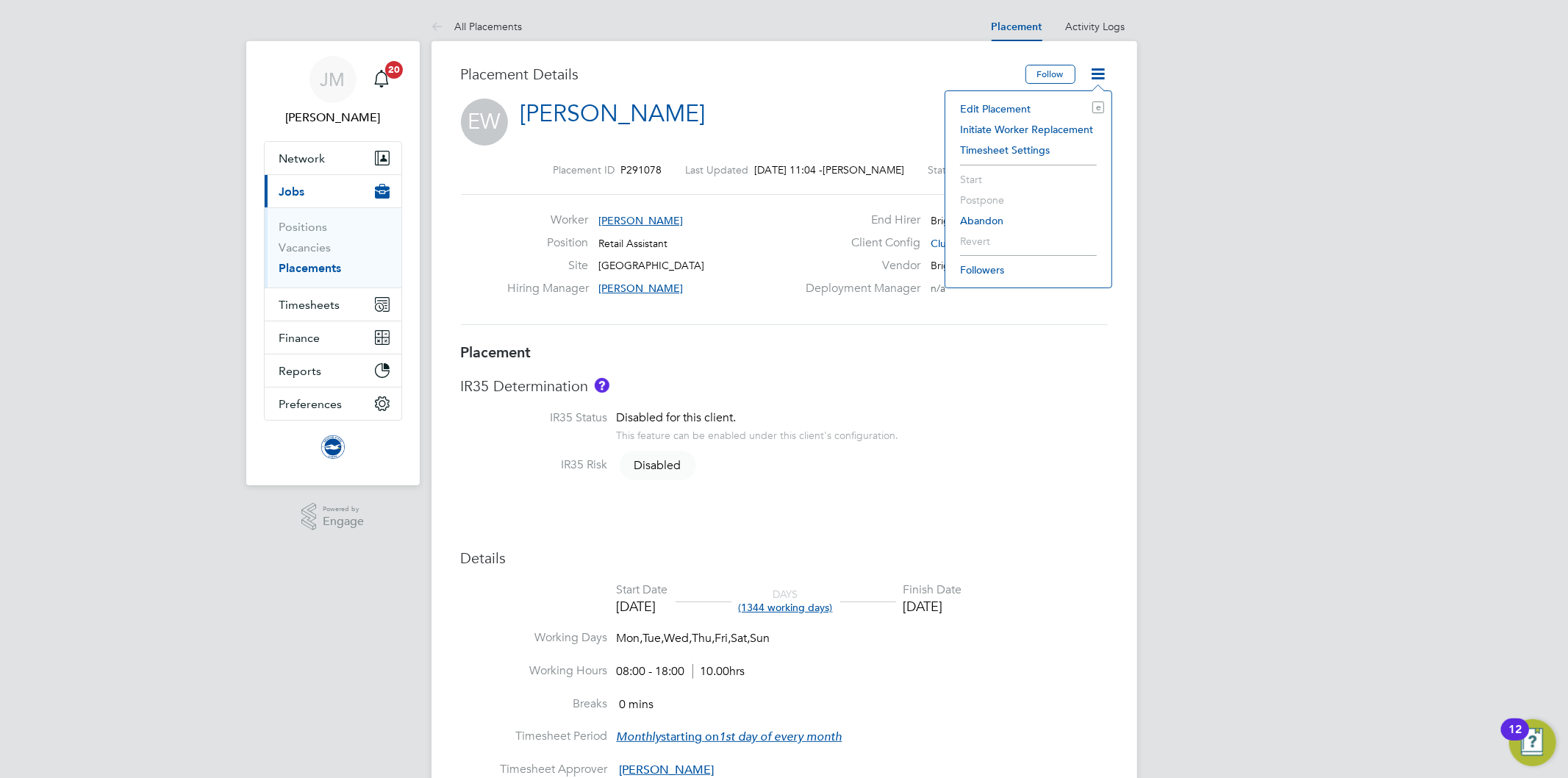
click at [1013, 104] on li "Edit Placement e" at bounding box center [1028, 108] width 151 height 20
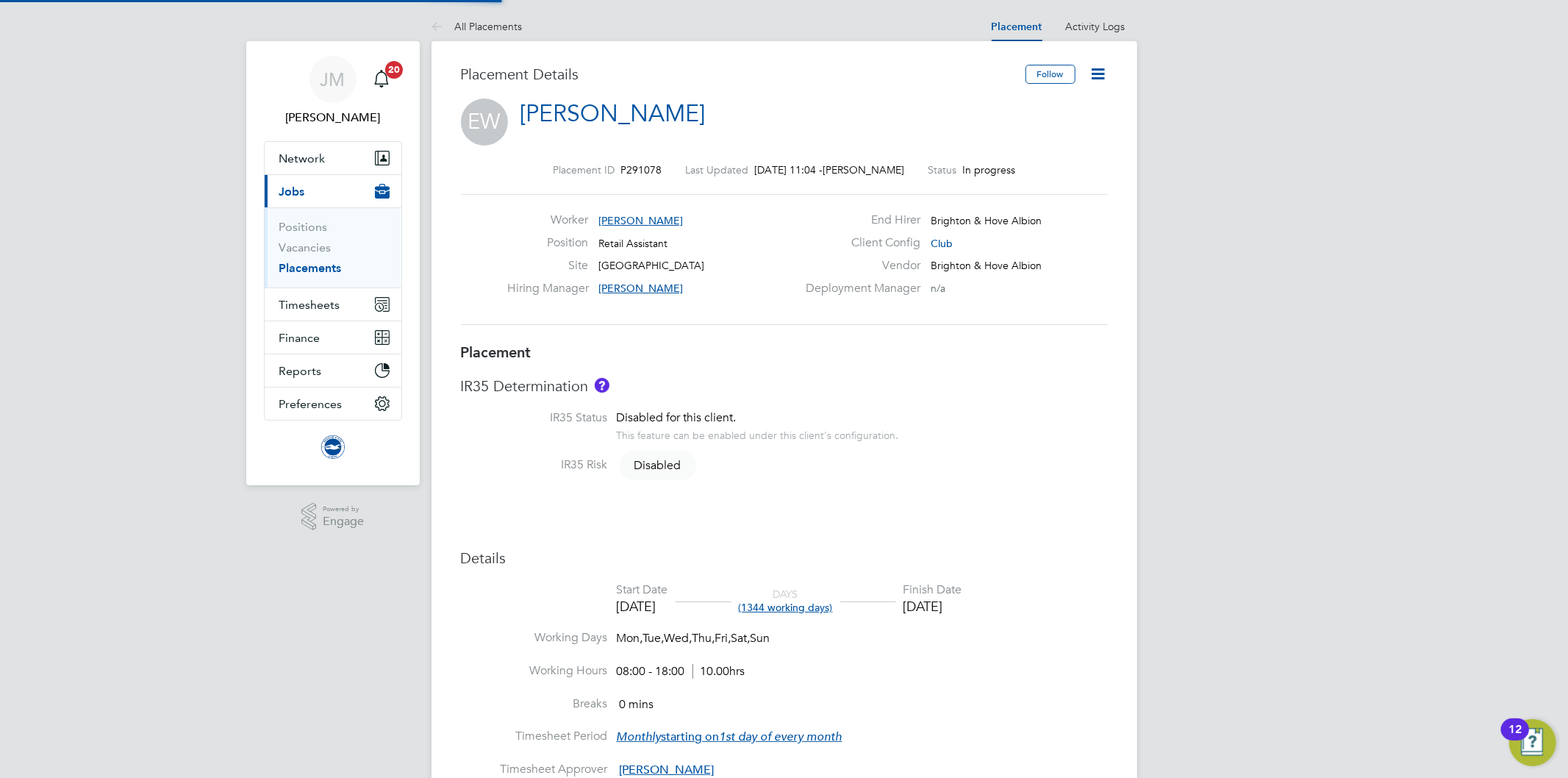
type input "[PERSON_NAME]"
type input "[DATE]"
type input "08:00"
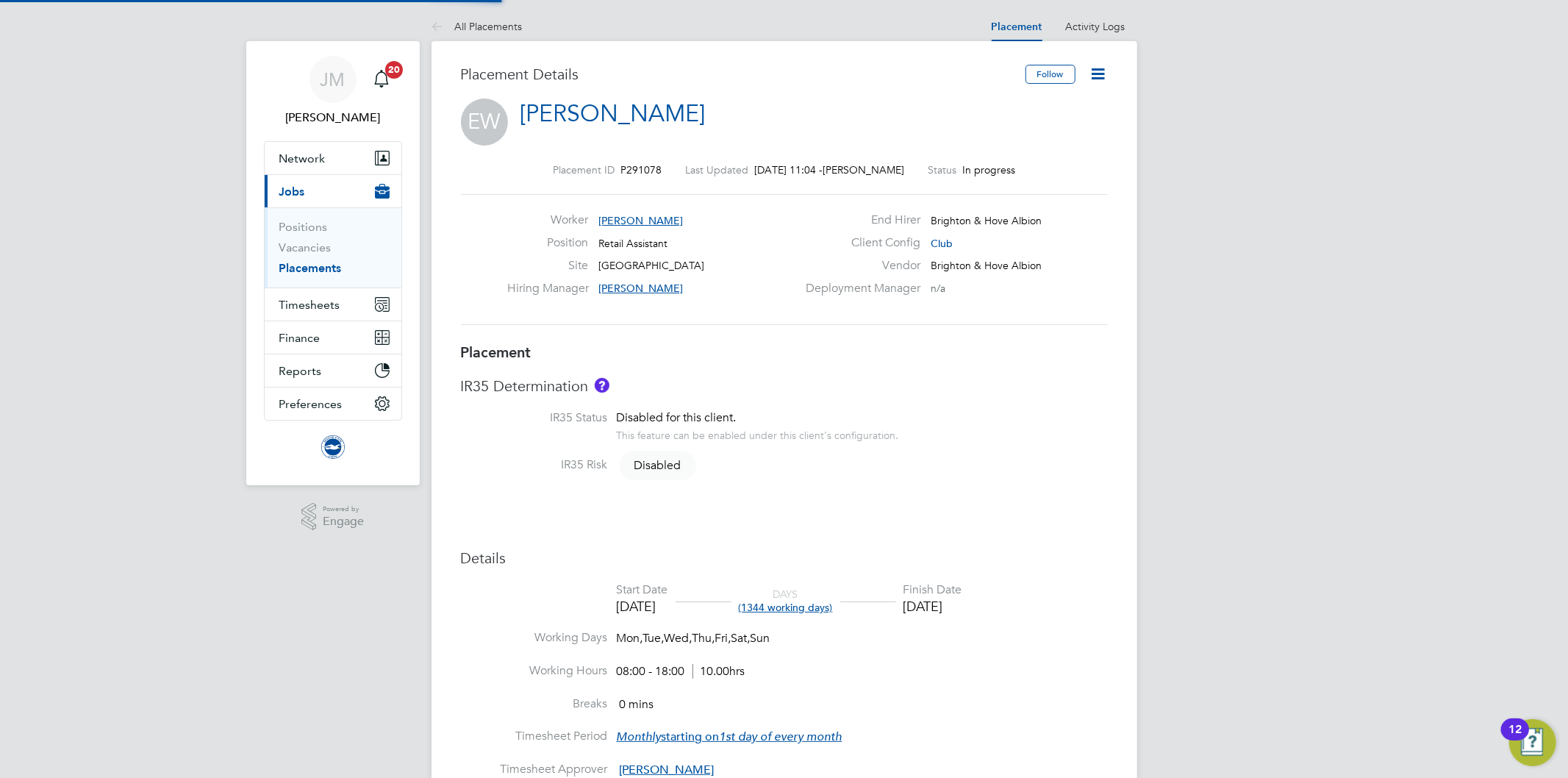
type input "18:00"
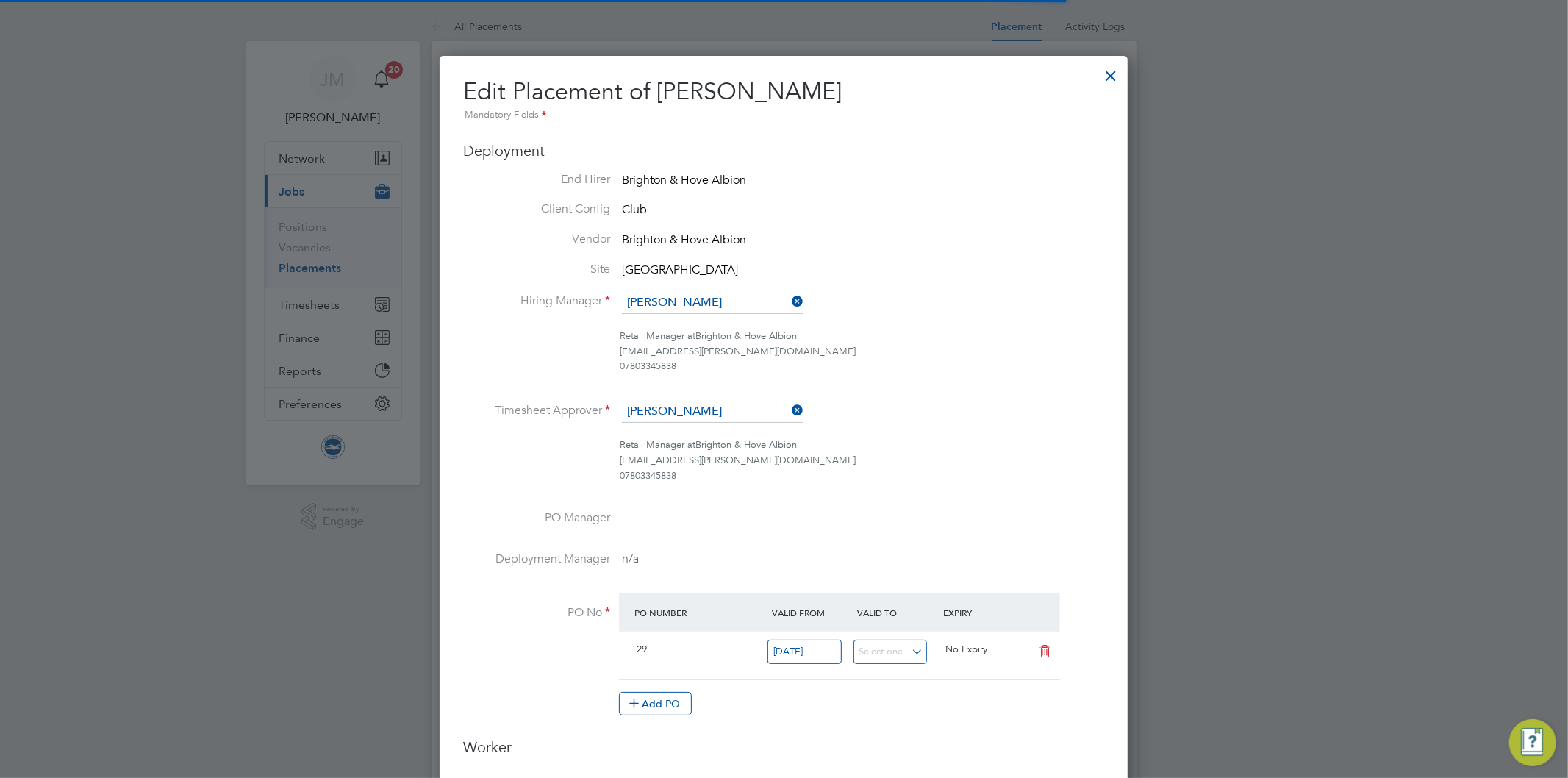
scroll to position [7, 7]
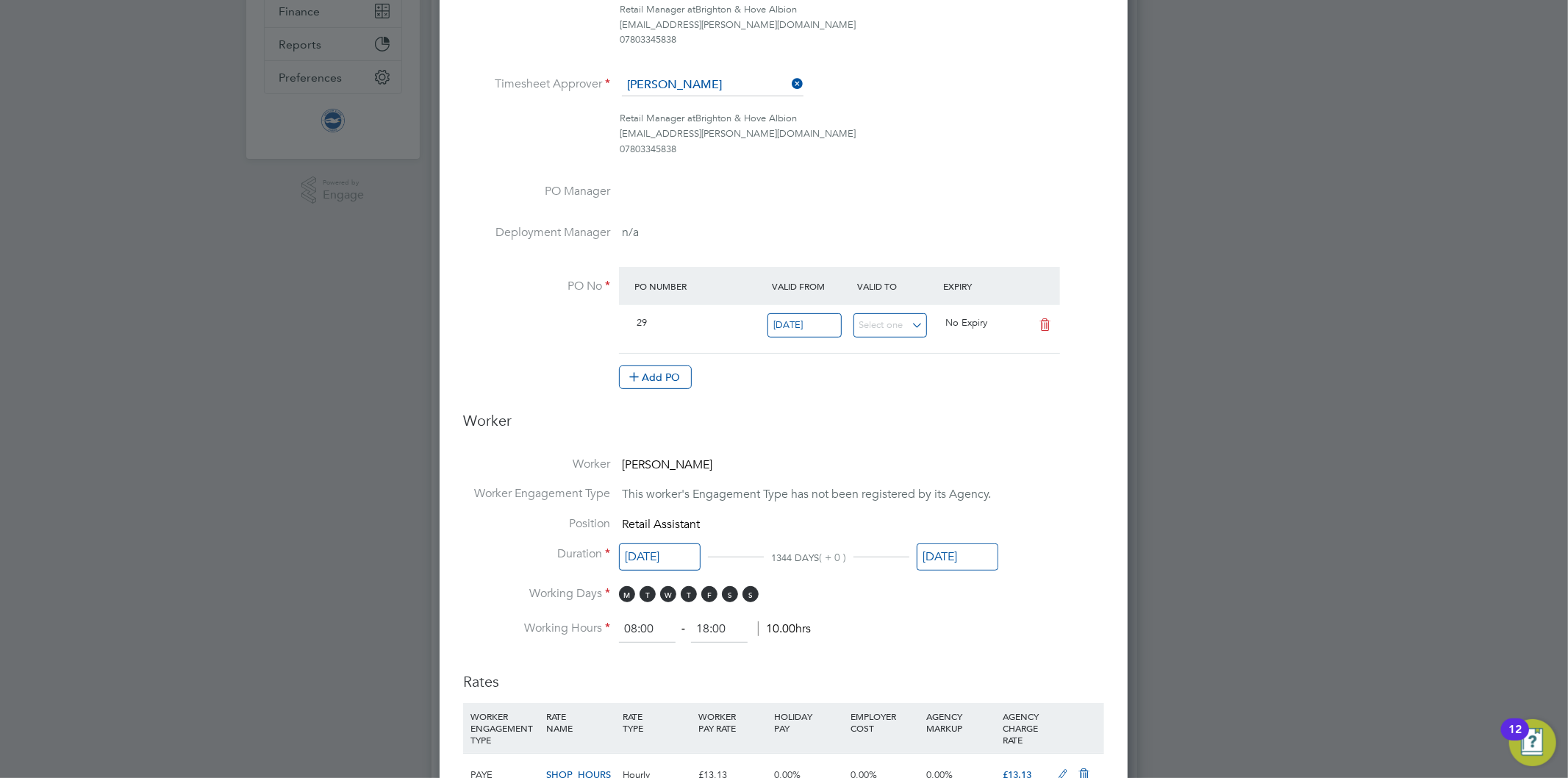
click at [954, 547] on input "31 Jan 2029" at bounding box center [957, 557] width 81 height 27
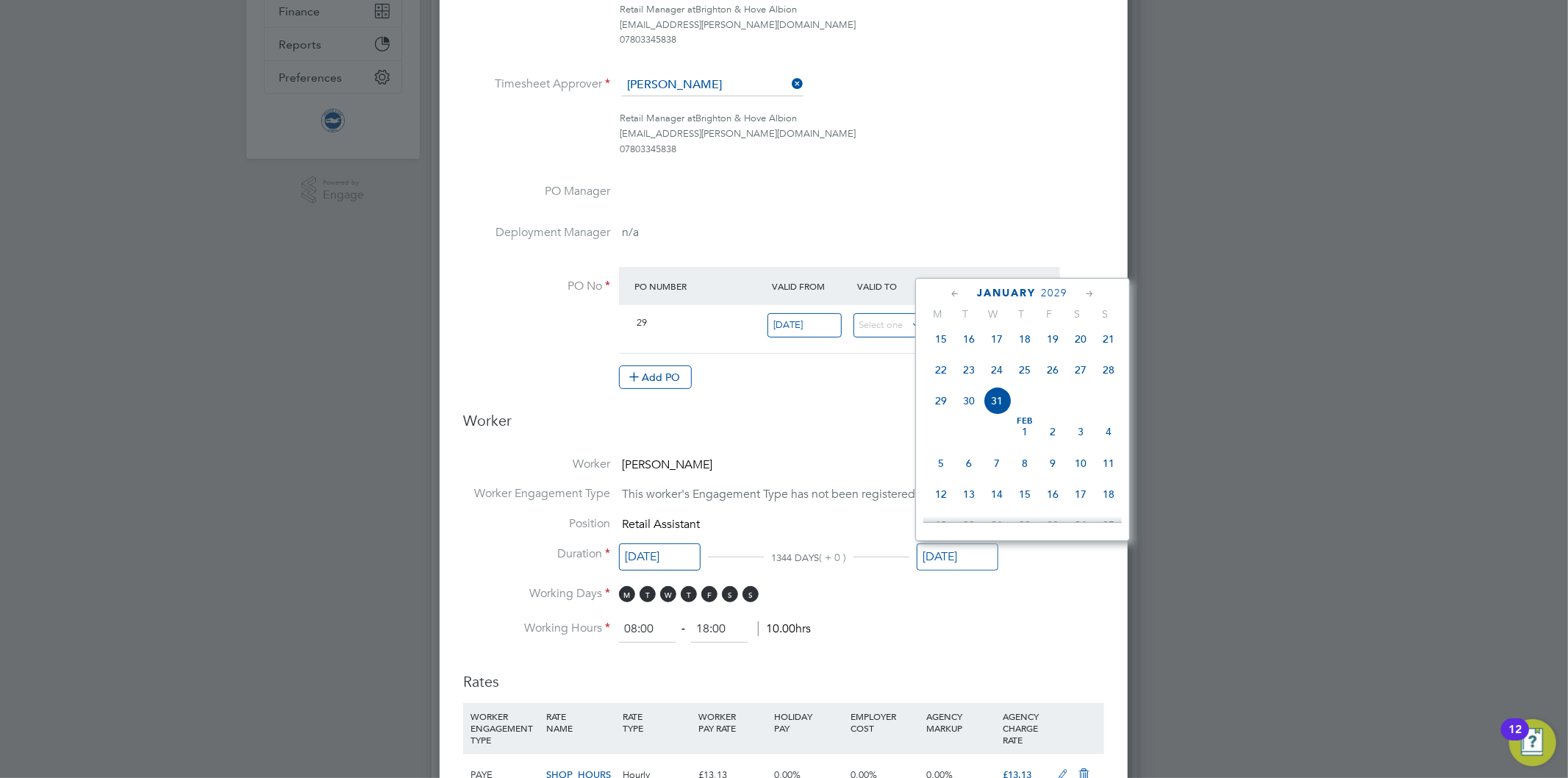
click at [946, 290] on div "January 2029" at bounding box center [1023, 293] width 198 height 14
click at [951, 290] on icon at bounding box center [955, 294] width 14 height 16
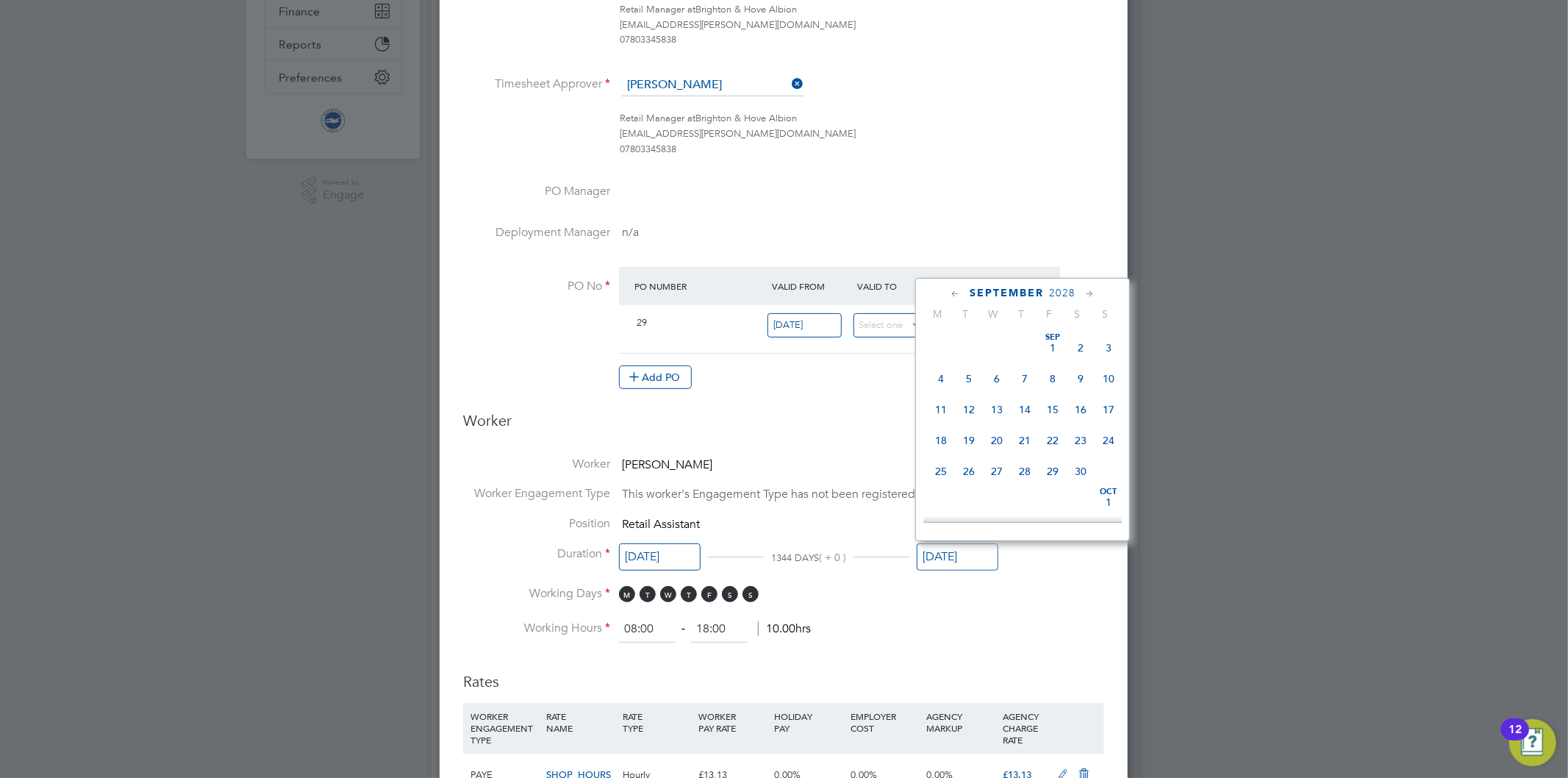
click at [951, 290] on icon at bounding box center [955, 294] width 14 height 16
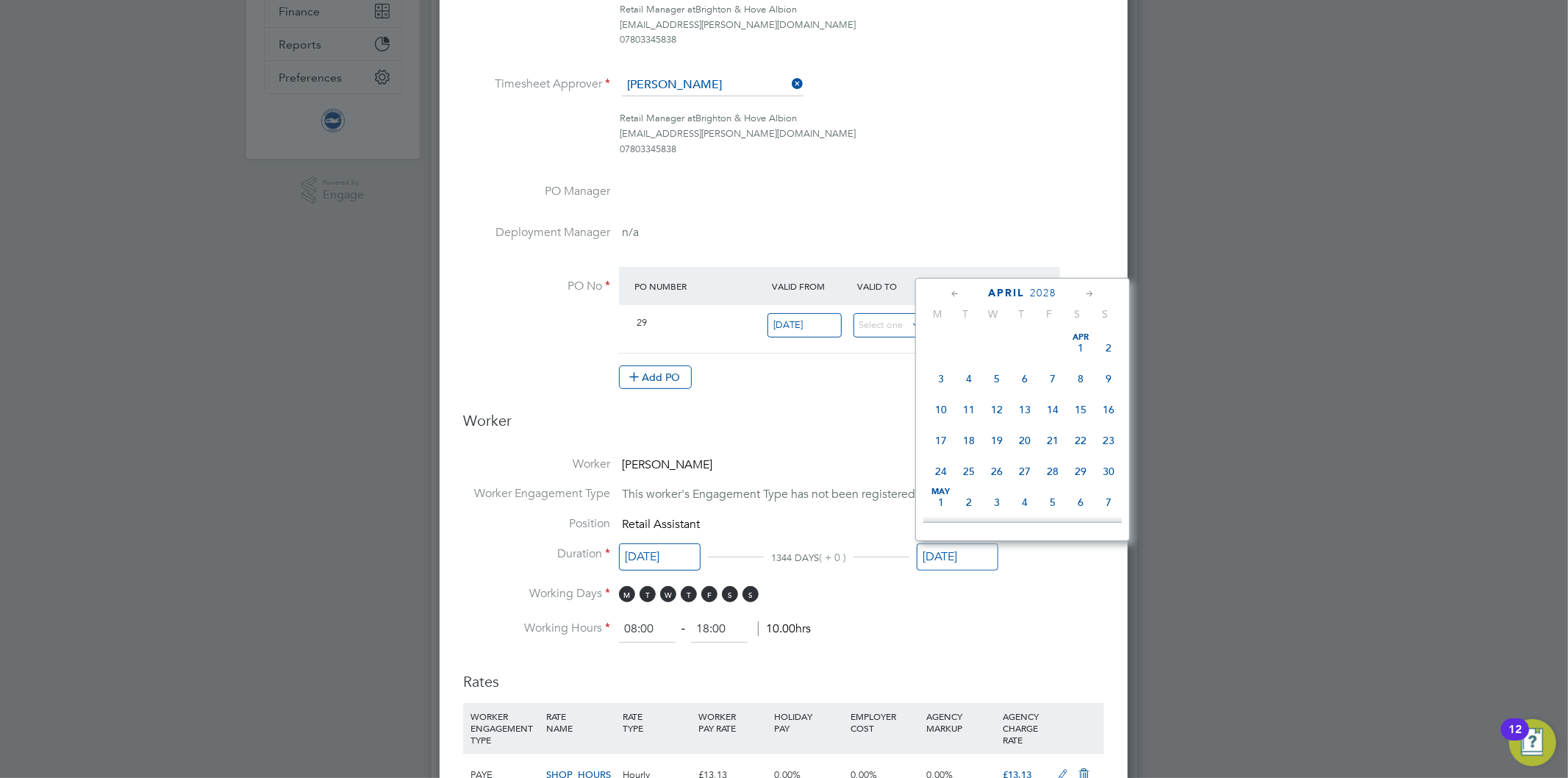
click at [951, 290] on icon at bounding box center [955, 294] width 14 height 16
click at [952, 290] on icon at bounding box center [955, 294] width 14 height 16
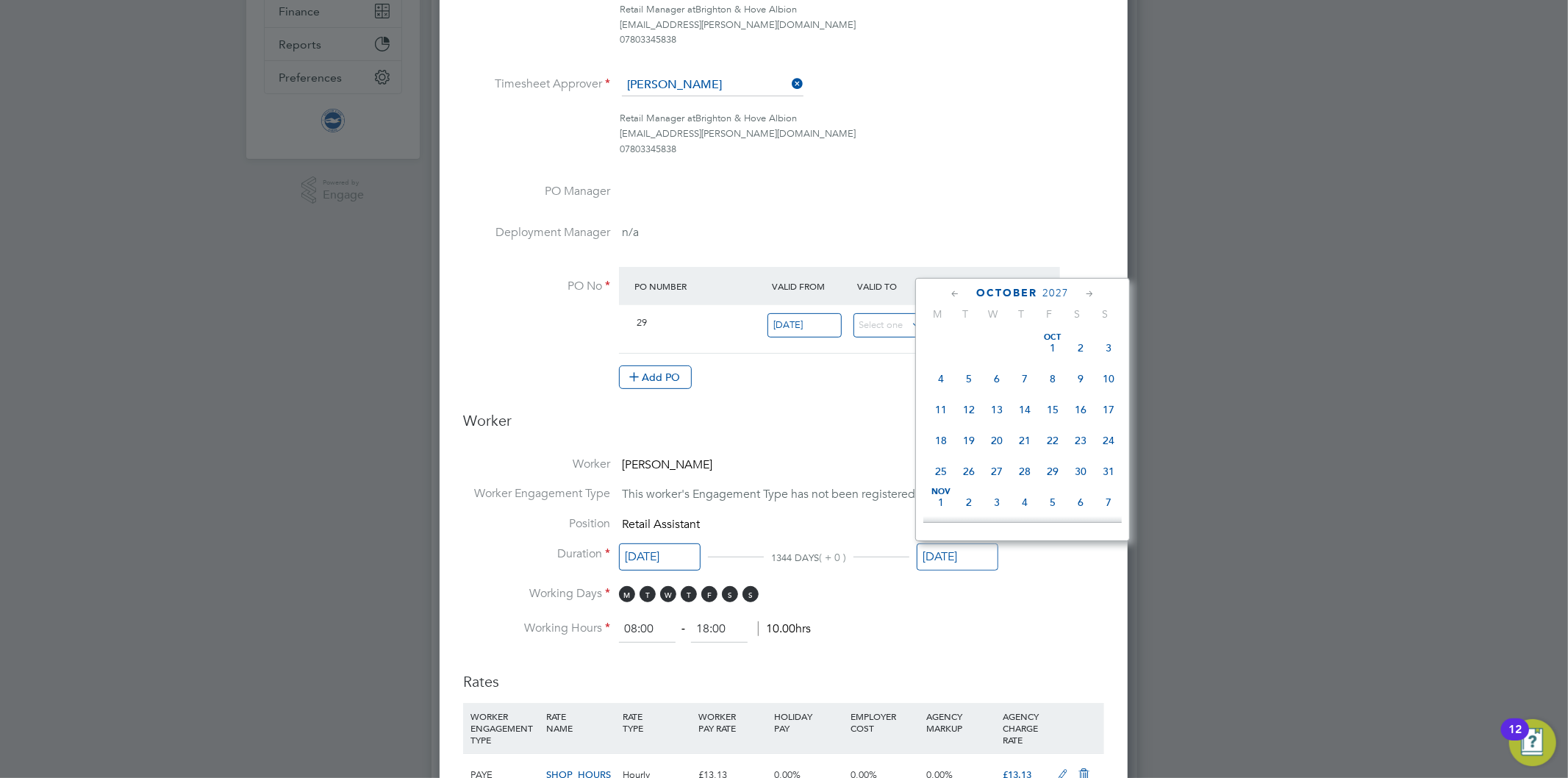
click at [953, 294] on icon at bounding box center [955, 294] width 14 height 16
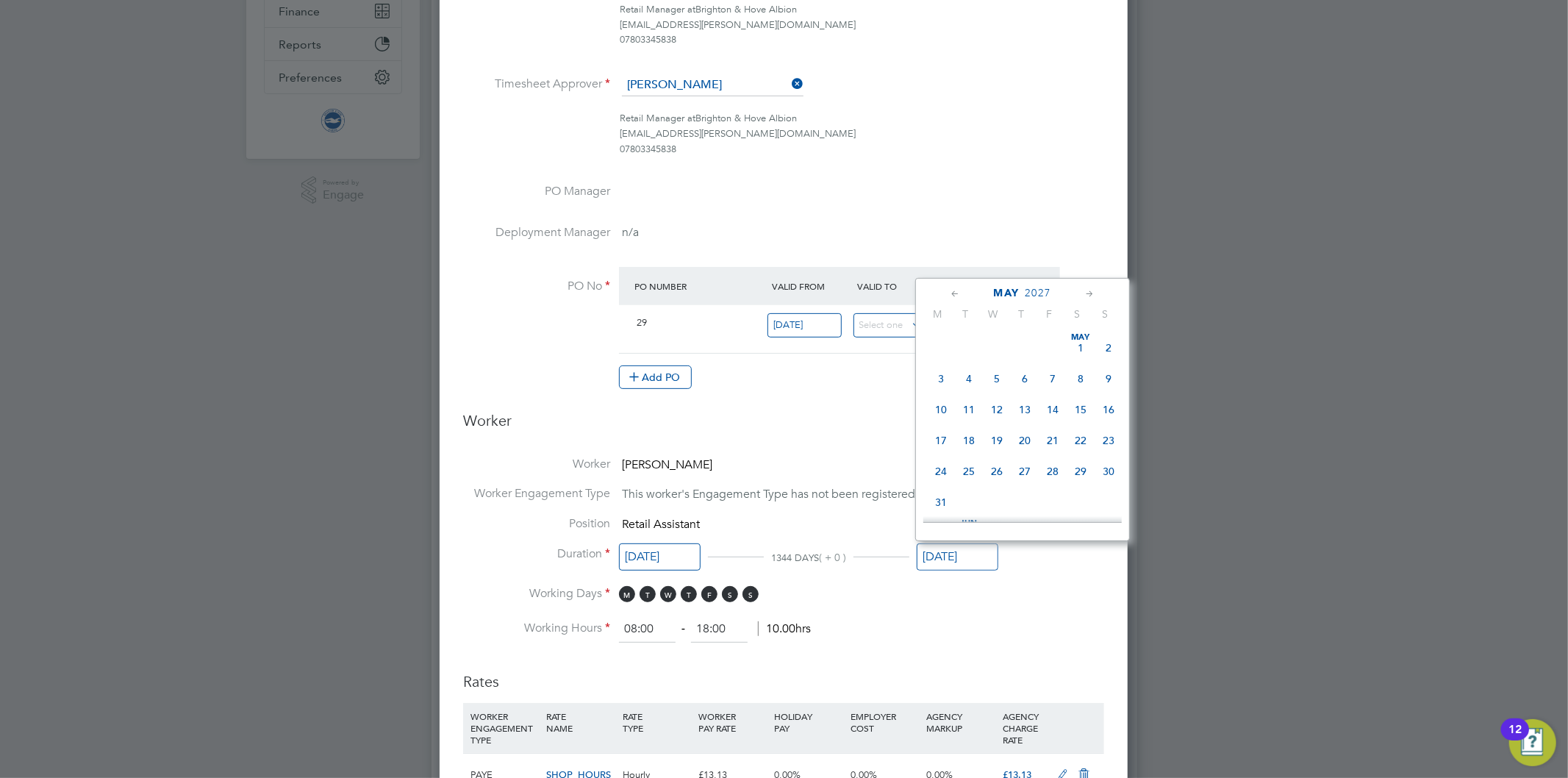
click at [953, 294] on icon at bounding box center [955, 294] width 14 height 16
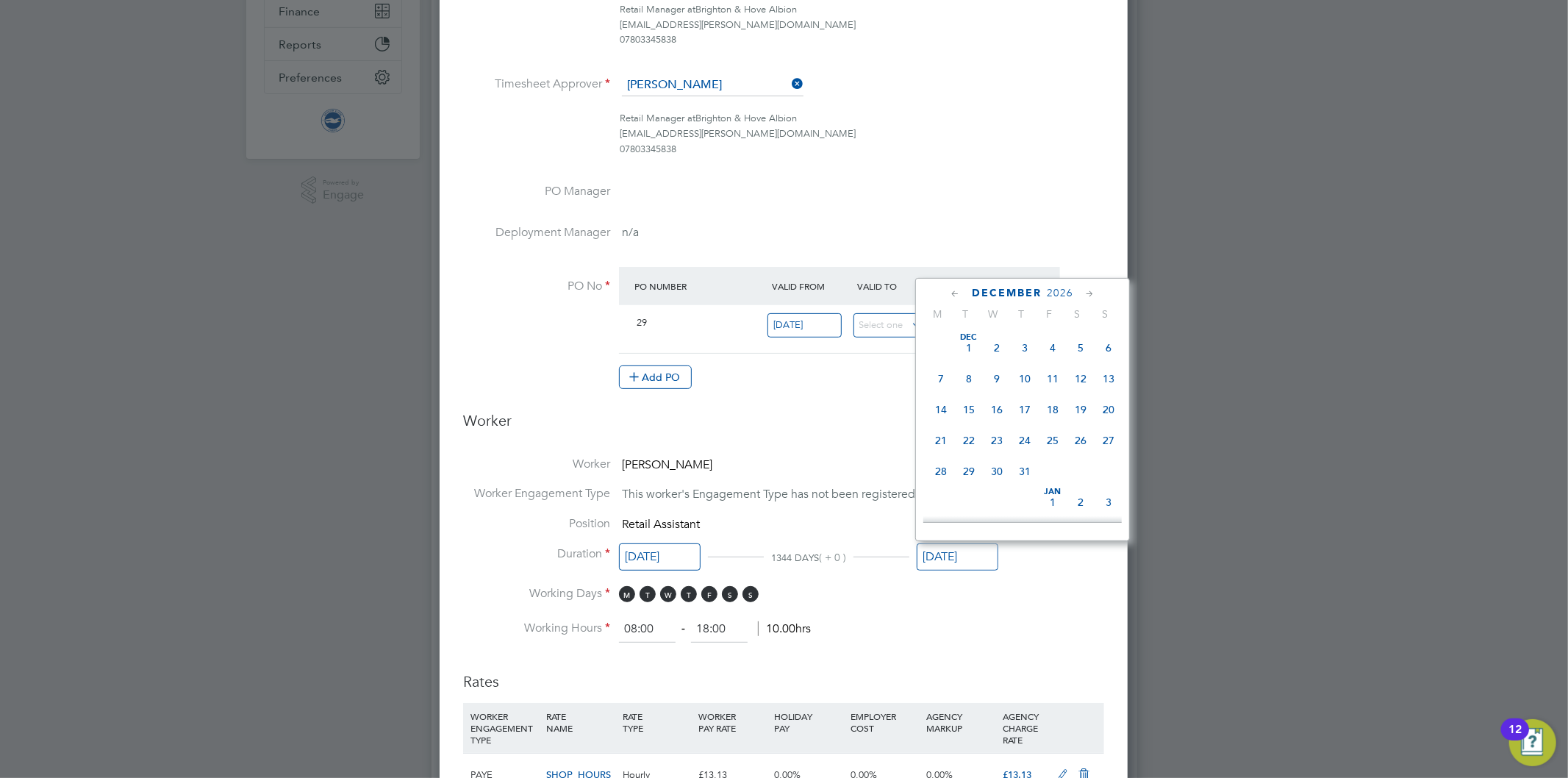
click at [953, 294] on icon at bounding box center [955, 294] width 14 height 16
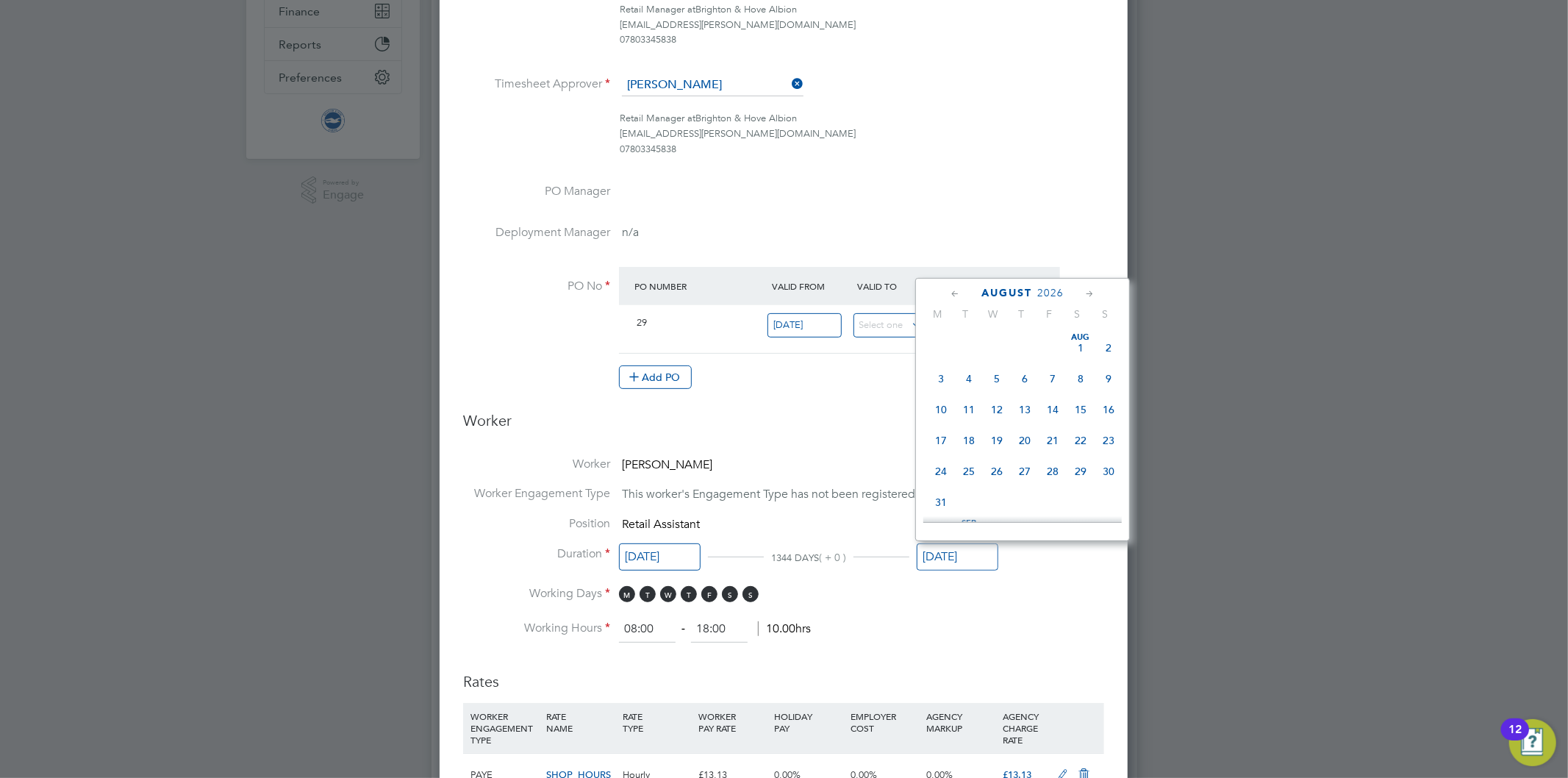
click at [953, 294] on icon at bounding box center [955, 294] width 14 height 16
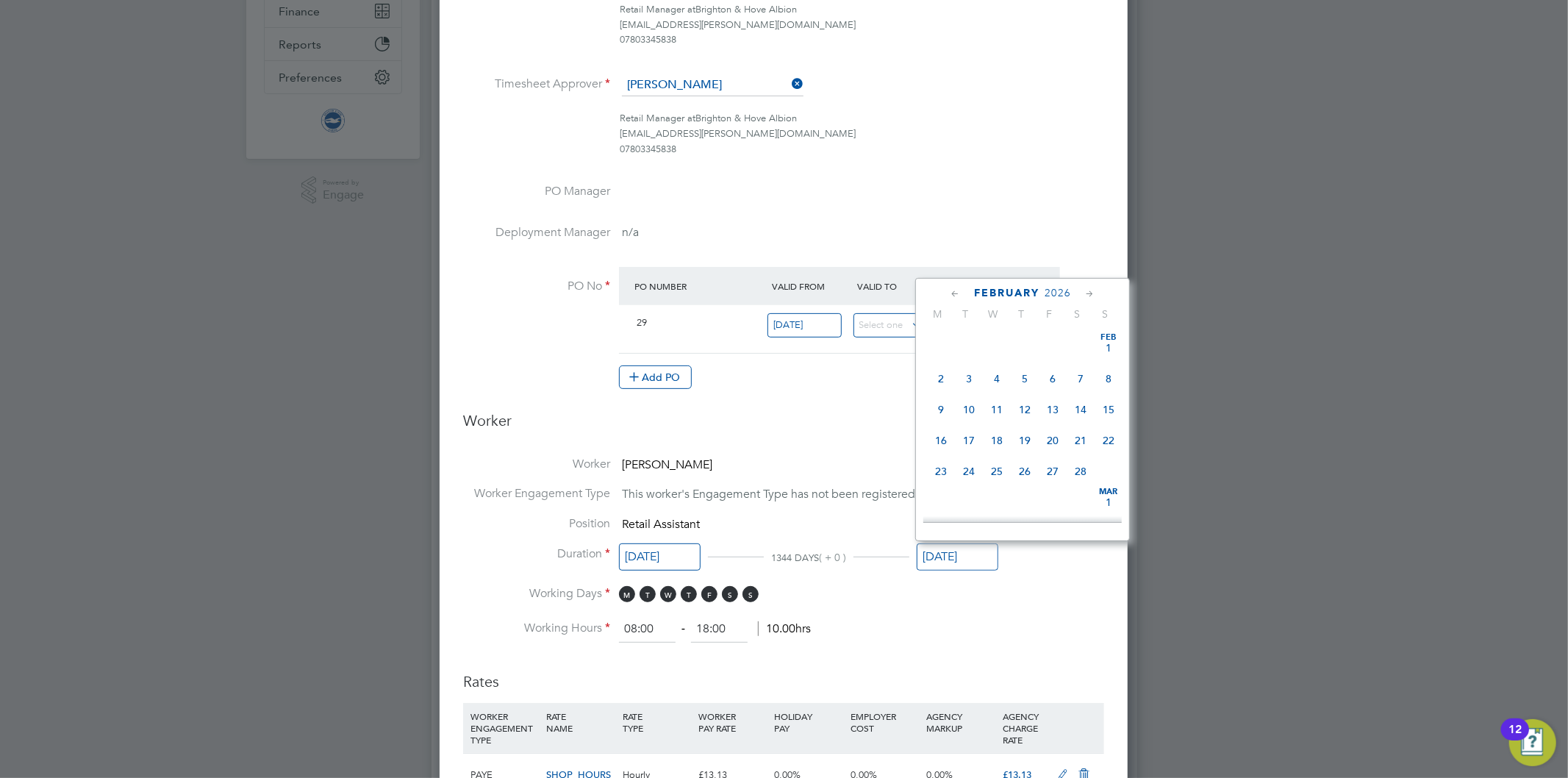
click at [953, 294] on icon at bounding box center [955, 294] width 14 height 16
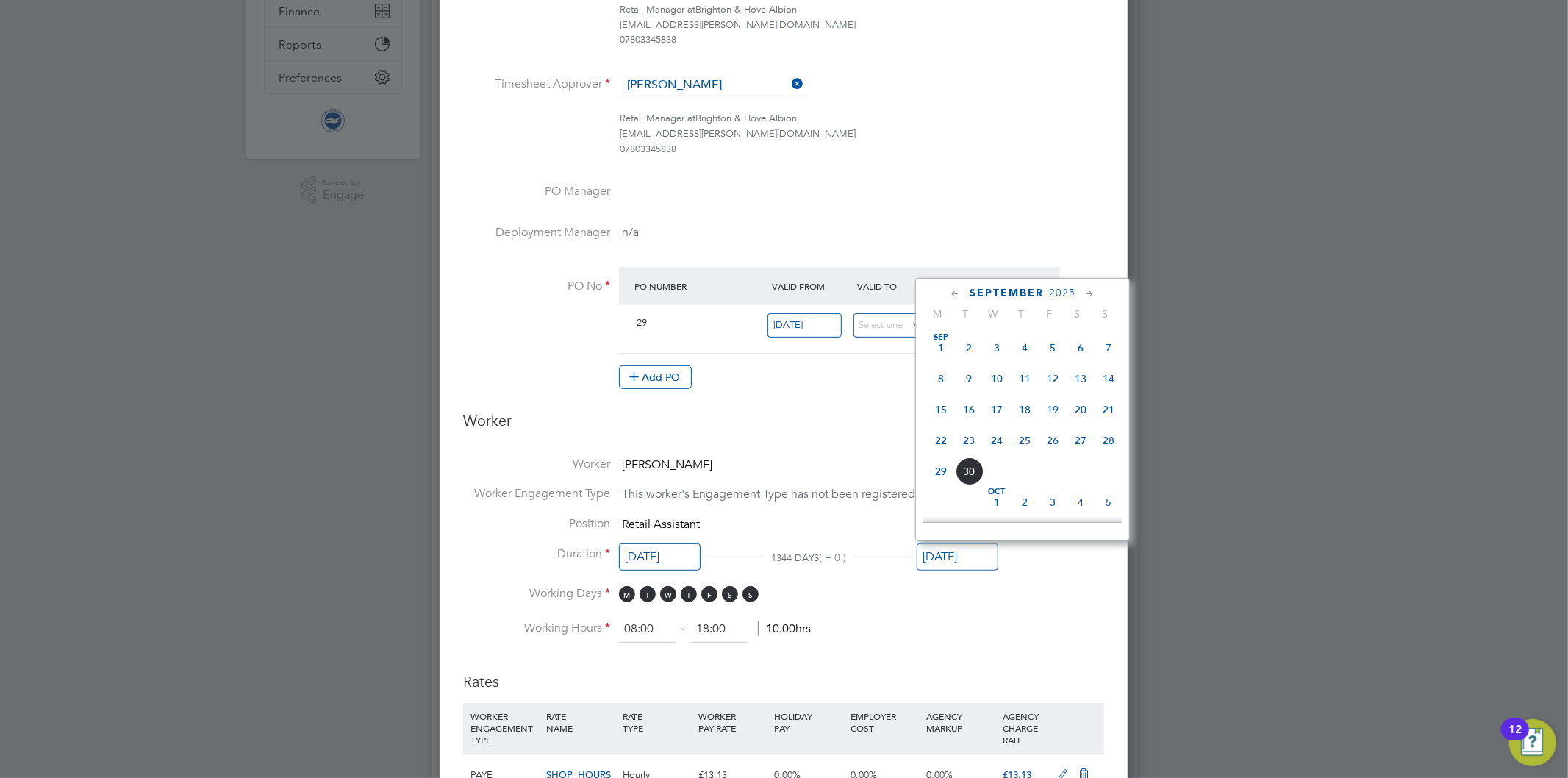
click at [953, 294] on icon at bounding box center [955, 294] width 14 height 16
click at [954, 295] on icon at bounding box center [955, 294] width 14 height 16
click at [1090, 291] on icon at bounding box center [1090, 294] width 14 height 16
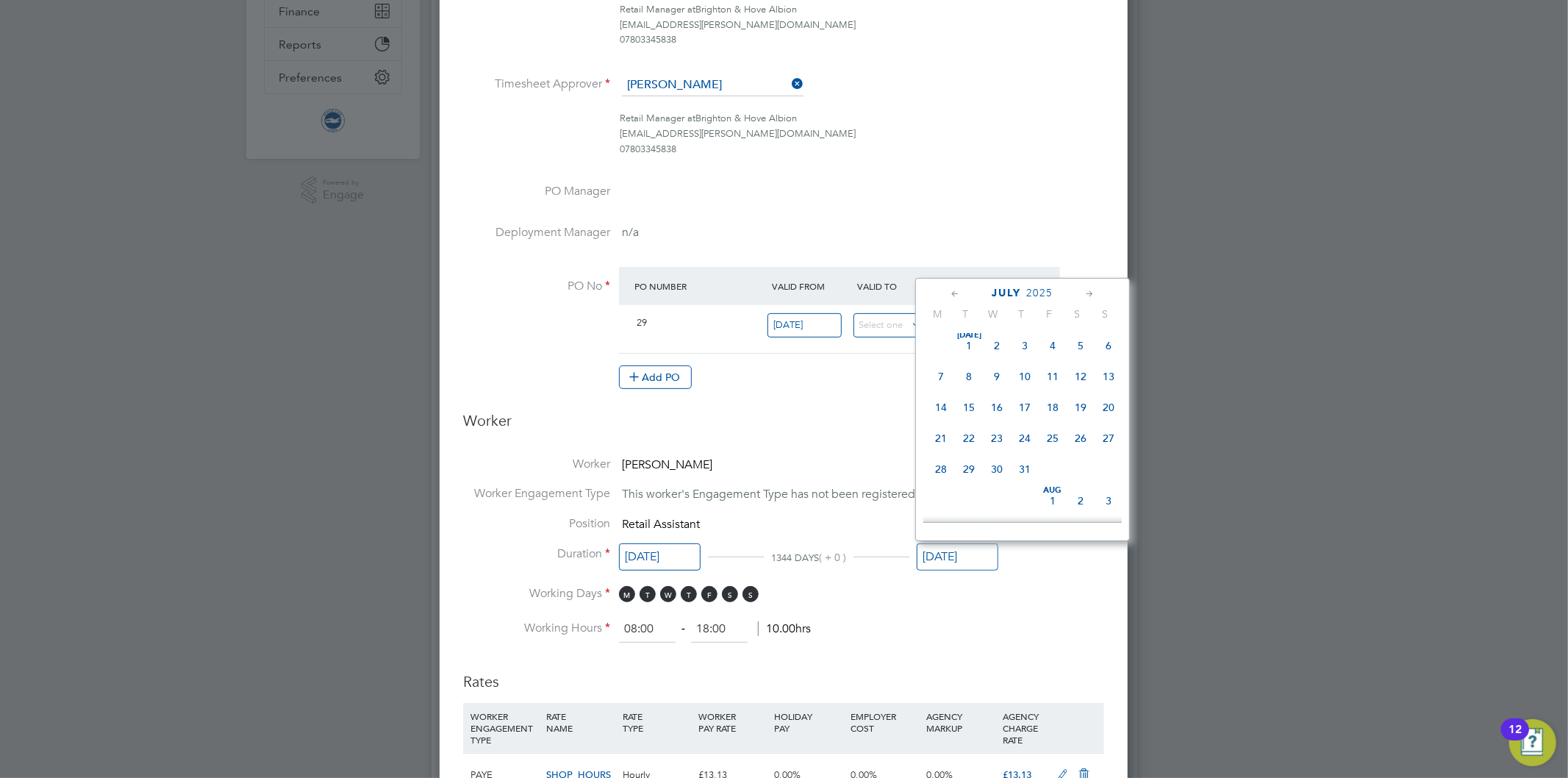
click at [1111, 436] on span "27" at bounding box center [1108, 438] width 28 height 28
type input "27 Jul 2025"
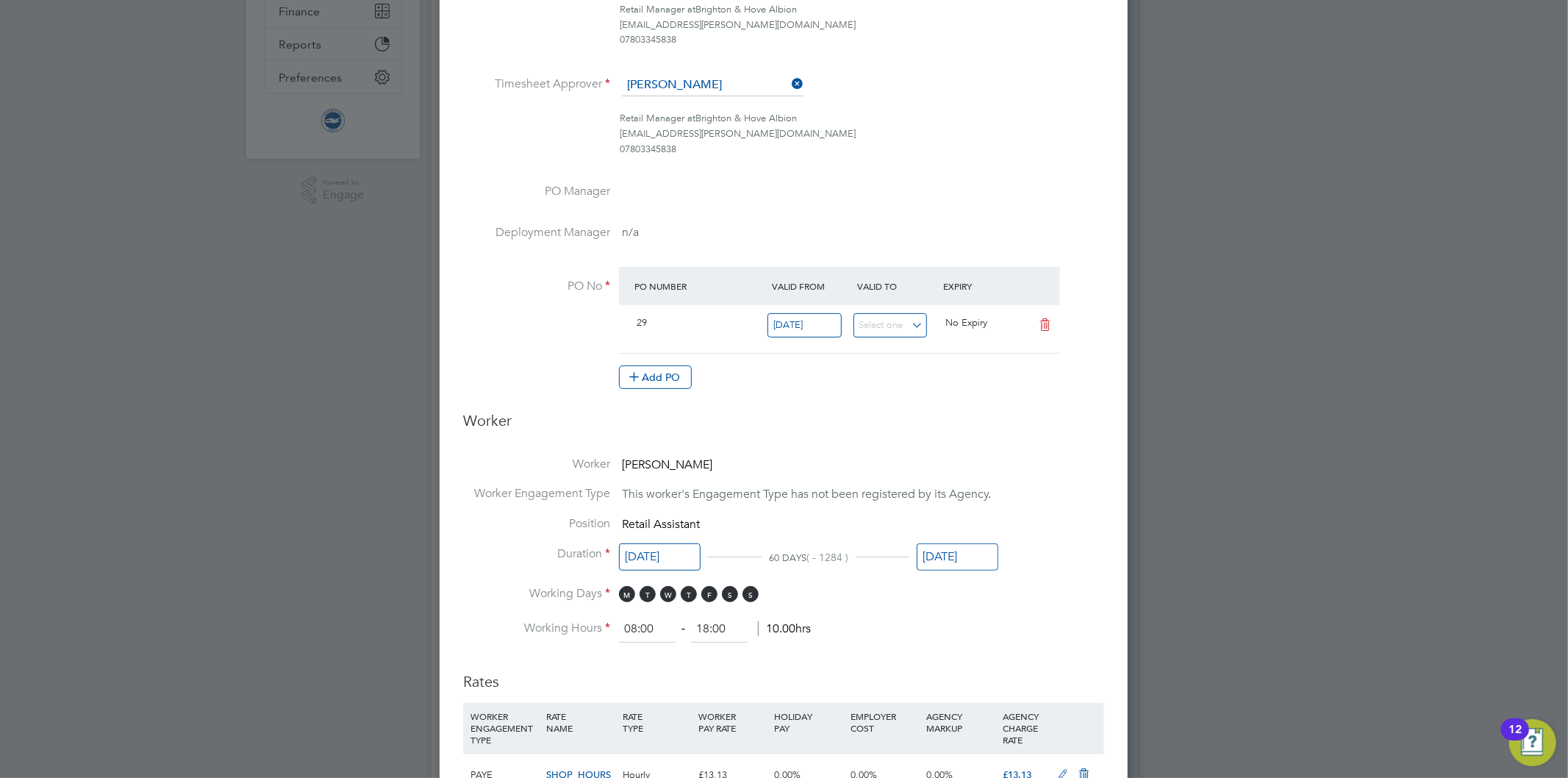
click at [993, 394] on li "PO No PO Number Valid From Valid To Expiry 29 01 Nov 2007 No Expiry Add PO" at bounding box center [784, 335] width 641 height 137
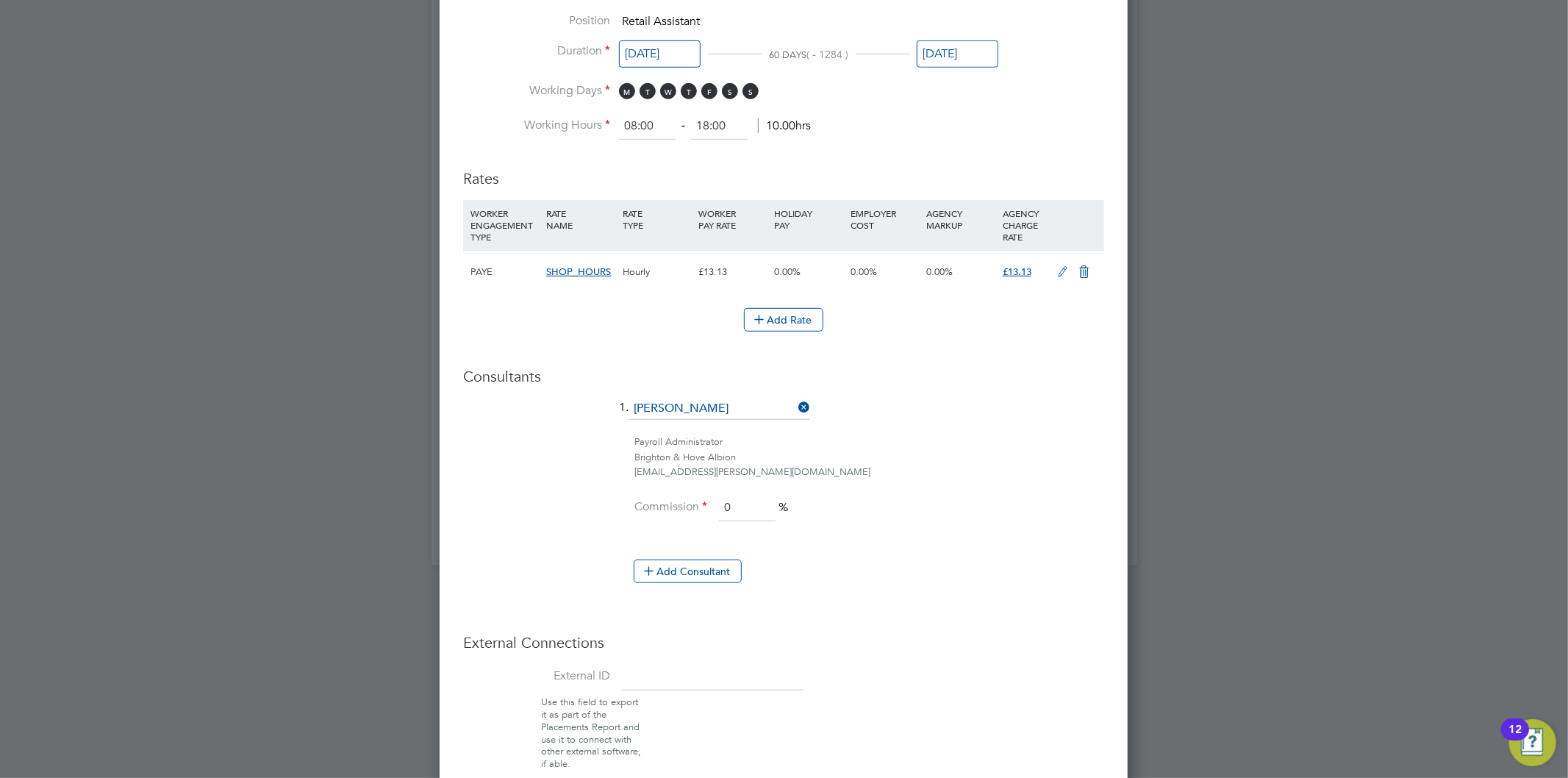
scroll to position [907, 0]
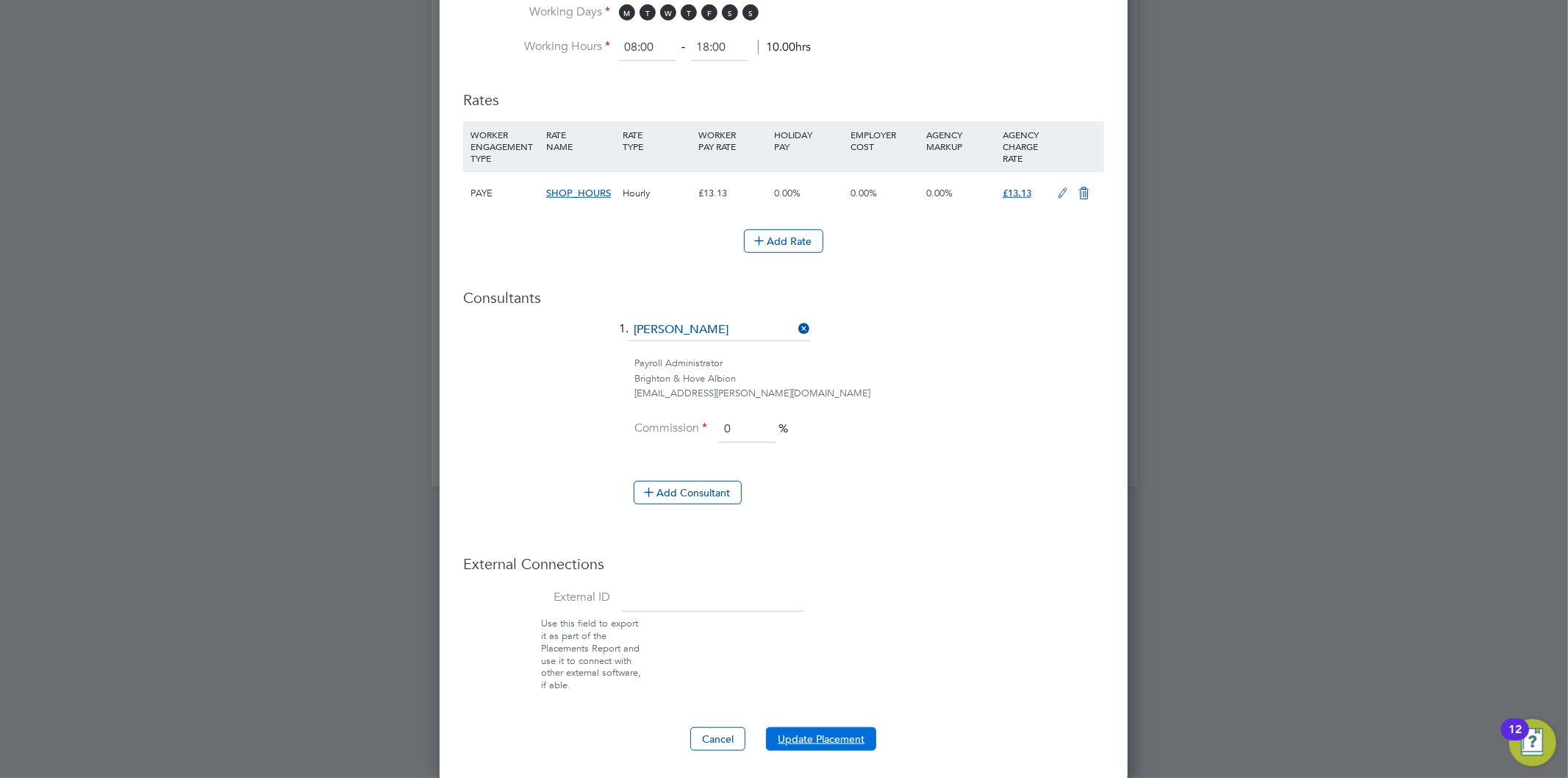
click at [837, 740] on button "Update Placement" at bounding box center [821, 738] width 111 height 24
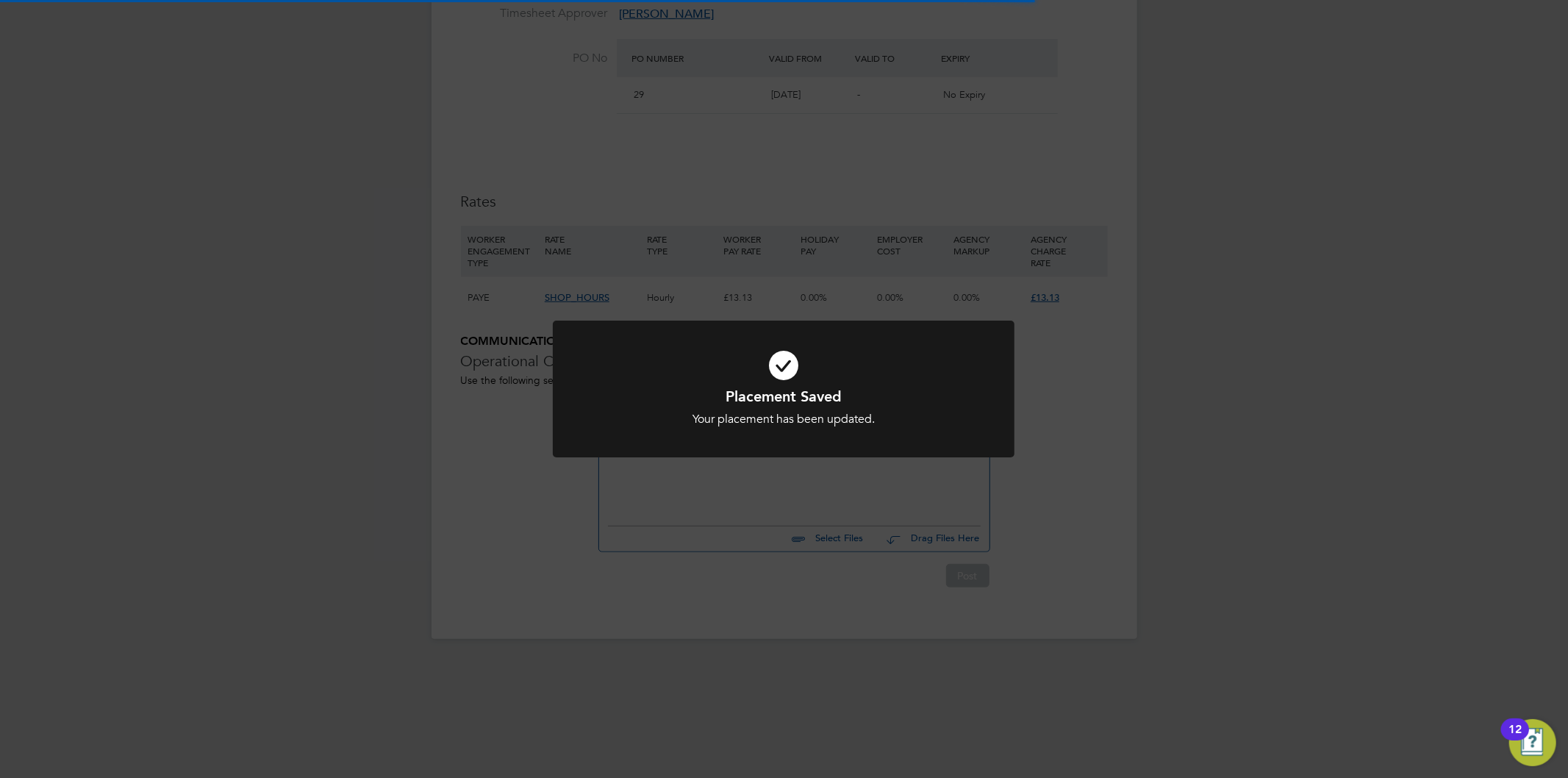
scroll to position [0, 0]
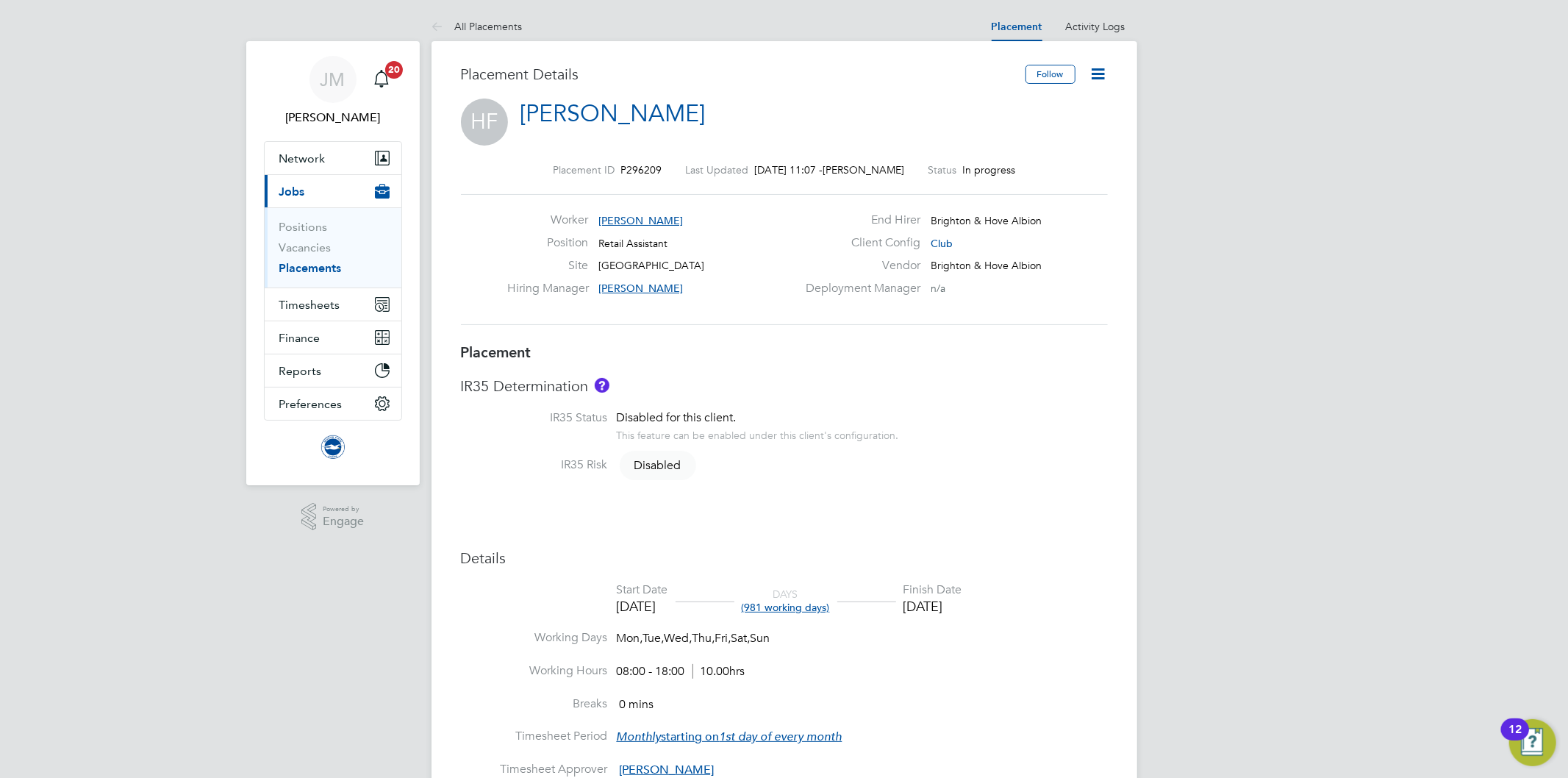
click at [1103, 75] on icon at bounding box center [1099, 73] width 19 height 19
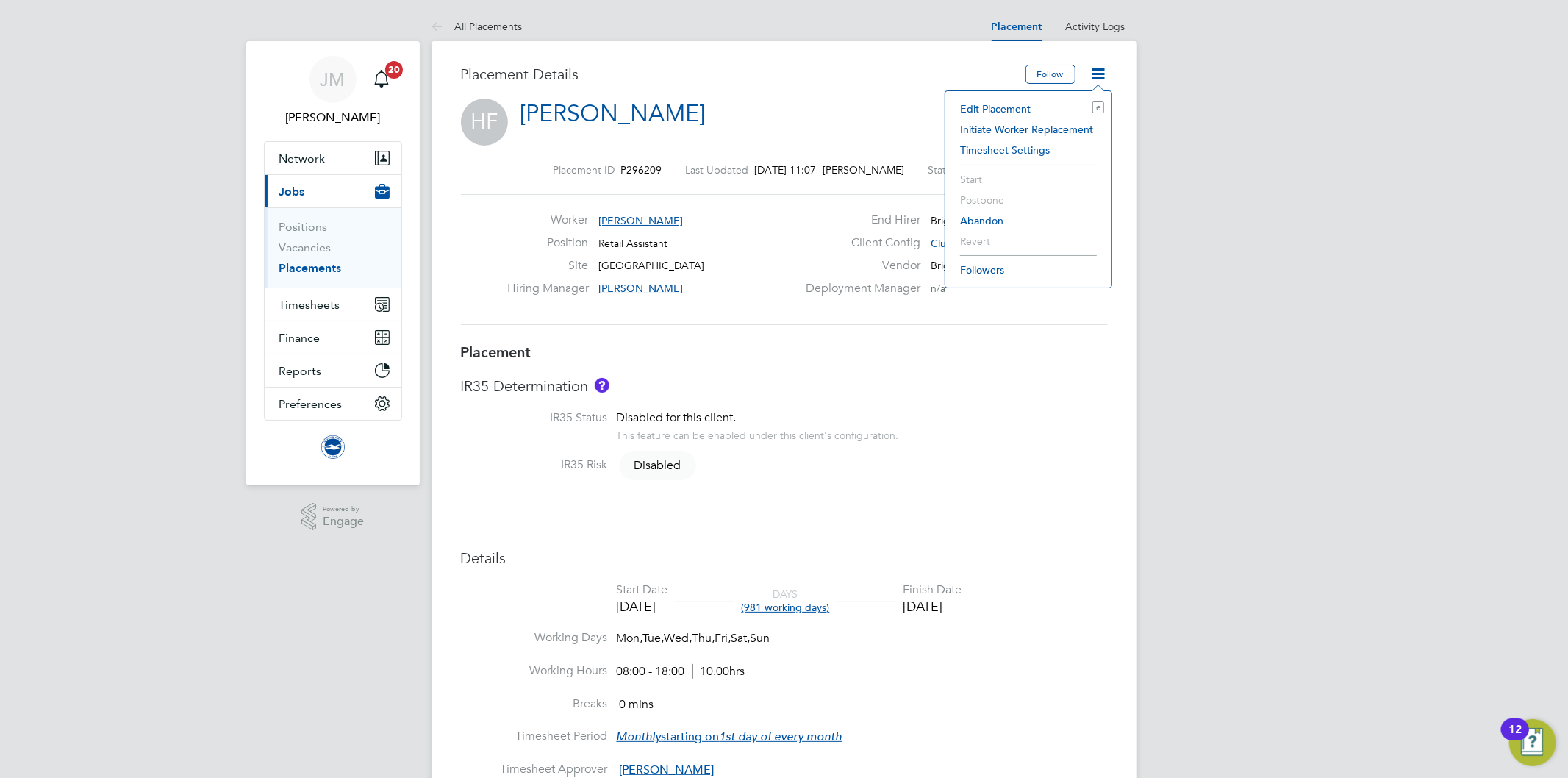
click at [1005, 105] on li "Edit Placement e" at bounding box center [1028, 108] width 151 height 20
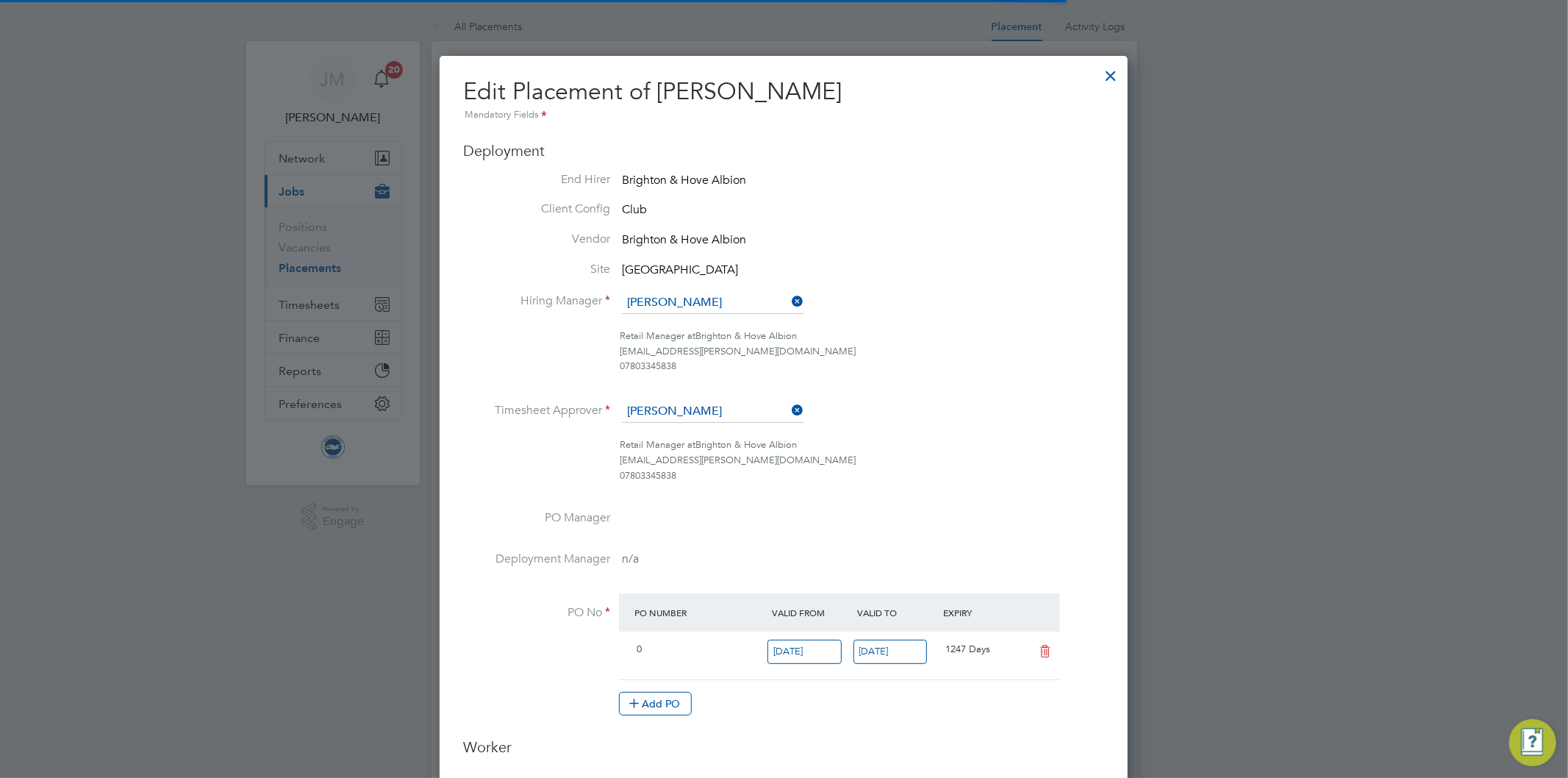
scroll to position [7, 7]
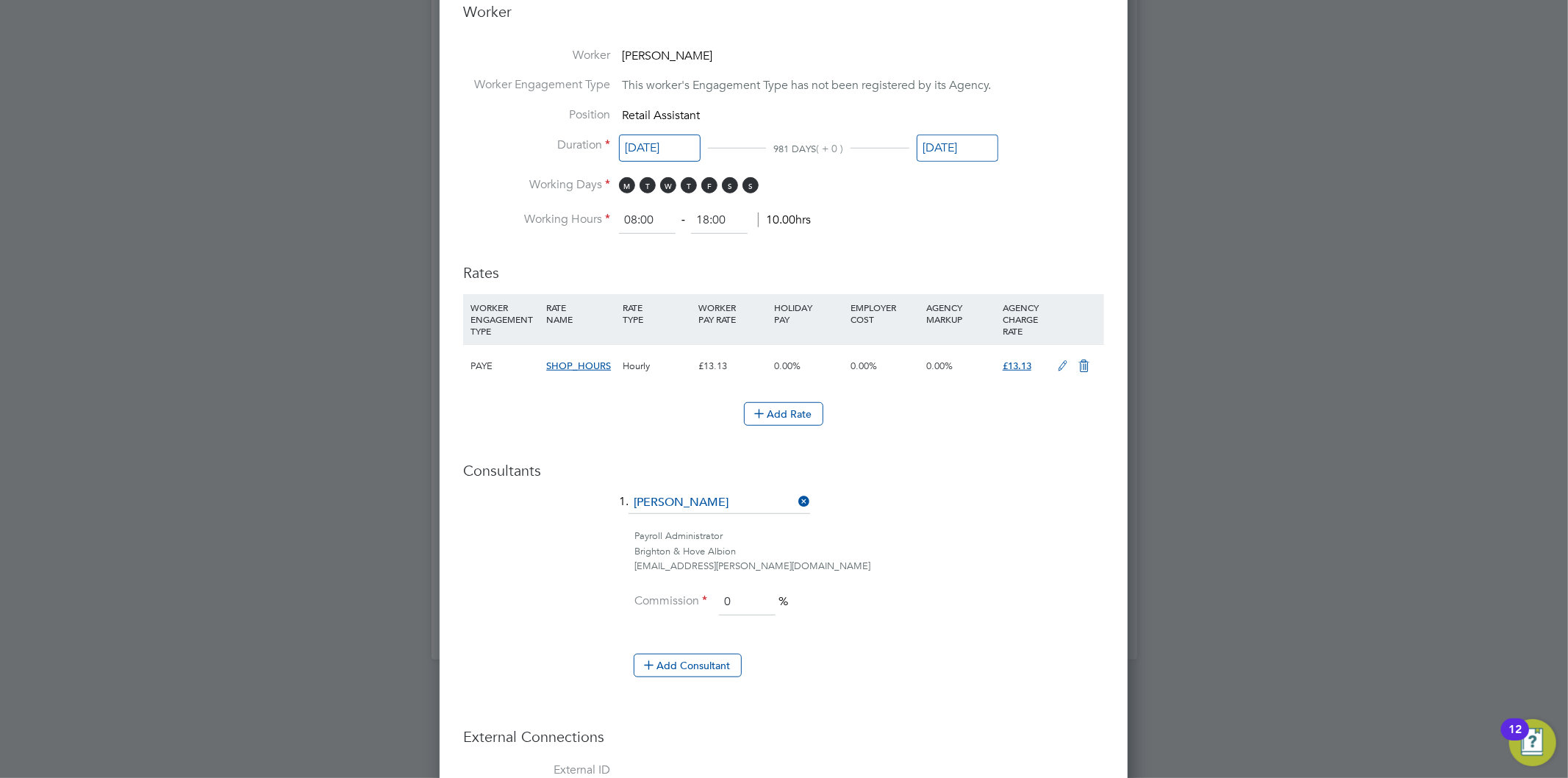
click at [963, 141] on input "[DATE]" at bounding box center [957, 148] width 81 height 27
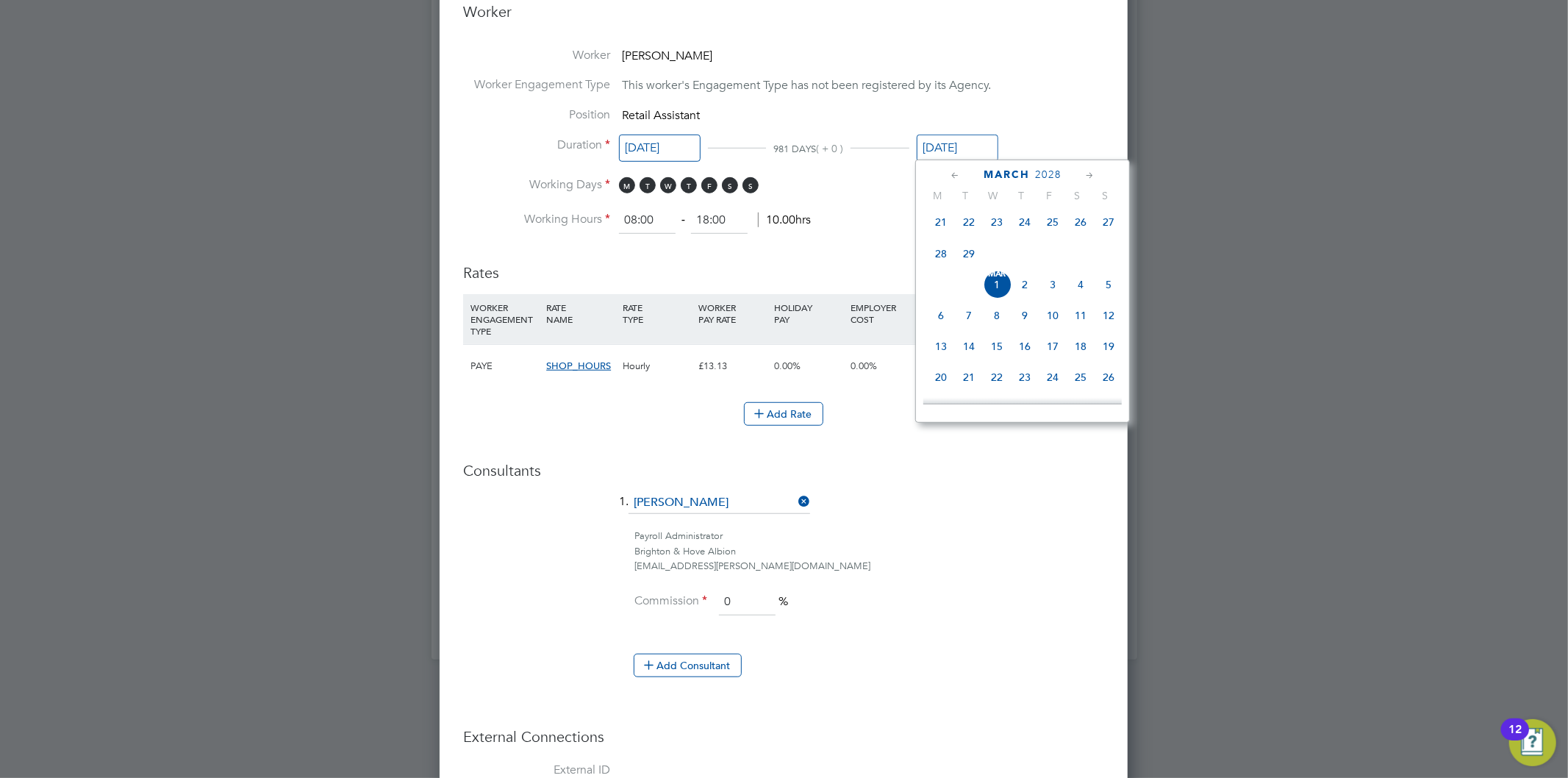
click at [956, 173] on icon at bounding box center [955, 175] width 14 height 16
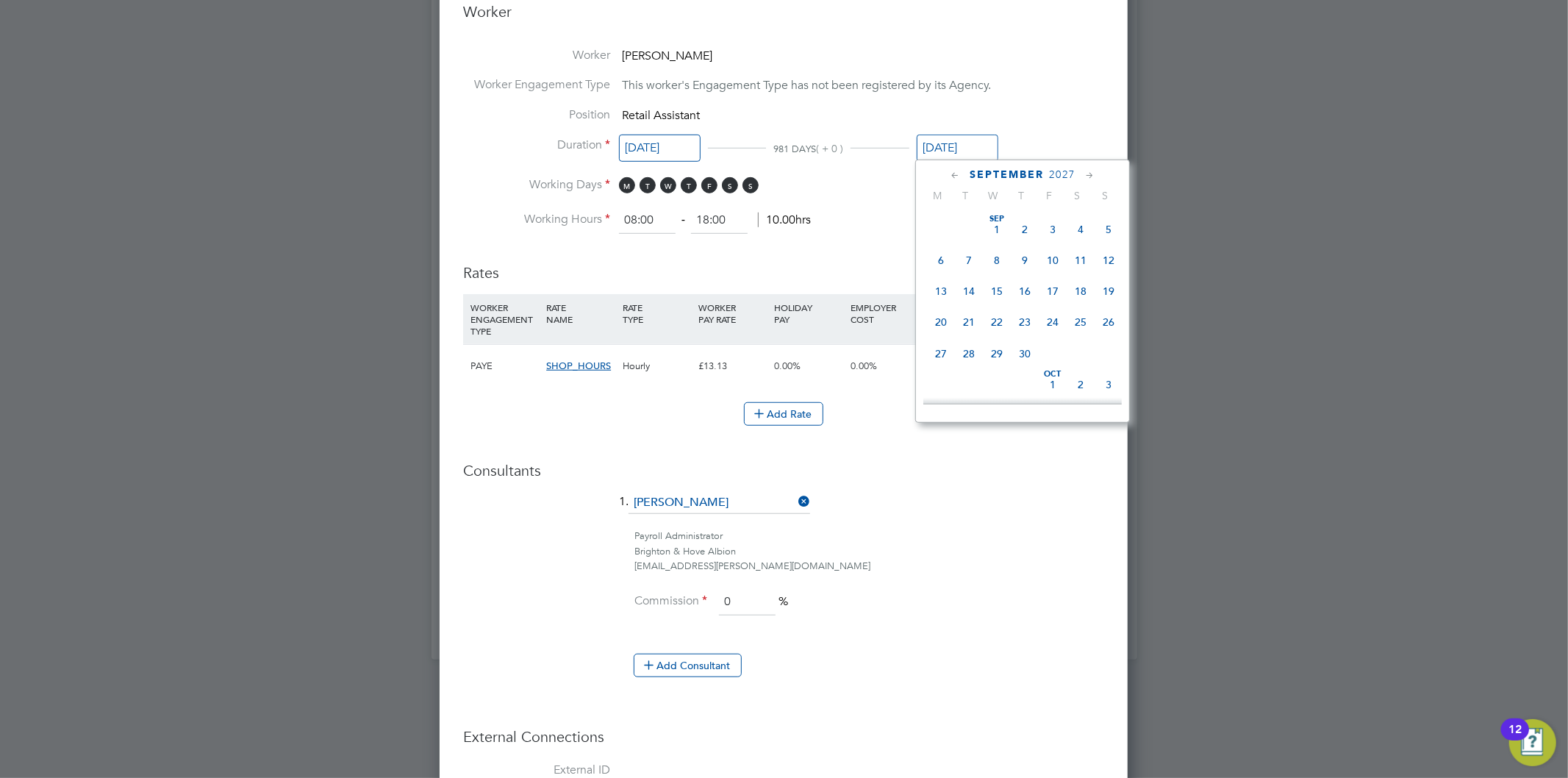
click at [956, 173] on icon at bounding box center [955, 175] width 14 height 16
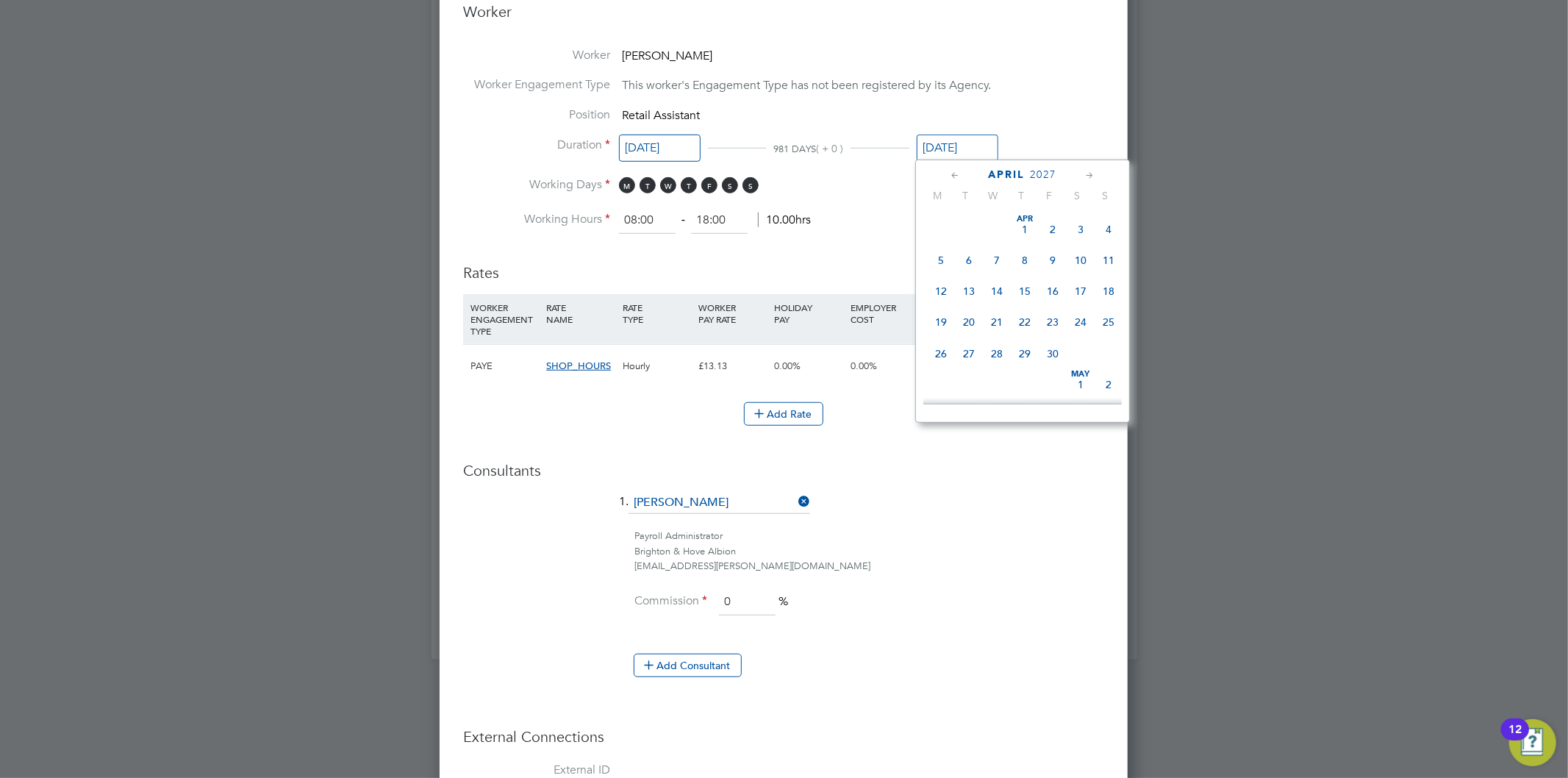
click at [956, 173] on icon at bounding box center [955, 175] width 14 height 16
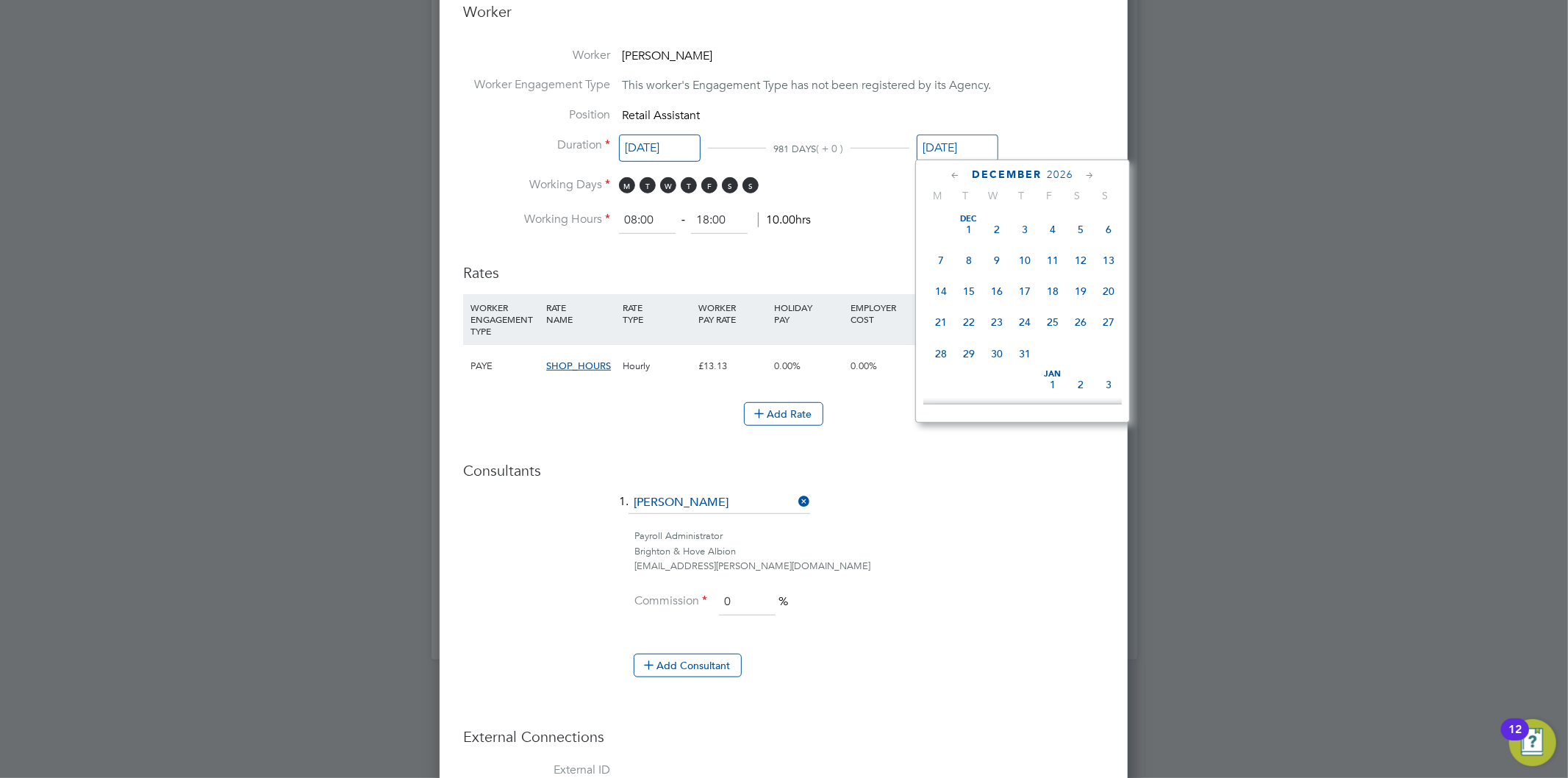
click at [956, 173] on icon at bounding box center [955, 175] width 14 height 16
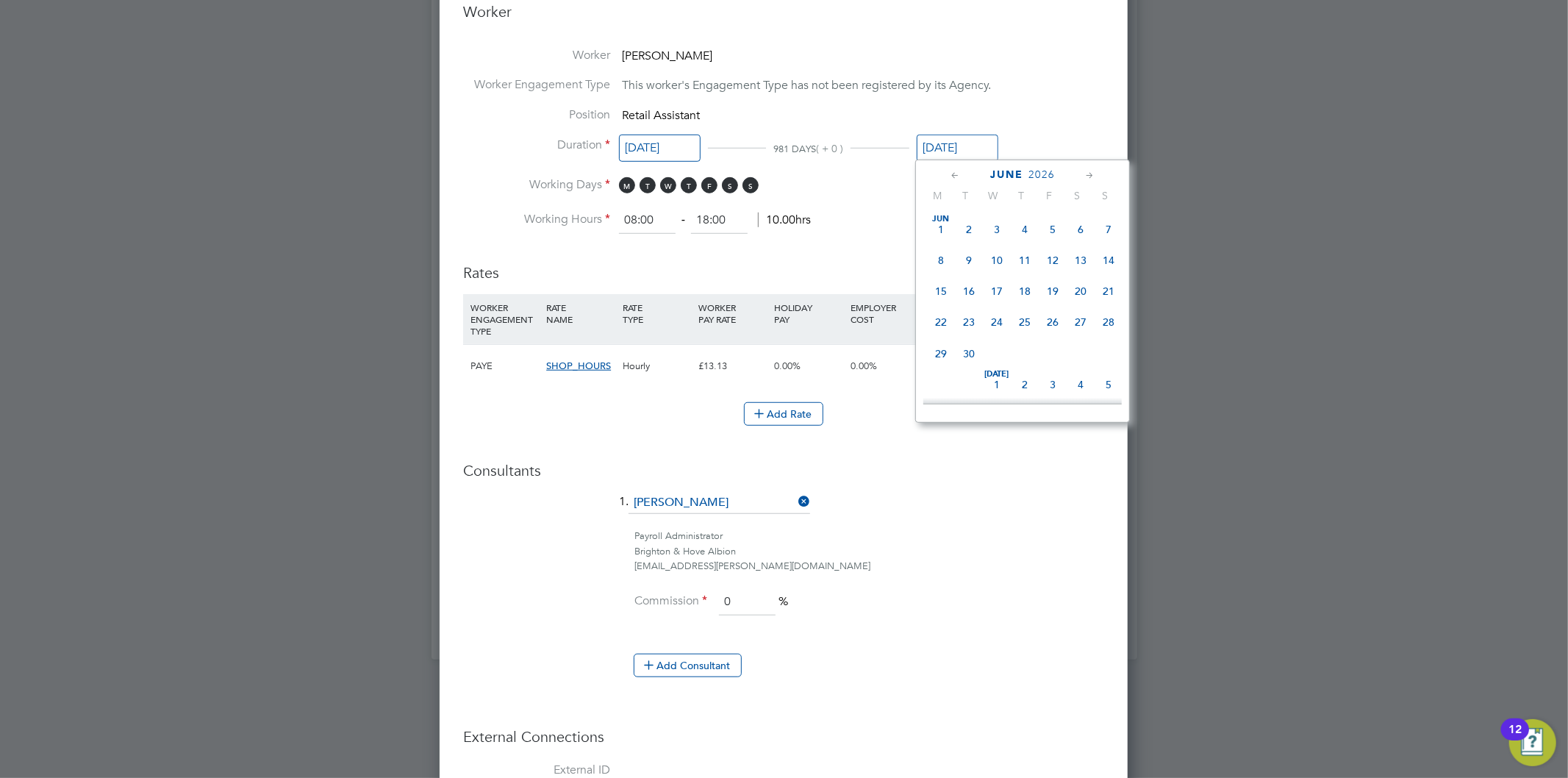
click at [956, 173] on icon at bounding box center [955, 175] width 14 height 16
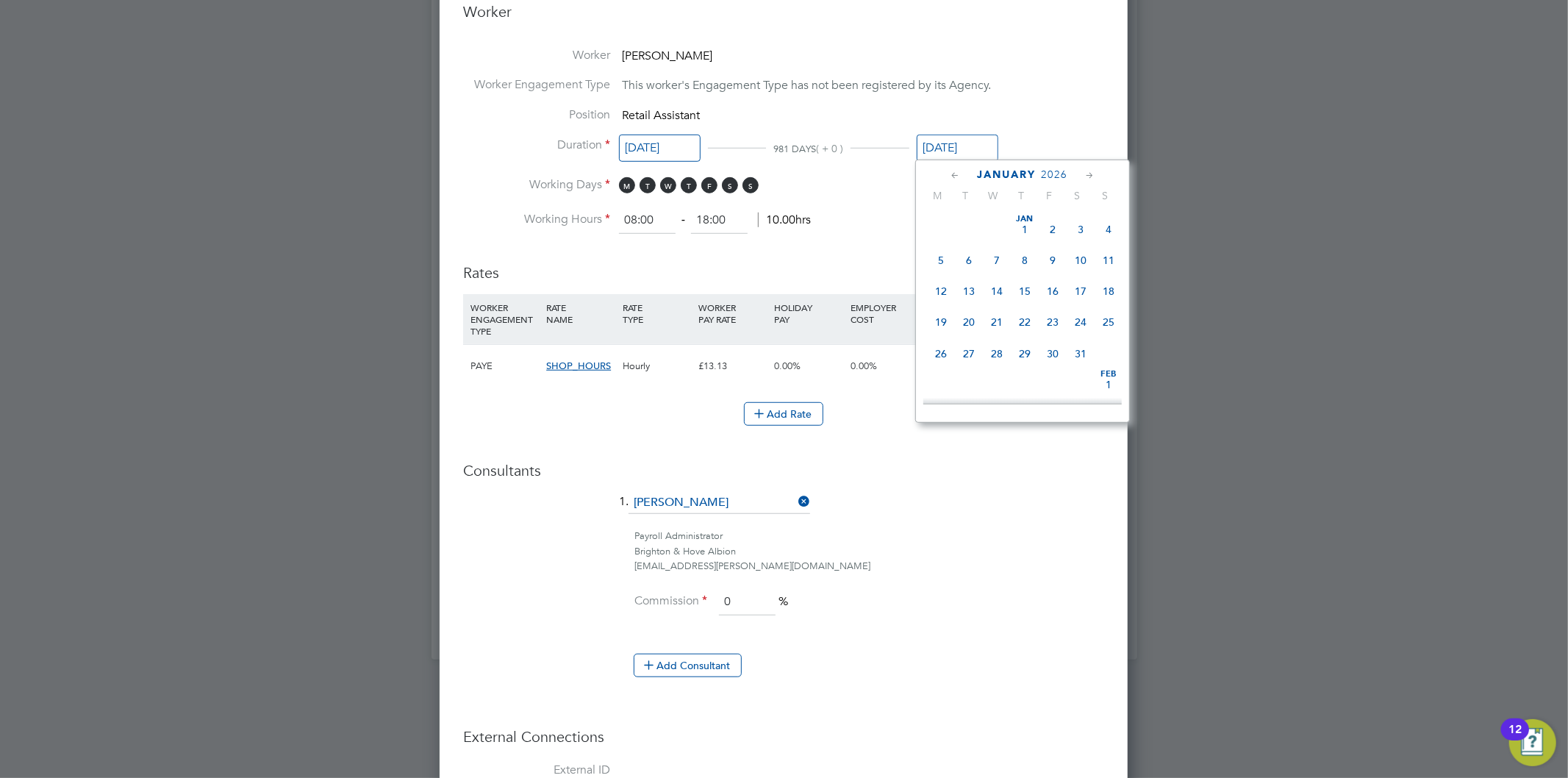
click at [956, 173] on icon at bounding box center [955, 175] width 14 height 16
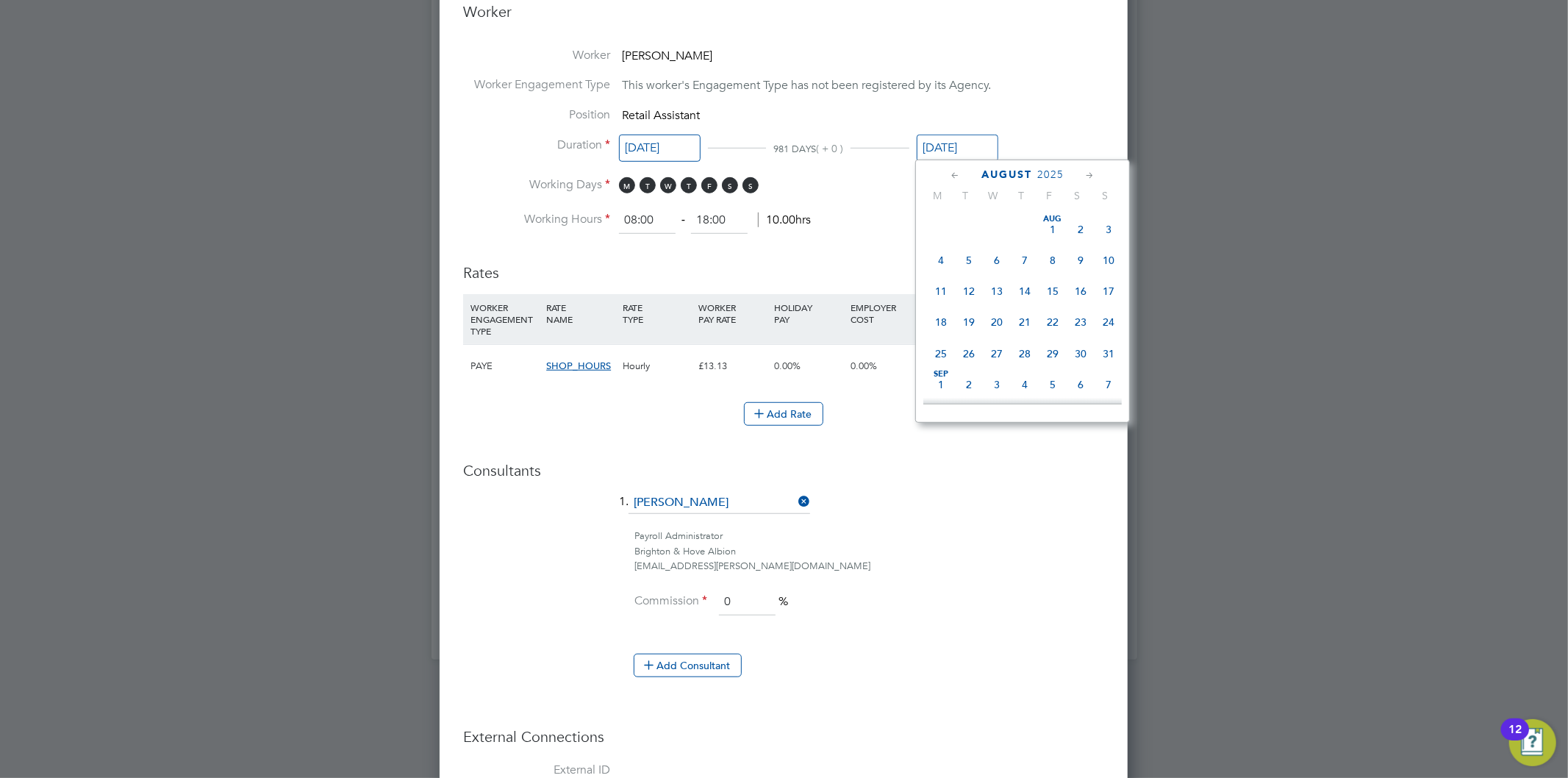
click at [953, 173] on icon at bounding box center [955, 175] width 14 height 16
click at [1089, 172] on icon at bounding box center [1090, 175] width 14 height 16
click at [1107, 353] on span "31" at bounding box center [1108, 350] width 28 height 28
type input "31 Aug 2025"
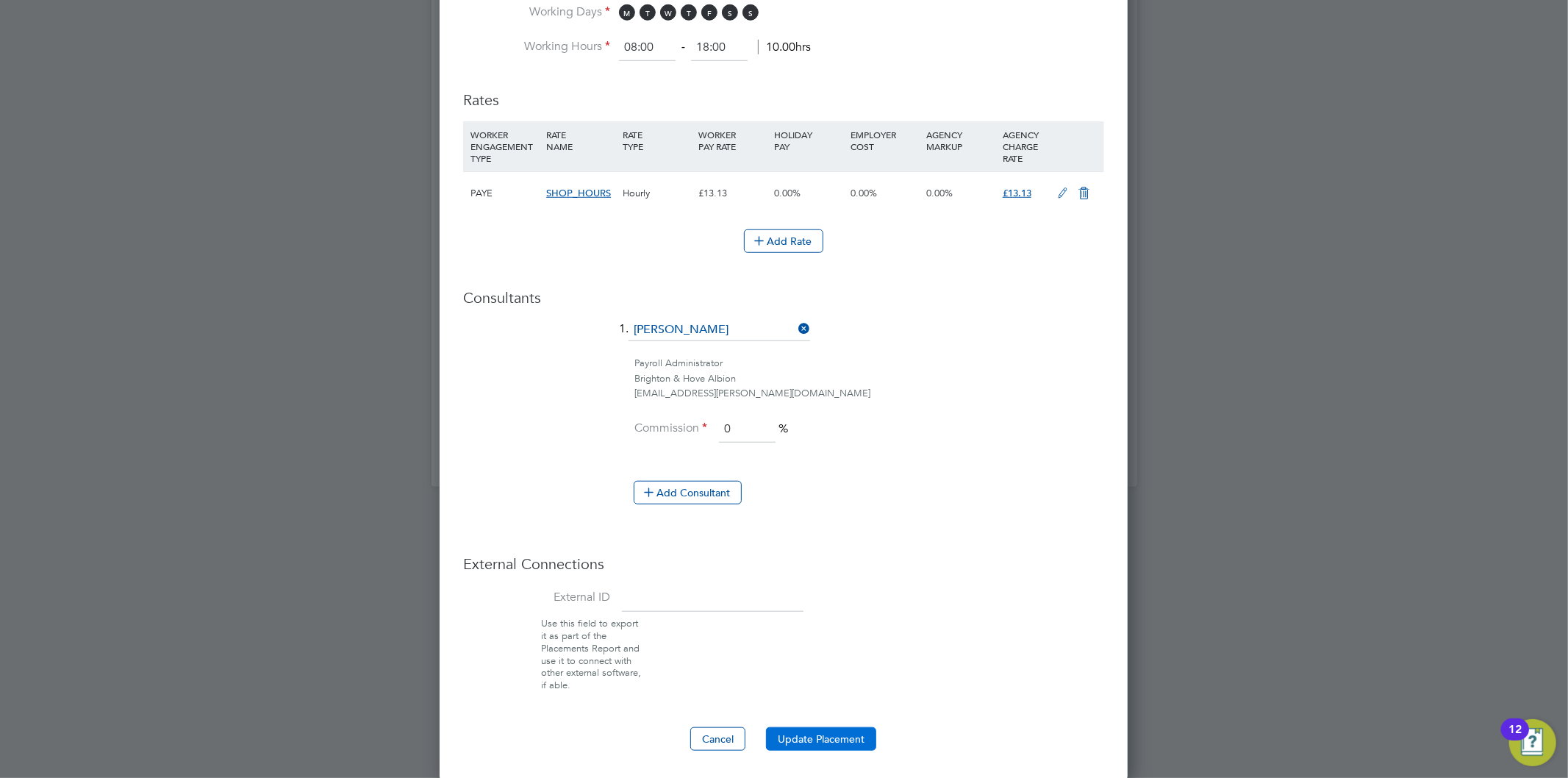
click at [821, 739] on button "Update Placement" at bounding box center [821, 738] width 111 height 24
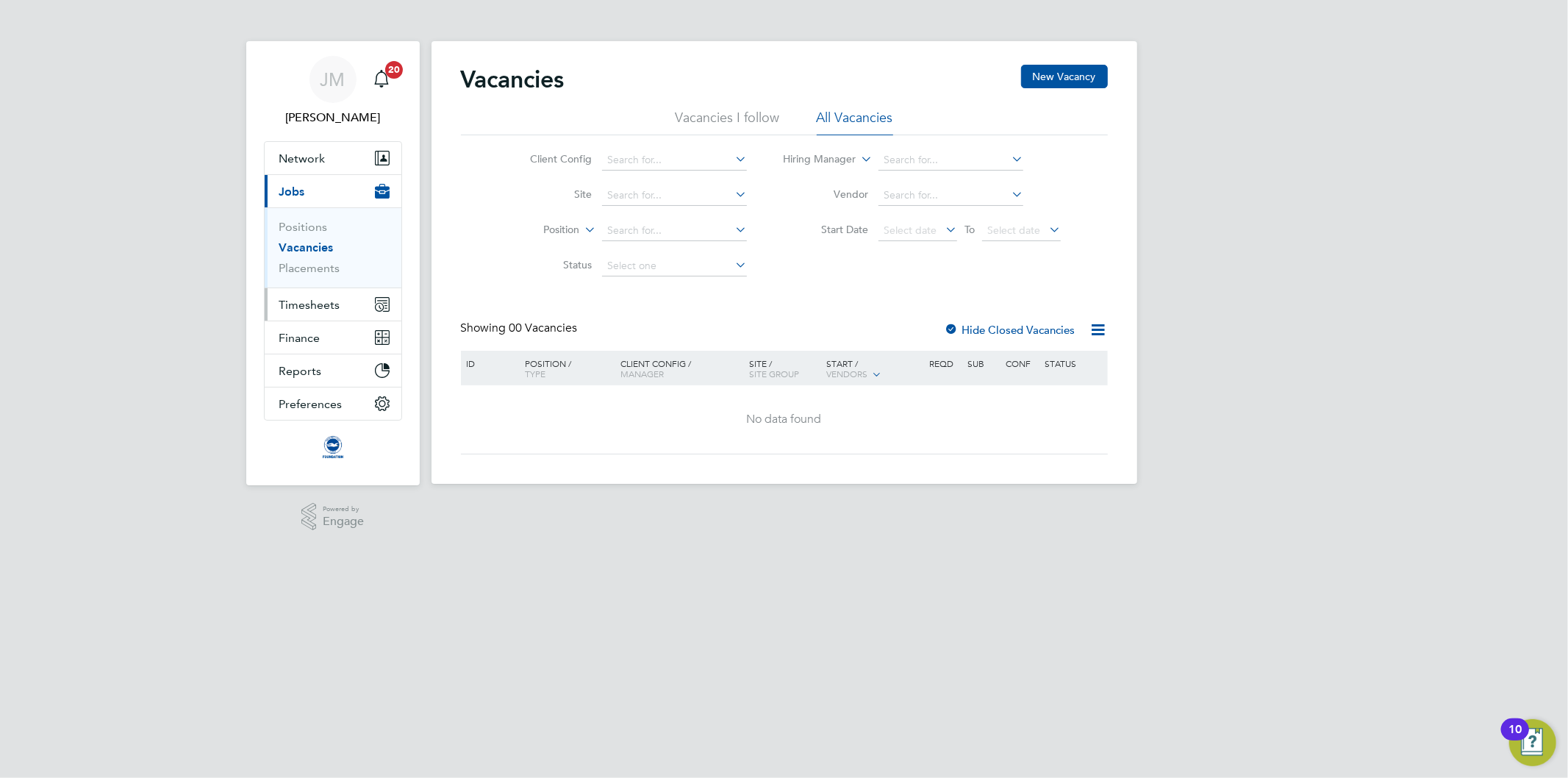
click at [292, 310] on span "Timesheets" at bounding box center [310, 304] width 61 height 14
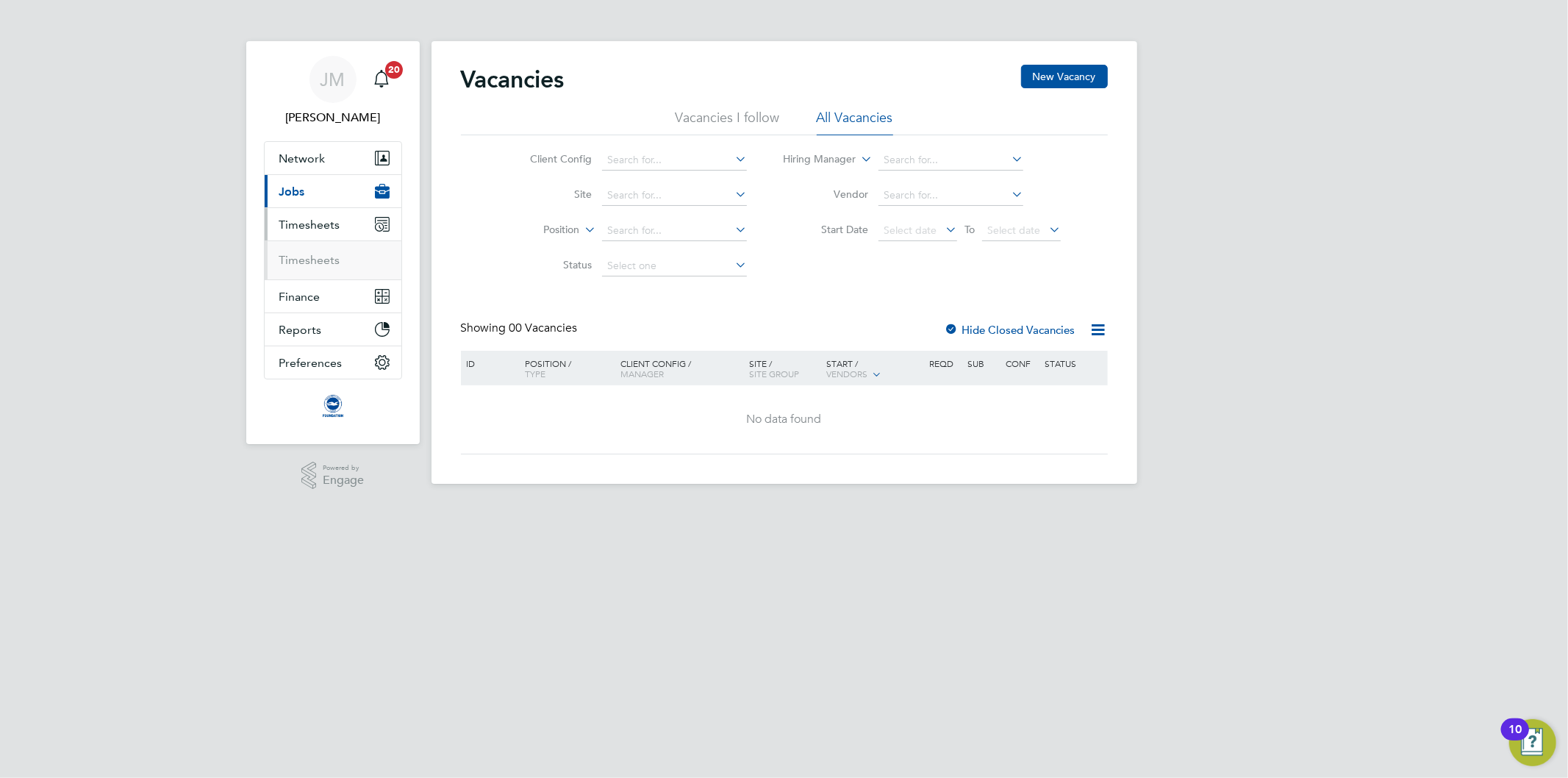
click at [302, 189] on span "Jobs" at bounding box center [292, 191] width 26 height 14
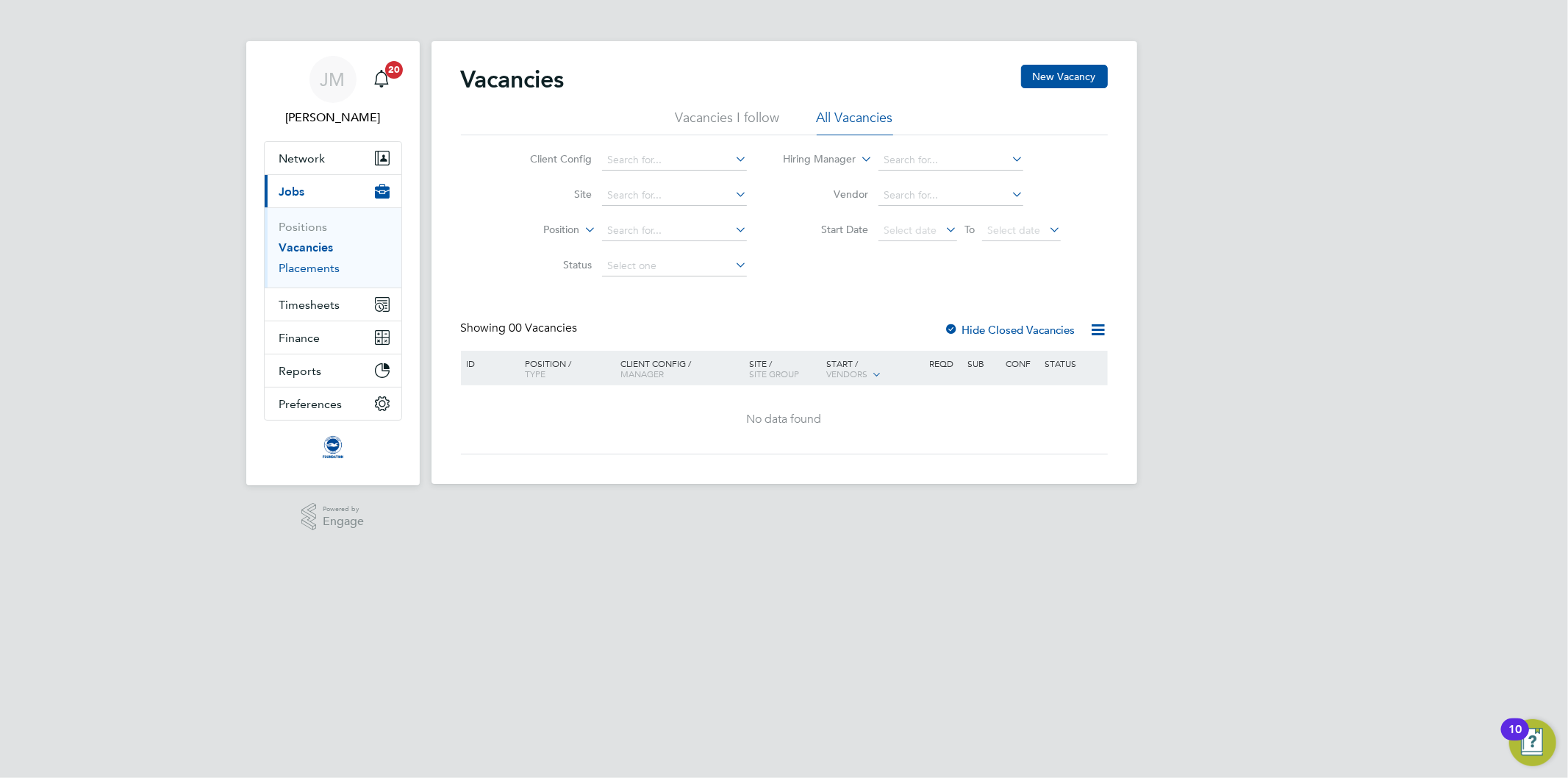
click at [312, 271] on link "Placements" at bounding box center [310, 268] width 61 height 14
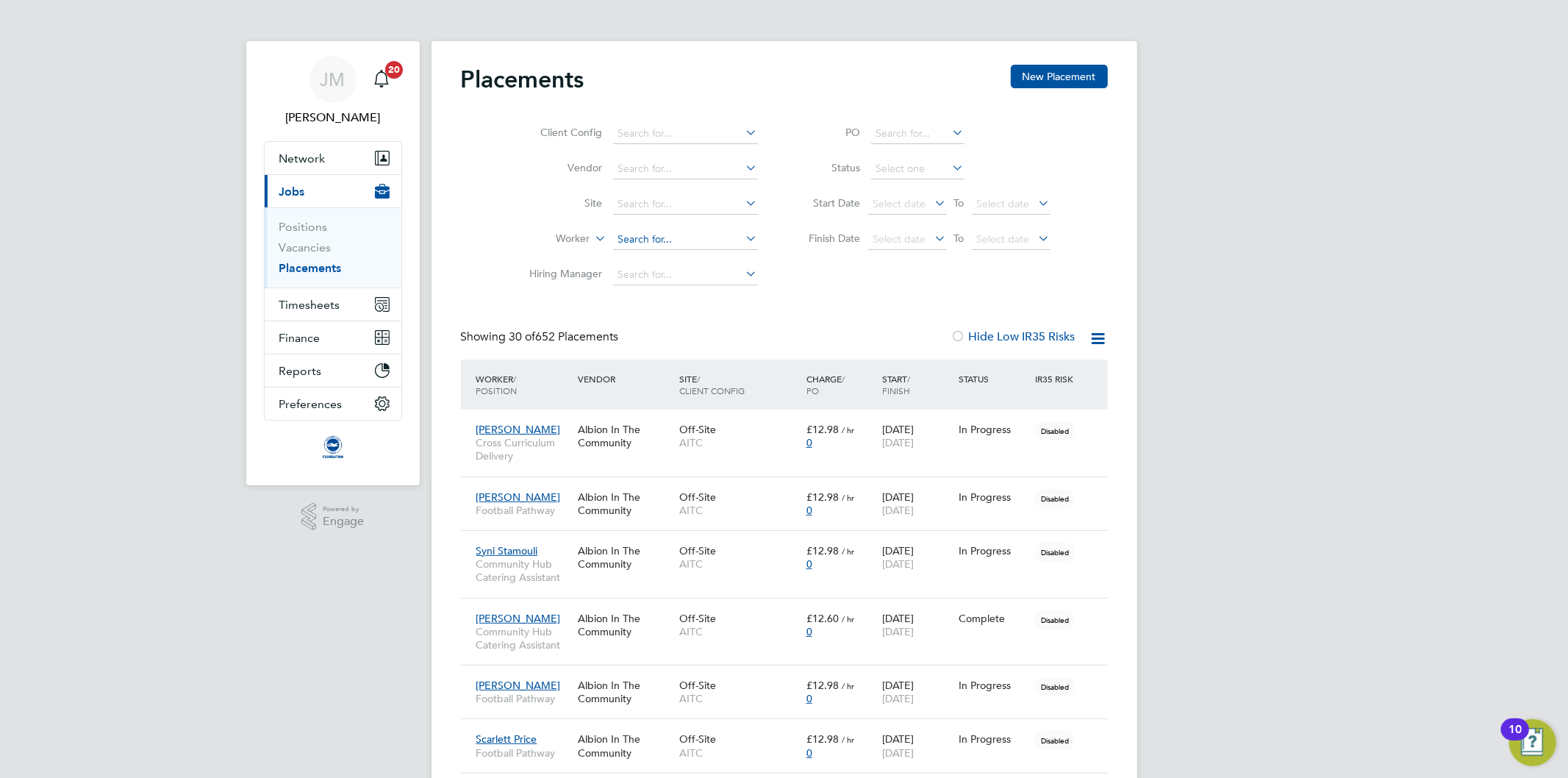
click at [635, 240] on input at bounding box center [686, 239] width 145 height 20
click at [620, 238] on input at bounding box center [686, 239] width 145 height 20
click at [702, 262] on b "Burton" at bounding box center [745, 259] width 85 height 12
type input "[PERSON_NAME]"
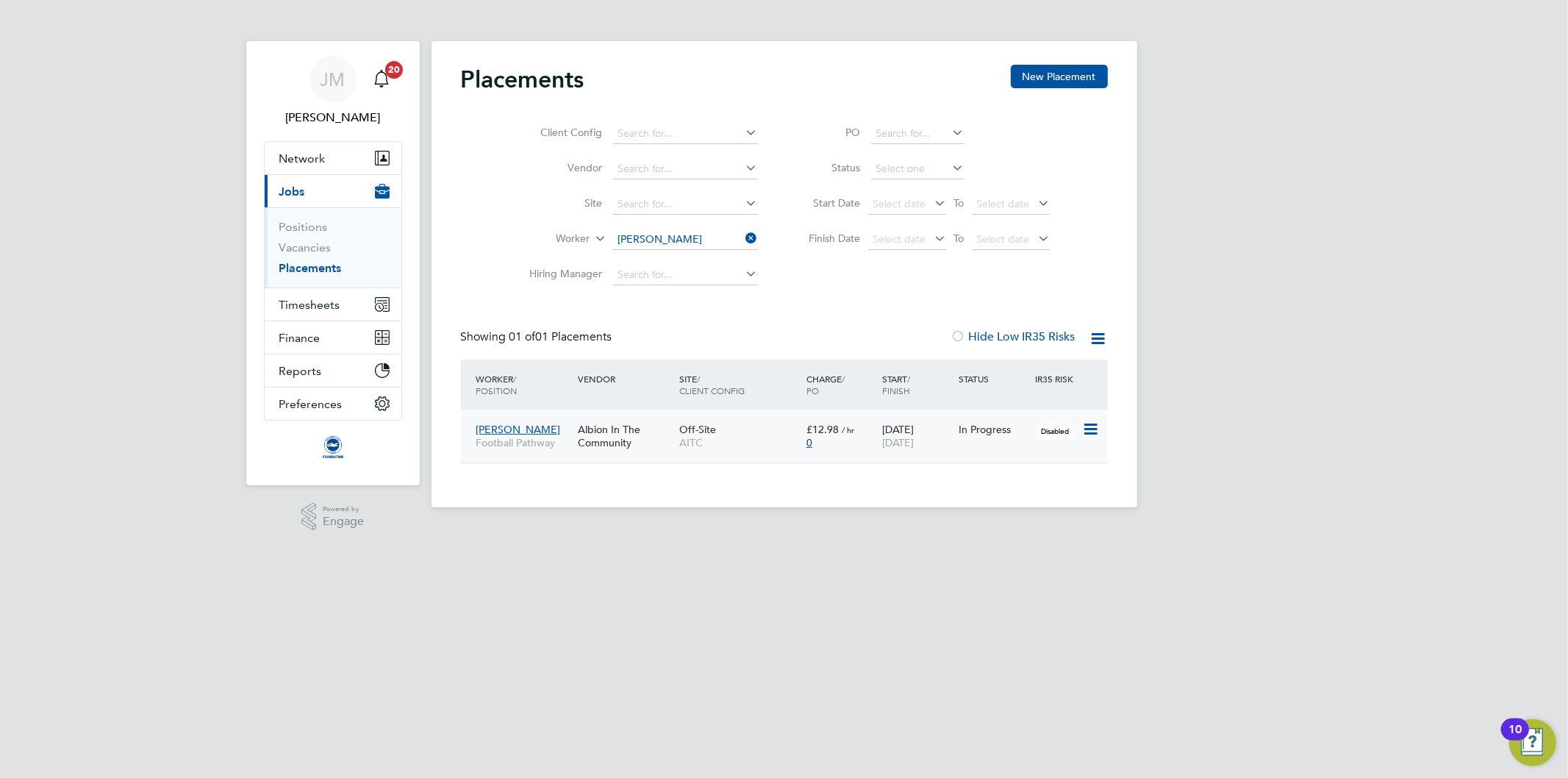
click at [914, 438] on span "[DATE]" at bounding box center [898, 442] width 32 height 13
click at [888, 437] on span "[DATE]" at bounding box center [898, 442] width 32 height 13
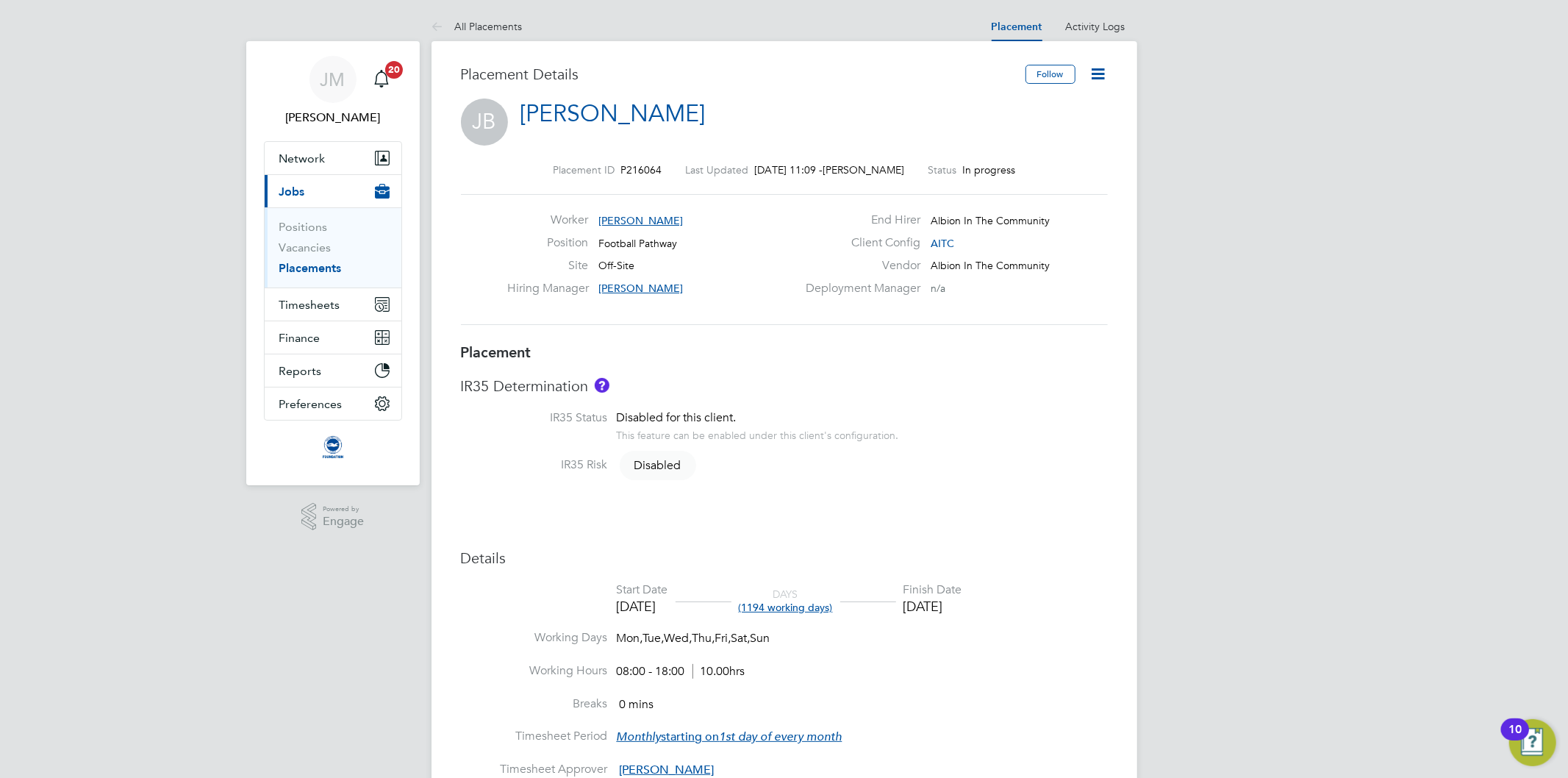
click at [1101, 70] on icon at bounding box center [1099, 73] width 19 height 19
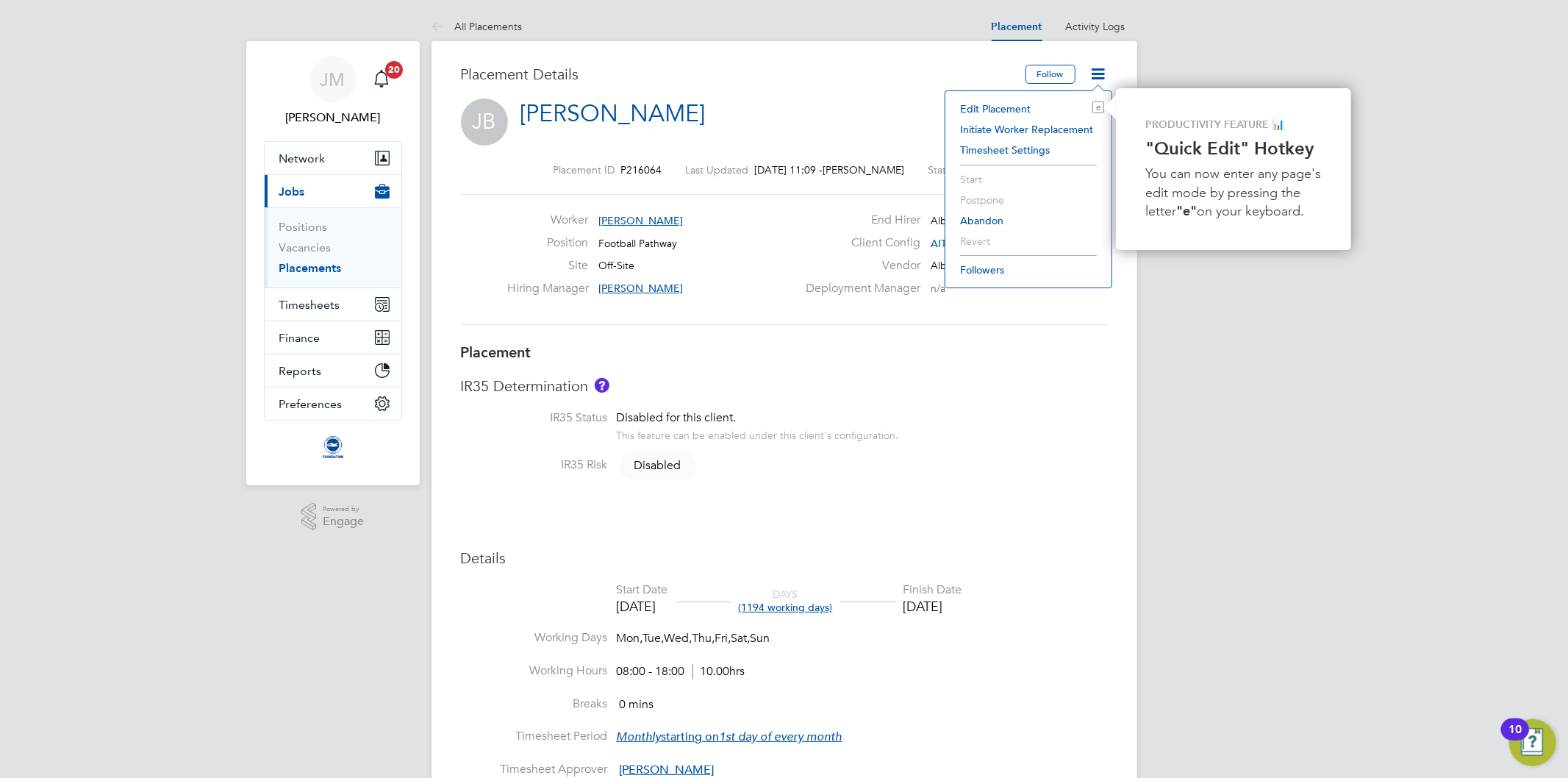
click at [1012, 108] on li "Edit Placement e" at bounding box center [1028, 108] width 151 height 20
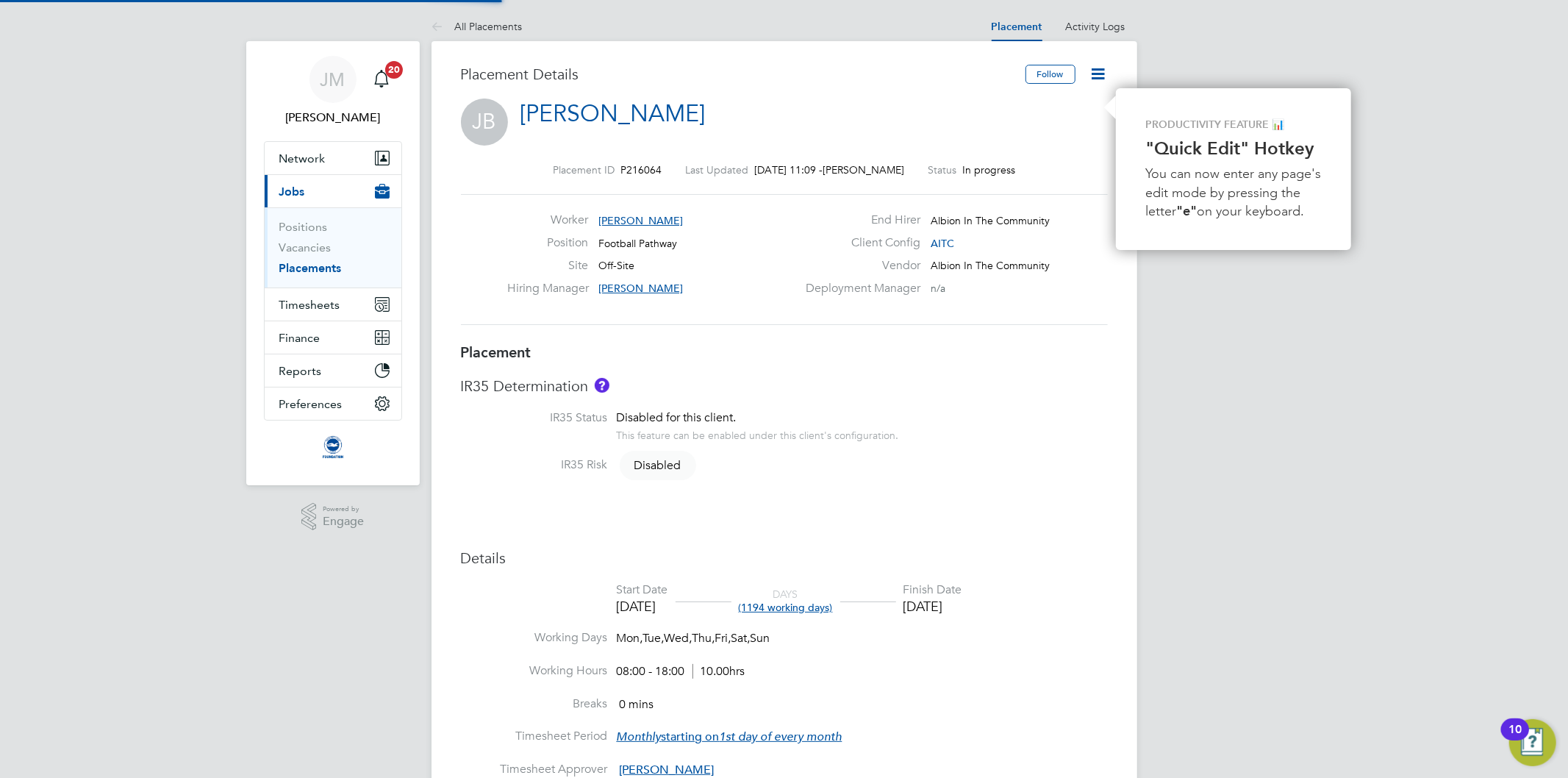
type input "[PERSON_NAME]"
type input "[DATE]"
type input "08:00"
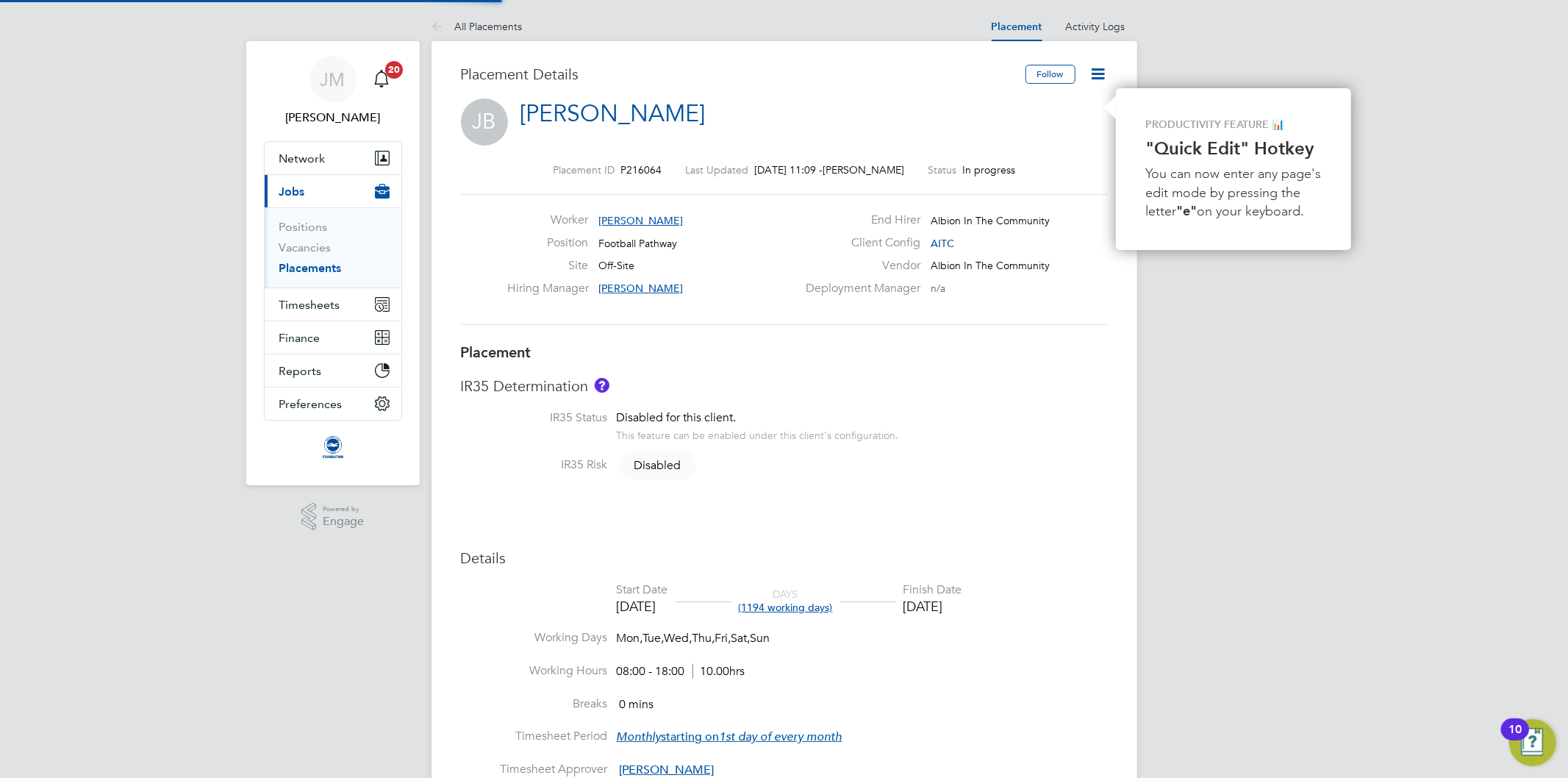
type input "18:00"
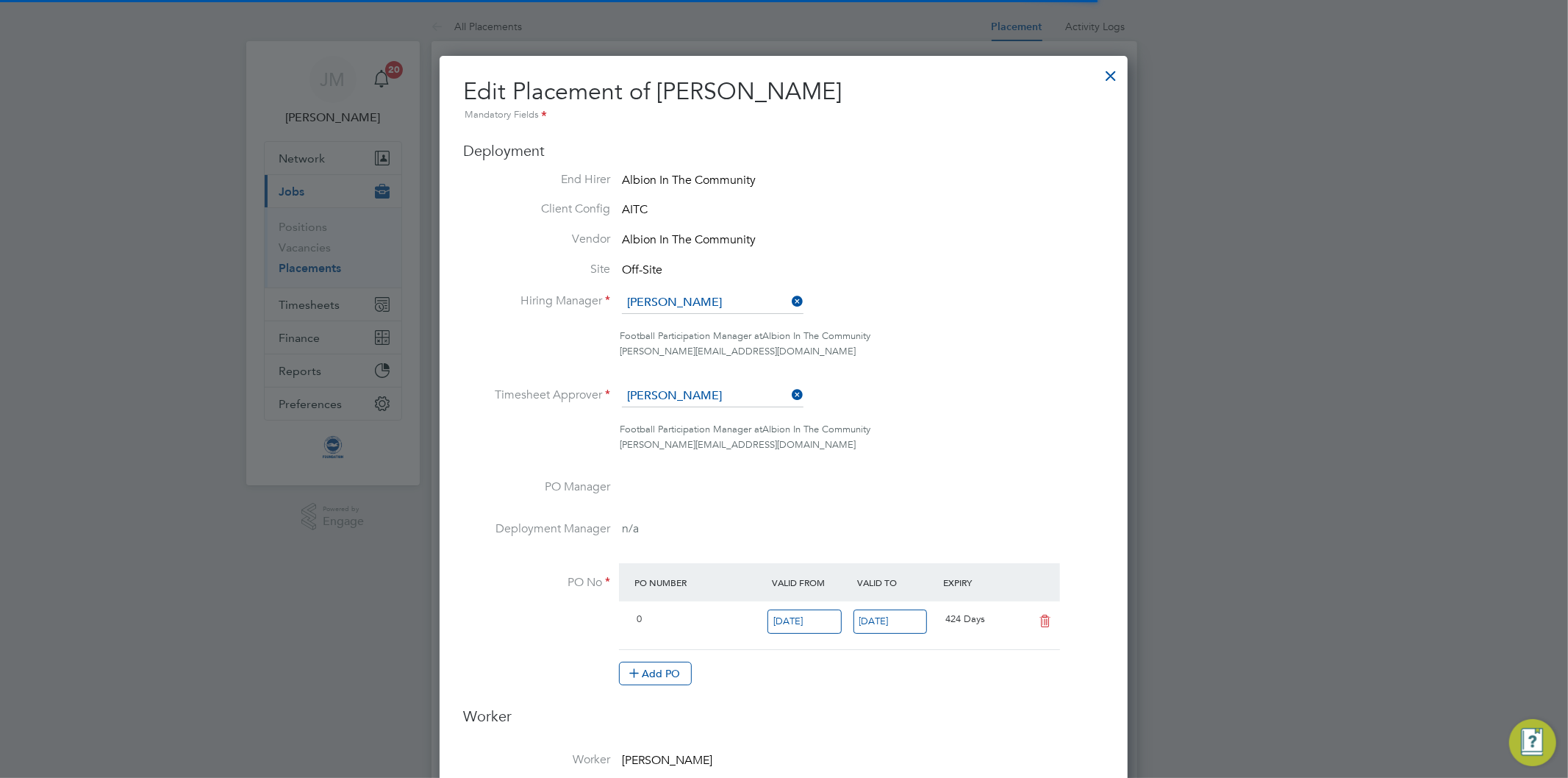
scroll to position [7, 7]
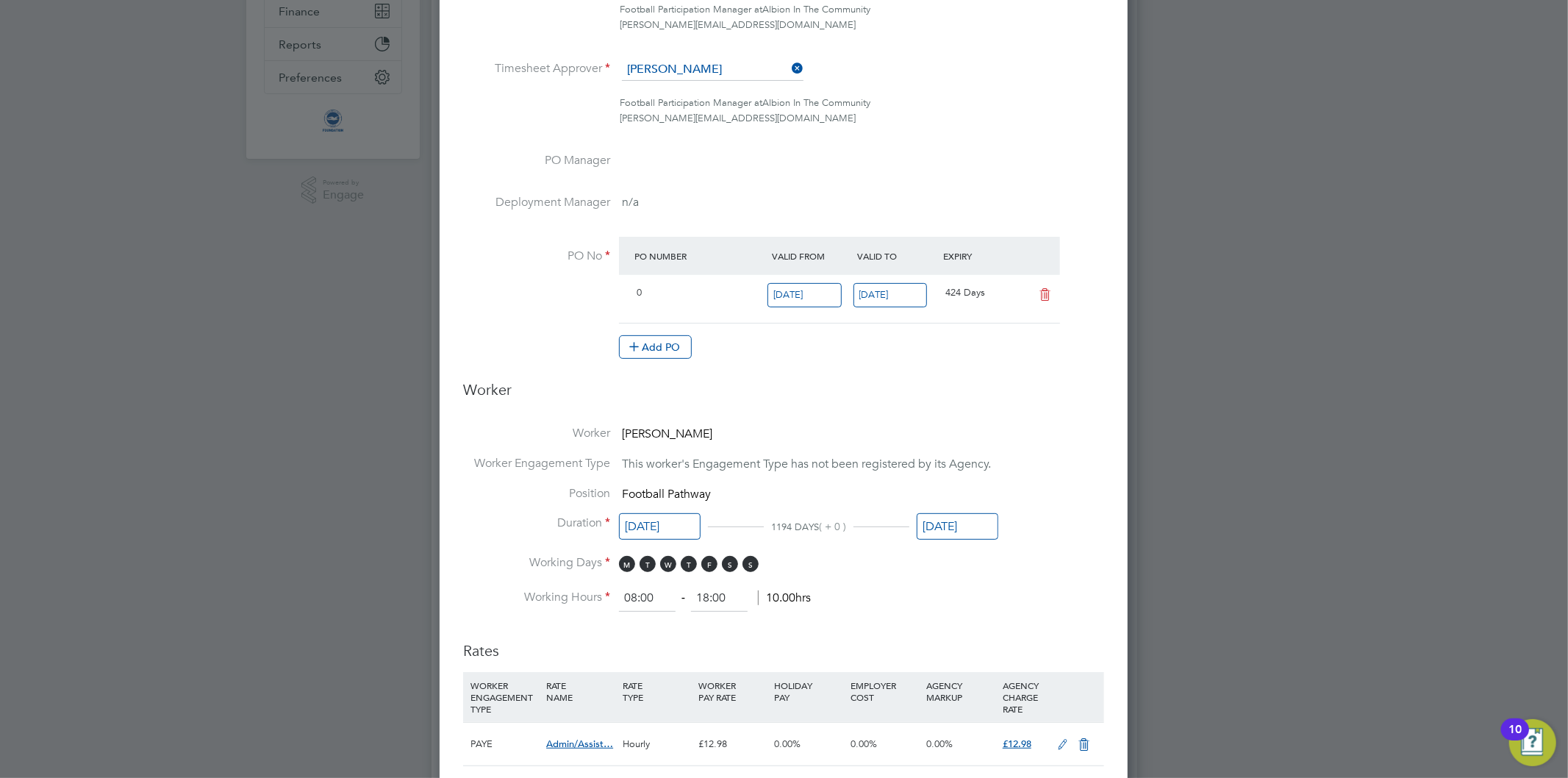
click at [956, 515] on input "[DATE]" at bounding box center [957, 527] width 81 height 27
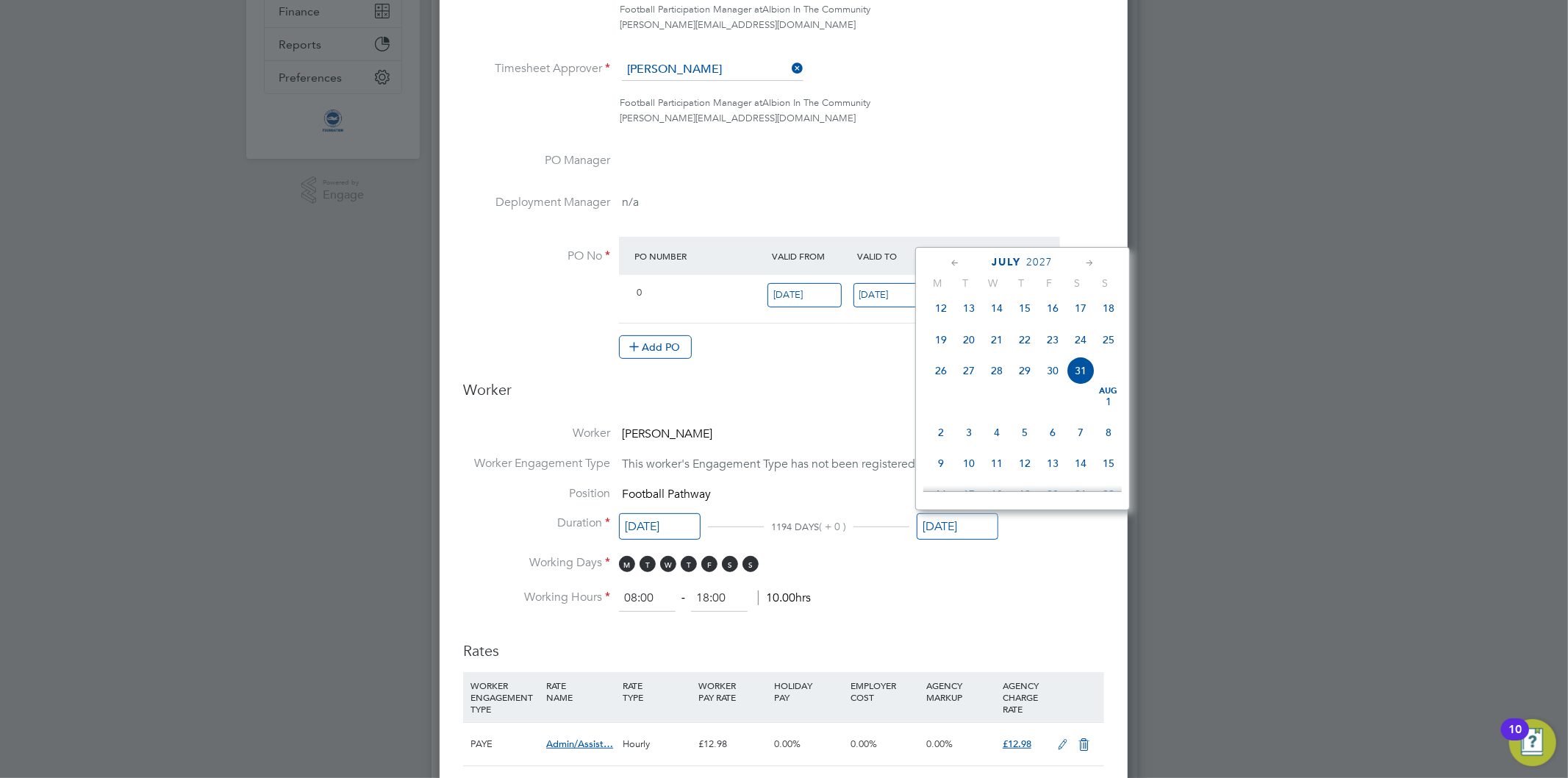
click at [954, 262] on icon at bounding box center [955, 263] width 14 height 16
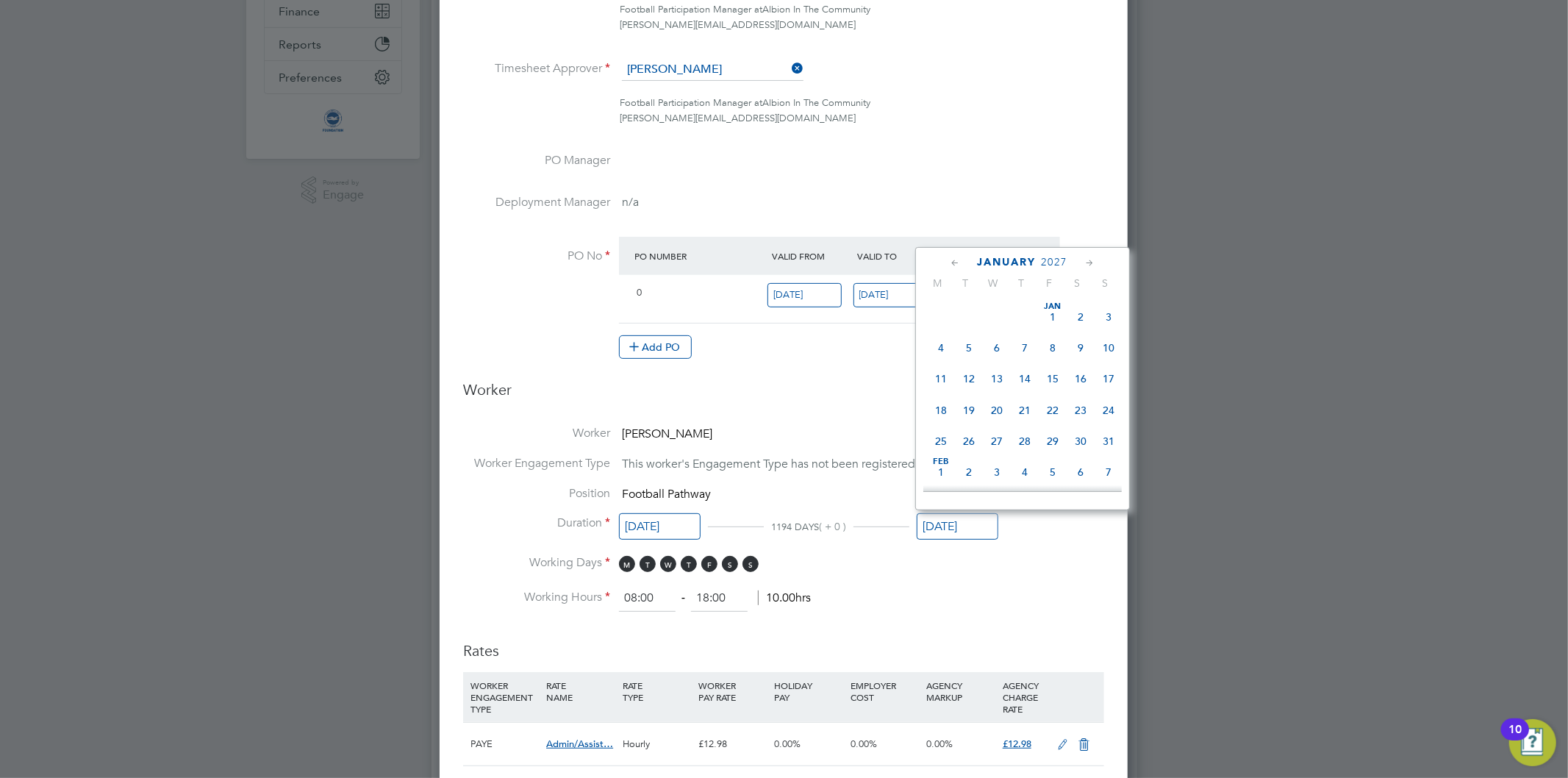
click at [954, 262] on icon at bounding box center [955, 263] width 14 height 16
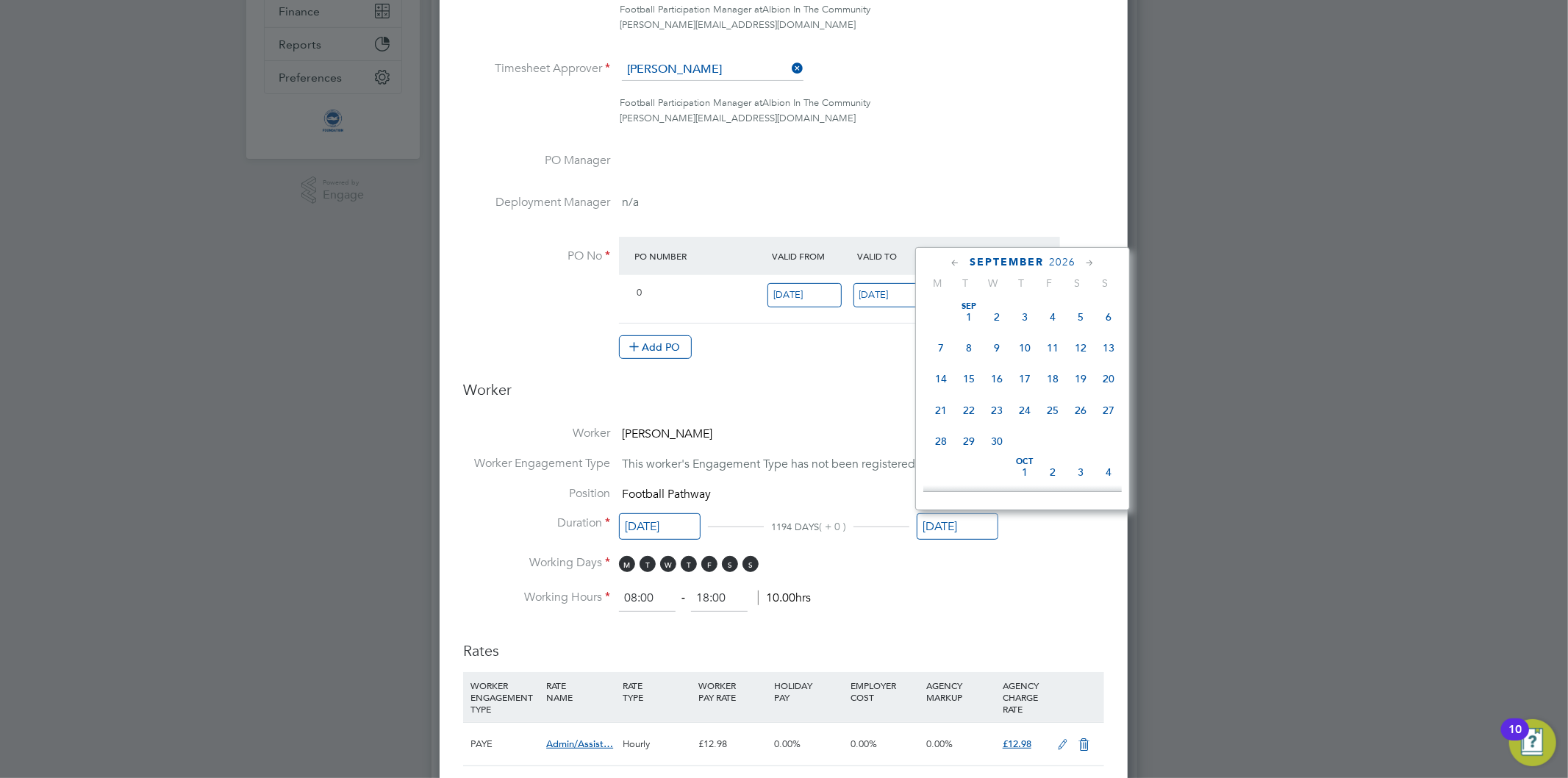
click at [954, 262] on icon at bounding box center [955, 263] width 14 height 16
click at [951, 262] on icon at bounding box center [955, 263] width 14 height 16
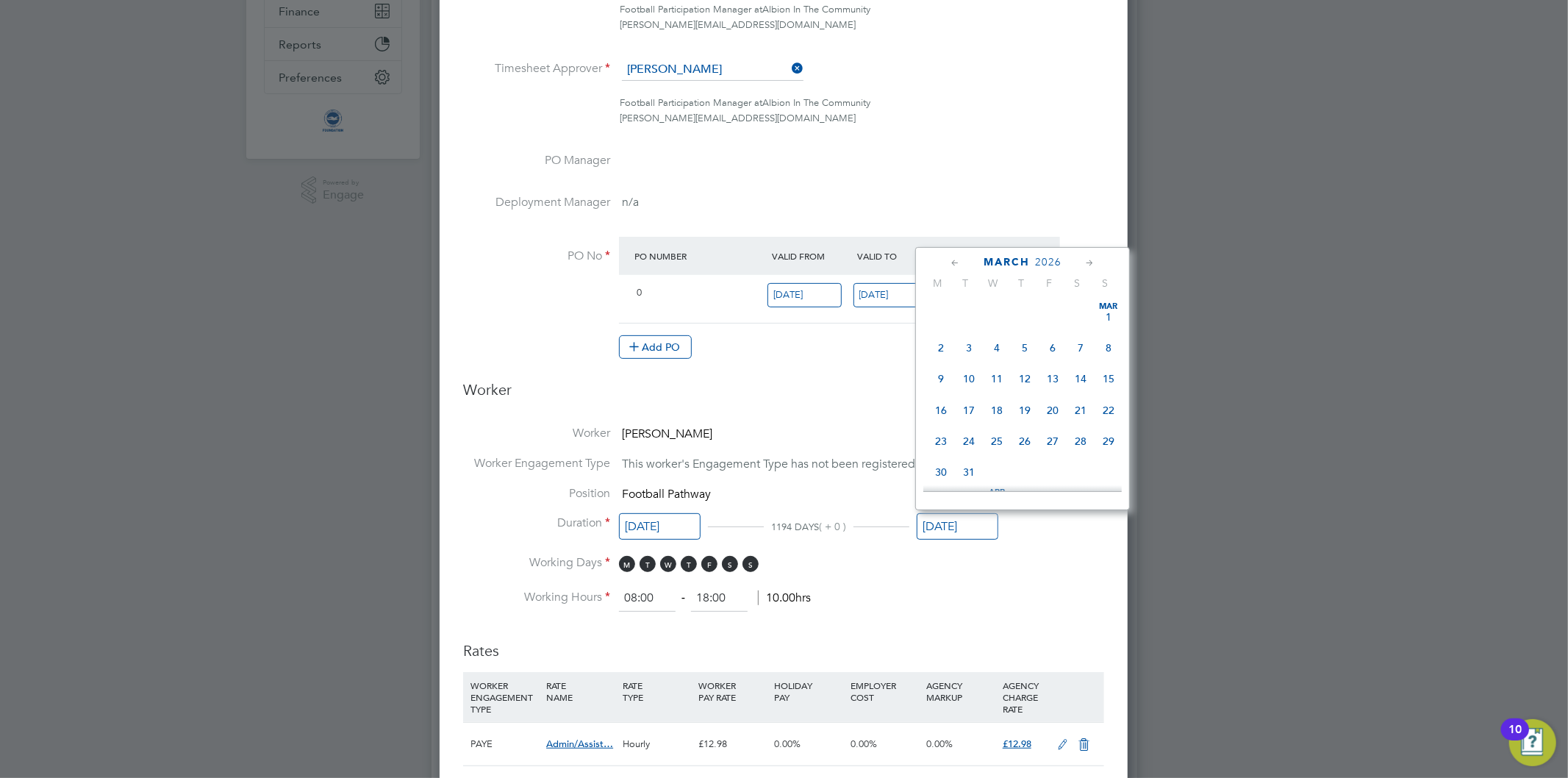
click at [951, 262] on icon at bounding box center [955, 263] width 14 height 16
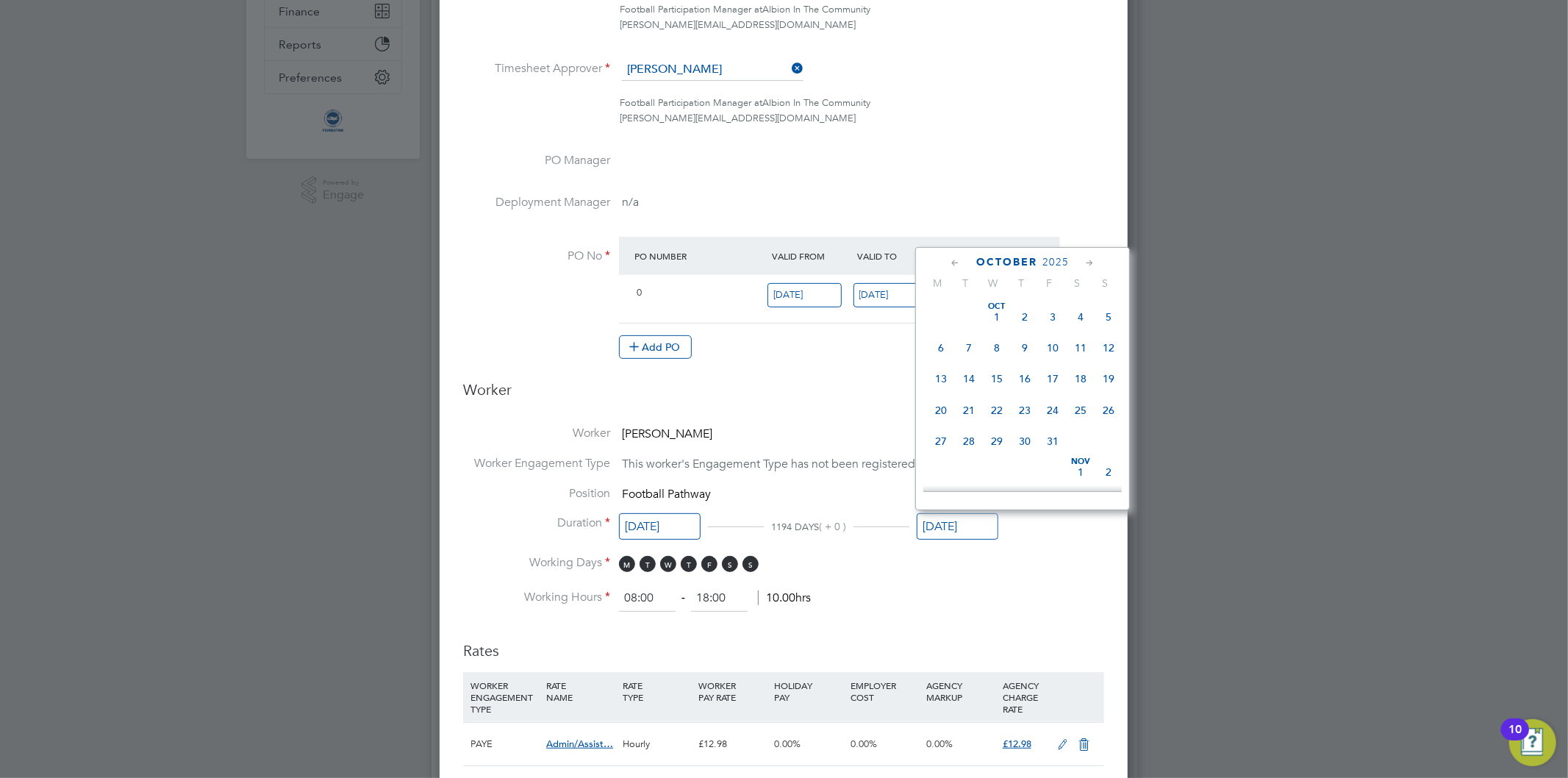
click at [951, 262] on icon at bounding box center [955, 263] width 14 height 16
click at [968, 438] on span "30" at bounding box center [969, 441] width 28 height 28
type input "[DATE]"
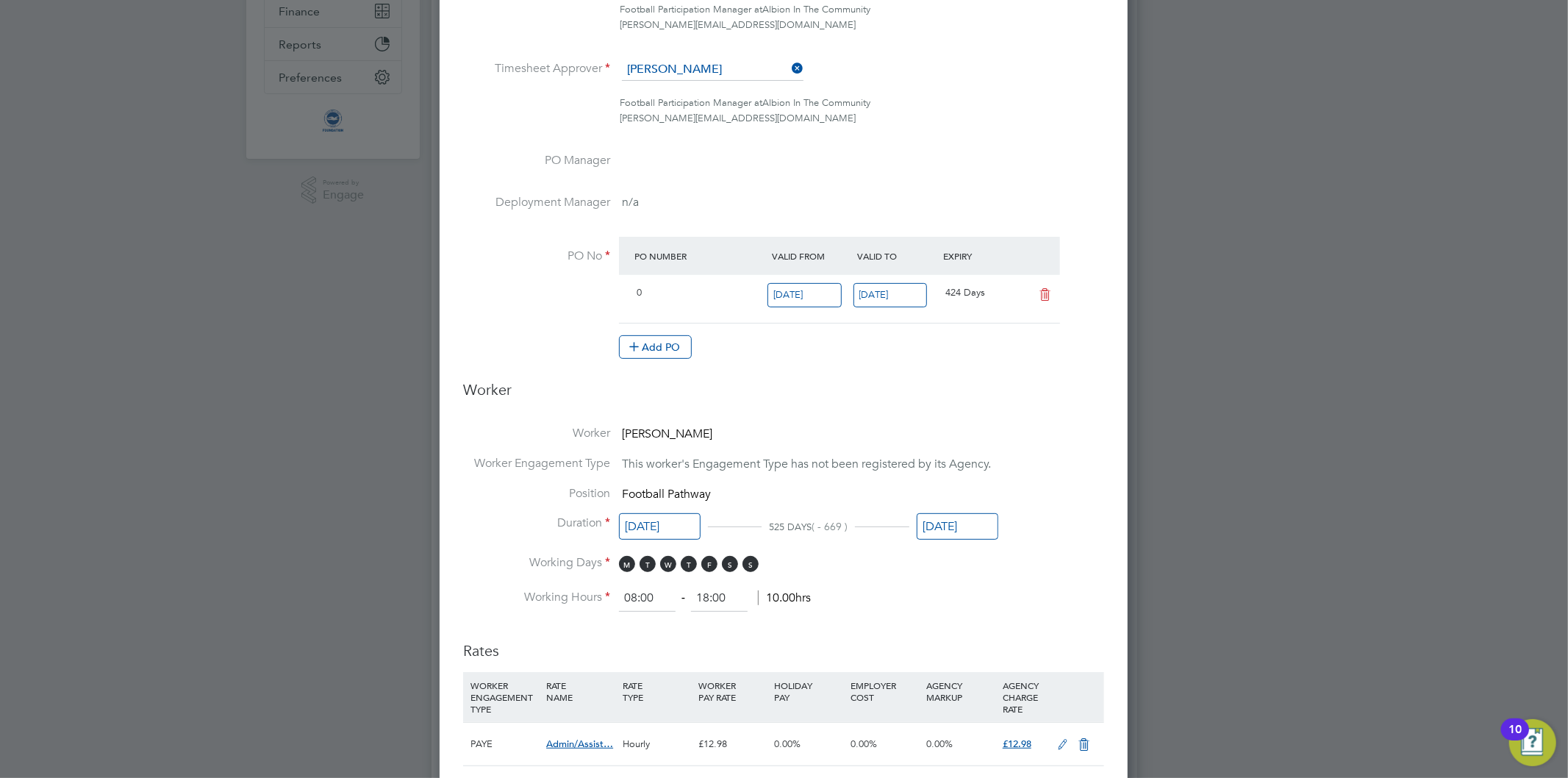
click at [1045, 456] on li "Worker Engagement Type This worker's Engagement Type has not been registered by…" at bounding box center [784, 471] width 641 height 30
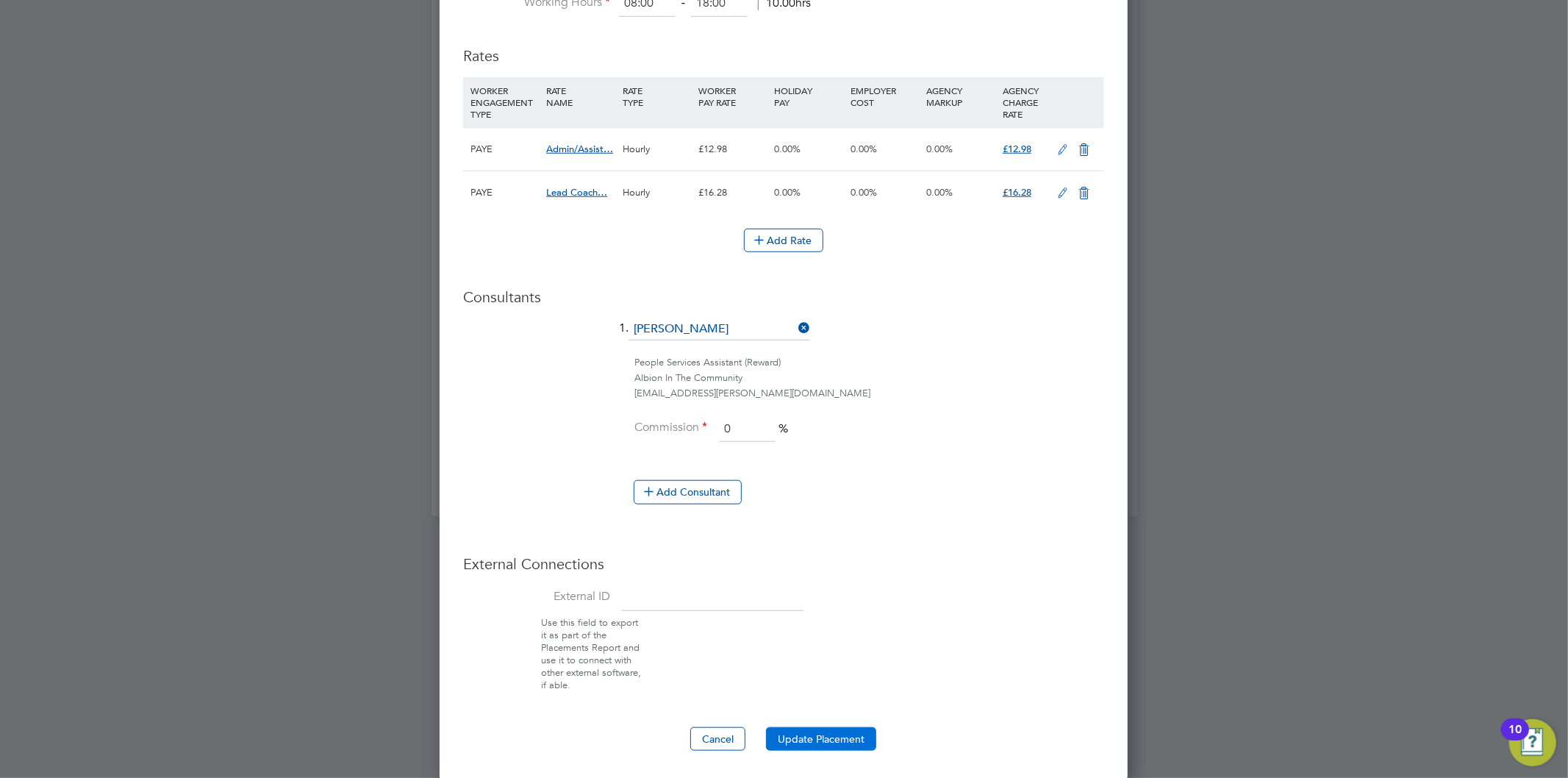
click at [792, 730] on button "Update Placement" at bounding box center [821, 738] width 111 height 24
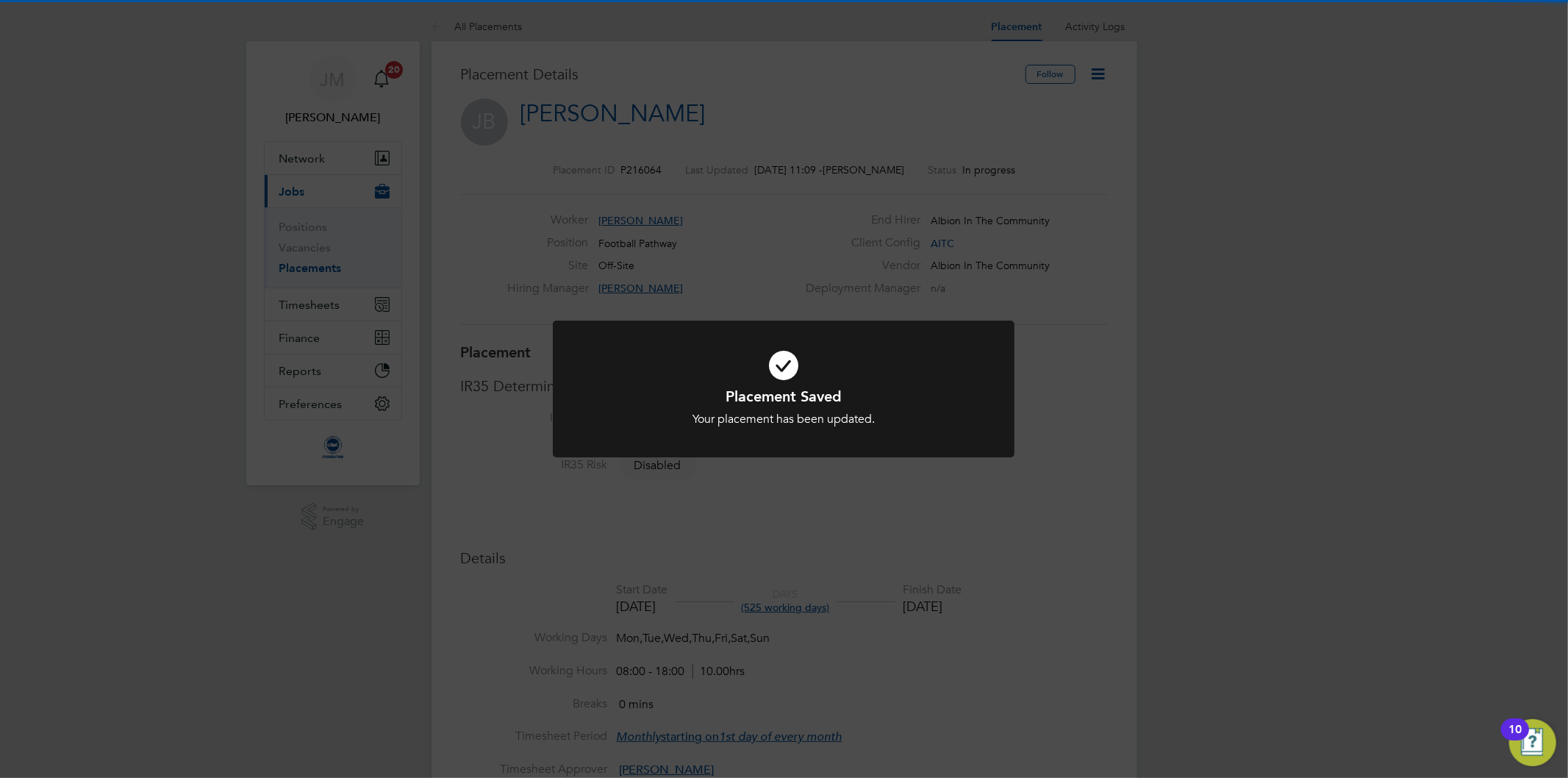
click at [799, 97] on div "Placement Saved Your placement has been updated. Cancel Okay" at bounding box center [784, 389] width 1568 height 778
